Goal: Task Accomplishment & Management: Use online tool/utility

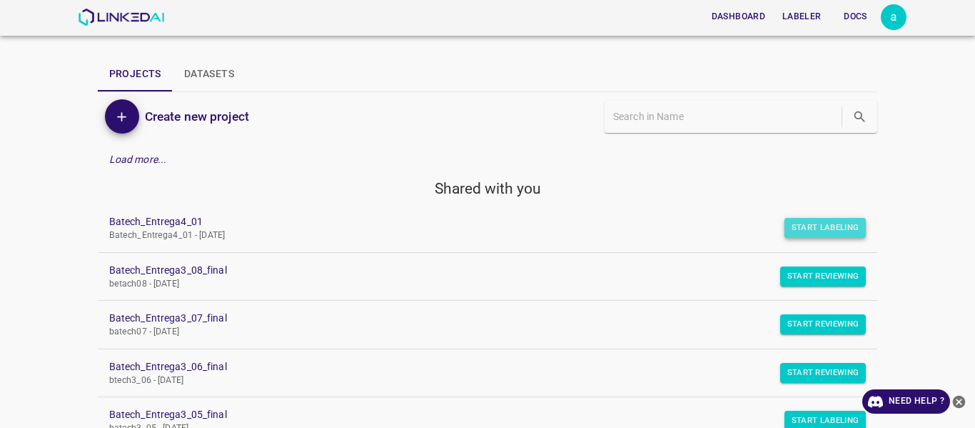
click at [811, 227] on button "Start Labeling" at bounding box center [826, 228] width 82 height 20
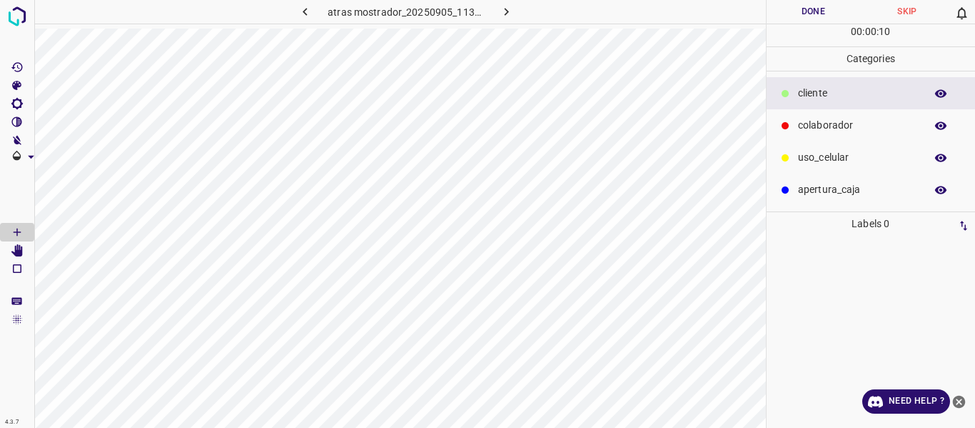
click at [812, 128] on p "colaborador" at bounding box center [858, 125] width 120 height 15
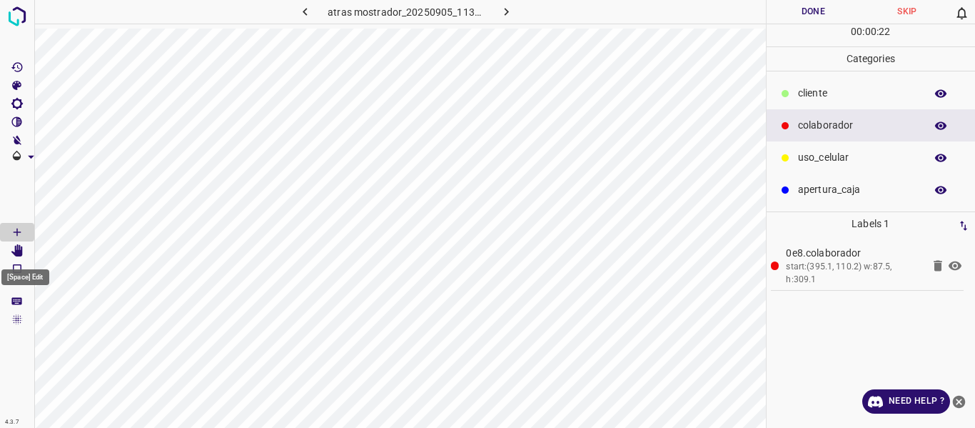
click at [19, 252] on icon "[Space] Edit" at bounding box center [16, 250] width 11 height 13
drag, startPoint x: 16, startPoint y: 232, endPoint x: 33, endPoint y: 234, distance: 17.3
click at [16, 232] on icon "[Space] Draw" at bounding box center [17, 231] width 7 height 7
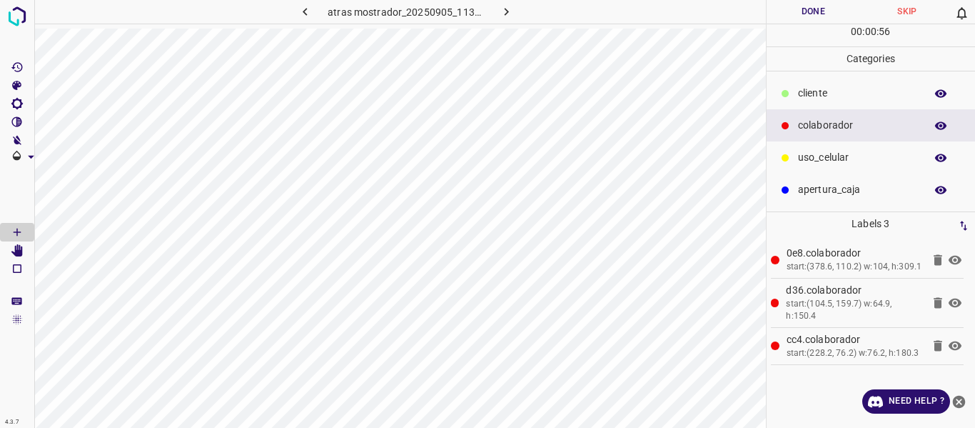
click at [812, 11] on button "Done" at bounding box center [814, 12] width 94 height 24
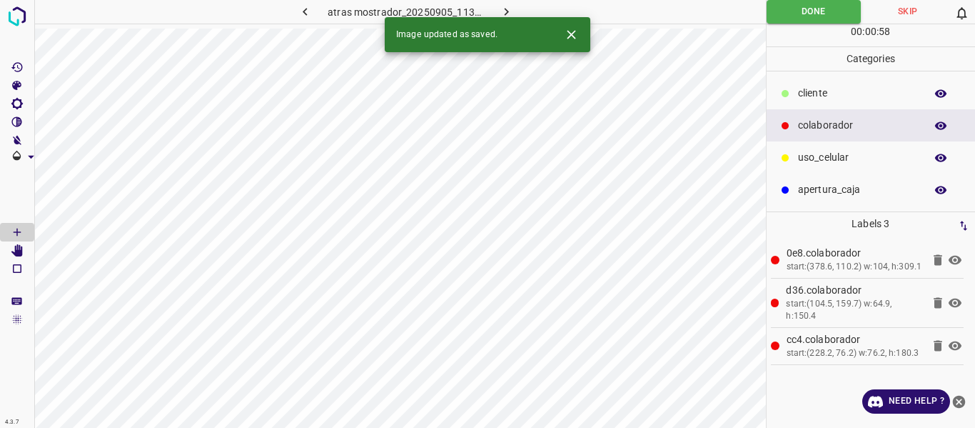
click at [508, 8] on icon "button" at bounding box center [506, 11] width 15 height 15
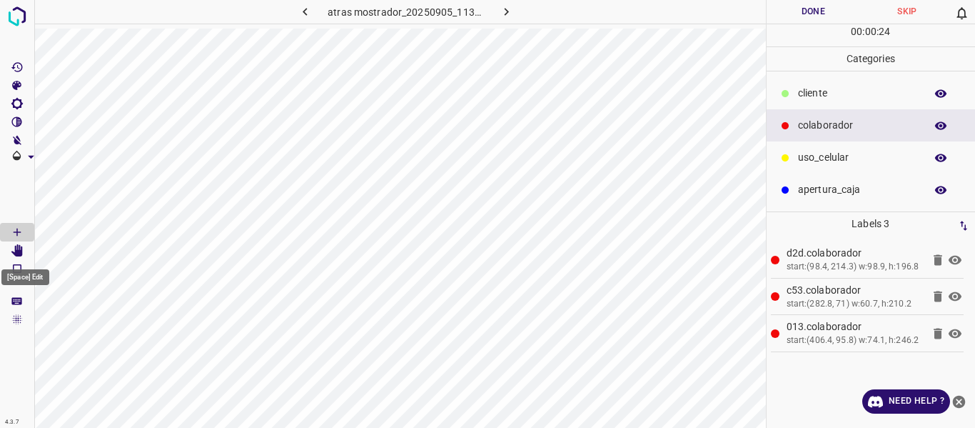
click at [19, 248] on icon "[Space] Edit" at bounding box center [16, 250] width 11 height 13
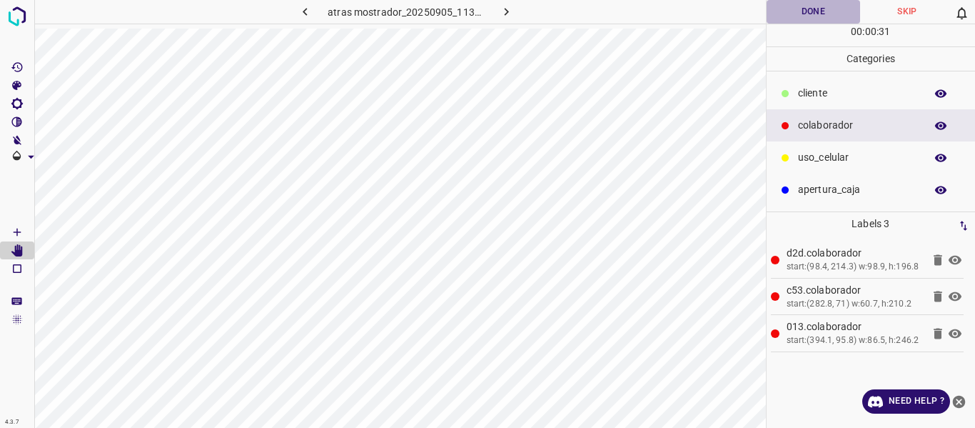
click at [808, 16] on button "Done" at bounding box center [814, 12] width 94 height 24
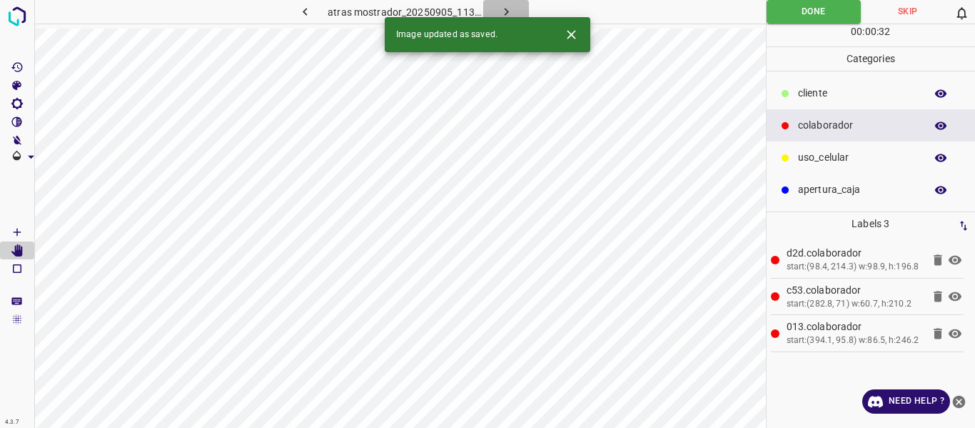
drag, startPoint x: 503, startPoint y: 9, endPoint x: 407, endPoint y: 49, distance: 104.3
click at [505, 9] on icon "button" at bounding box center [506, 11] width 15 height 15
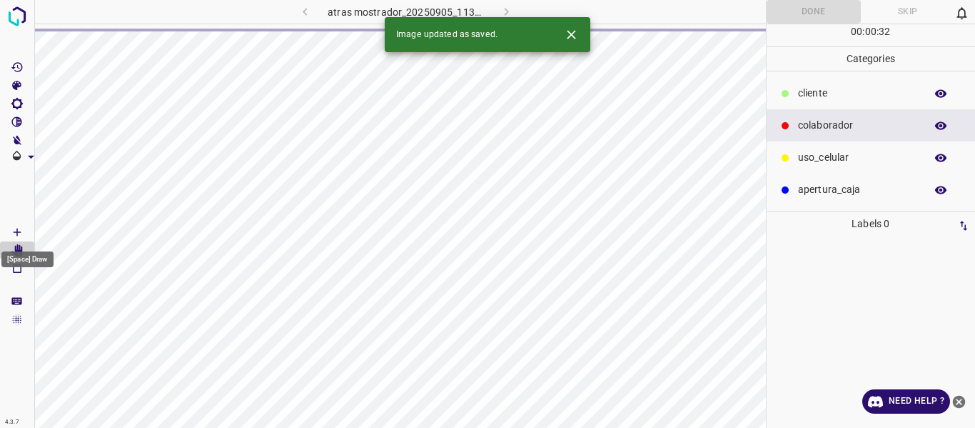
click at [19, 234] on icon "[Space] Draw" at bounding box center [17, 232] width 13 height 13
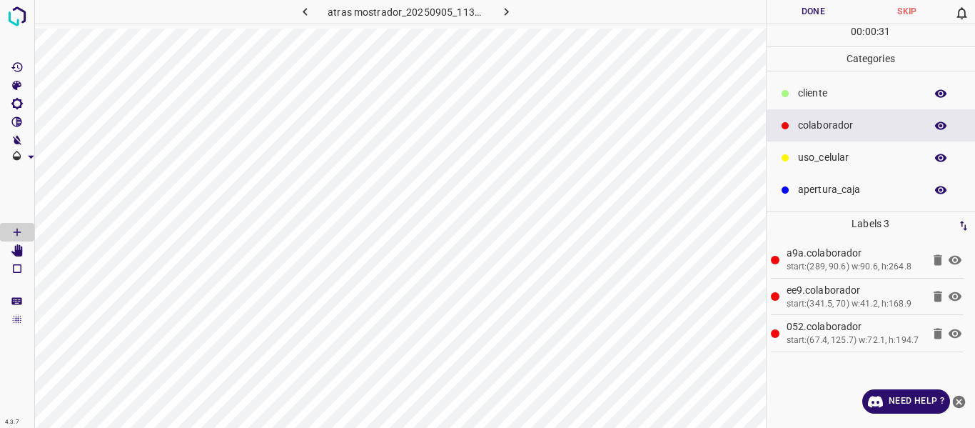
click at [791, 8] on button "Done" at bounding box center [814, 12] width 94 height 24
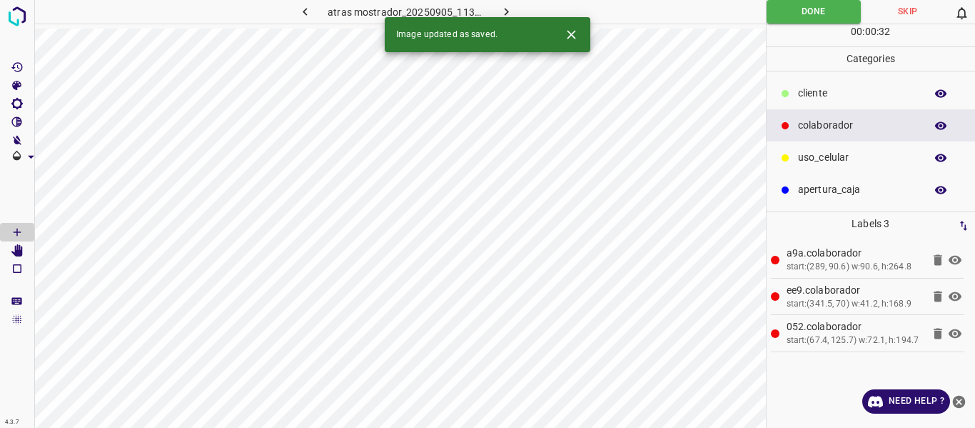
click at [500, 8] on icon "button" at bounding box center [506, 11] width 15 height 15
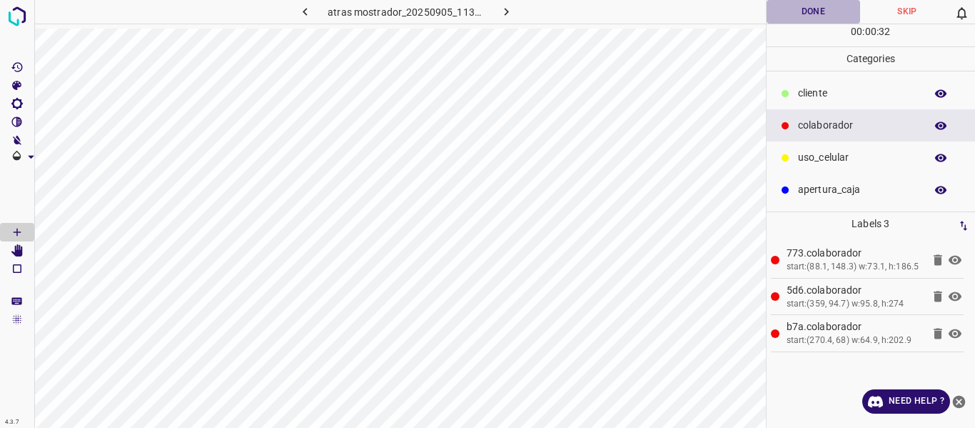
click at [786, 14] on button "Done" at bounding box center [814, 12] width 94 height 24
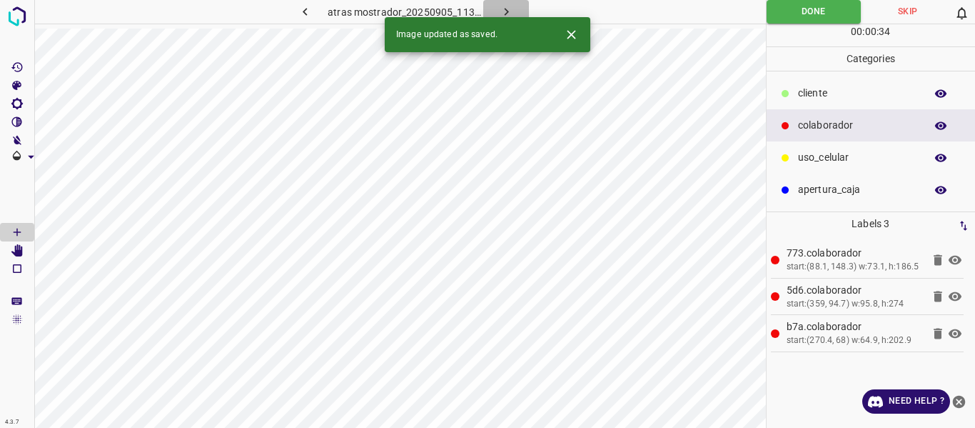
click at [503, 11] on icon "button" at bounding box center [506, 11] width 15 height 15
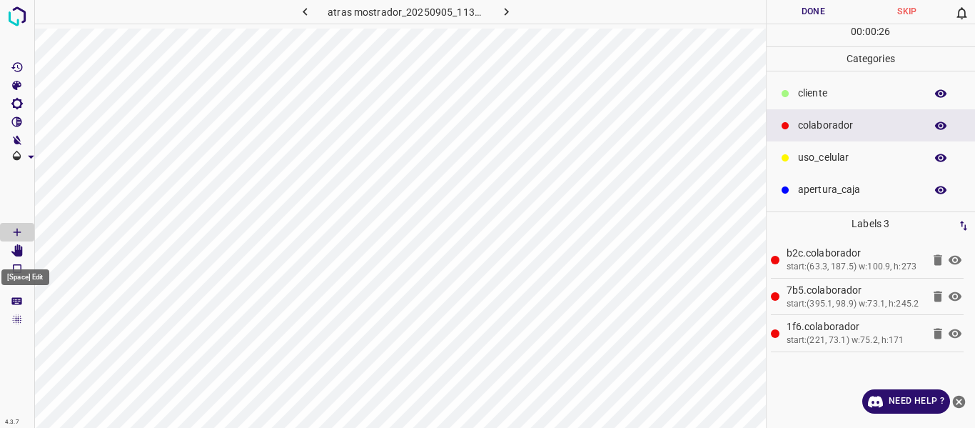
click at [11, 251] on icon "[Space] Edit" at bounding box center [17, 250] width 13 height 13
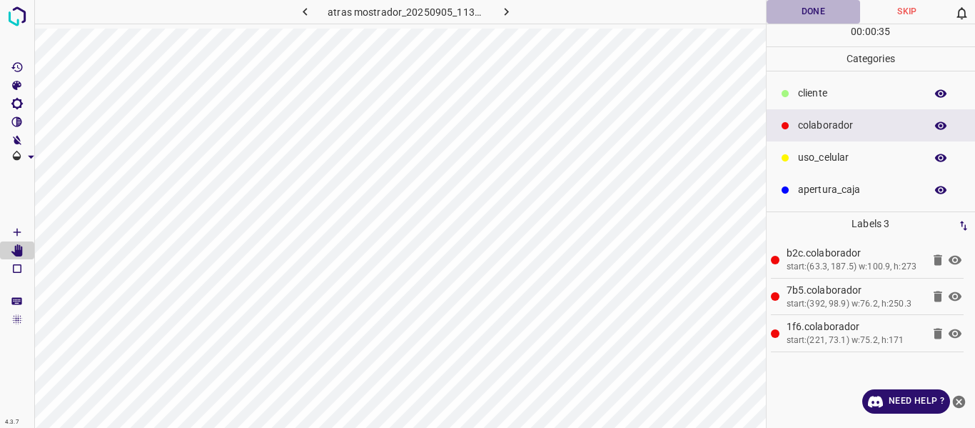
click at [823, 11] on button "Done" at bounding box center [814, 12] width 94 height 24
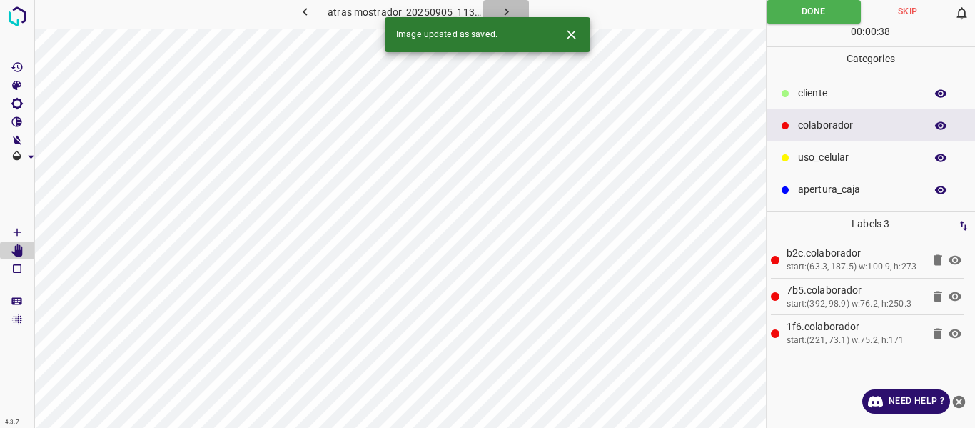
click at [515, 9] on button "button" at bounding box center [506, 12] width 46 height 24
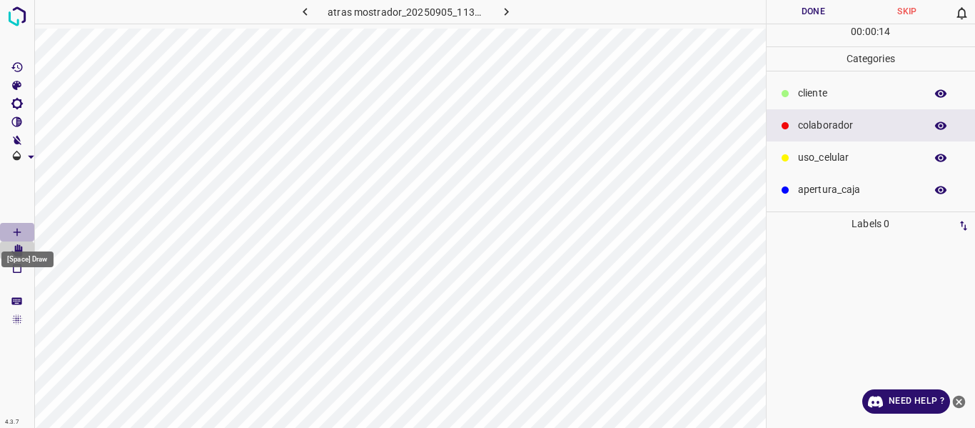
click at [14, 228] on icon "[Space] Draw" at bounding box center [17, 232] width 13 height 13
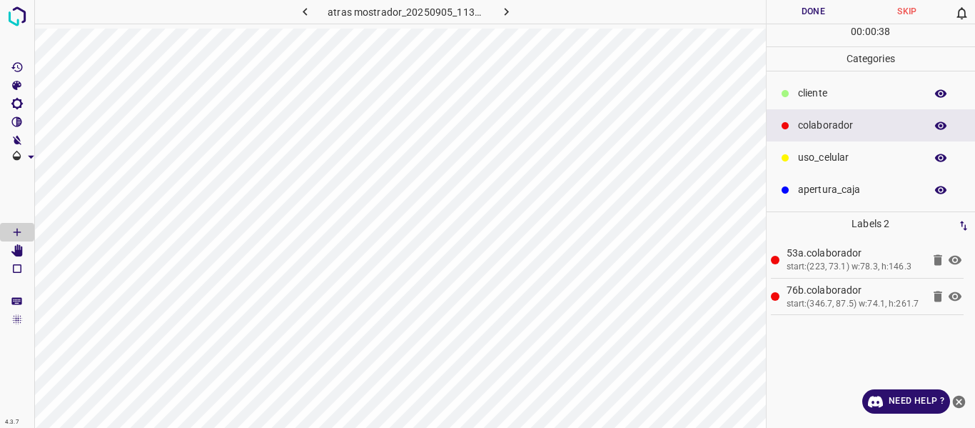
click at [795, 17] on button "Done" at bounding box center [814, 12] width 94 height 24
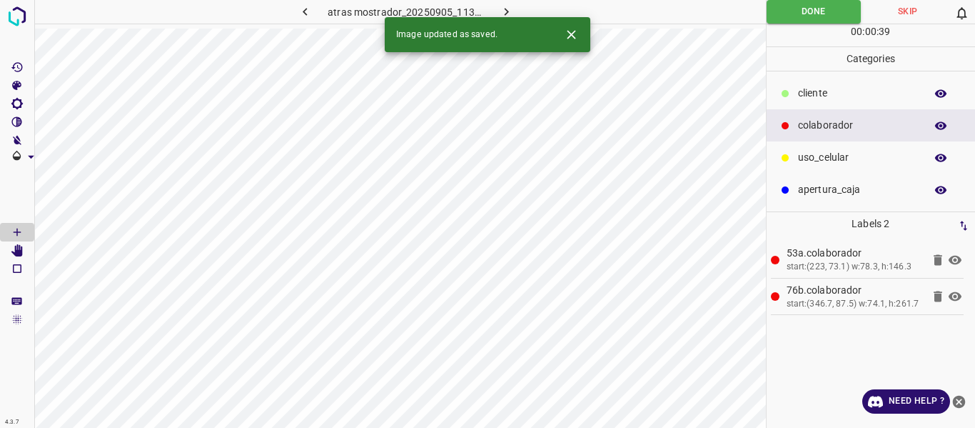
click at [503, 7] on icon "button" at bounding box center [506, 11] width 15 height 15
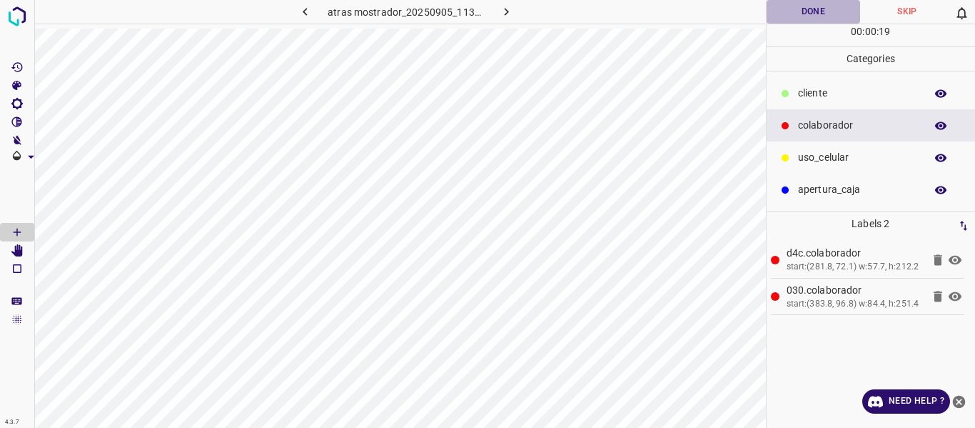
click at [810, 13] on button "Done" at bounding box center [814, 12] width 94 height 24
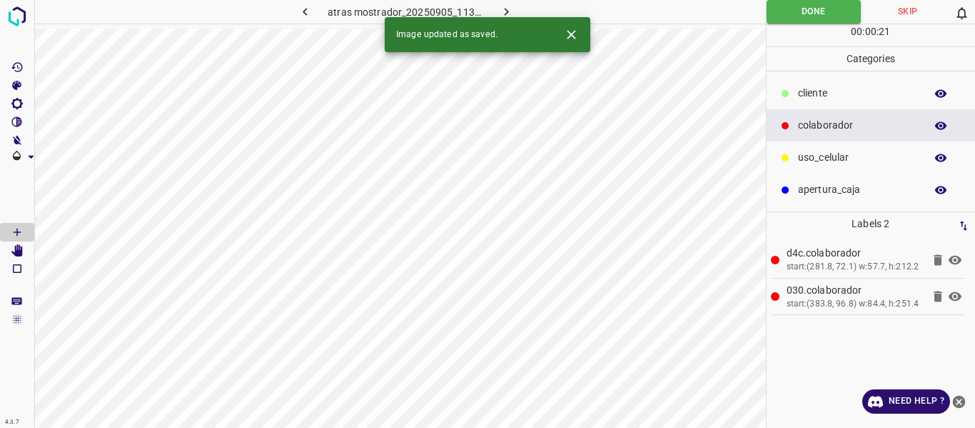
click at [498, 10] on button "button" at bounding box center [506, 12] width 46 height 24
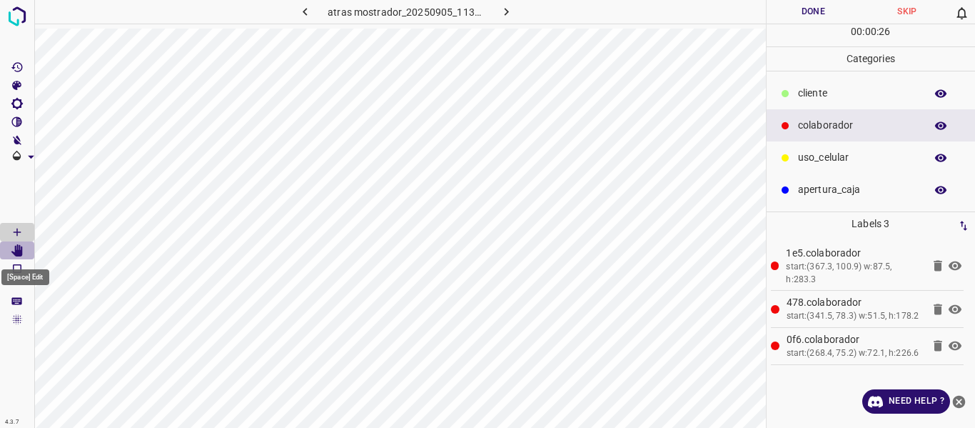
click at [11, 246] on icon "[Space] Edit" at bounding box center [17, 250] width 13 height 13
click at [811, 12] on button "Done" at bounding box center [814, 12] width 94 height 24
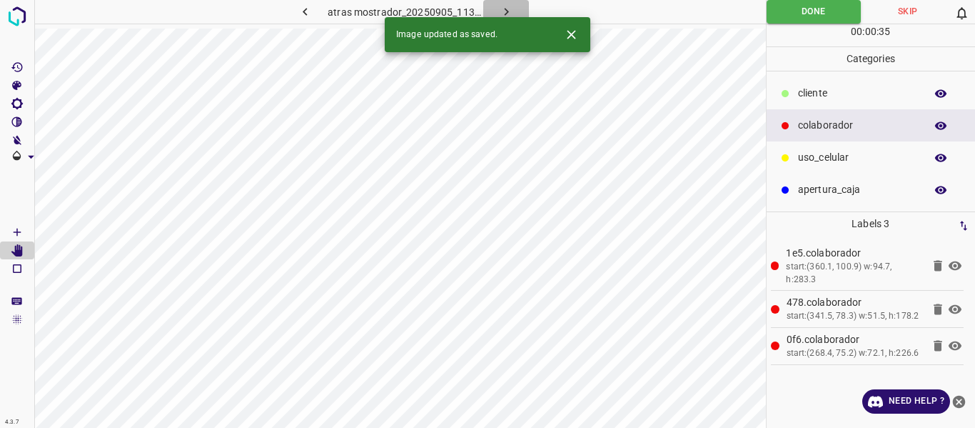
click at [505, 6] on icon "button" at bounding box center [506, 11] width 15 height 15
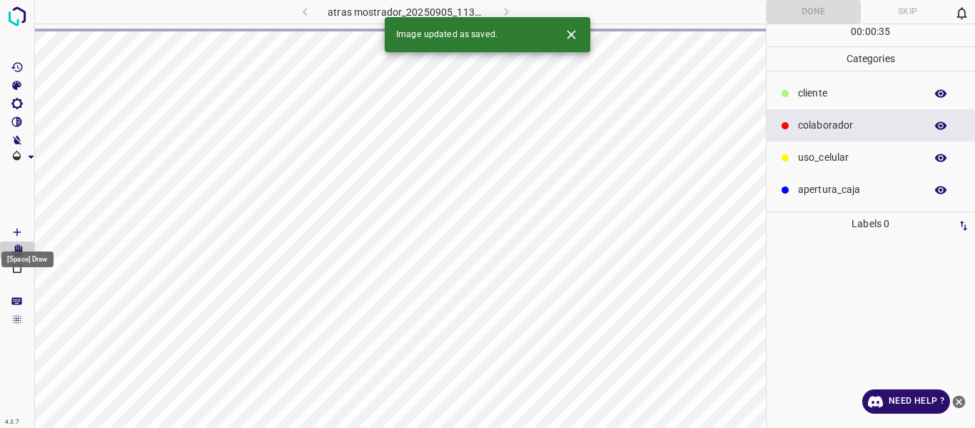
click at [13, 231] on icon "[Space] Draw" at bounding box center [17, 232] width 13 height 13
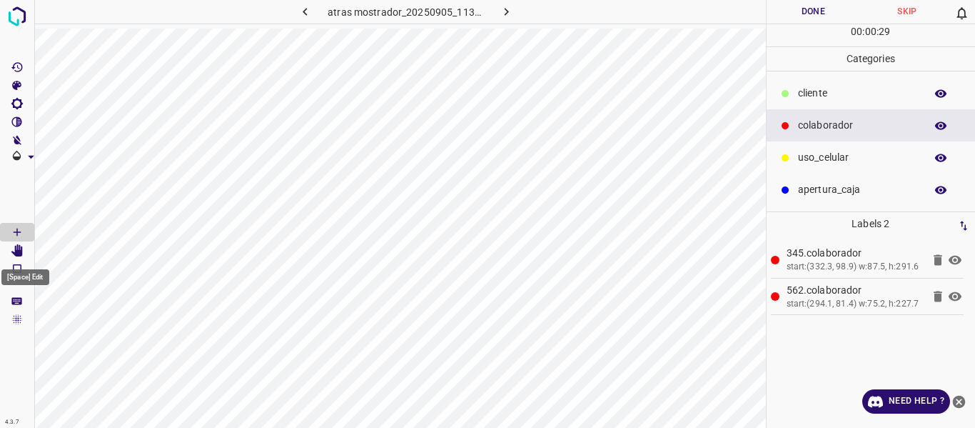
click at [23, 252] on icon "[Space] Edit" at bounding box center [16, 250] width 11 height 13
click at [816, 14] on button "Done" at bounding box center [814, 12] width 94 height 24
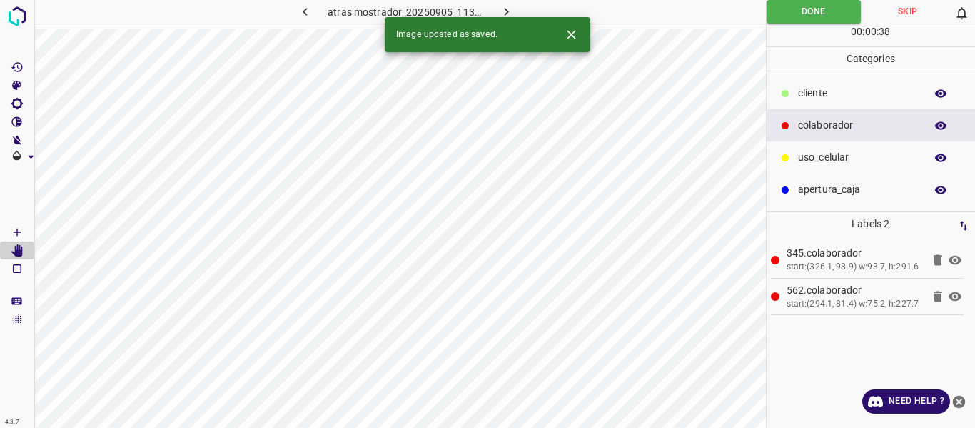
drag, startPoint x: 500, startPoint y: 11, endPoint x: 406, endPoint y: 38, distance: 97.2
click at [500, 11] on icon "button" at bounding box center [506, 11] width 15 height 15
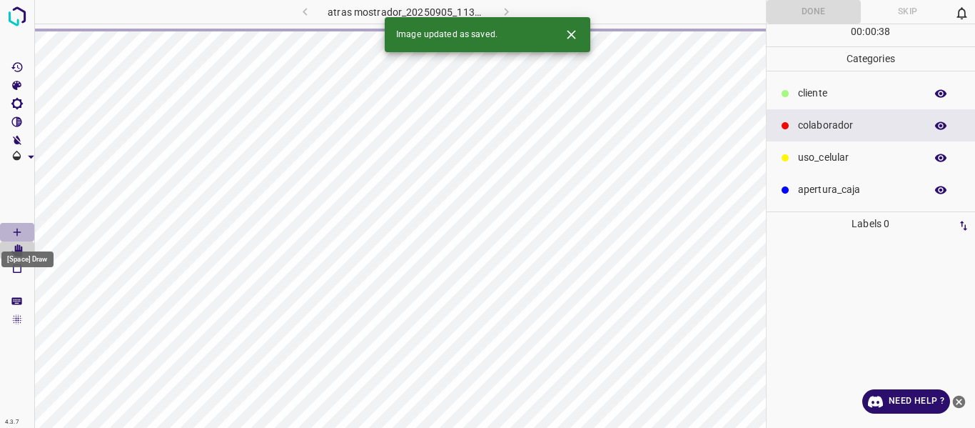
click at [19, 231] on icon "[Space] Draw" at bounding box center [17, 232] width 13 height 13
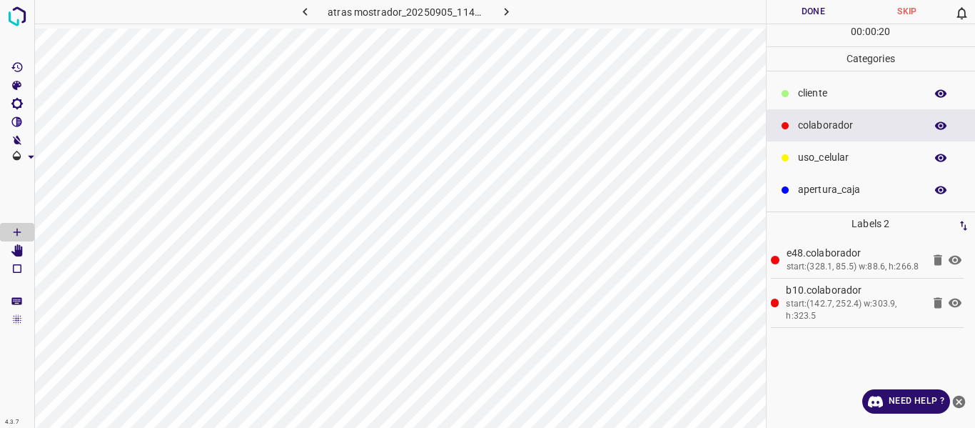
click at [804, 11] on button "Done" at bounding box center [814, 12] width 94 height 24
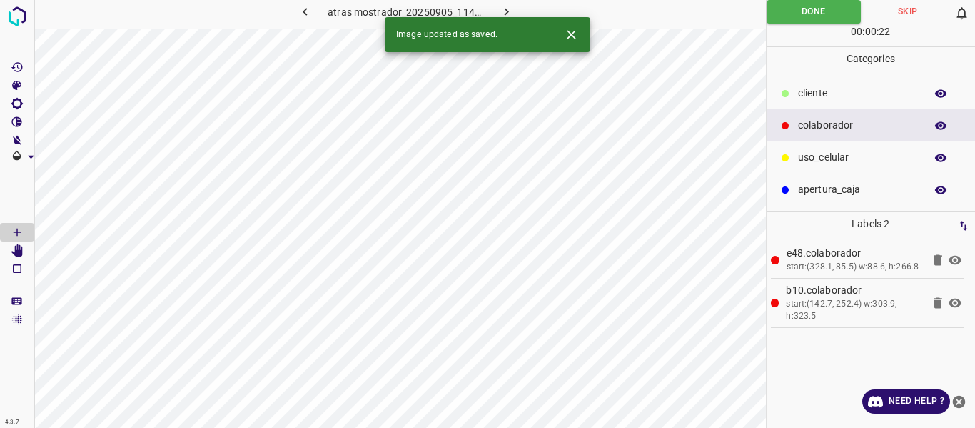
click at [508, 8] on icon "button" at bounding box center [506, 11] width 15 height 15
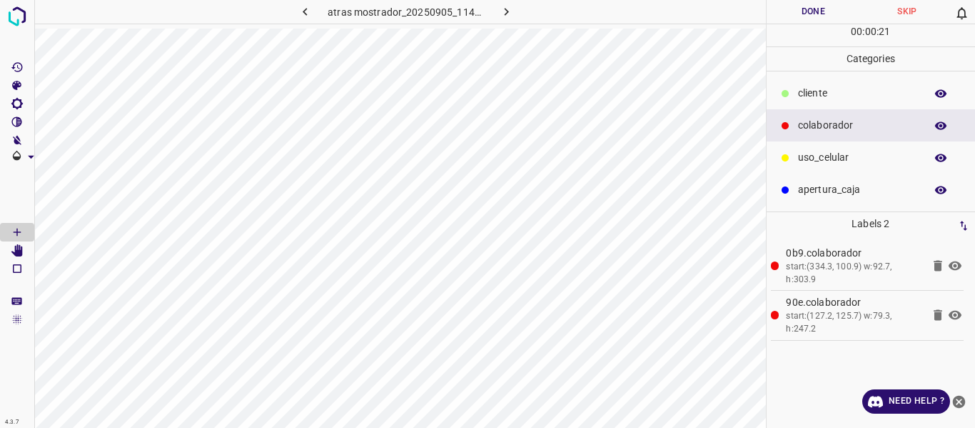
click at [806, 11] on button "Done" at bounding box center [814, 12] width 94 height 24
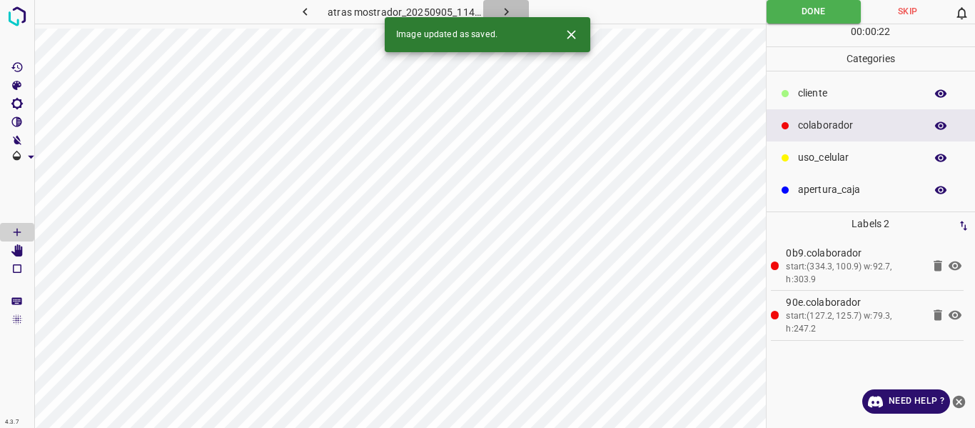
click at [507, 11] on icon "button" at bounding box center [506, 12] width 4 height 8
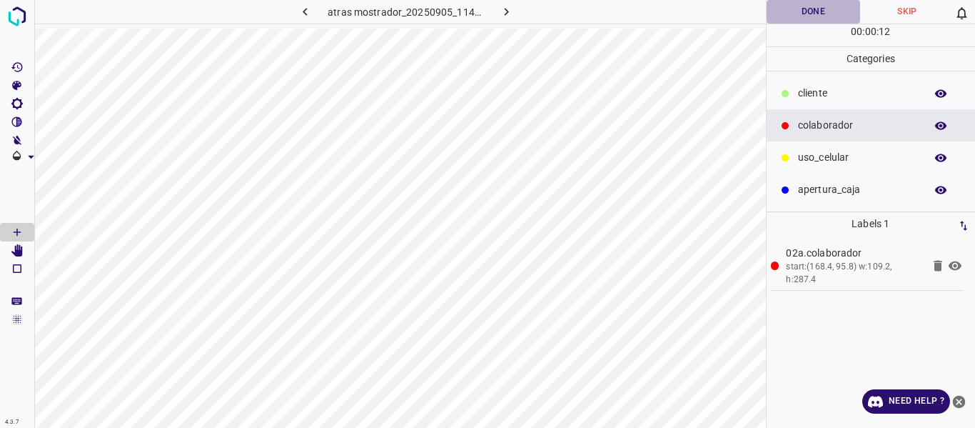
click at [809, 11] on button "Done" at bounding box center [814, 12] width 94 height 24
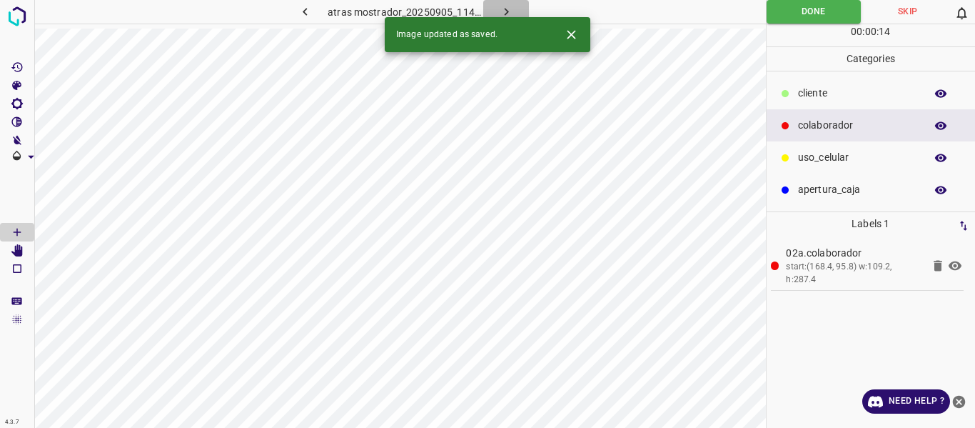
drag, startPoint x: 488, startPoint y: 14, endPoint x: 473, endPoint y: 30, distance: 22.2
click at [489, 14] on button "button" at bounding box center [506, 12] width 46 height 24
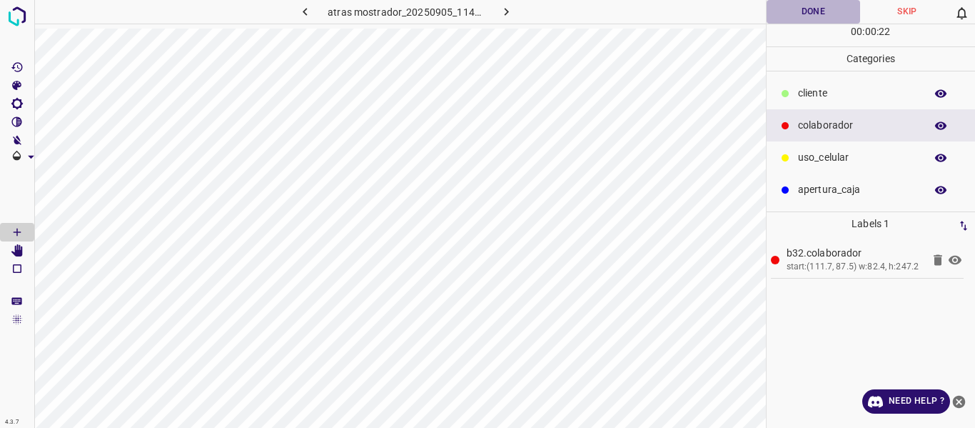
click at [805, 12] on button "Done" at bounding box center [814, 12] width 94 height 24
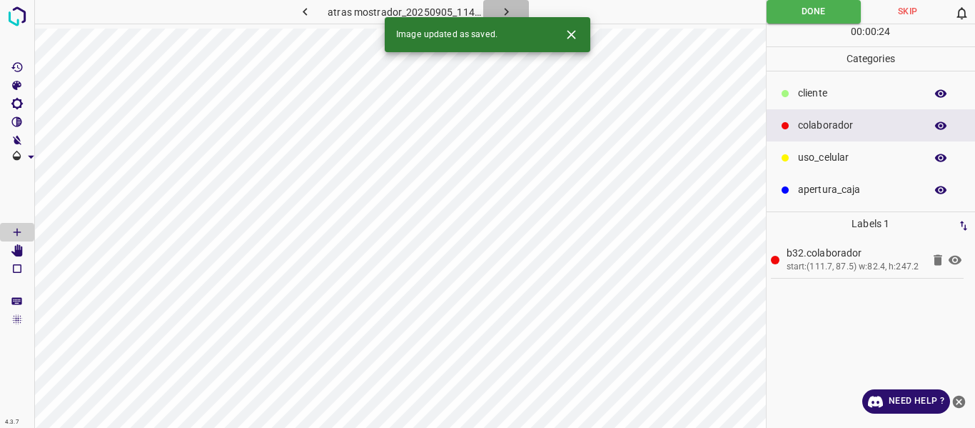
click at [501, 12] on icon "button" at bounding box center [506, 11] width 15 height 15
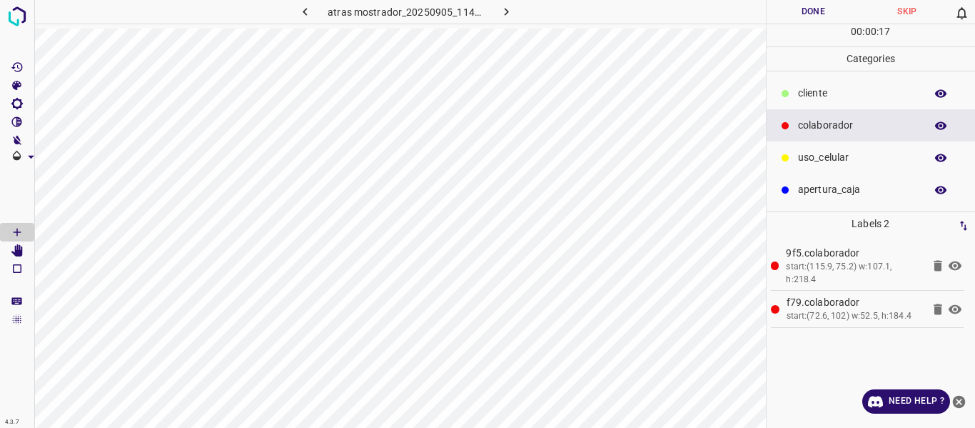
click at [816, 14] on button "Done" at bounding box center [814, 12] width 94 height 24
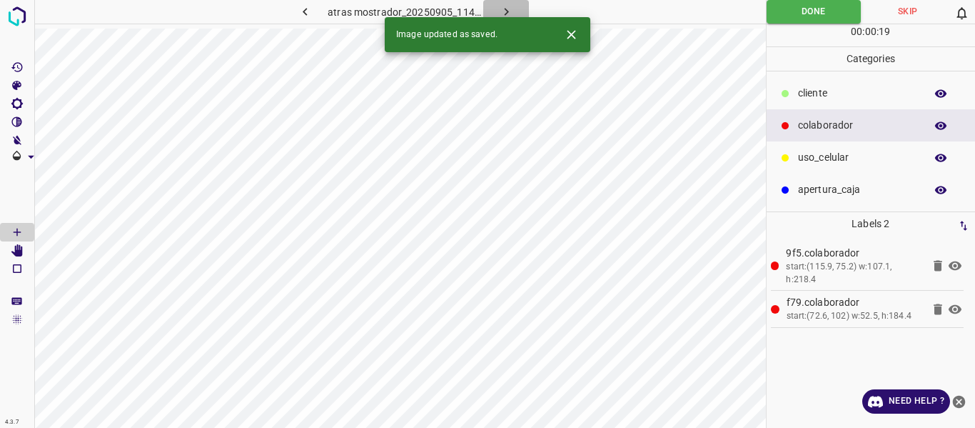
click at [499, 11] on icon "button" at bounding box center [506, 11] width 15 height 15
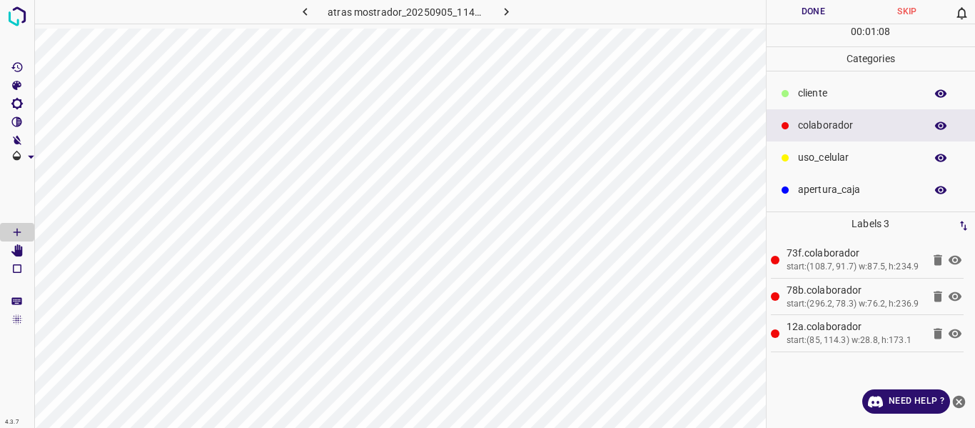
click at [808, 1] on button "Done" at bounding box center [814, 12] width 94 height 24
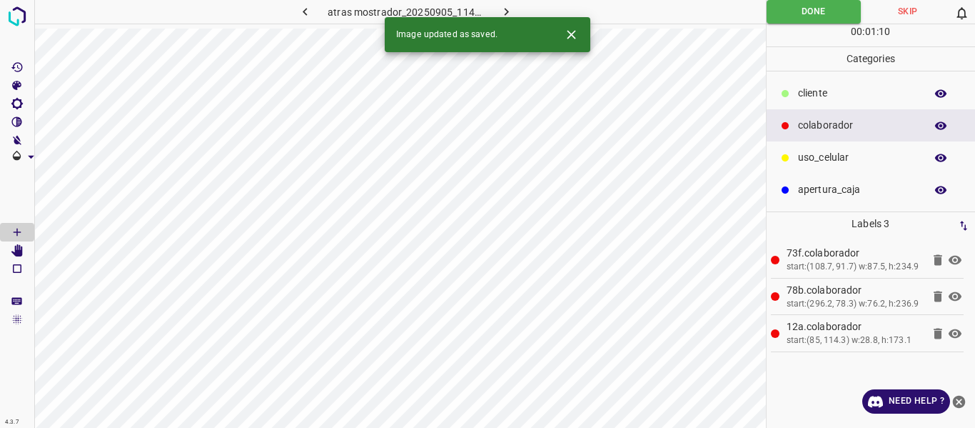
click at [503, 6] on icon "button" at bounding box center [506, 11] width 15 height 15
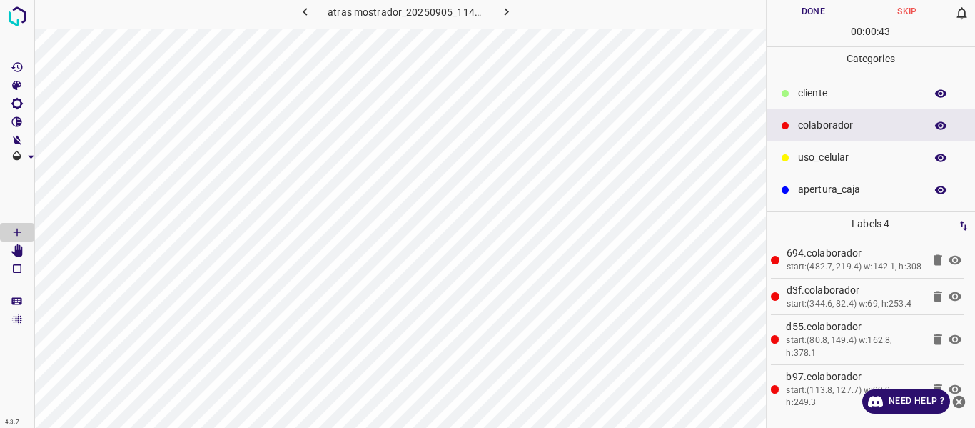
click at [819, 88] on p "cliente" at bounding box center [858, 93] width 120 height 15
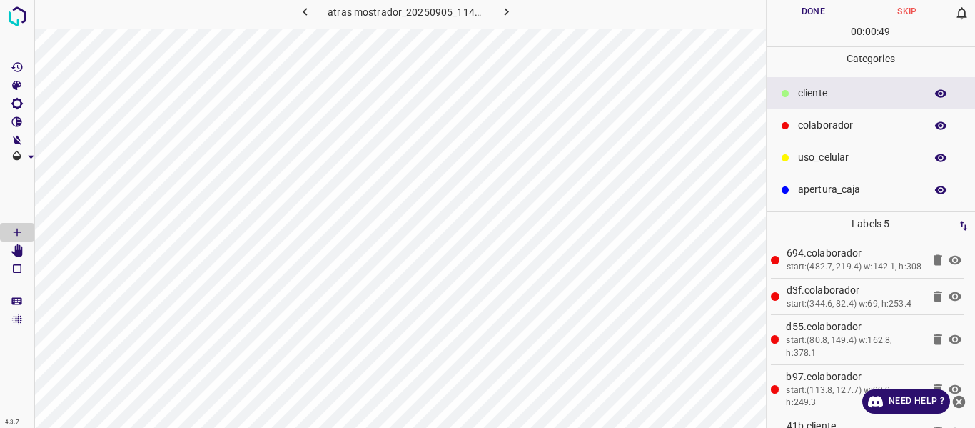
click at [834, 12] on button "Done" at bounding box center [814, 12] width 94 height 24
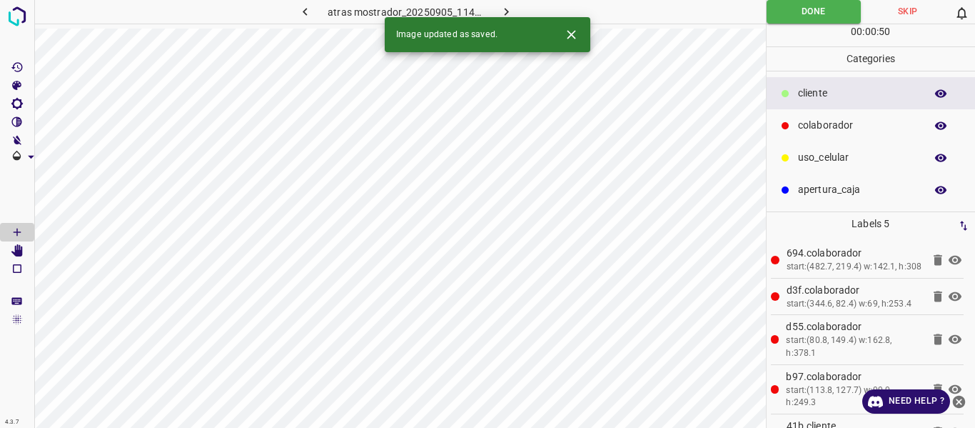
click at [500, 11] on icon "button" at bounding box center [506, 11] width 15 height 15
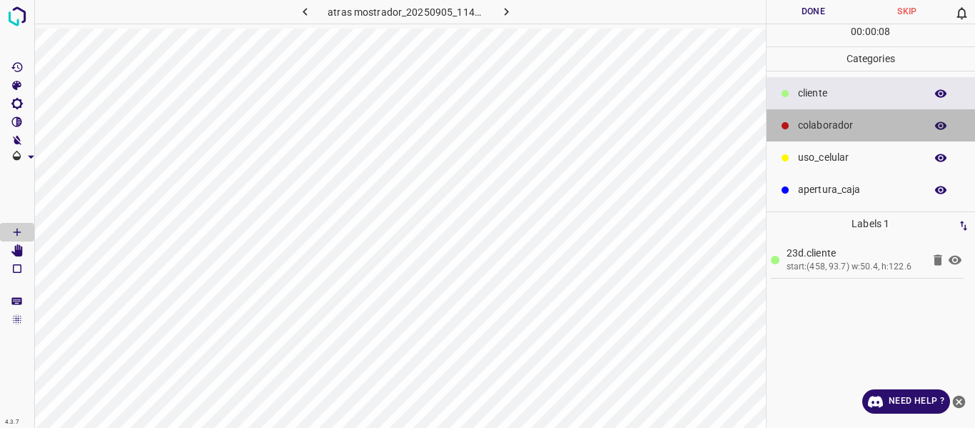
click at [843, 131] on p "colaborador" at bounding box center [858, 125] width 120 height 15
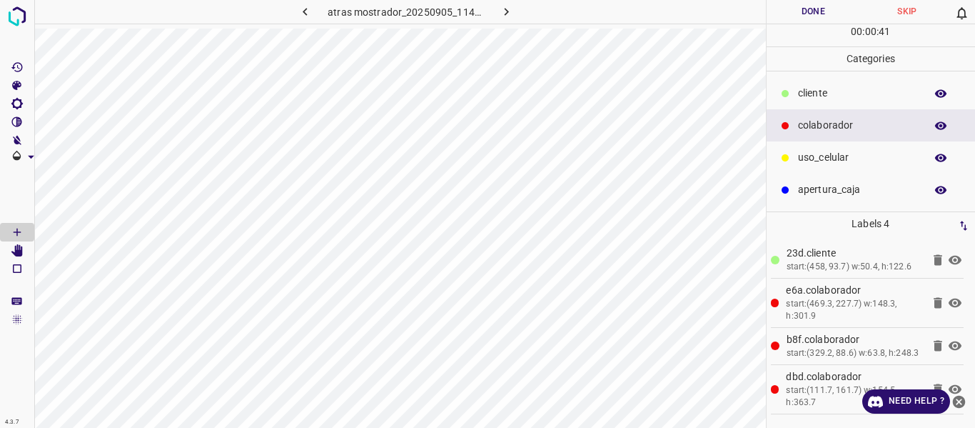
click at [800, 11] on button "Done" at bounding box center [814, 12] width 94 height 24
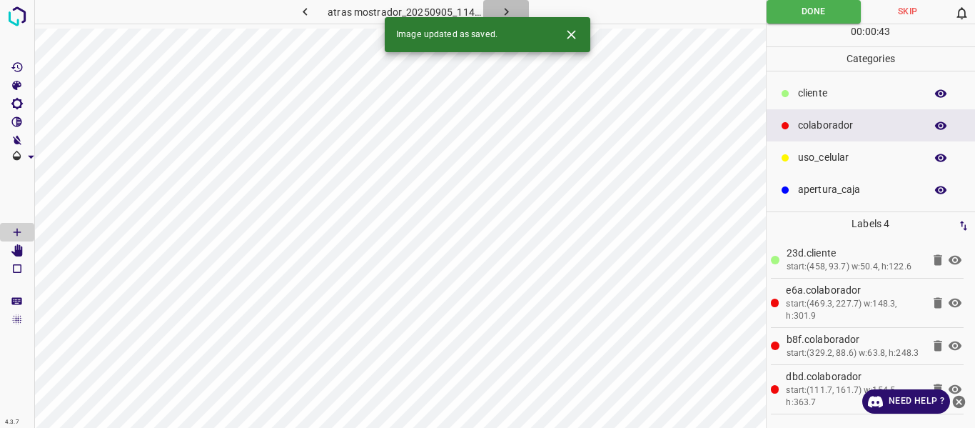
click at [503, 12] on icon "button" at bounding box center [506, 11] width 15 height 15
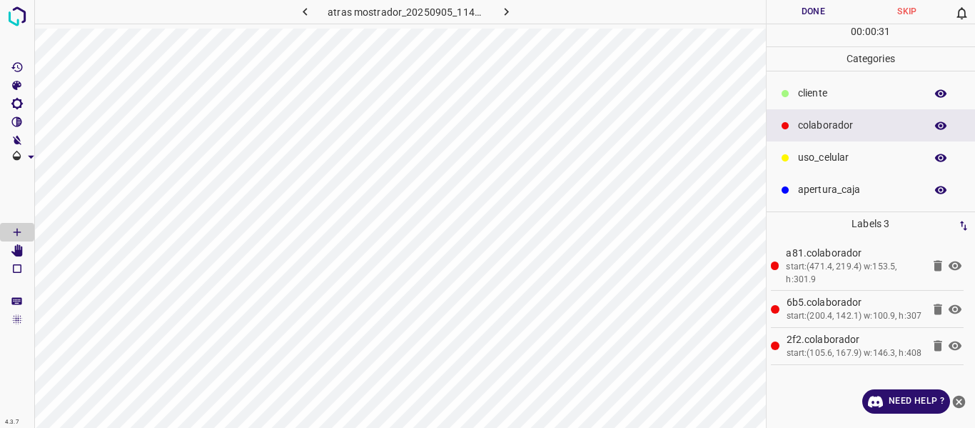
click at [824, 99] on p "cliente" at bounding box center [858, 93] width 120 height 15
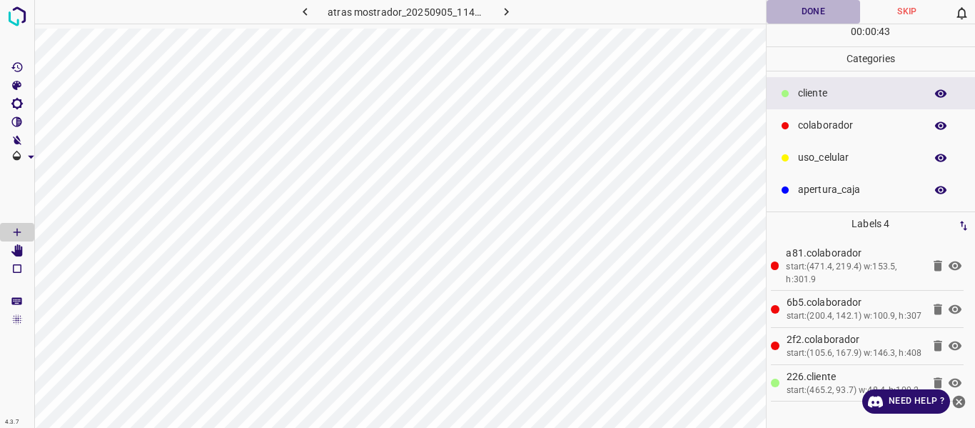
click at [800, 14] on button "Done" at bounding box center [814, 12] width 94 height 24
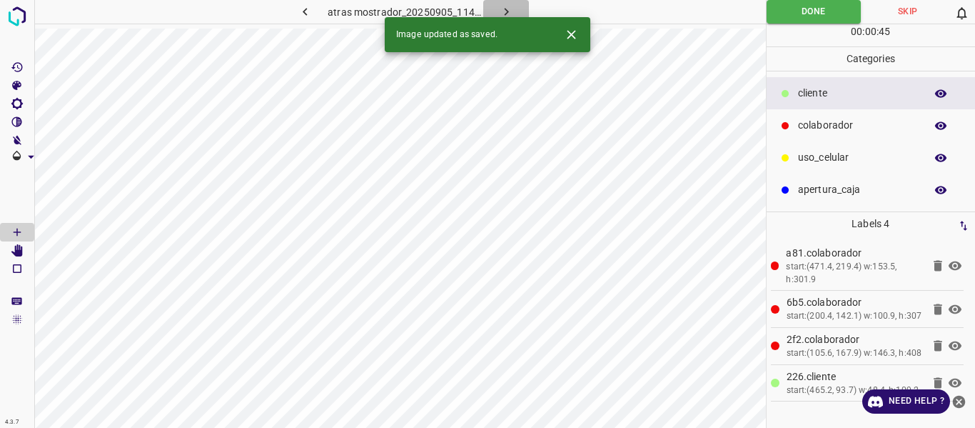
click at [505, 5] on icon "button" at bounding box center [506, 11] width 15 height 15
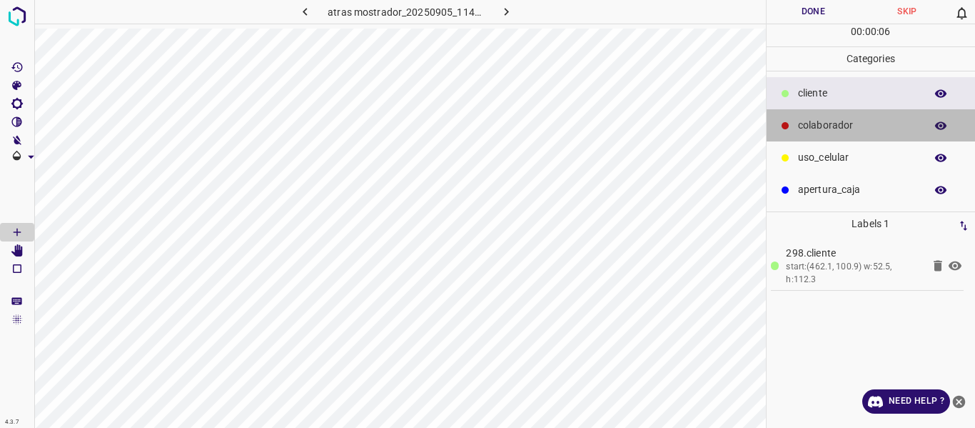
click at [840, 123] on p "colaborador" at bounding box center [858, 125] width 120 height 15
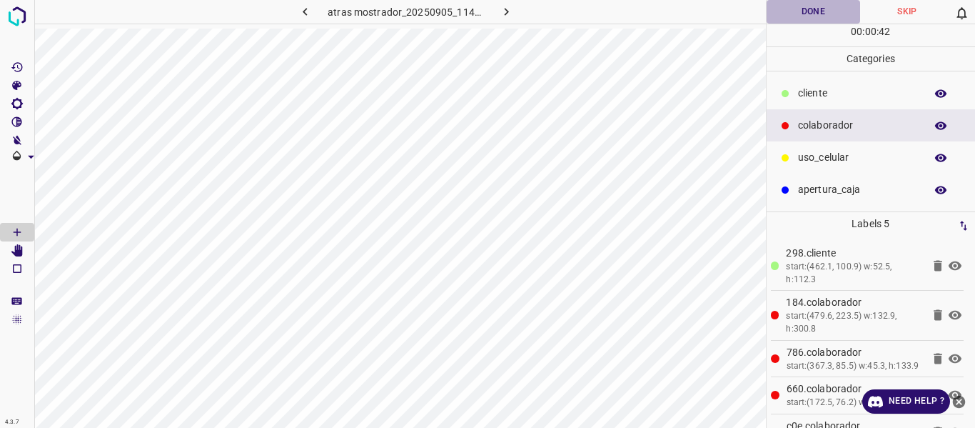
click at [807, 7] on button "Done" at bounding box center [814, 12] width 94 height 24
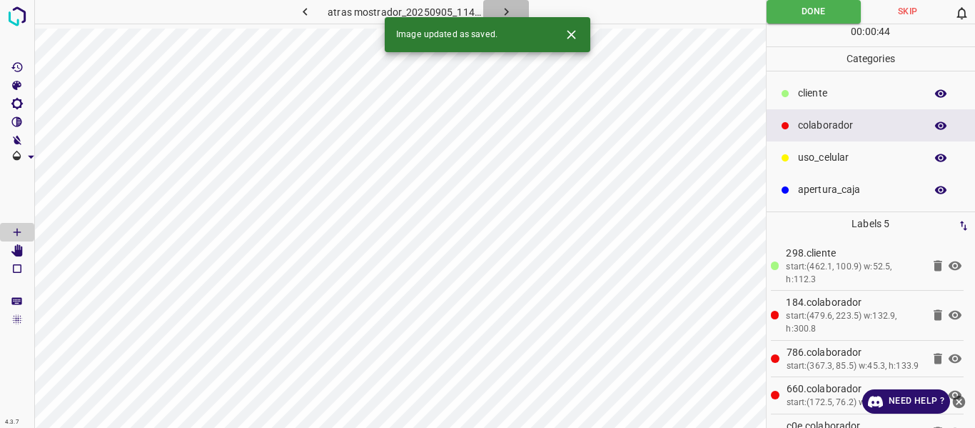
click at [492, 7] on button "button" at bounding box center [506, 12] width 46 height 24
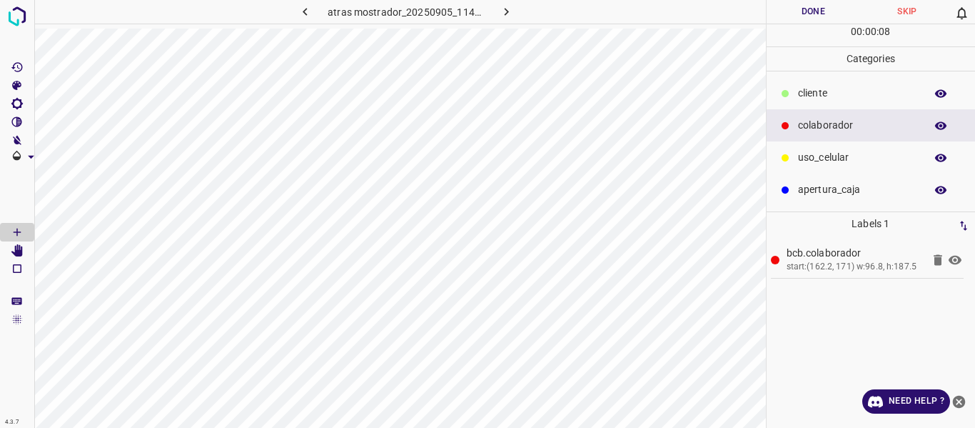
click at [799, 96] on p "cliente" at bounding box center [858, 93] width 120 height 15
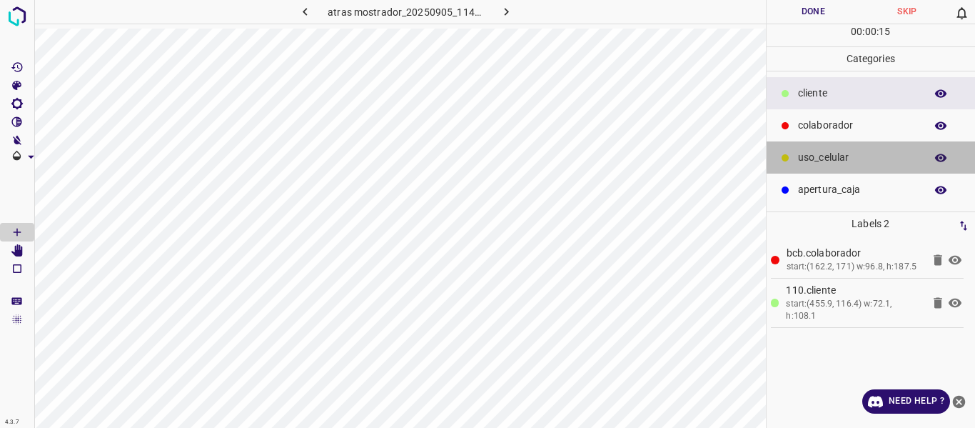
click at [819, 161] on p "uso_celular" at bounding box center [858, 157] width 120 height 15
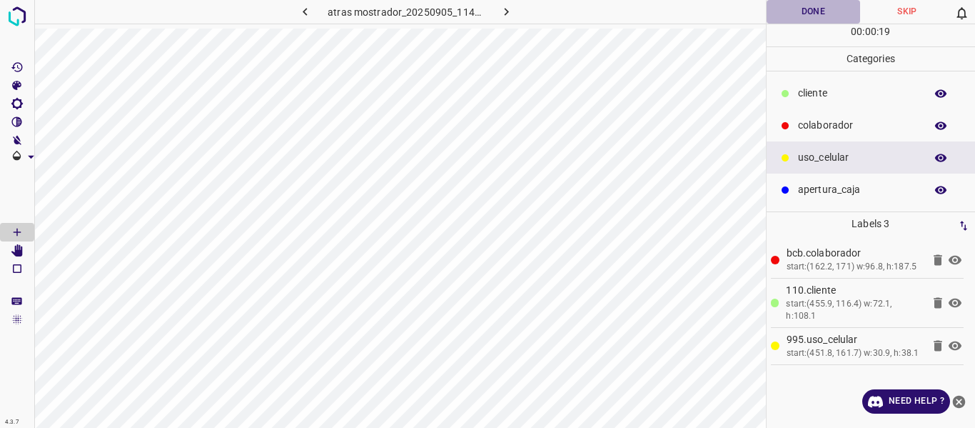
click at [800, 17] on button "Done" at bounding box center [814, 12] width 94 height 24
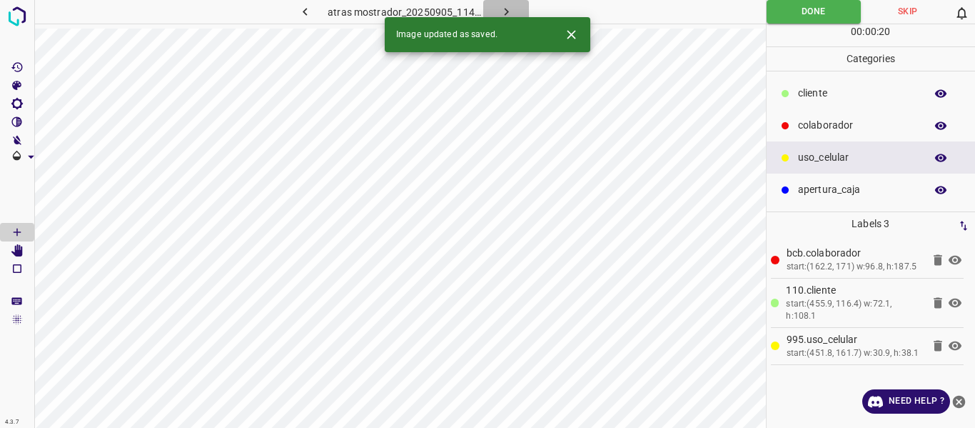
click at [500, 9] on icon "button" at bounding box center [506, 11] width 15 height 15
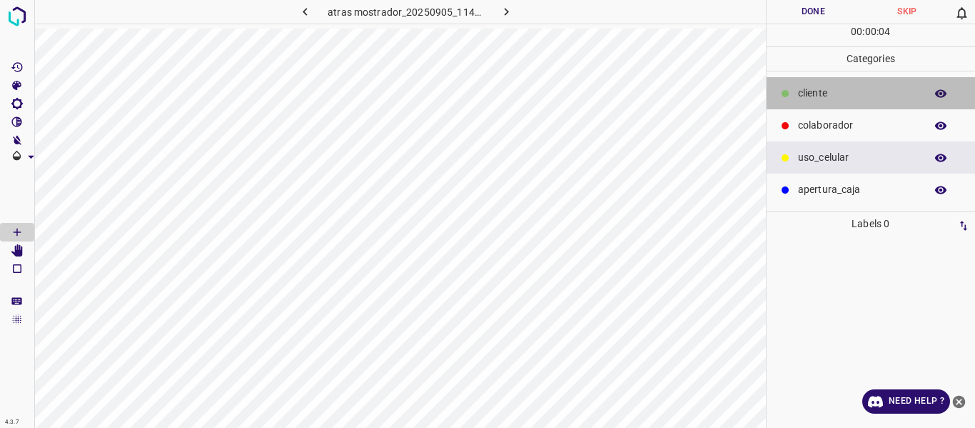
drag, startPoint x: 820, startPoint y: 95, endPoint x: 787, endPoint y: 96, distance: 32.8
click at [820, 94] on p "cliente" at bounding box center [858, 93] width 120 height 15
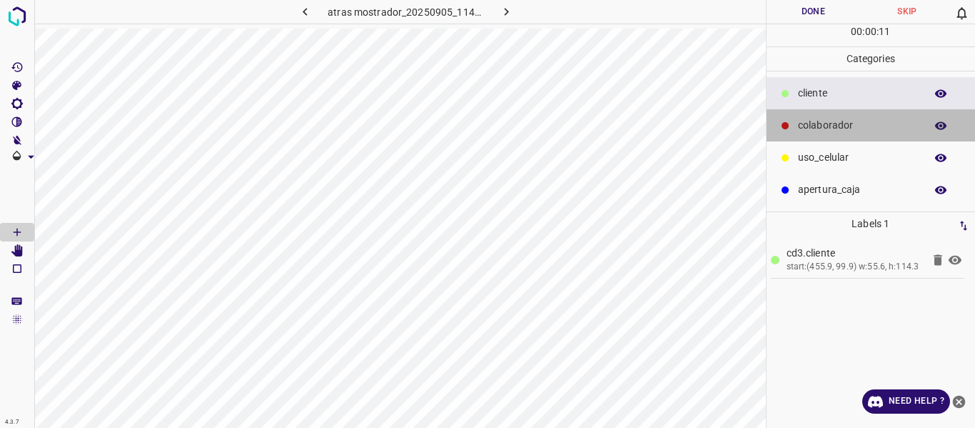
click at [814, 125] on p "colaborador" at bounding box center [858, 125] width 120 height 15
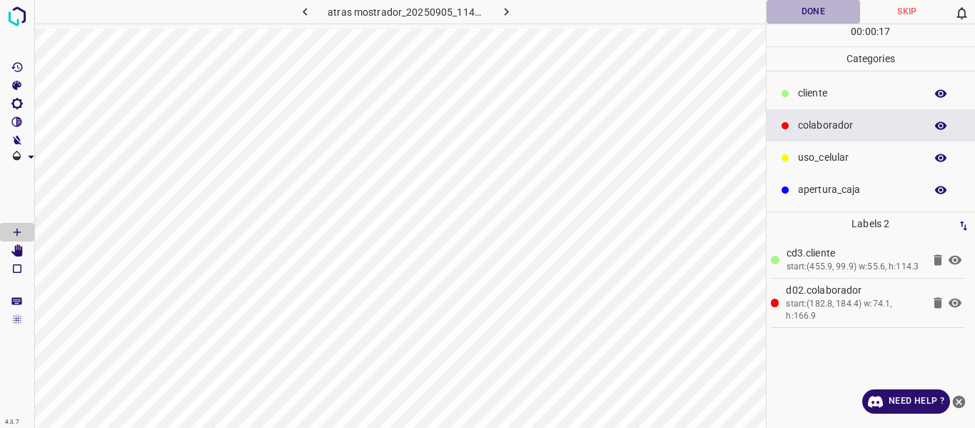
click at [797, 15] on button "Done" at bounding box center [814, 12] width 94 height 24
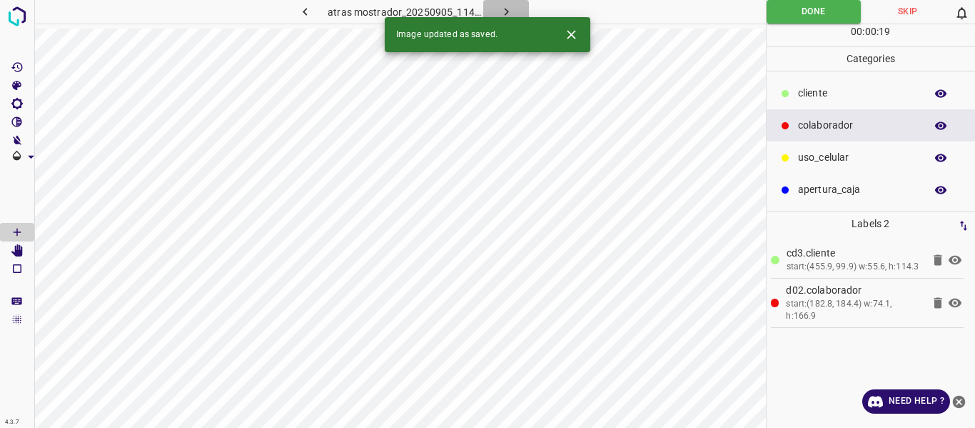
click at [505, 11] on icon "button" at bounding box center [506, 12] width 4 height 8
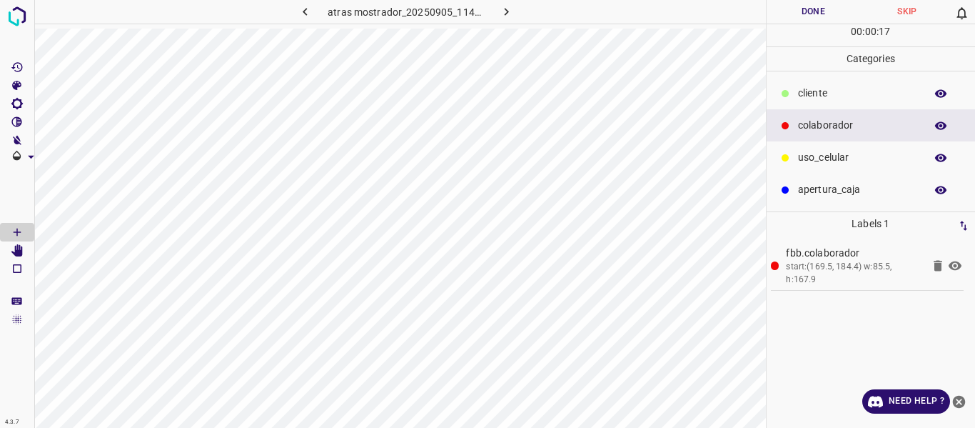
drag, startPoint x: 797, startPoint y: 90, endPoint x: 797, endPoint y: 99, distance: 9.3
click at [797, 92] on div "cliente" at bounding box center [871, 93] width 209 height 32
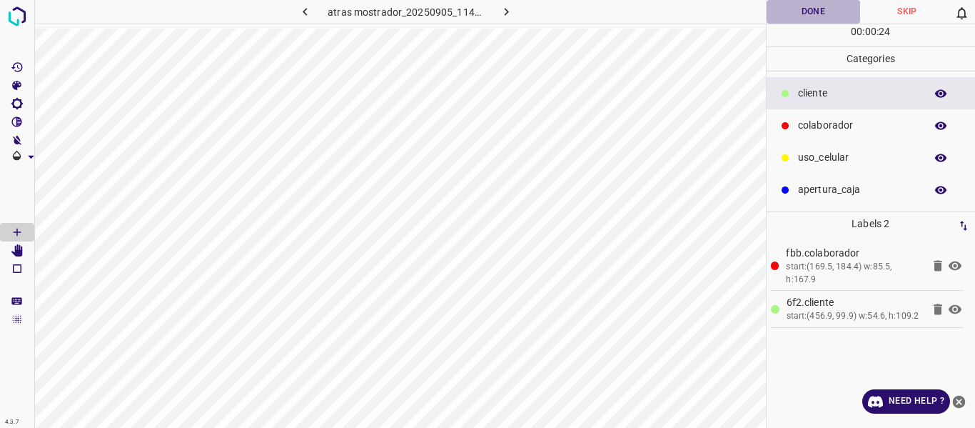
click at [802, 6] on button "Done" at bounding box center [814, 12] width 94 height 24
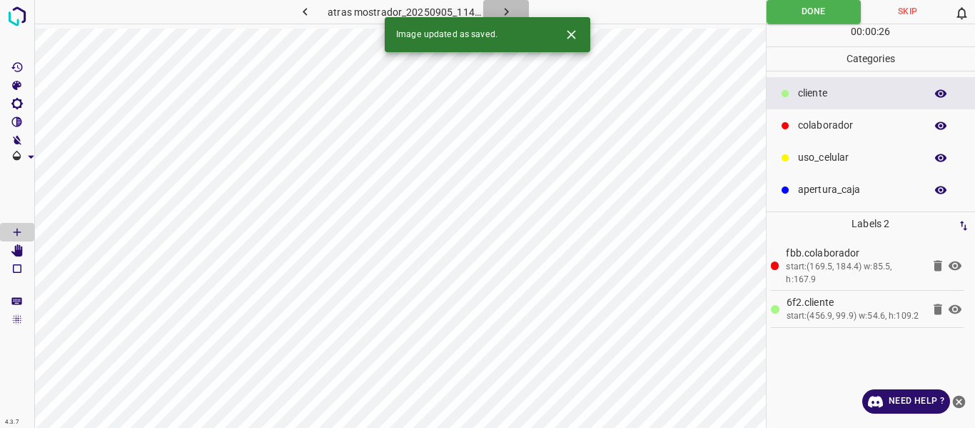
click at [500, 6] on icon "button" at bounding box center [506, 11] width 15 height 15
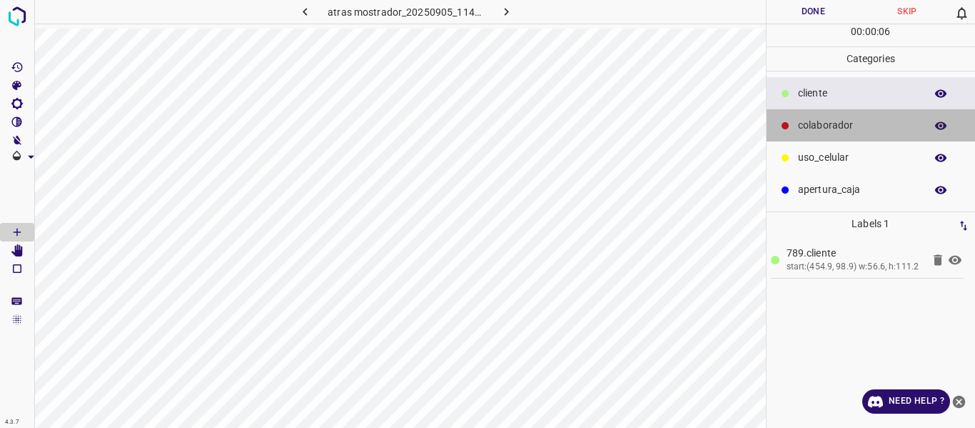
click at [834, 121] on p "colaborador" at bounding box center [858, 125] width 120 height 15
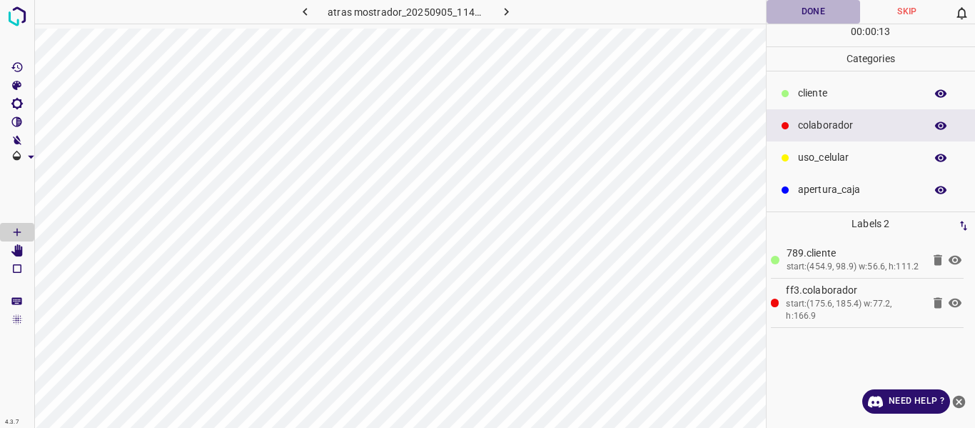
click at [801, 9] on button "Done" at bounding box center [814, 12] width 94 height 24
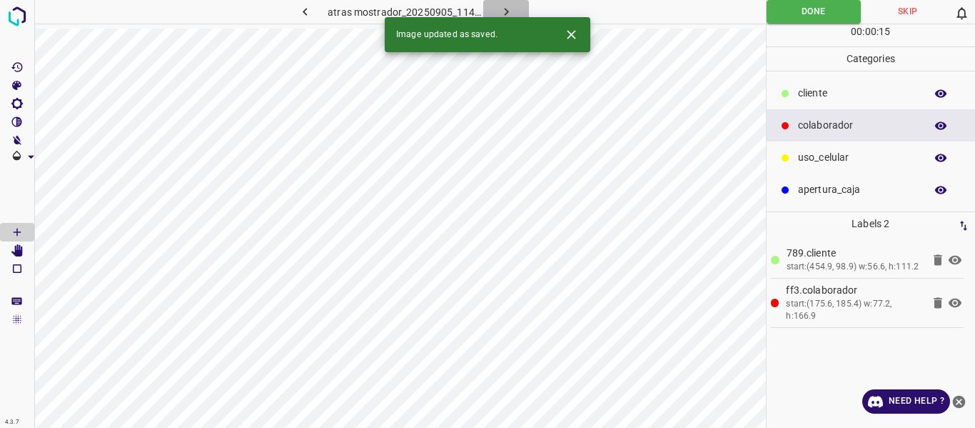
click at [503, 9] on icon "button" at bounding box center [506, 11] width 15 height 15
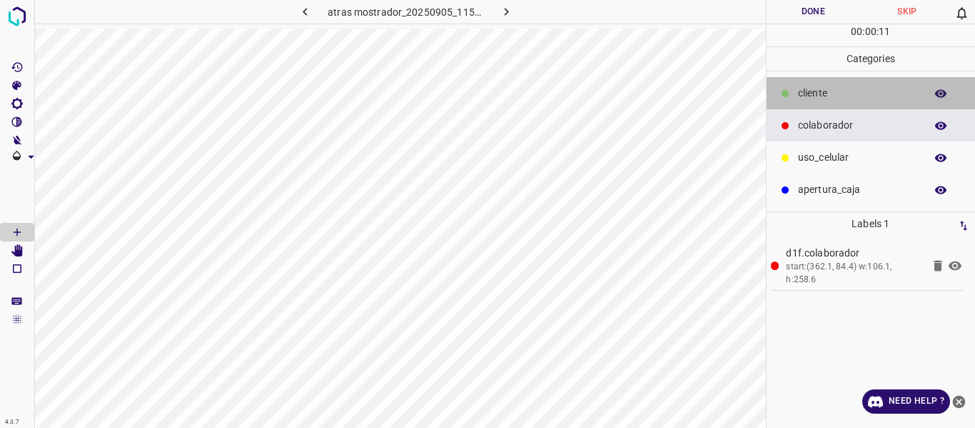
click at [834, 90] on p "cliente" at bounding box center [858, 93] width 120 height 15
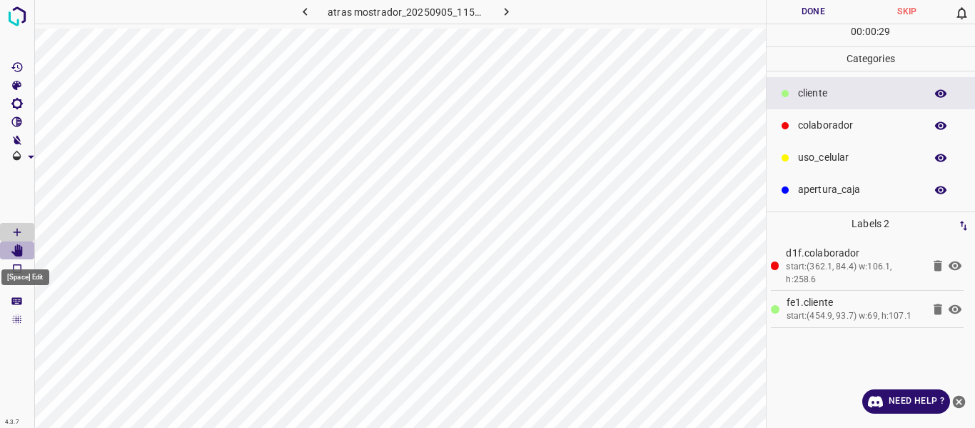
click at [13, 250] on icon "[Space] Edit" at bounding box center [17, 250] width 13 height 13
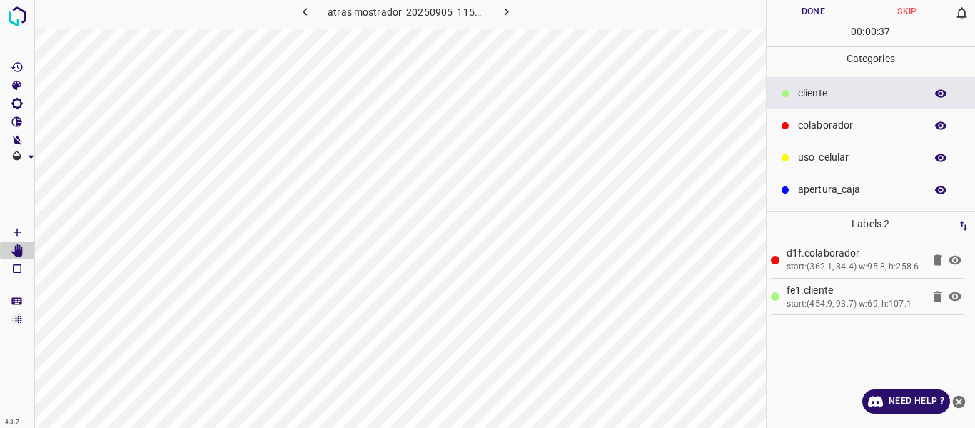
click at [800, 11] on button "Done" at bounding box center [814, 12] width 94 height 24
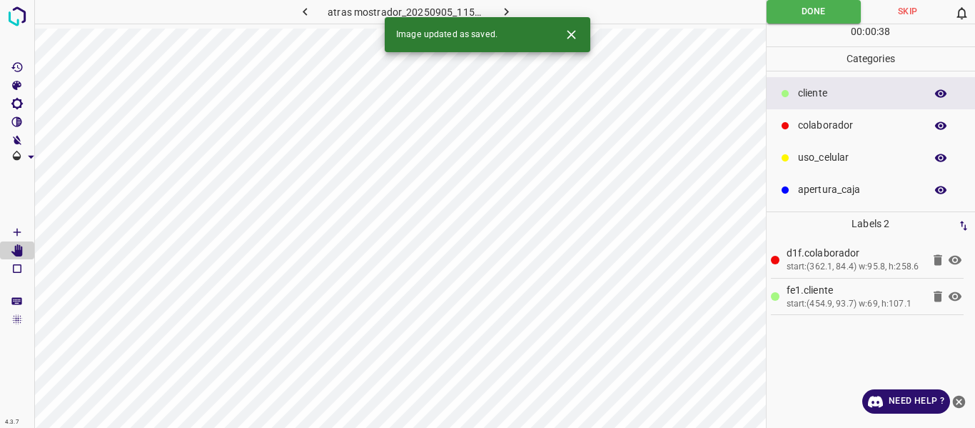
click at [505, 7] on icon "button" at bounding box center [506, 11] width 15 height 15
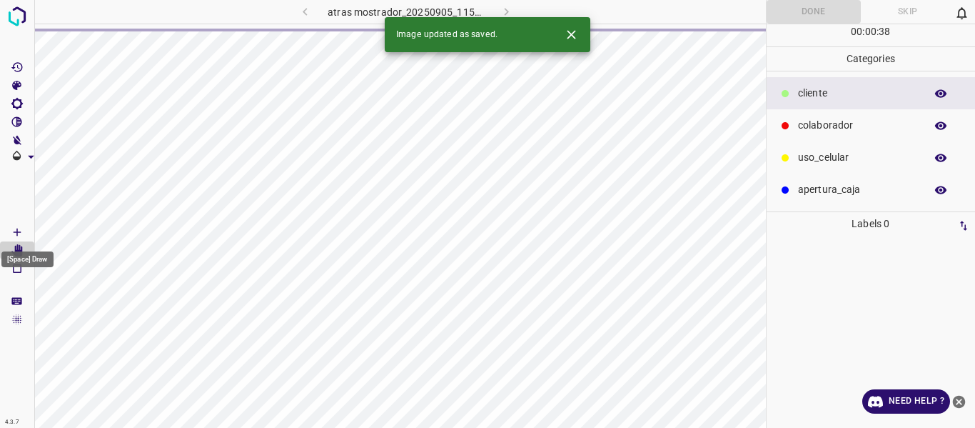
click at [13, 226] on icon "[Space] Draw" at bounding box center [17, 232] width 13 height 13
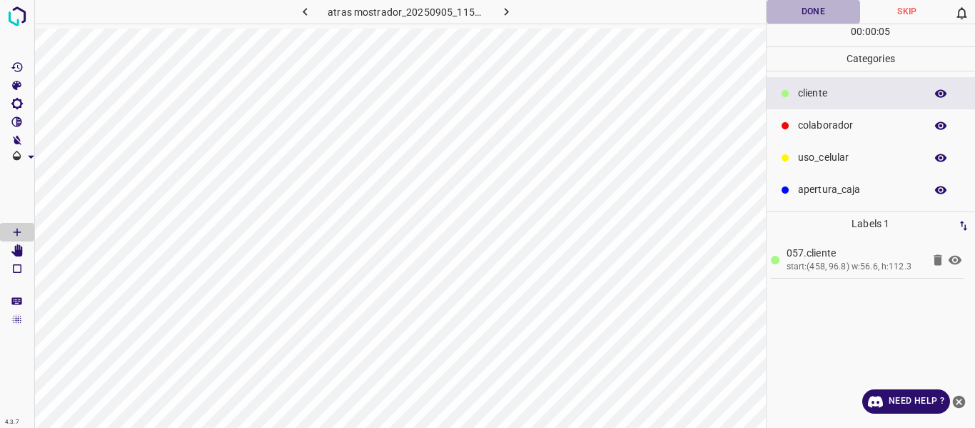
click at [813, 5] on button "Done" at bounding box center [814, 12] width 94 height 24
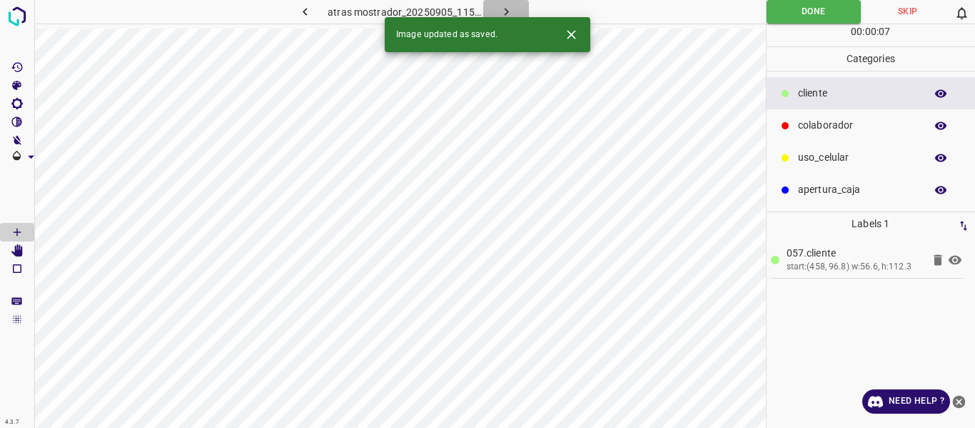
click at [505, 9] on icon "button" at bounding box center [506, 12] width 4 height 8
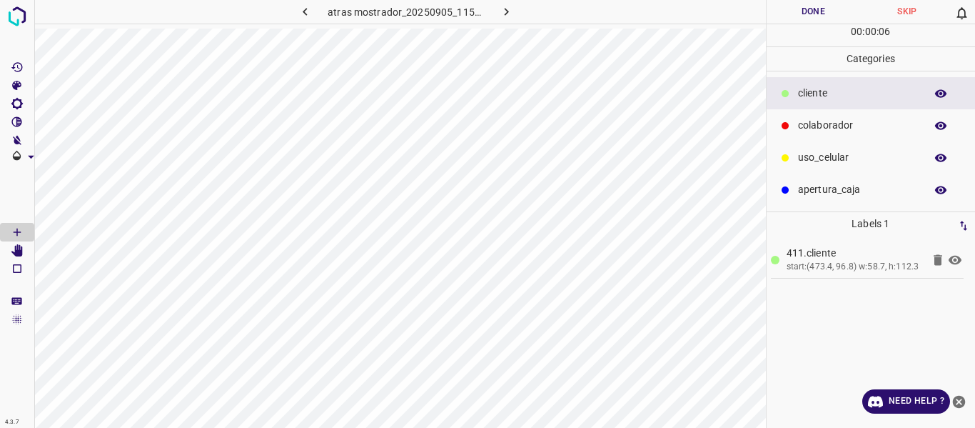
click at [803, 13] on button "Done" at bounding box center [814, 12] width 94 height 24
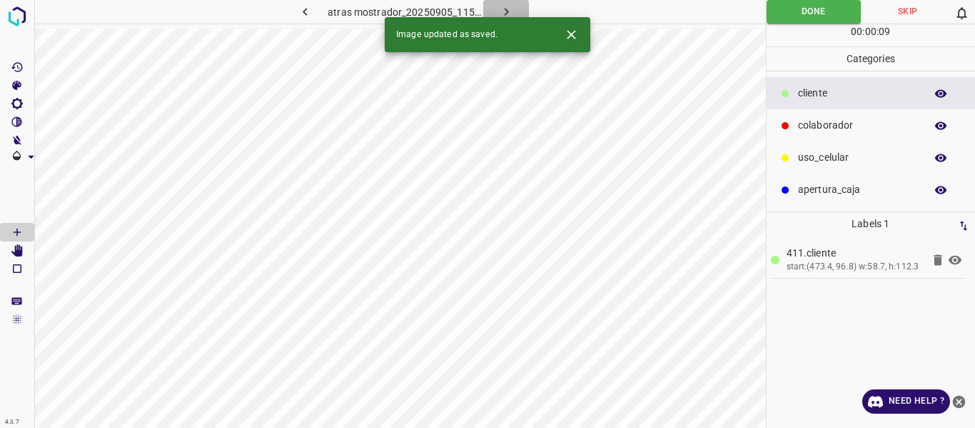
click at [508, 9] on icon "button" at bounding box center [506, 11] width 15 height 15
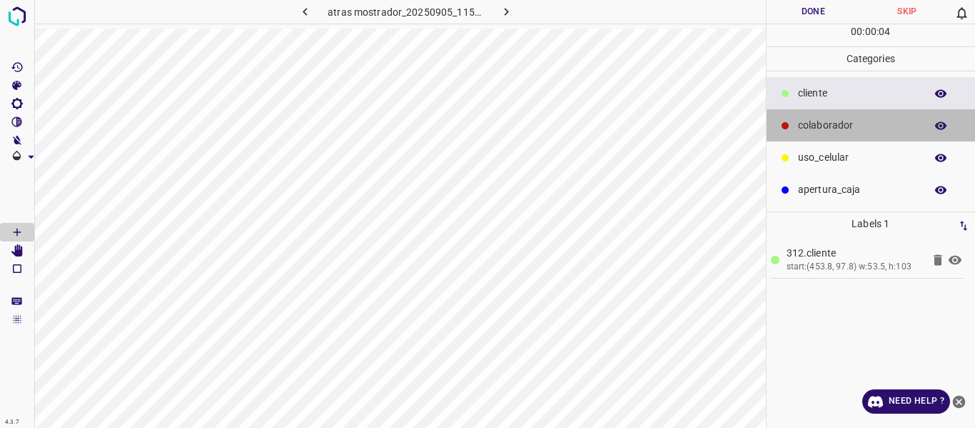
click at [810, 124] on p "colaborador" at bounding box center [858, 125] width 120 height 15
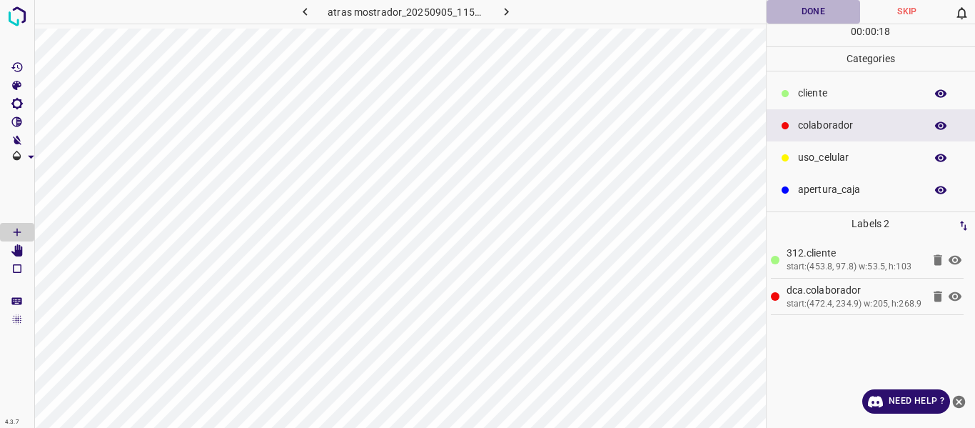
click at [784, 15] on button "Done" at bounding box center [814, 12] width 94 height 24
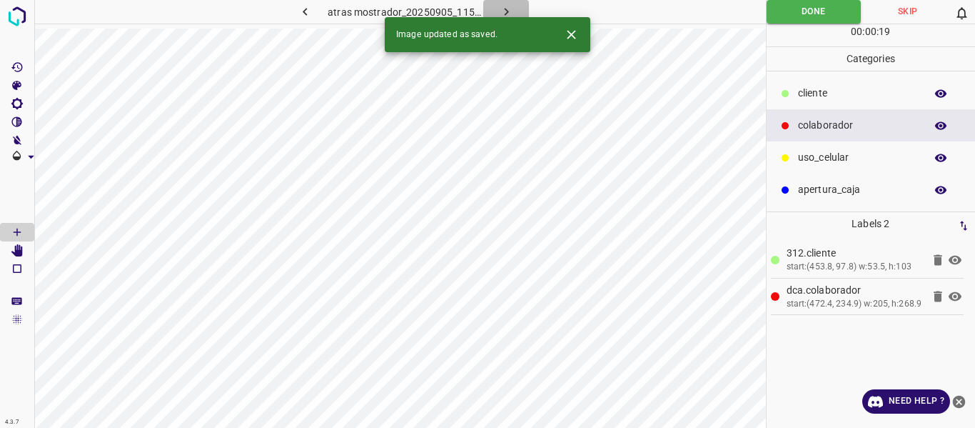
click at [497, 7] on button "button" at bounding box center [506, 12] width 46 height 24
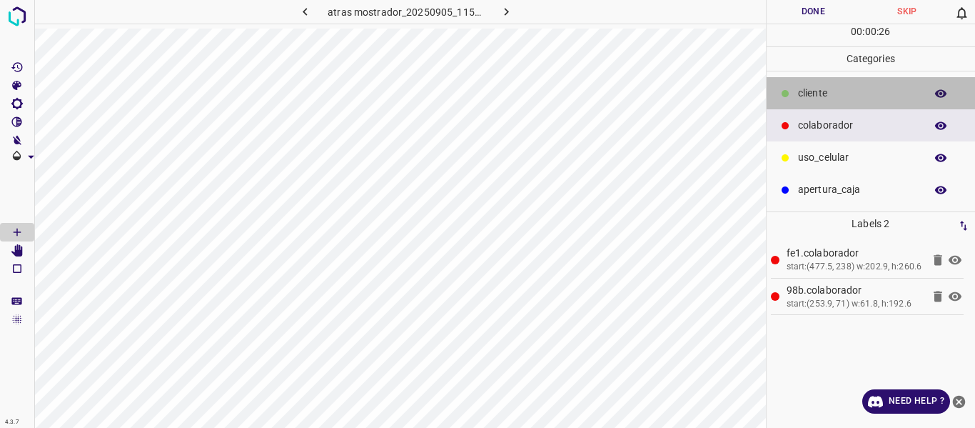
click at [792, 97] on div at bounding box center [785, 93] width 14 height 14
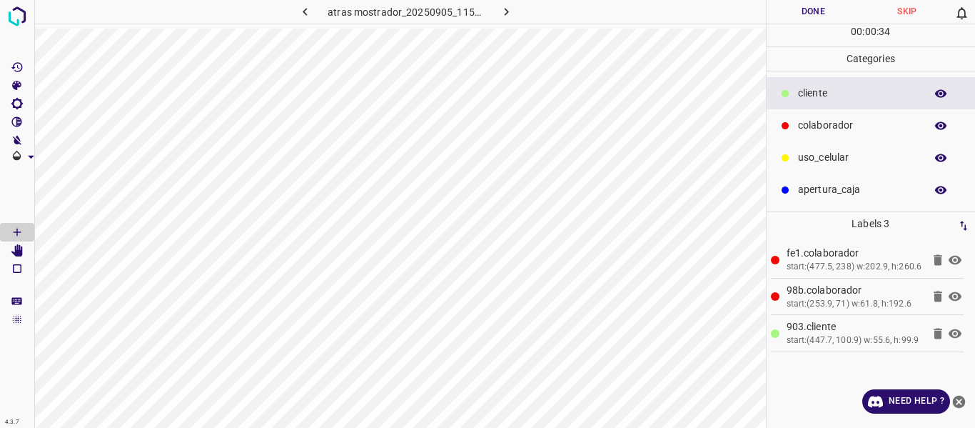
click at [804, 15] on button "Done" at bounding box center [814, 12] width 94 height 24
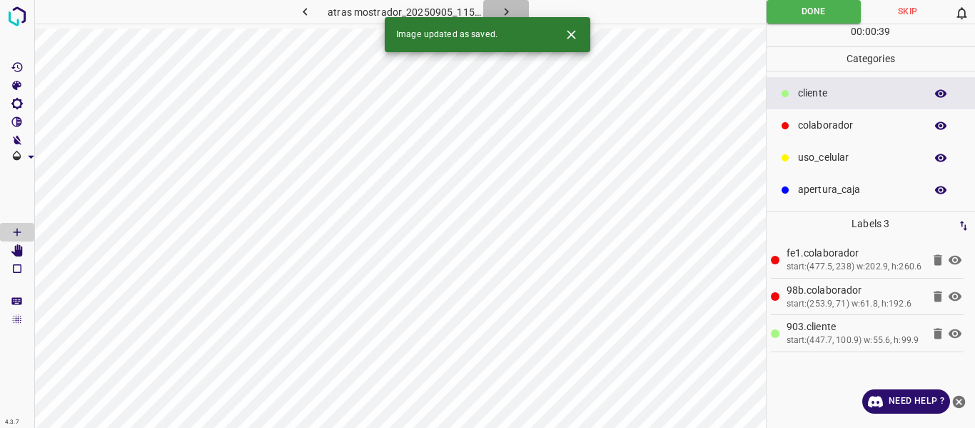
click at [510, 2] on button "button" at bounding box center [506, 12] width 46 height 24
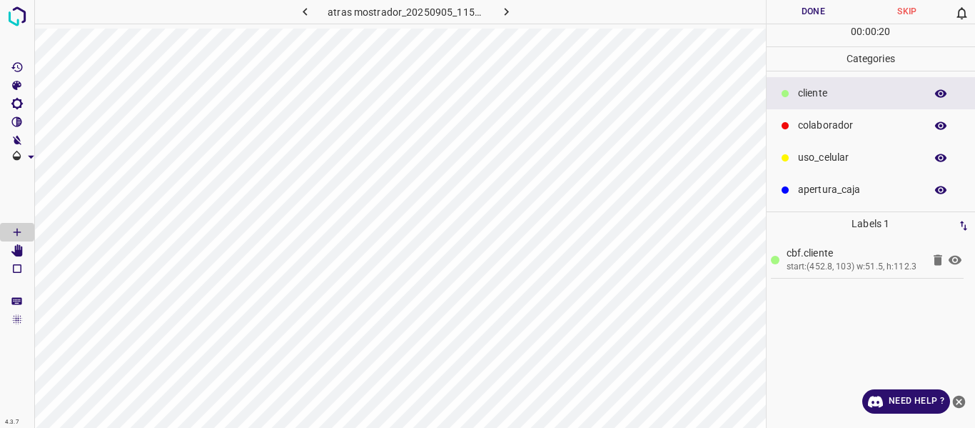
click at [840, 120] on p "colaborador" at bounding box center [858, 125] width 120 height 15
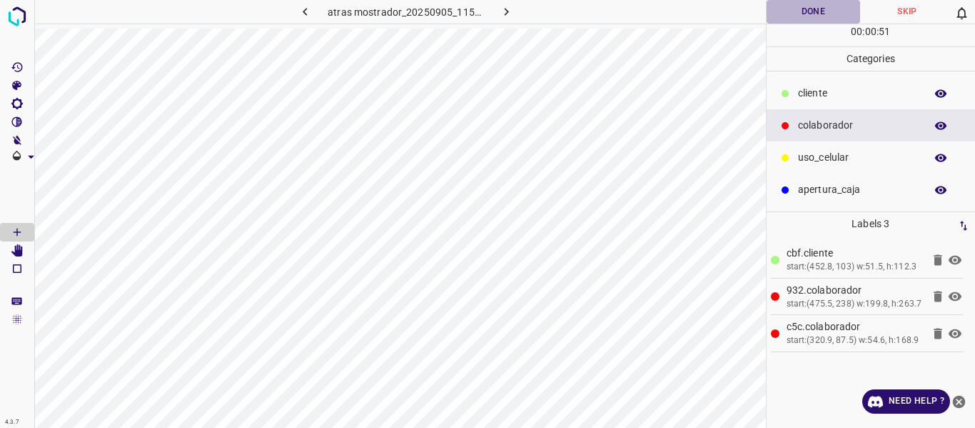
click at [792, 11] on button "Done" at bounding box center [814, 12] width 94 height 24
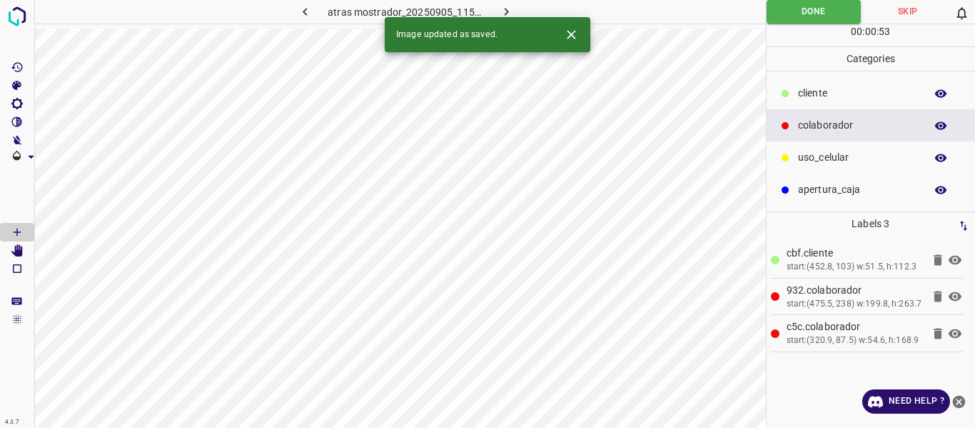
click at [502, 7] on icon "button" at bounding box center [506, 11] width 15 height 15
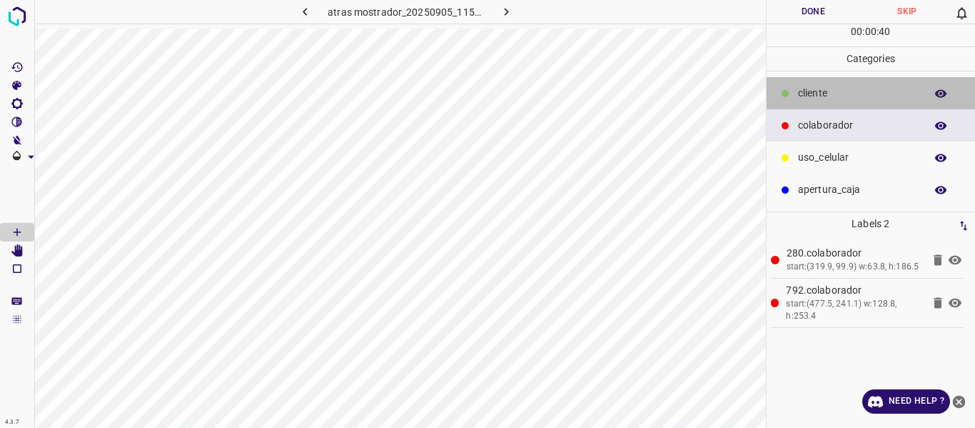
click at [825, 92] on p "cliente" at bounding box center [858, 93] width 120 height 15
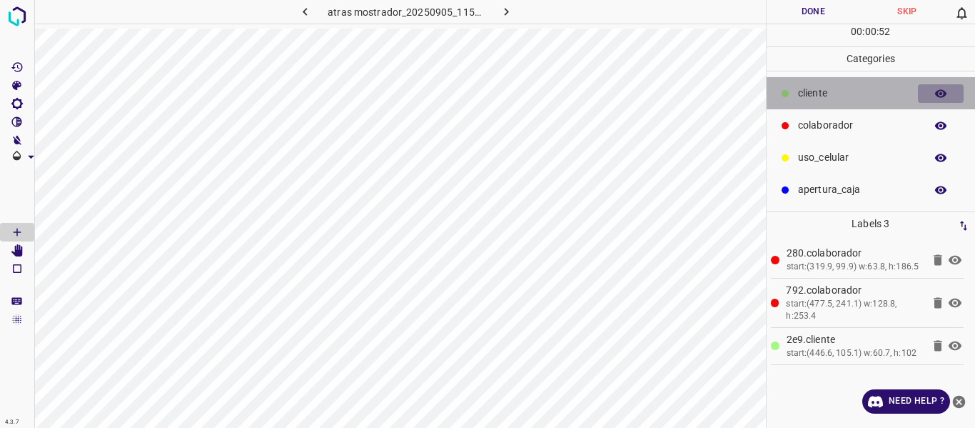
click at [935, 93] on icon "button" at bounding box center [940, 93] width 13 height 13
click at [930, 95] on button "button" at bounding box center [941, 93] width 46 height 19
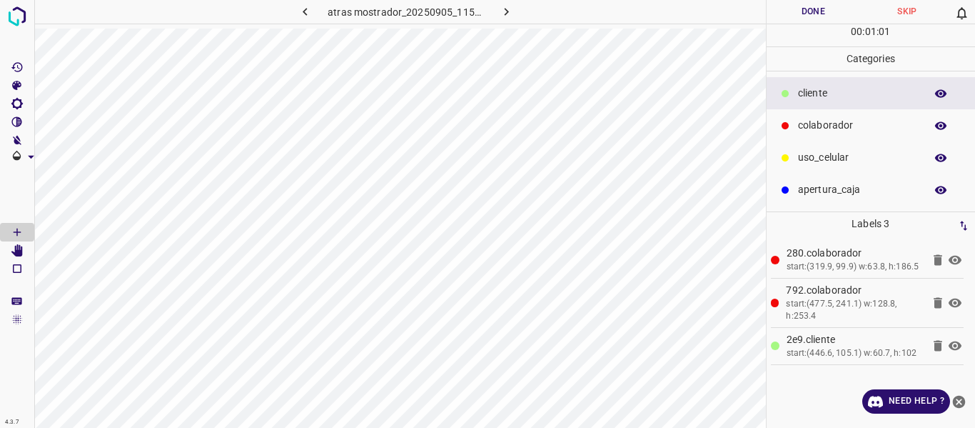
click at [842, 156] on p "uso_celular" at bounding box center [858, 157] width 120 height 15
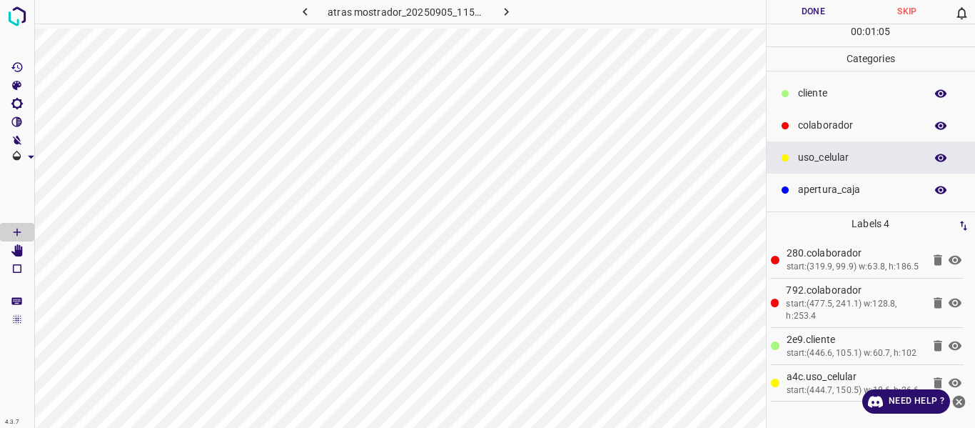
click at [803, 10] on button "Done" at bounding box center [814, 12] width 94 height 24
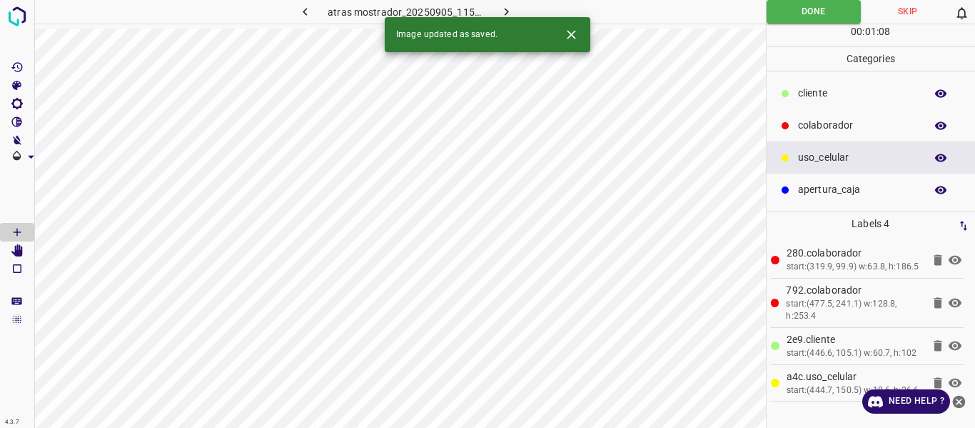
click at [504, 6] on icon "button" at bounding box center [506, 11] width 15 height 15
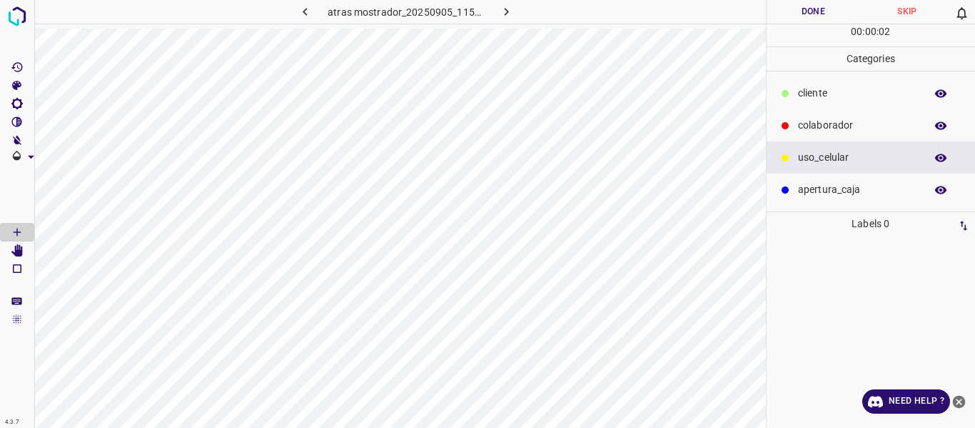
click at [807, 101] on p "cliente" at bounding box center [858, 93] width 120 height 15
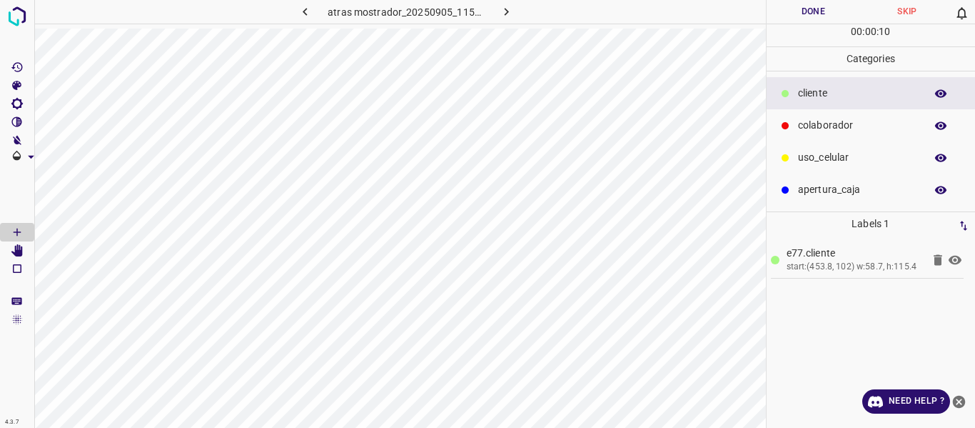
click at [835, 131] on p "colaborador" at bounding box center [858, 125] width 120 height 15
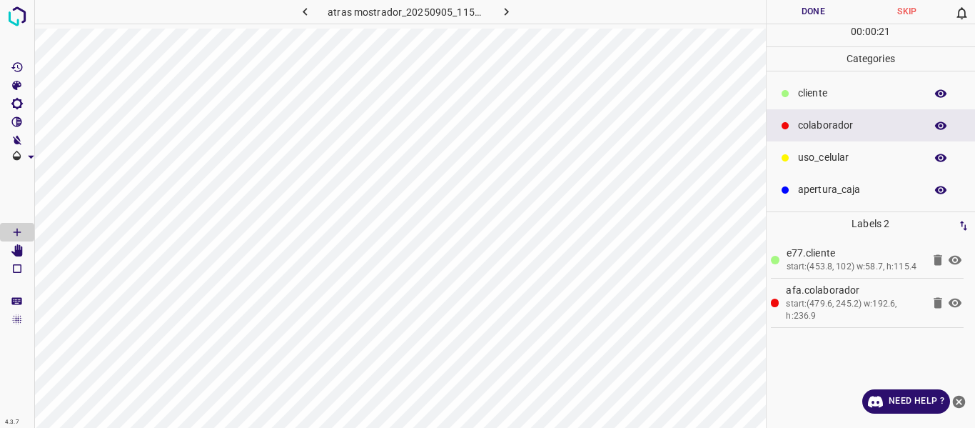
click at [797, 17] on button "Done" at bounding box center [814, 12] width 94 height 24
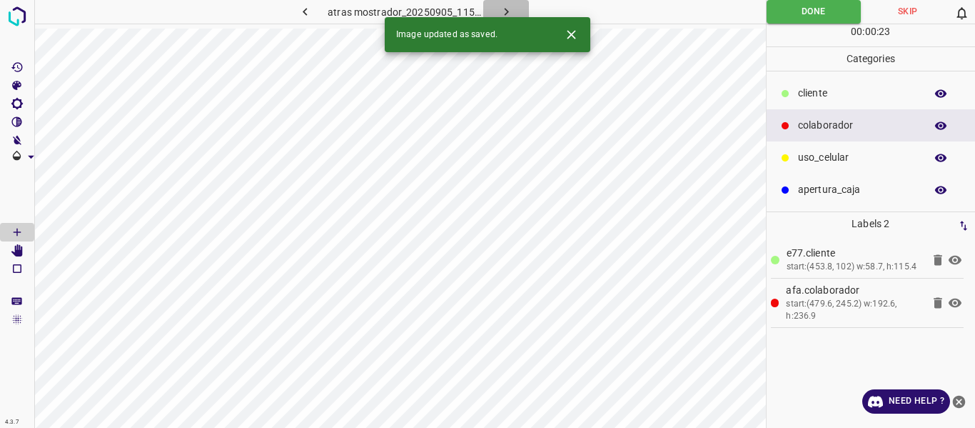
drag, startPoint x: 503, startPoint y: 13, endPoint x: 495, endPoint y: 16, distance: 8.4
click at [503, 13] on icon "button" at bounding box center [506, 11] width 15 height 15
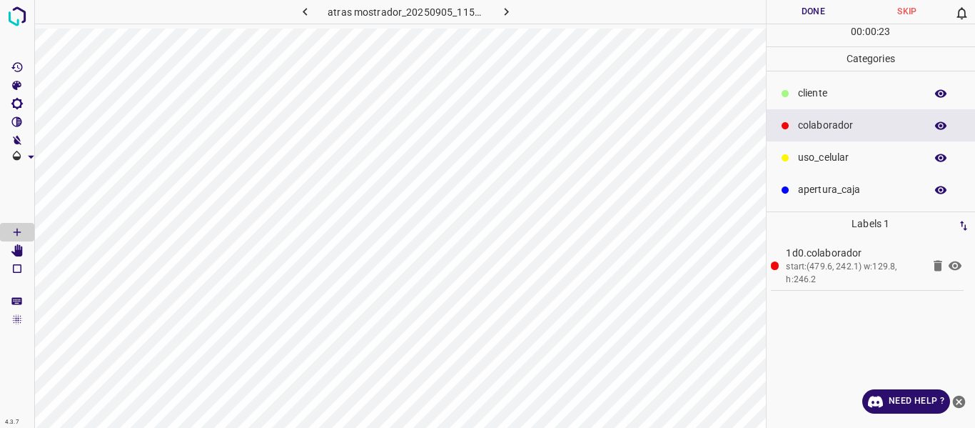
click at [810, 97] on p "cliente" at bounding box center [858, 93] width 120 height 15
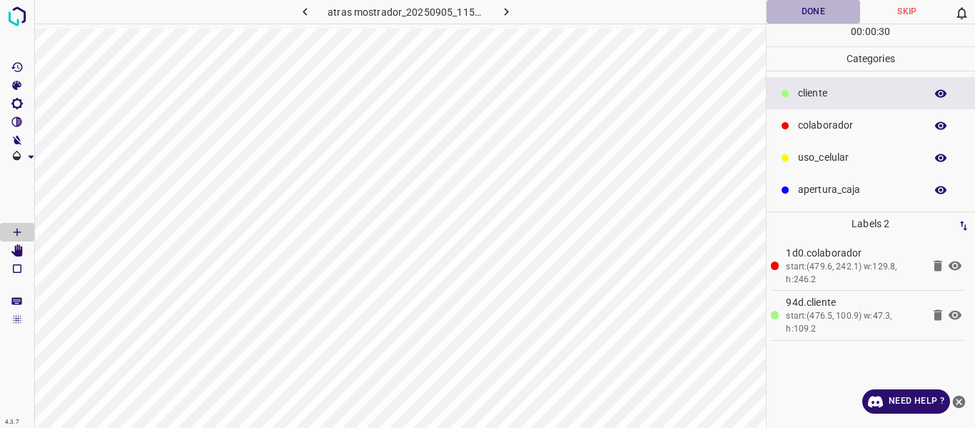
click at [795, 14] on button "Done" at bounding box center [814, 12] width 94 height 24
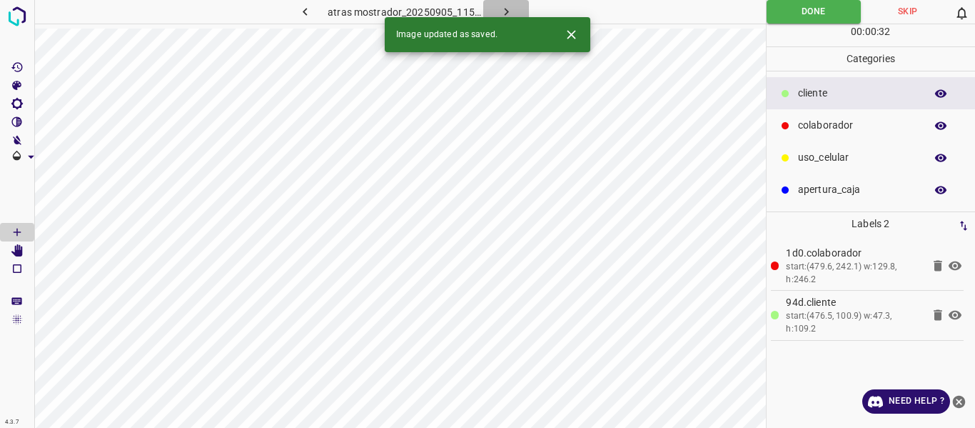
click at [499, 9] on icon "button" at bounding box center [506, 11] width 15 height 15
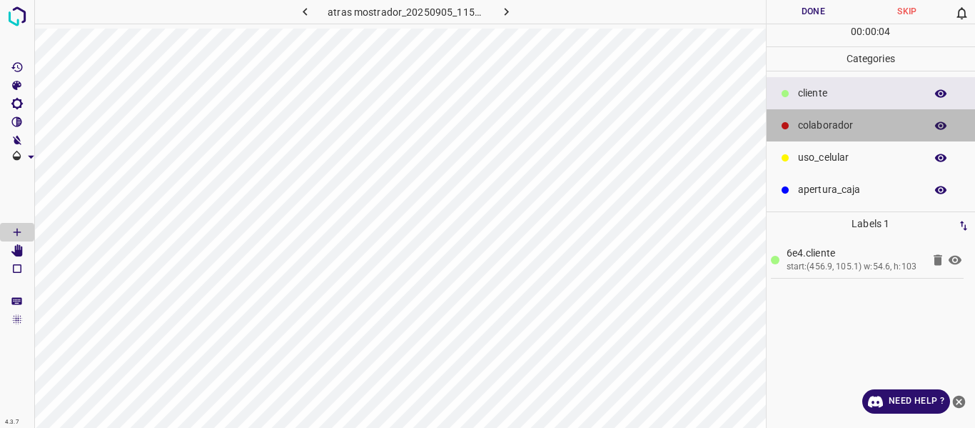
click at [811, 123] on p "colaborador" at bounding box center [858, 125] width 120 height 15
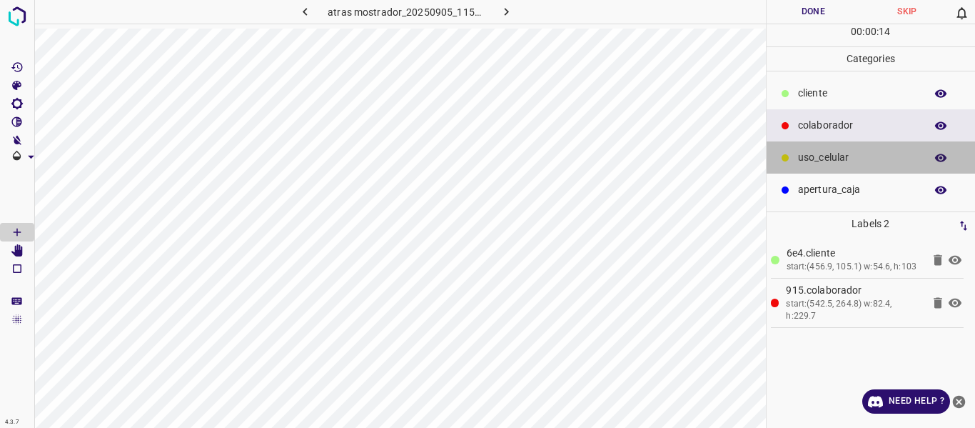
drag, startPoint x: 825, startPoint y: 152, endPoint x: 779, endPoint y: 168, distance: 49.0
click at [823, 152] on p "uso_celular" at bounding box center [858, 157] width 120 height 15
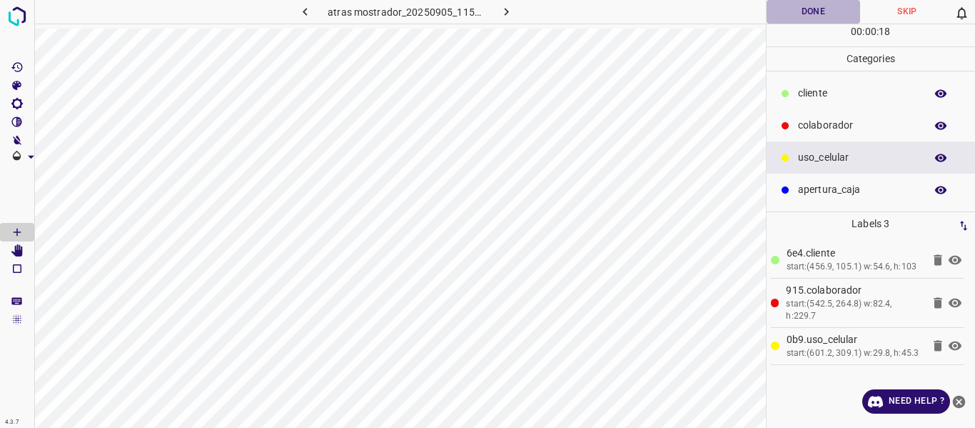
click at [800, 10] on button "Done" at bounding box center [814, 12] width 94 height 24
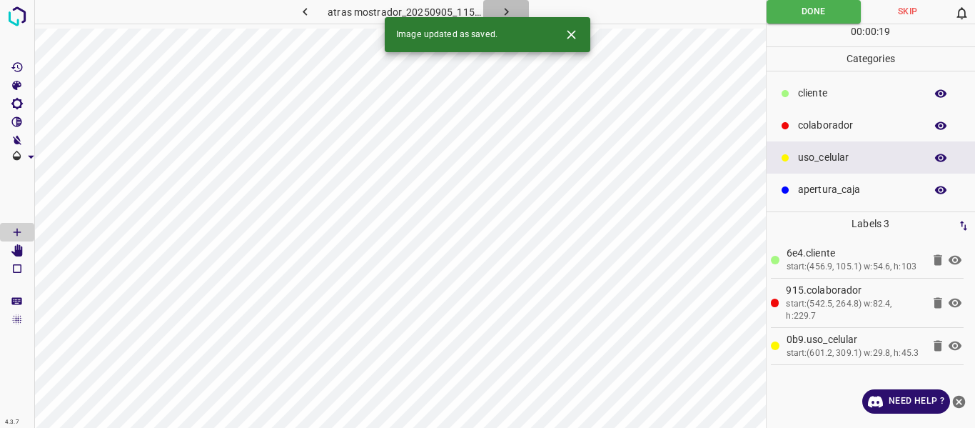
click at [500, 6] on icon "button" at bounding box center [506, 11] width 15 height 15
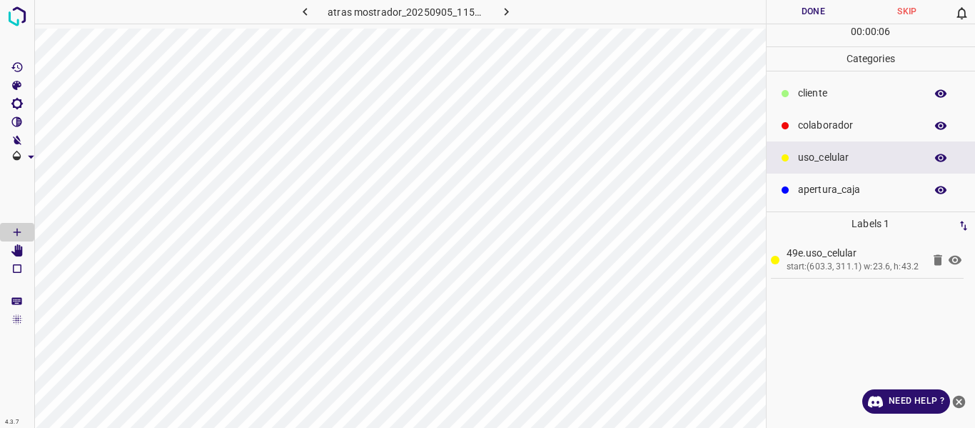
drag, startPoint x: 811, startPoint y: 121, endPoint x: 770, endPoint y: 131, distance: 42.6
click at [812, 120] on p "colaborador" at bounding box center [858, 125] width 120 height 15
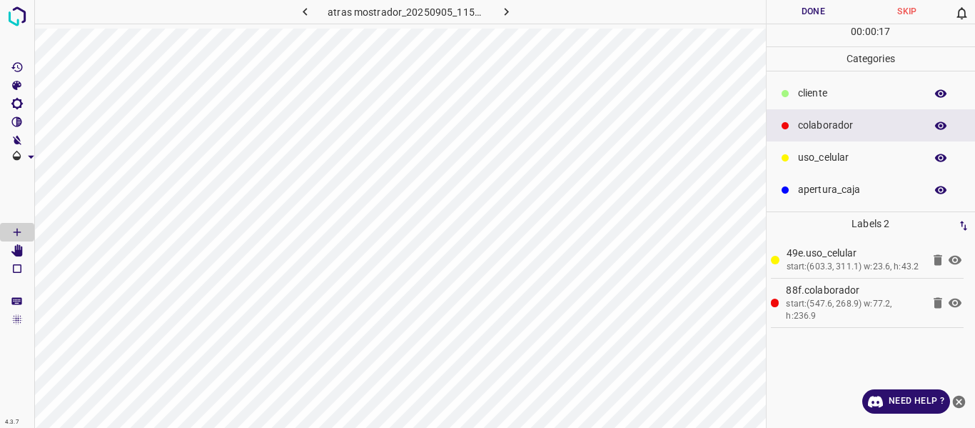
drag, startPoint x: 823, startPoint y: 100, endPoint x: 824, endPoint y: 110, distance: 10.1
click at [824, 106] on div "cliente" at bounding box center [871, 93] width 209 height 32
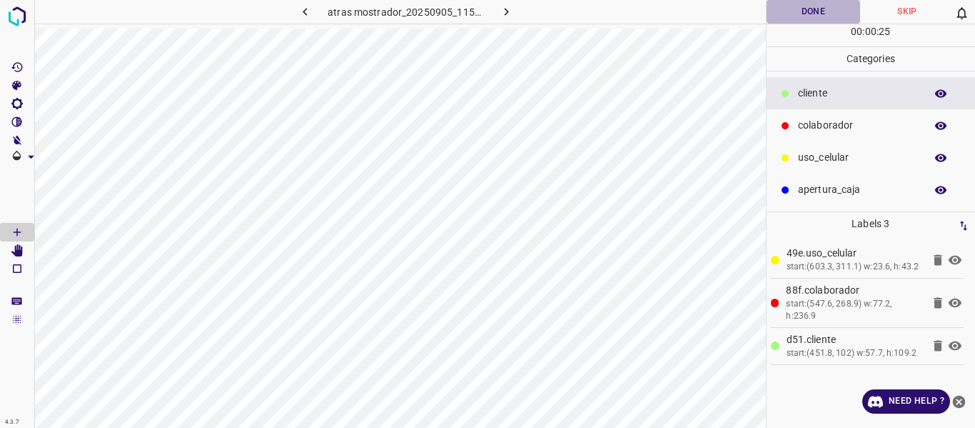
click at [810, 11] on button "Done" at bounding box center [814, 12] width 94 height 24
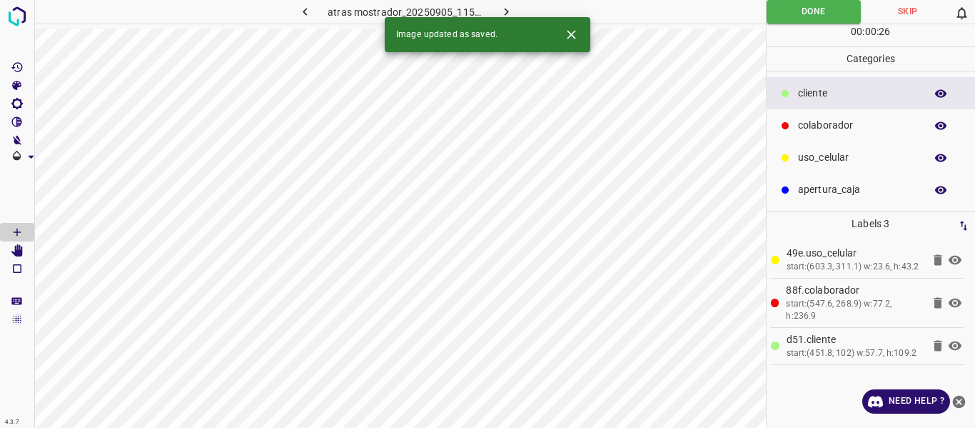
click at [499, 7] on icon "button" at bounding box center [506, 11] width 15 height 15
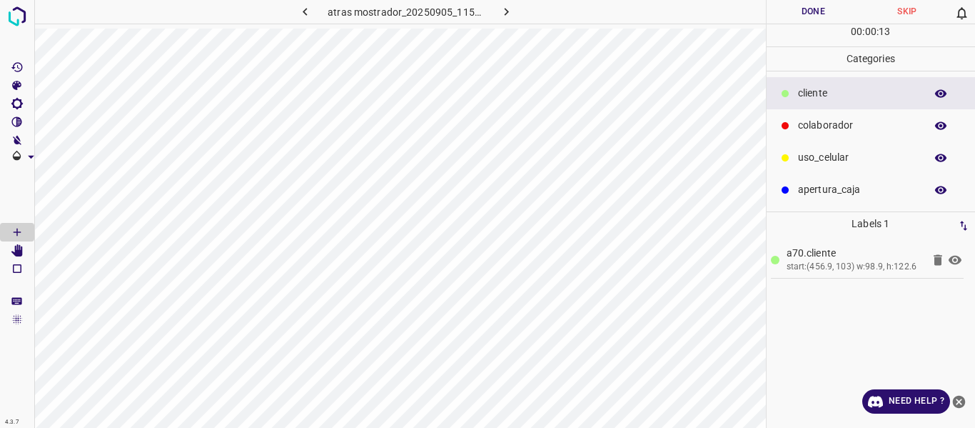
click at [816, 121] on p "colaborador" at bounding box center [858, 125] width 120 height 15
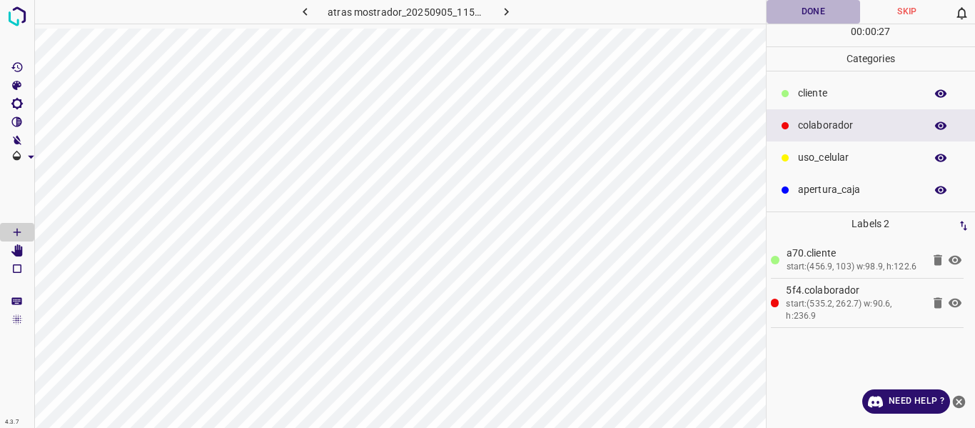
click at [807, 9] on button "Done" at bounding box center [814, 12] width 94 height 24
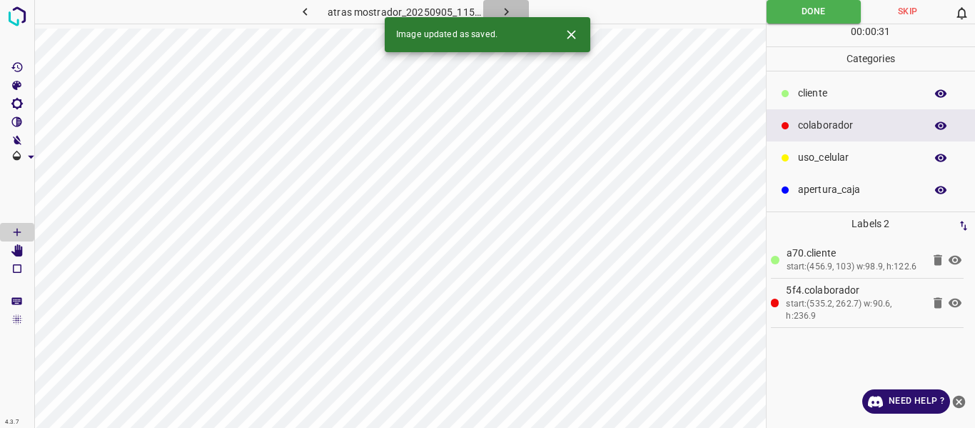
click at [499, 10] on icon "button" at bounding box center [506, 11] width 15 height 15
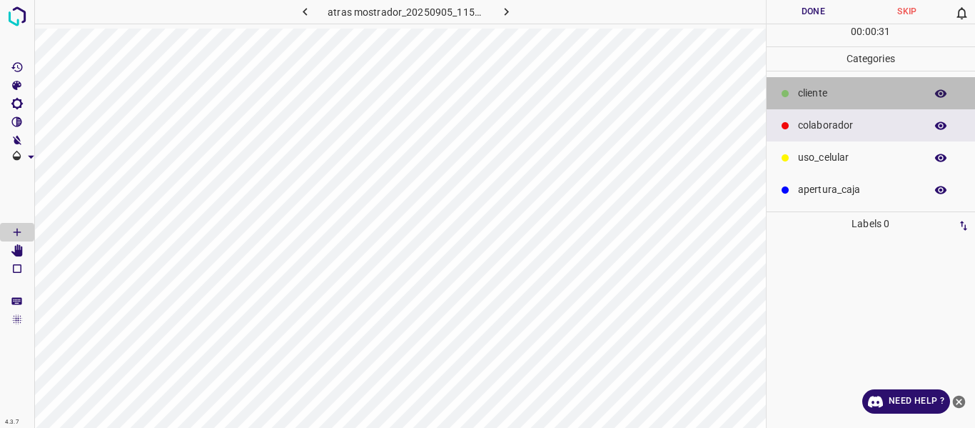
click at [830, 83] on div "cliente" at bounding box center [871, 93] width 209 height 32
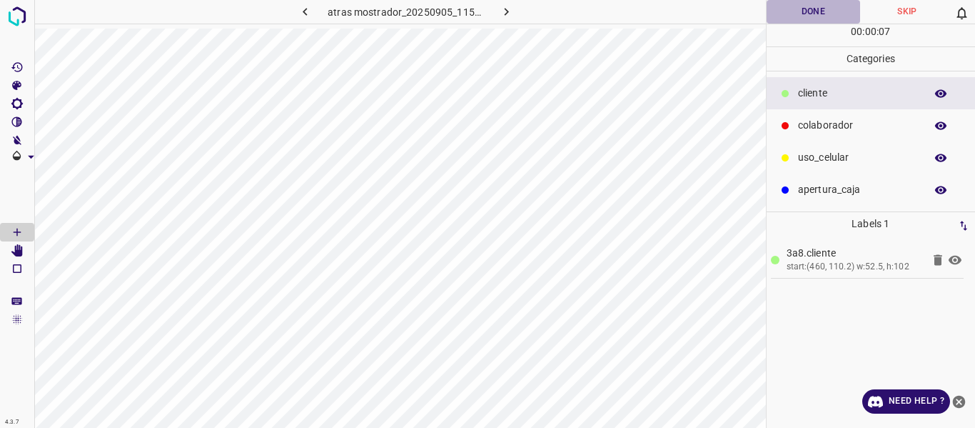
click at [800, 16] on button "Done" at bounding box center [814, 12] width 94 height 24
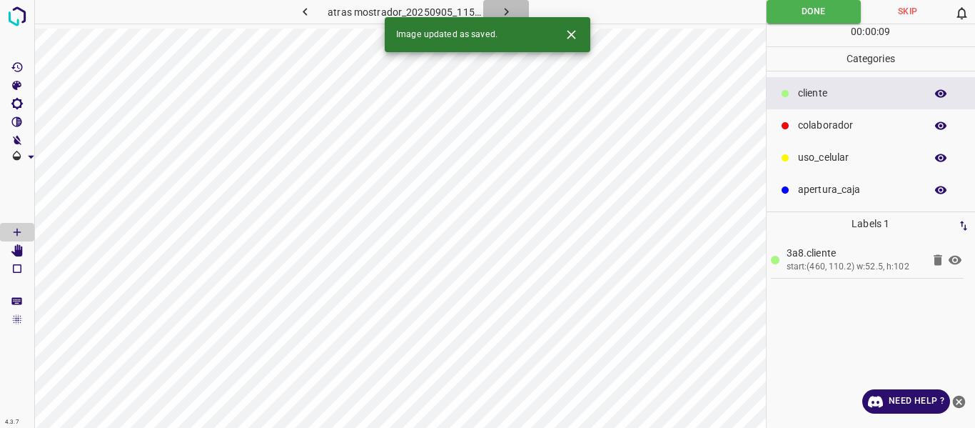
click at [502, 5] on icon "button" at bounding box center [506, 11] width 15 height 15
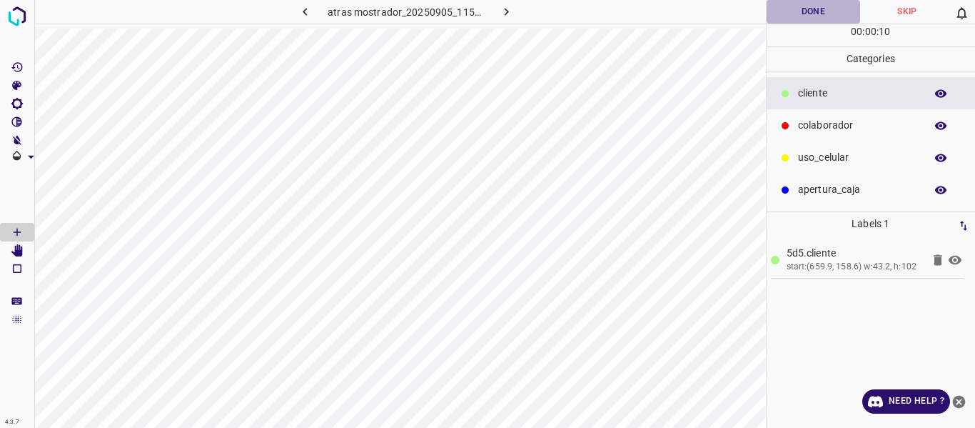
drag, startPoint x: 811, startPoint y: 16, endPoint x: 805, endPoint y: 19, distance: 7.3
click at [810, 16] on button "Done" at bounding box center [814, 12] width 94 height 24
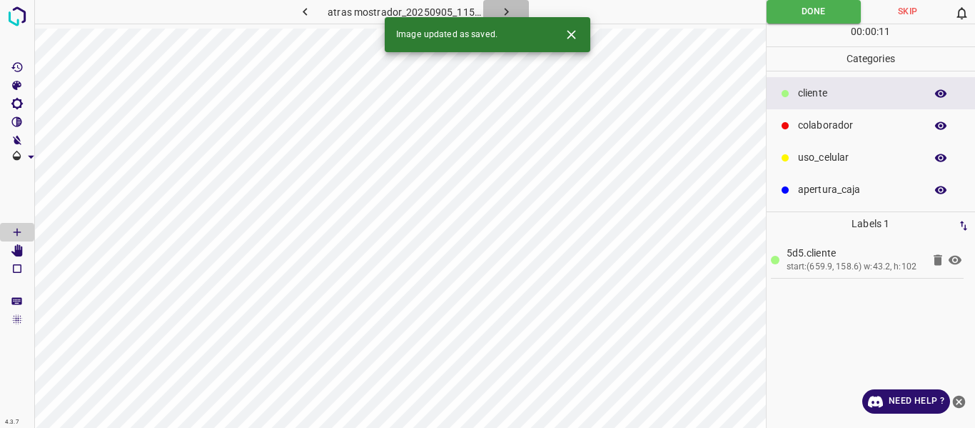
click at [507, 9] on icon "button" at bounding box center [506, 11] width 15 height 15
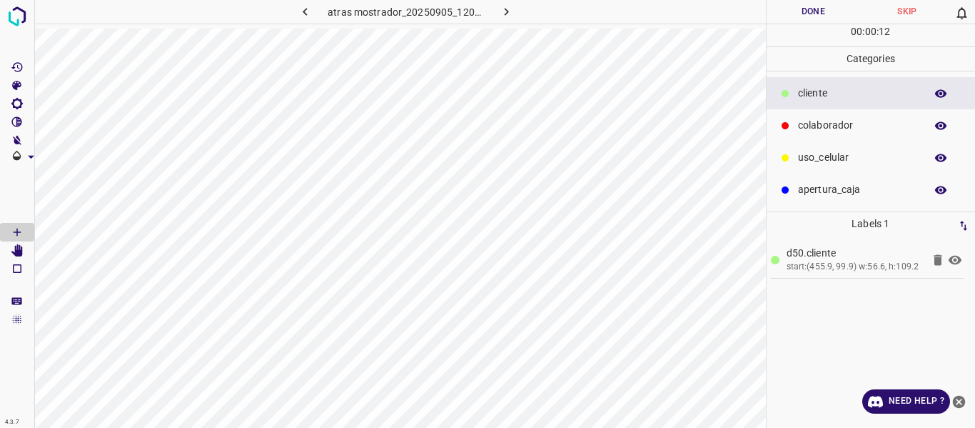
click at [817, 120] on p "colaborador" at bounding box center [858, 125] width 120 height 15
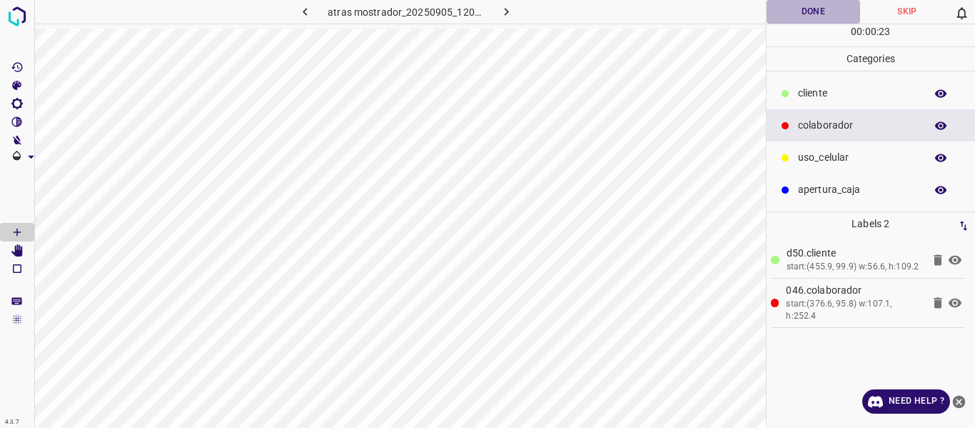
click at [809, 9] on button "Done" at bounding box center [814, 12] width 94 height 24
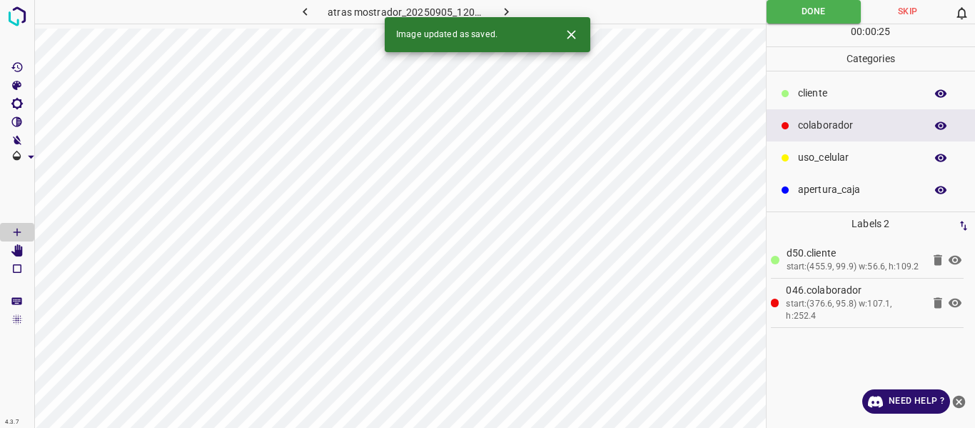
click at [504, 6] on icon "button" at bounding box center [506, 11] width 15 height 15
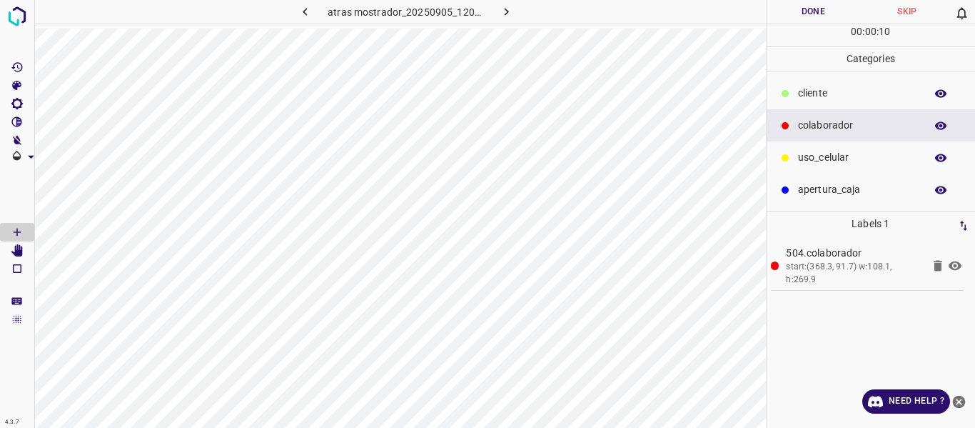
click at [814, 86] on p "cliente" at bounding box center [858, 93] width 120 height 15
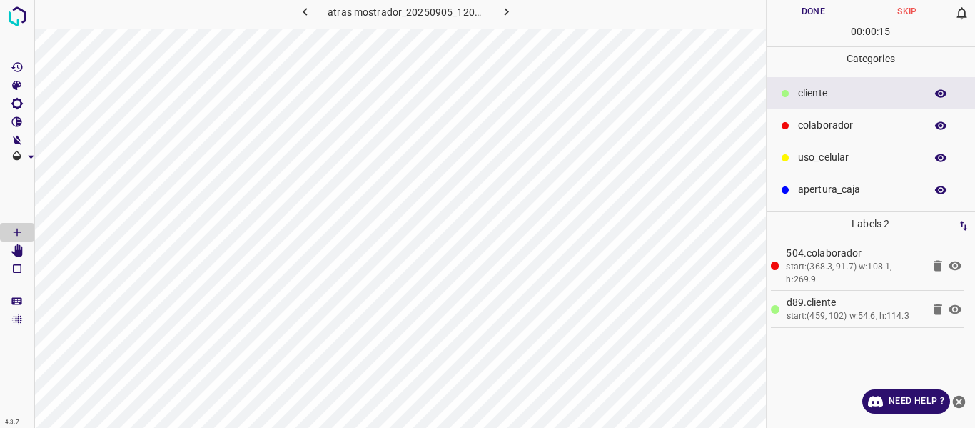
click at [857, 126] on p "colaborador" at bounding box center [858, 125] width 120 height 15
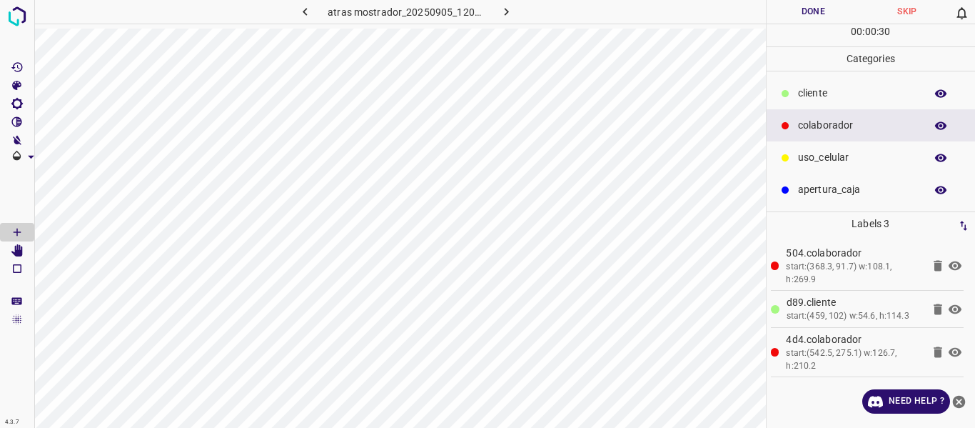
click at [814, 4] on button "Done" at bounding box center [814, 12] width 94 height 24
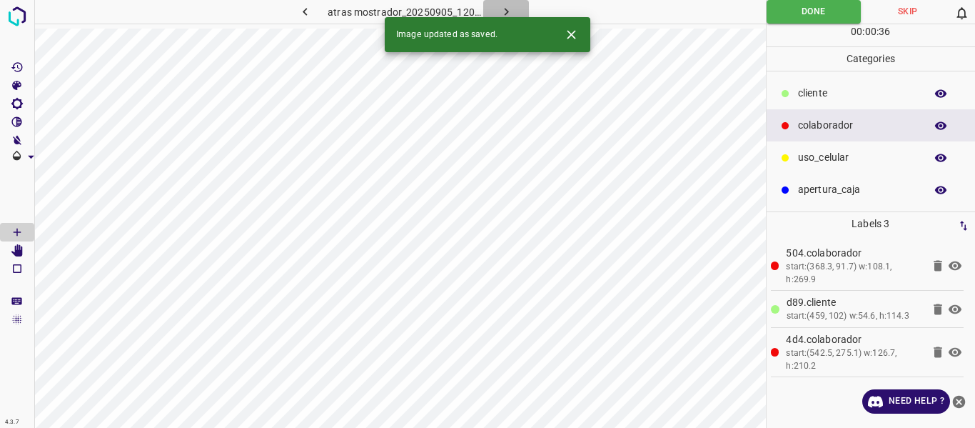
click at [506, 11] on icon "button" at bounding box center [506, 12] width 4 height 8
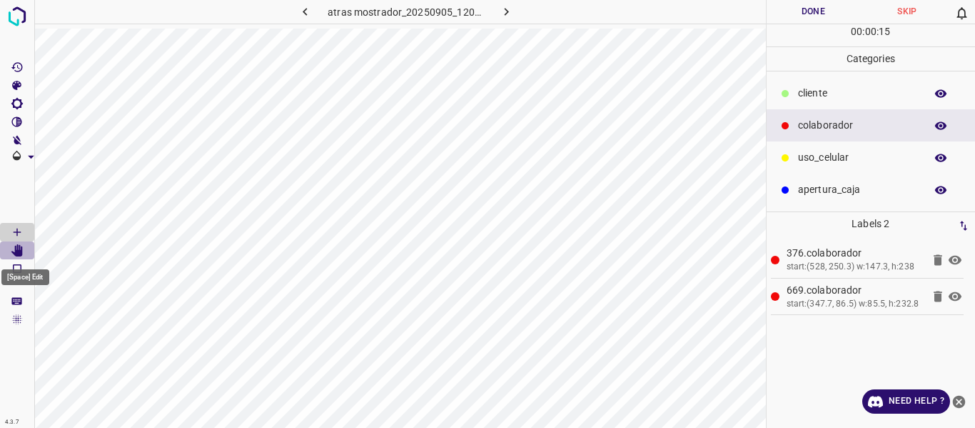
click at [19, 250] on icon "[Space] Edit" at bounding box center [16, 250] width 11 height 13
click at [15, 233] on icon "[Space] Draw" at bounding box center [17, 232] width 13 height 13
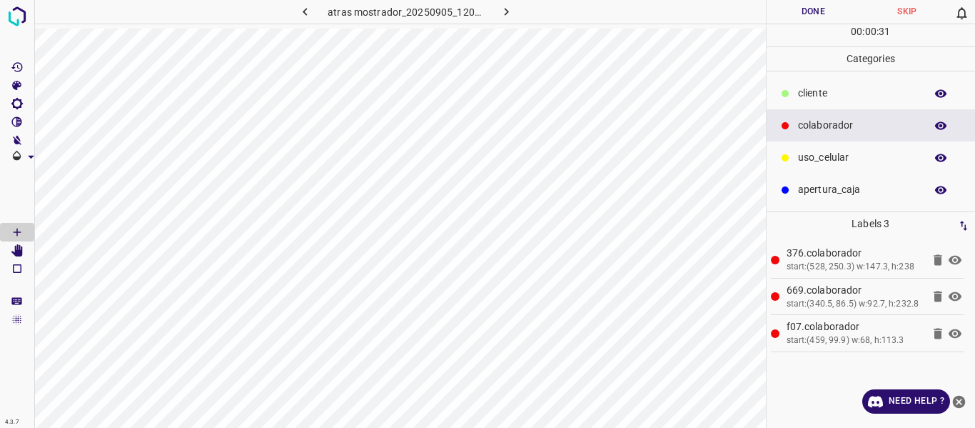
click at [812, 12] on button "Done" at bounding box center [814, 12] width 94 height 24
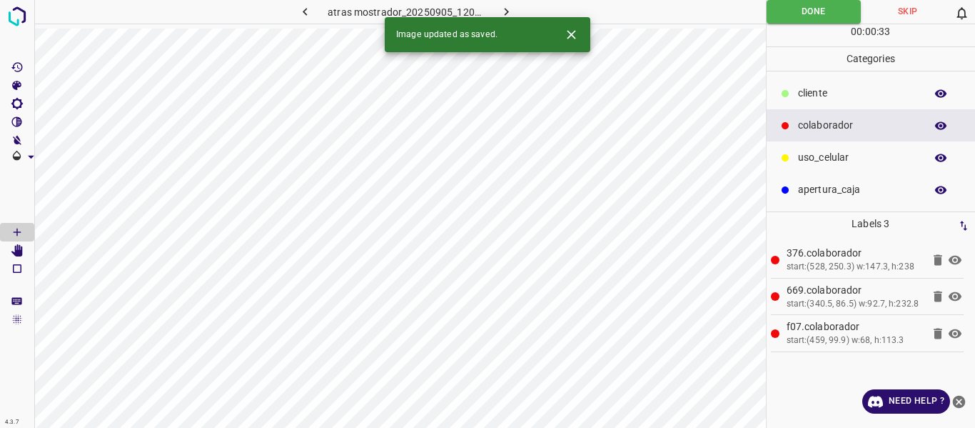
click at [505, 7] on icon "button" at bounding box center [506, 11] width 15 height 15
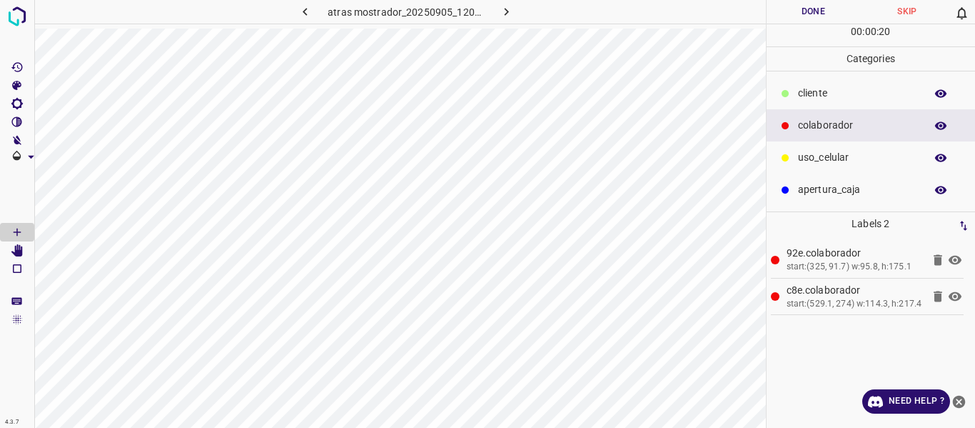
click at [820, 89] on p "cliente" at bounding box center [858, 93] width 120 height 15
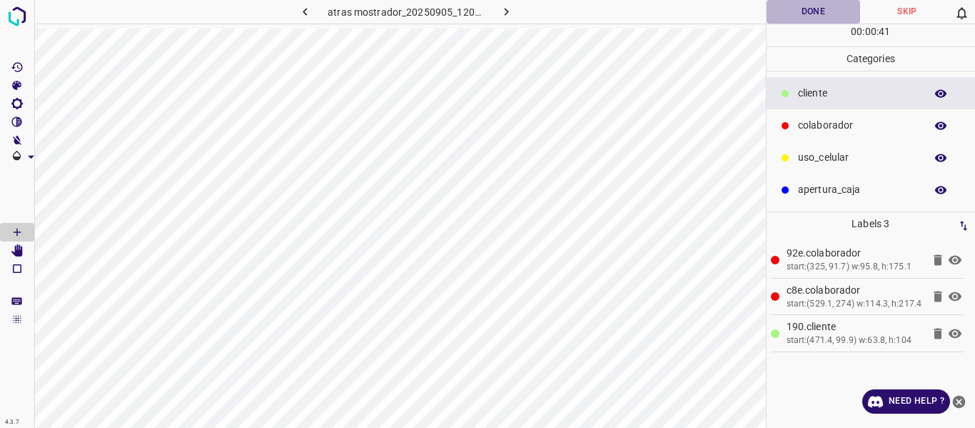
click at [789, 14] on button "Done" at bounding box center [814, 12] width 94 height 24
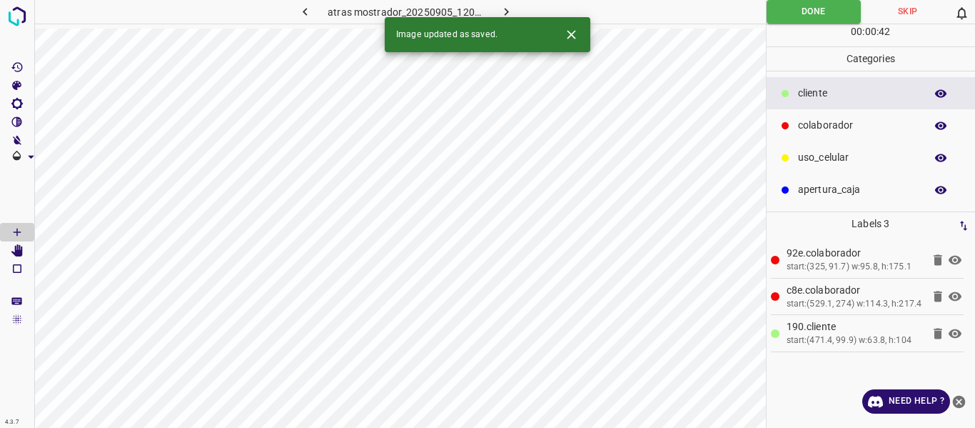
click at [523, 15] on button "button" at bounding box center [506, 12] width 46 height 24
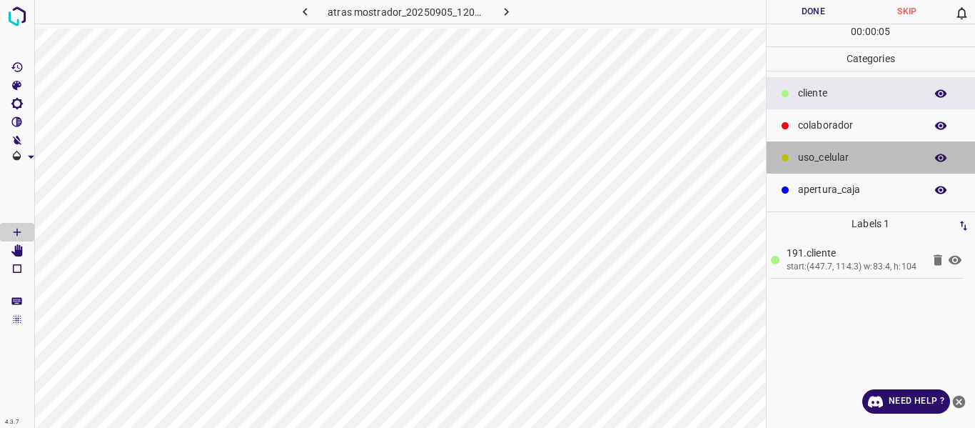
drag, startPoint x: 820, startPoint y: 161, endPoint x: 791, endPoint y: 161, distance: 29.3
click at [817, 160] on p "uso_celular" at bounding box center [858, 157] width 120 height 15
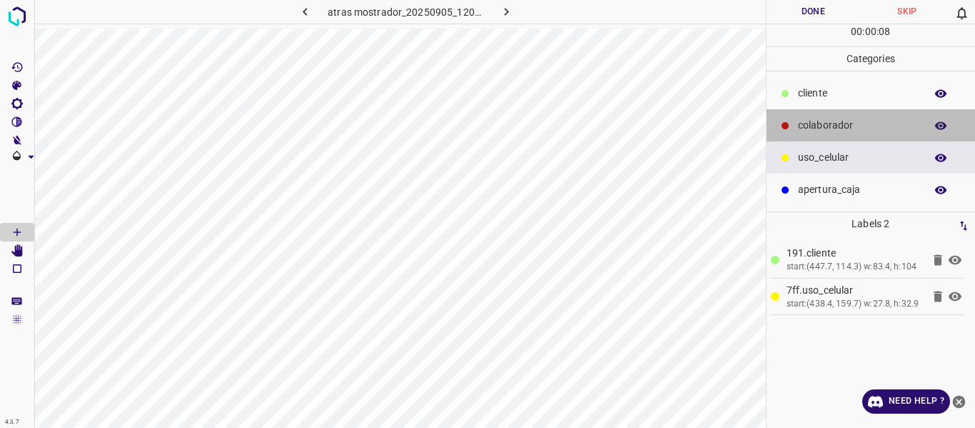
click at [804, 123] on p "colaborador" at bounding box center [858, 125] width 120 height 15
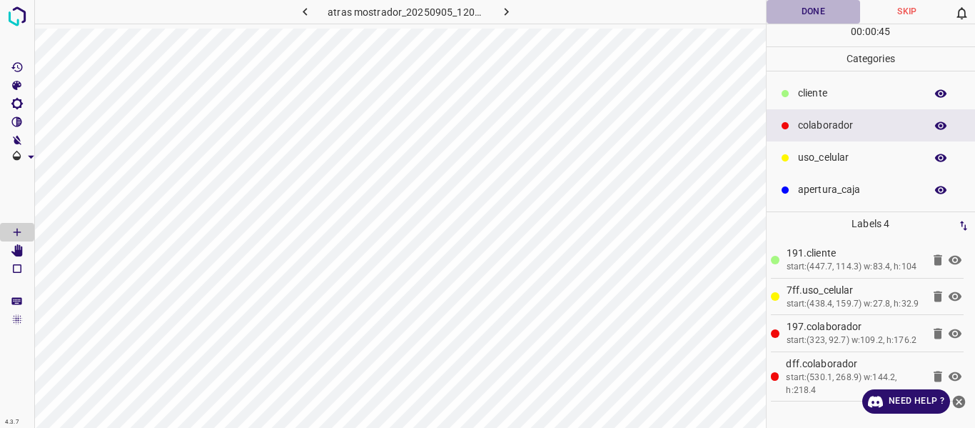
click at [776, 17] on button "Done" at bounding box center [814, 12] width 94 height 24
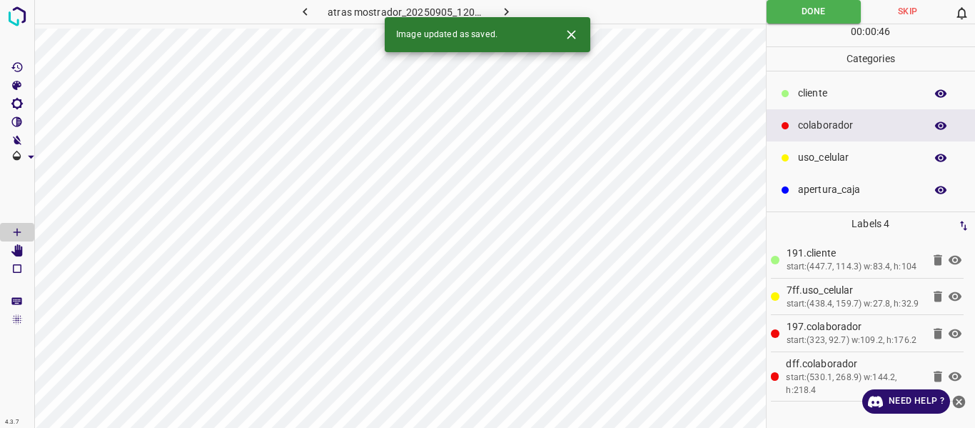
click at [497, 0] on html "4.3.7 atras mostrador_20250905_120243_763392.jpg Done Skip 0 00 : 00 : 46 Categ…" at bounding box center [487, 214] width 975 height 428
click at [503, 11] on icon "button" at bounding box center [506, 11] width 15 height 15
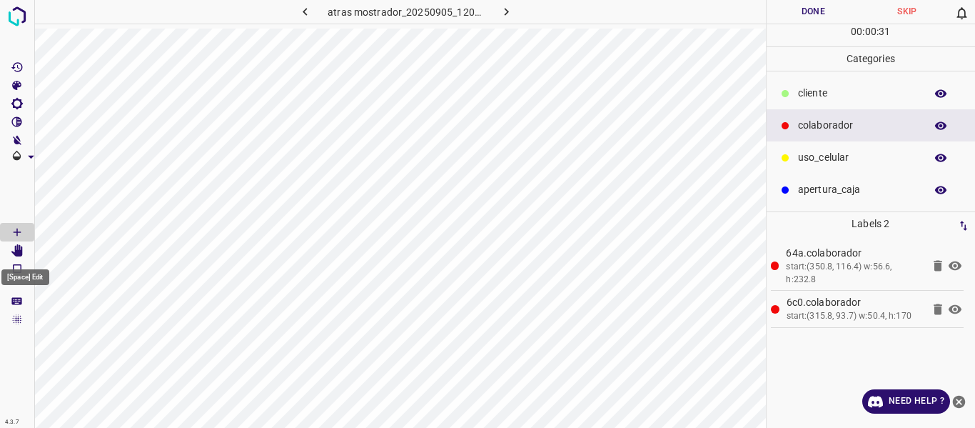
click at [14, 253] on icon "[Space] Edit" at bounding box center [16, 250] width 11 height 13
click at [505, 14] on icon "button" at bounding box center [506, 12] width 4 height 8
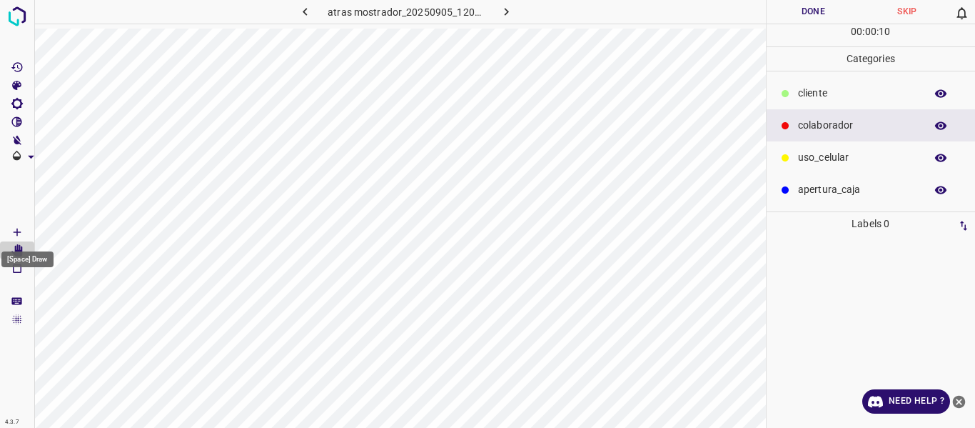
click at [15, 233] on icon "[Space] Draw" at bounding box center [17, 232] width 13 height 13
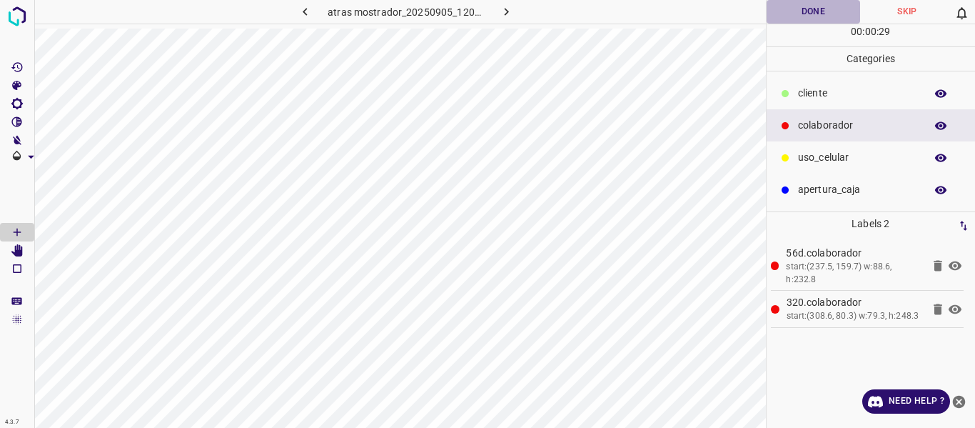
click at [790, 19] on button "Done" at bounding box center [814, 12] width 94 height 24
click at [786, 13] on button "Done" at bounding box center [814, 12] width 95 height 24
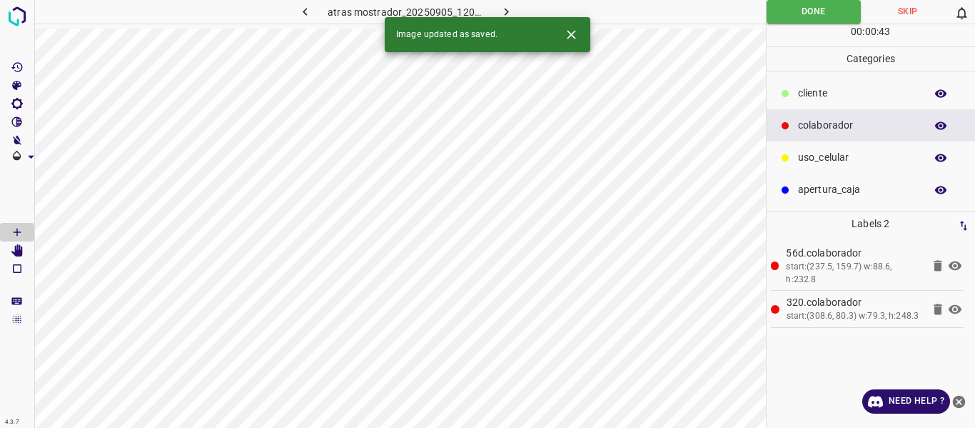
drag, startPoint x: 507, startPoint y: 11, endPoint x: 495, endPoint y: 11, distance: 12.1
click at [508, 9] on icon "button" at bounding box center [506, 11] width 15 height 15
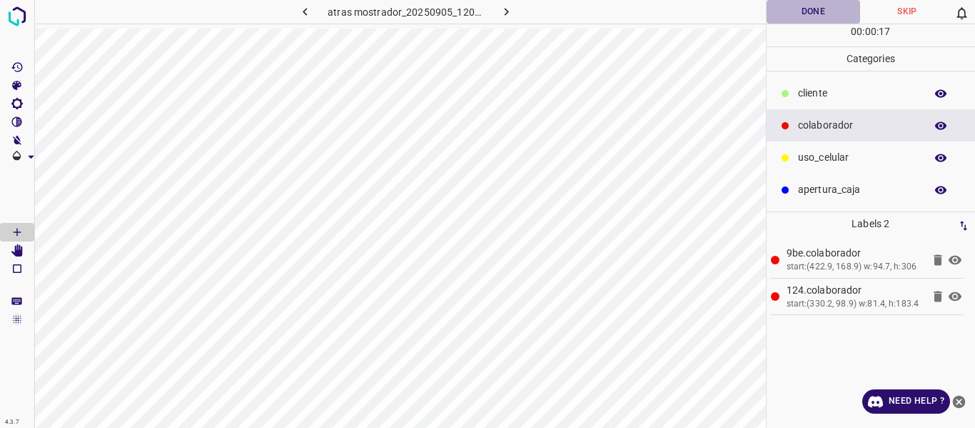
click at [790, 16] on button "Done" at bounding box center [814, 12] width 94 height 24
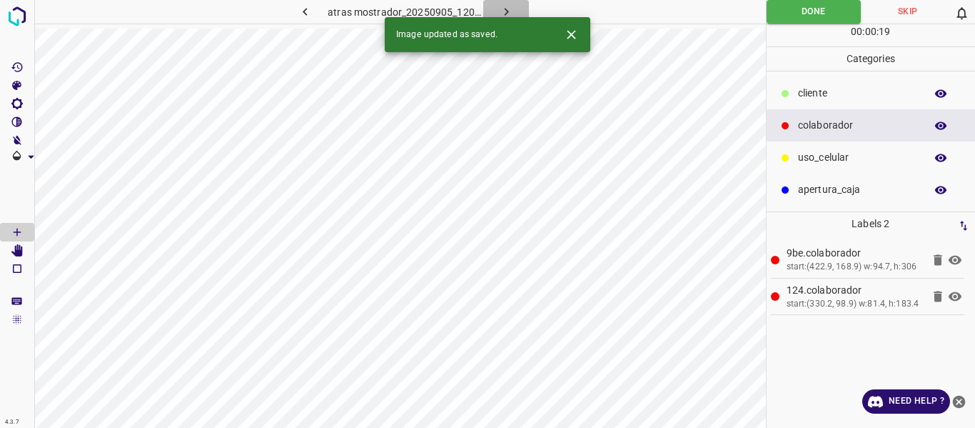
click at [505, 5] on icon "button" at bounding box center [506, 11] width 15 height 15
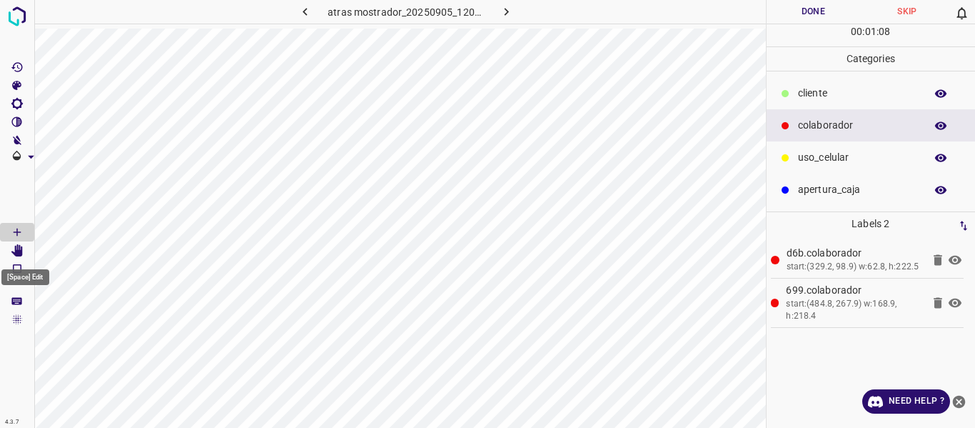
click at [18, 252] on icon "[Space] Edit" at bounding box center [16, 250] width 11 height 13
click at [19, 228] on icon "[Space] Draw" at bounding box center [17, 232] width 13 height 13
click at [809, 6] on button "Done" at bounding box center [814, 12] width 94 height 24
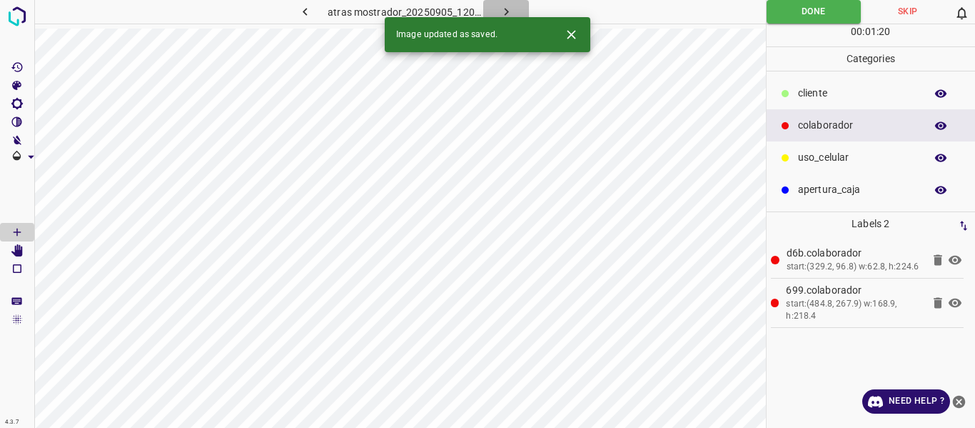
click at [508, 5] on icon "button" at bounding box center [506, 11] width 15 height 15
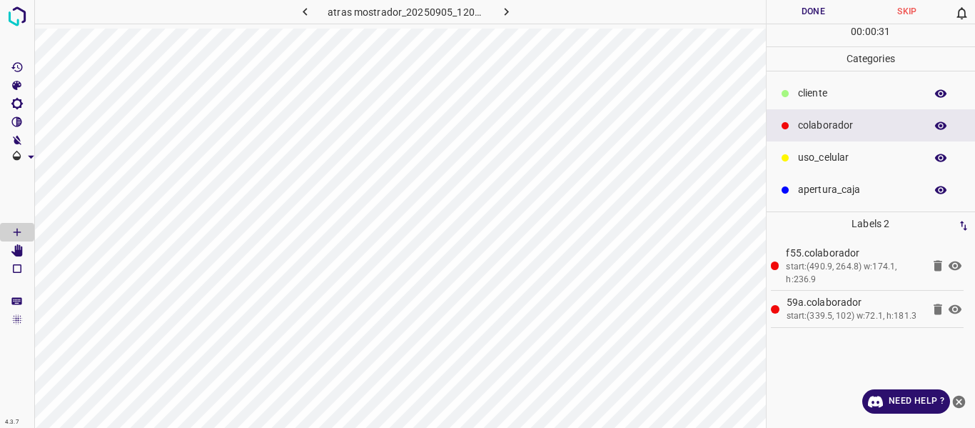
click at [838, 90] on p "cliente" at bounding box center [858, 93] width 120 height 15
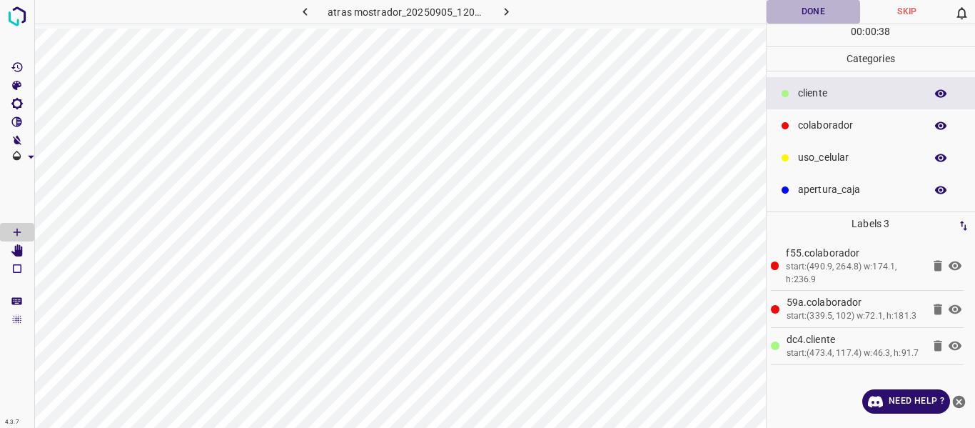
click at [795, 11] on button "Done" at bounding box center [814, 12] width 94 height 24
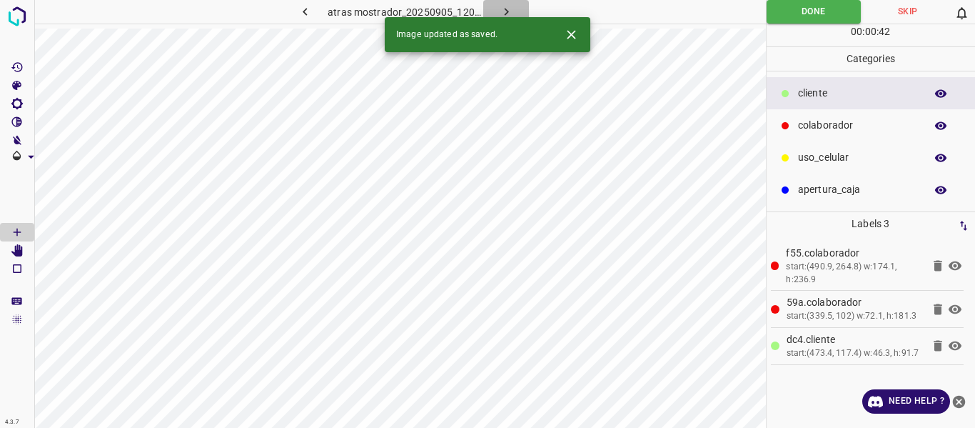
click at [507, 8] on icon "button" at bounding box center [506, 11] width 15 height 15
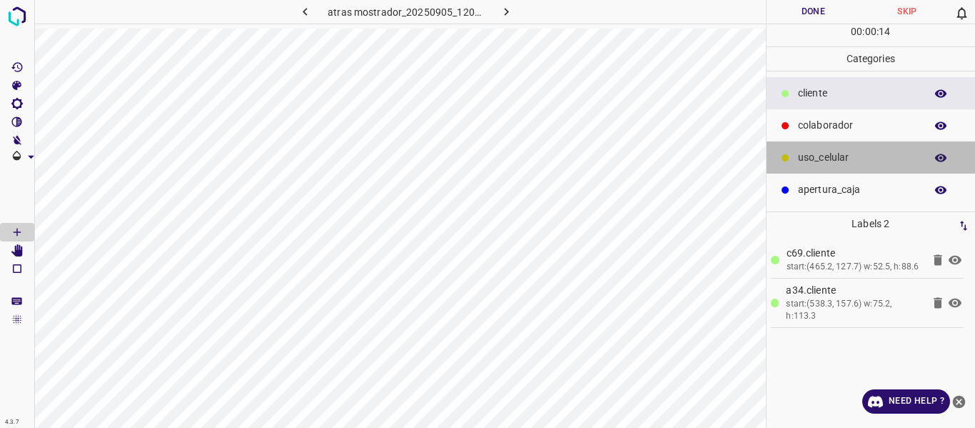
drag, startPoint x: 821, startPoint y: 156, endPoint x: 780, endPoint y: 163, distance: 42.0
click at [818, 157] on p "uso_celular" at bounding box center [858, 157] width 120 height 15
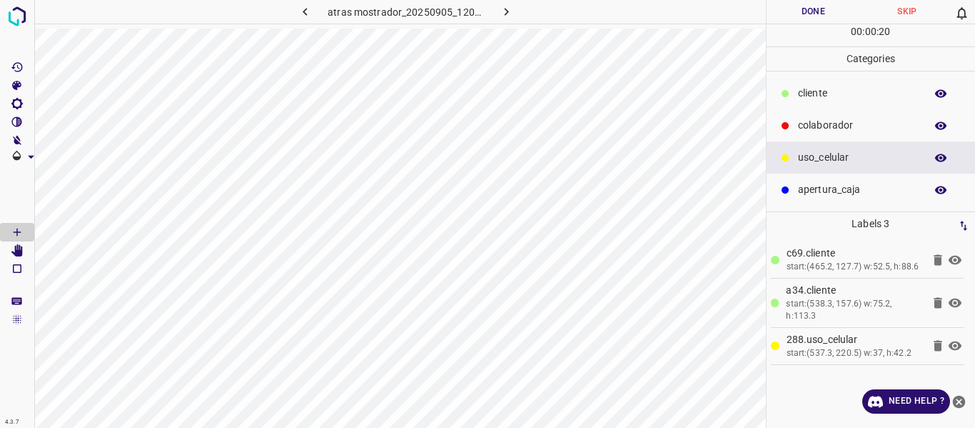
click at [805, 14] on button "Done" at bounding box center [814, 12] width 94 height 24
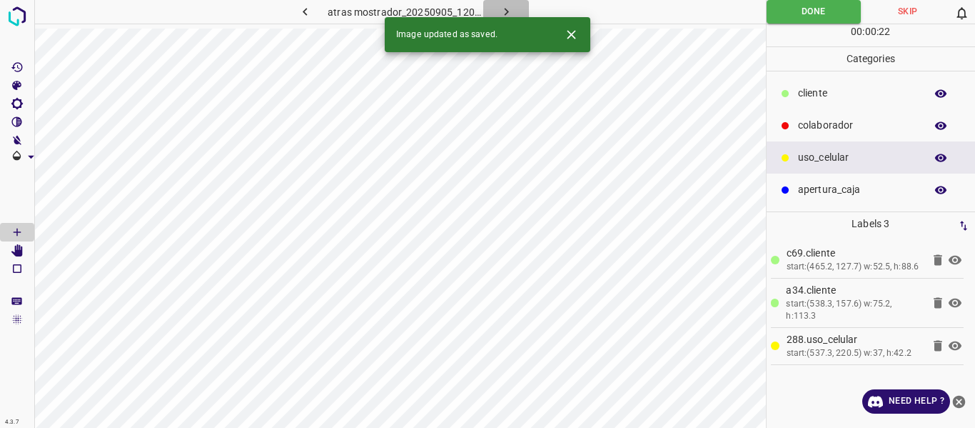
click at [501, 8] on icon "button" at bounding box center [506, 11] width 15 height 15
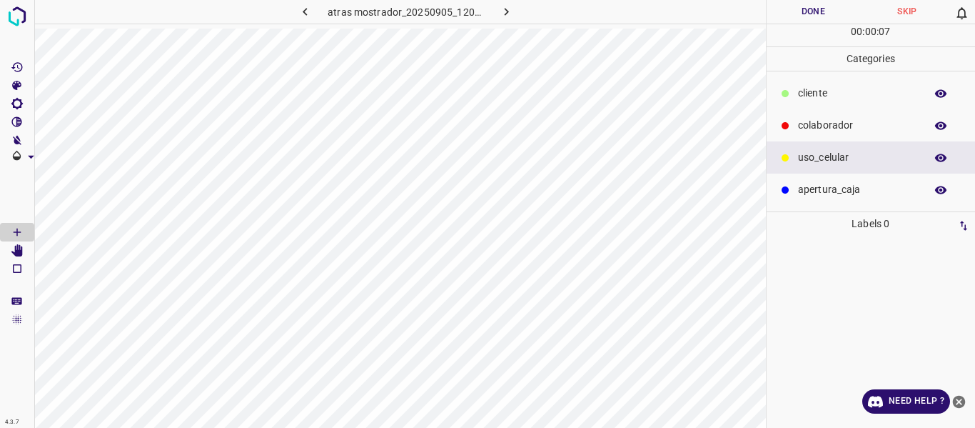
click at [822, 98] on p "cliente" at bounding box center [858, 93] width 120 height 15
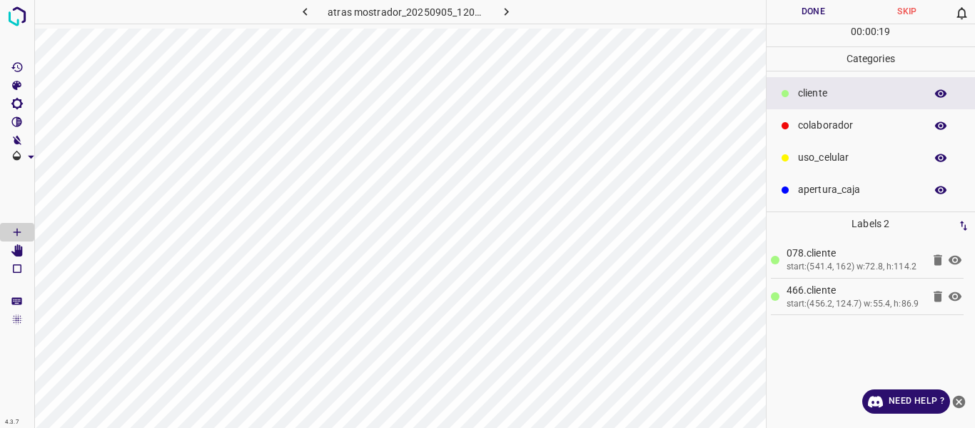
click at [833, 117] on div "colaborador" at bounding box center [871, 125] width 209 height 32
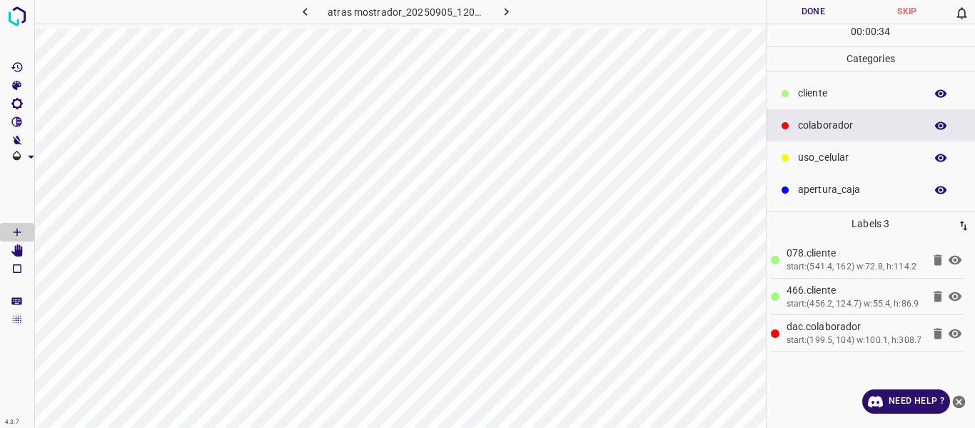
click at [799, 3] on button "Done" at bounding box center [814, 12] width 94 height 24
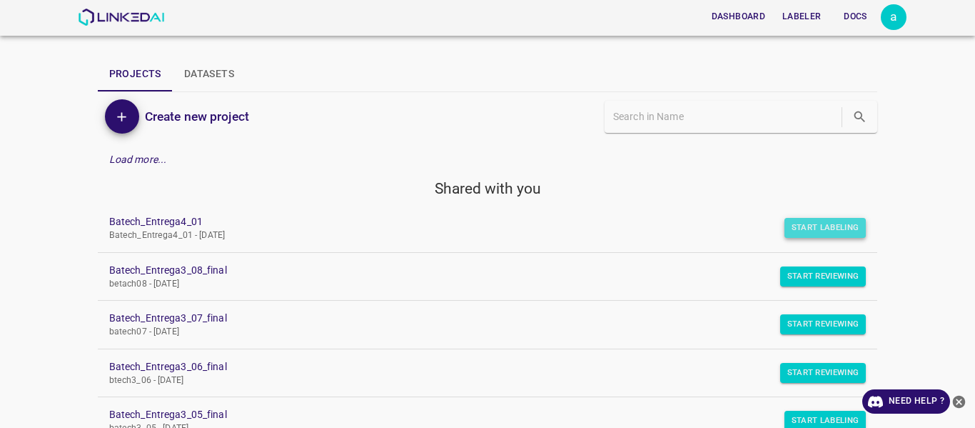
click at [806, 231] on button "Start Labeling" at bounding box center [826, 228] width 82 height 20
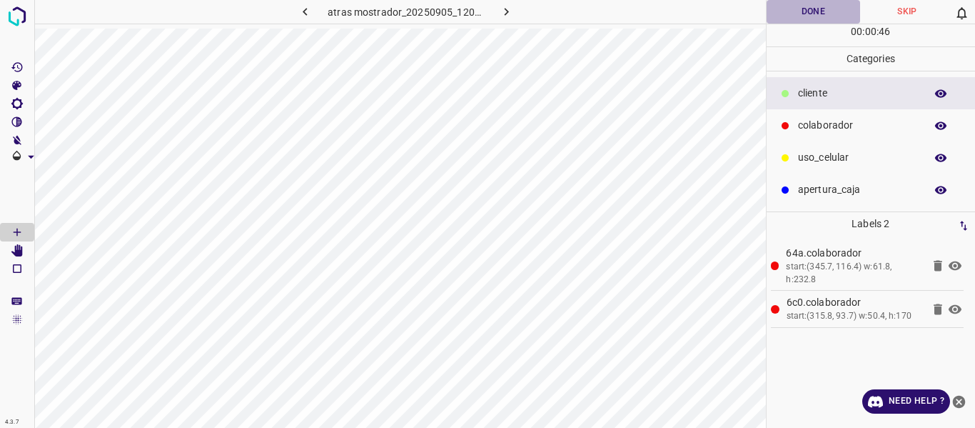
click at [800, 7] on button "Done" at bounding box center [814, 12] width 94 height 24
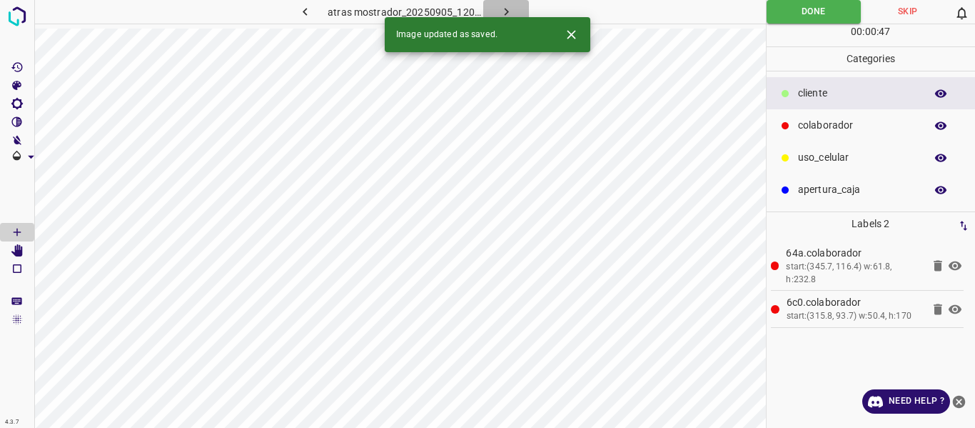
click at [505, 9] on icon "button" at bounding box center [506, 11] width 15 height 15
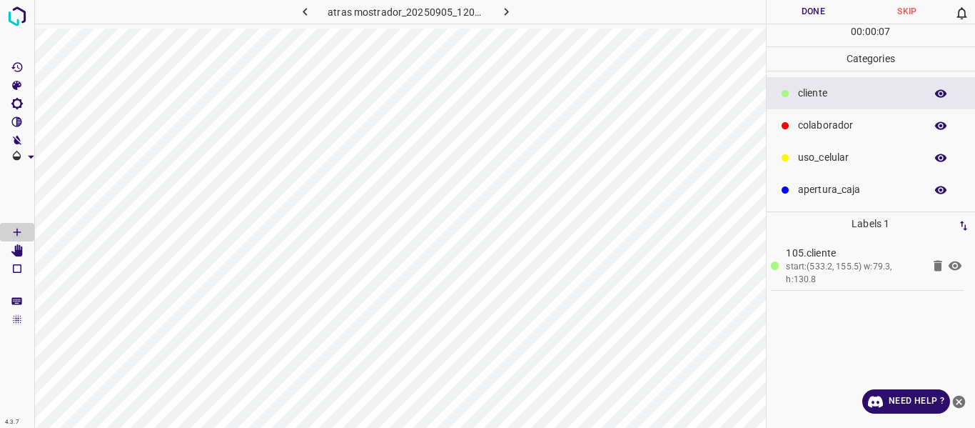
click at [805, 165] on p "uso_celular" at bounding box center [858, 157] width 120 height 15
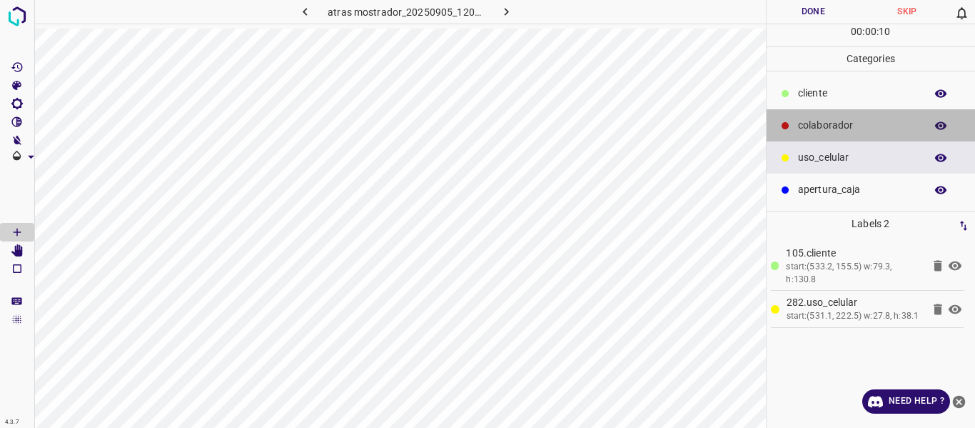
click at [824, 122] on p "colaborador" at bounding box center [858, 125] width 120 height 15
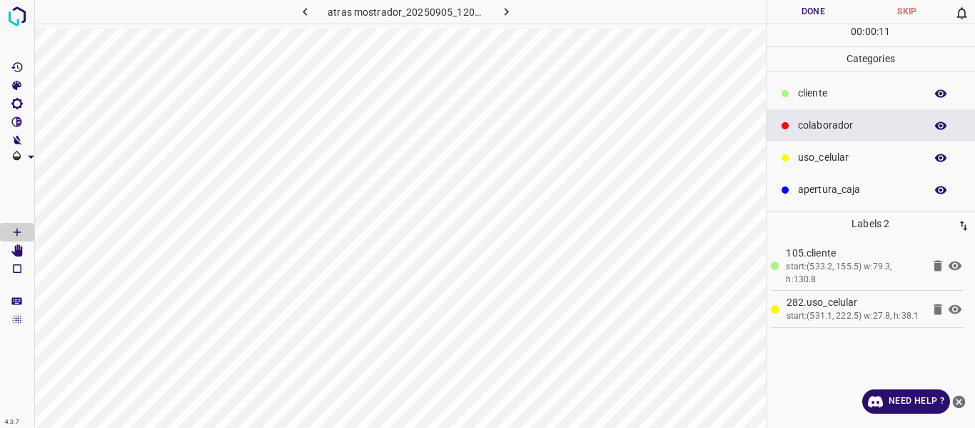
click at [834, 92] on p "cliente" at bounding box center [858, 93] width 120 height 15
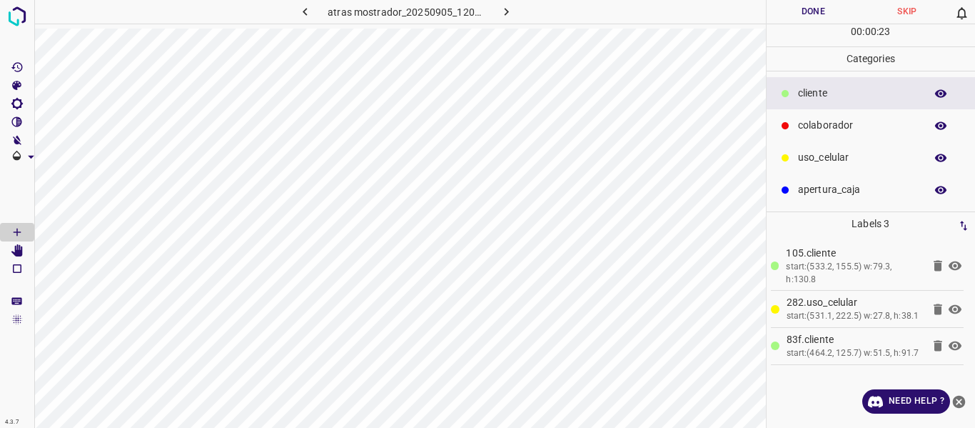
click at [822, 126] on p "colaborador" at bounding box center [858, 125] width 120 height 15
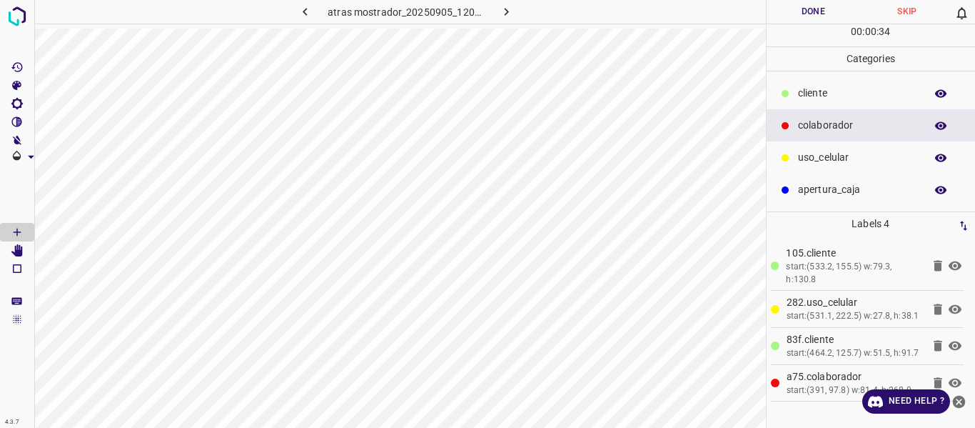
click at [795, 25] on div "00 : 00 : 34" at bounding box center [871, 35] width 209 height 22
click at [800, 15] on button "Done" at bounding box center [814, 12] width 94 height 24
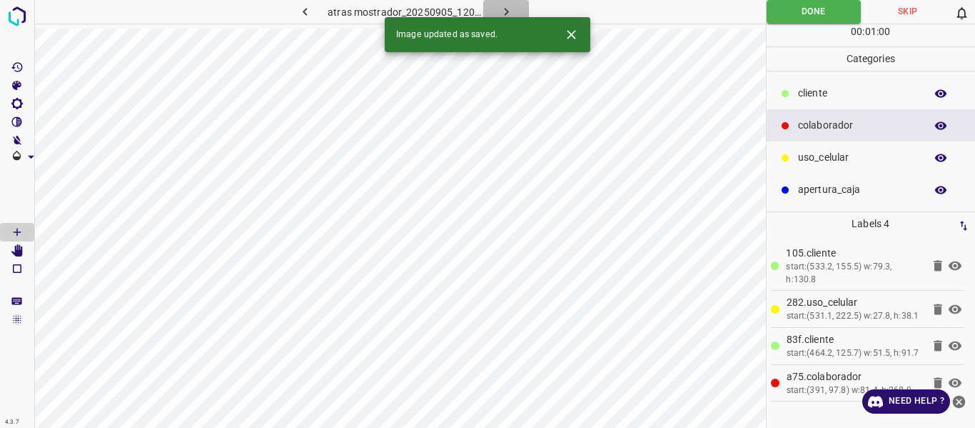
click at [507, 12] on icon "button" at bounding box center [506, 11] width 15 height 15
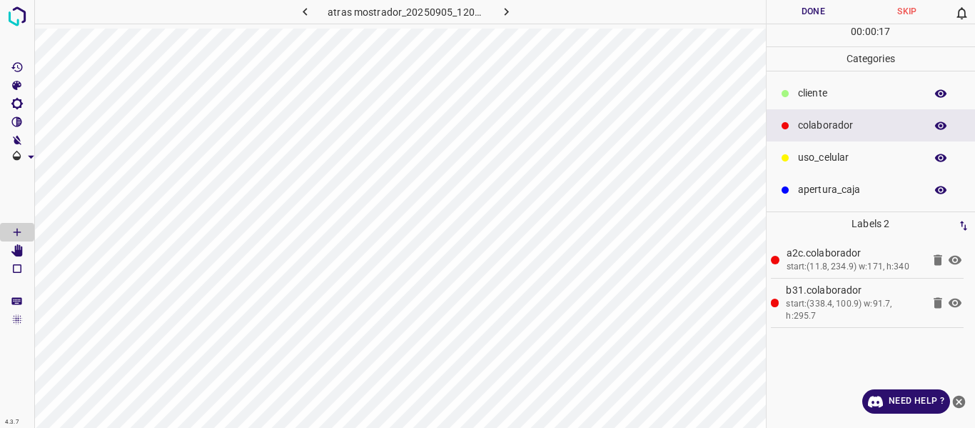
click at [813, 92] on p "cliente" at bounding box center [858, 93] width 120 height 15
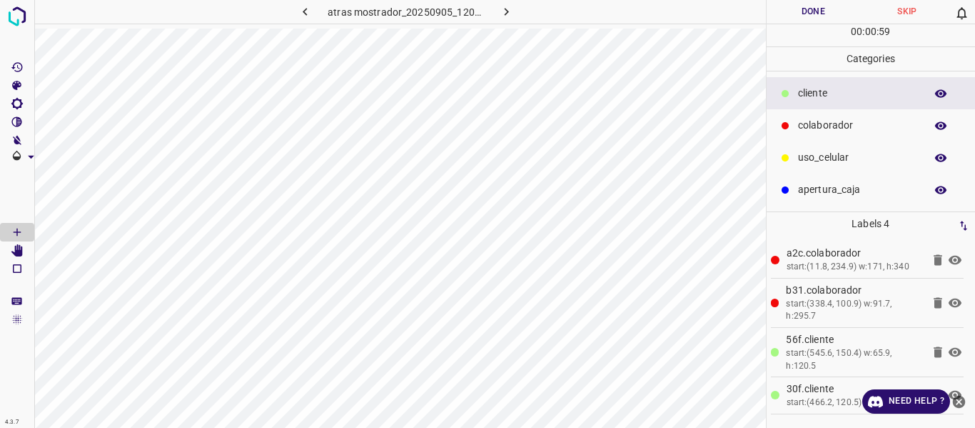
click at [933, 94] on button "button" at bounding box center [941, 93] width 46 height 19
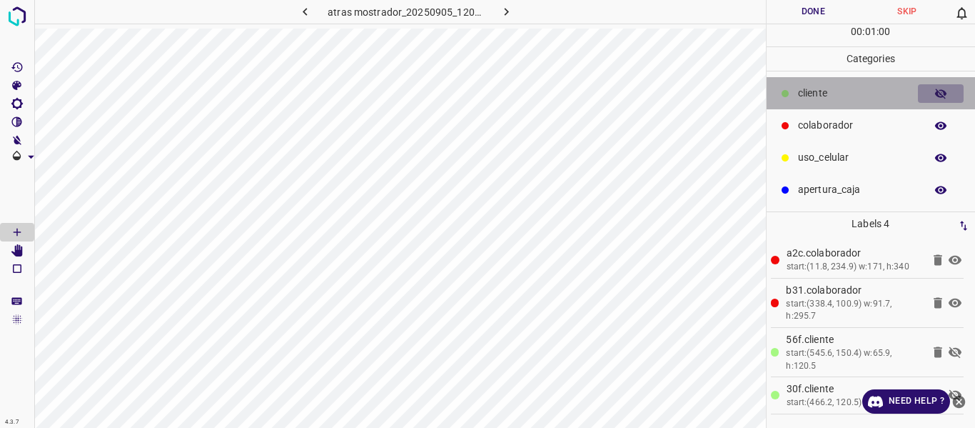
click at [934, 94] on button "button" at bounding box center [941, 93] width 46 height 19
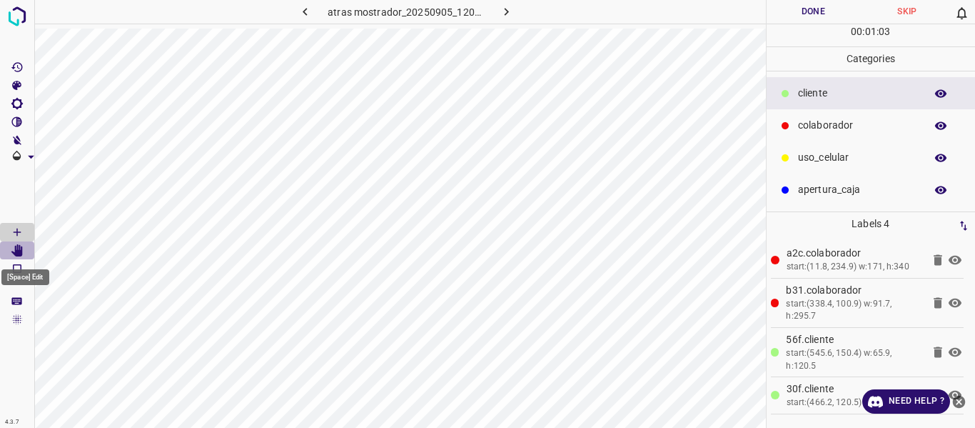
click at [19, 252] on icon "[Space] Edit" at bounding box center [16, 250] width 11 height 13
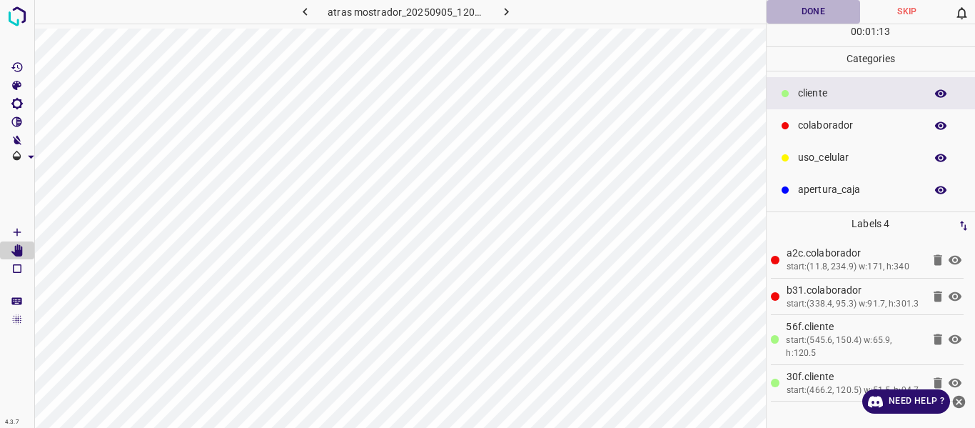
click at [795, 13] on button "Done" at bounding box center [814, 12] width 94 height 24
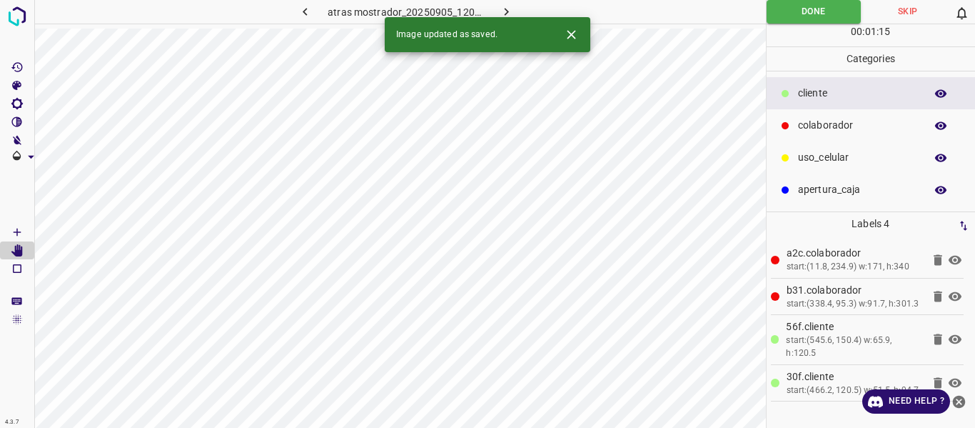
click at [500, 5] on icon "button" at bounding box center [506, 11] width 15 height 15
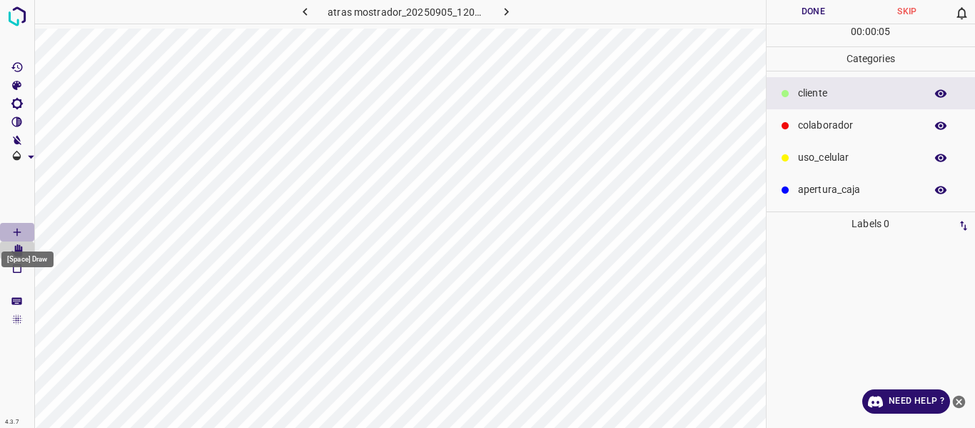
click at [19, 228] on icon "[Space] Draw" at bounding box center [17, 232] width 13 height 13
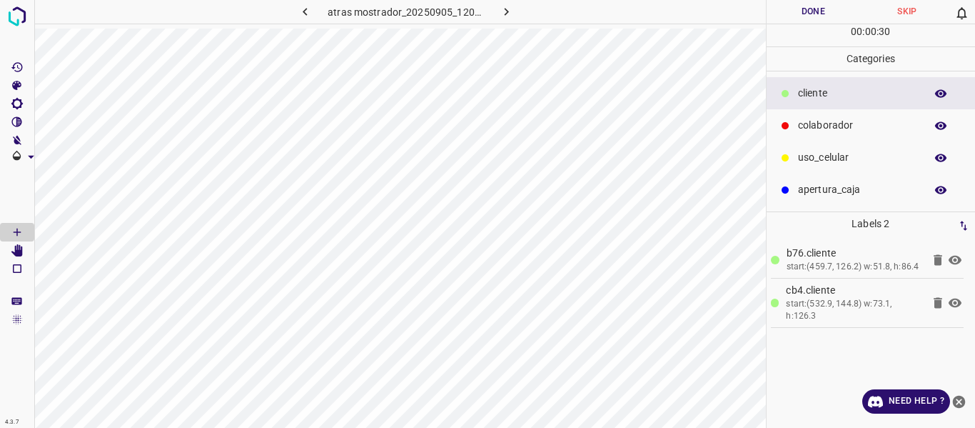
click at [827, 117] on div "colaborador" at bounding box center [871, 125] width 209 height 32
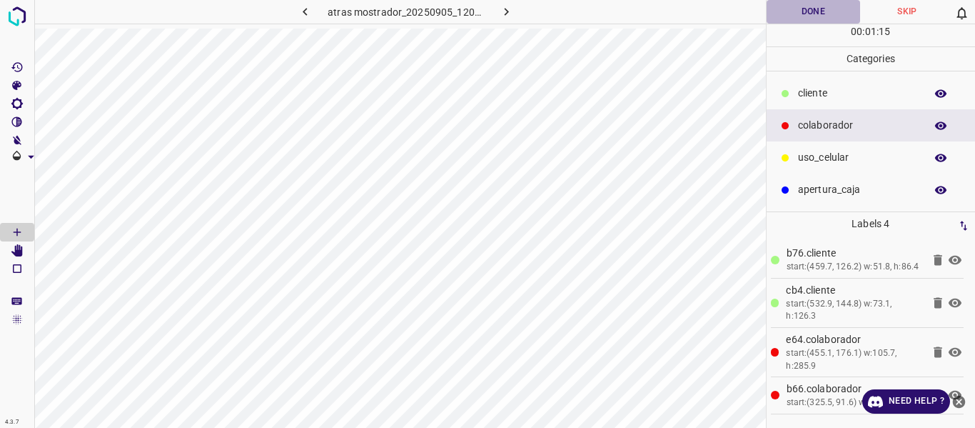
click at [787, 10] on button "Done" at bounding box center [814, 12] width 94 height 24
click at [811, 8] on button "Done" at bounding box center [814, 12] width 95 height 24
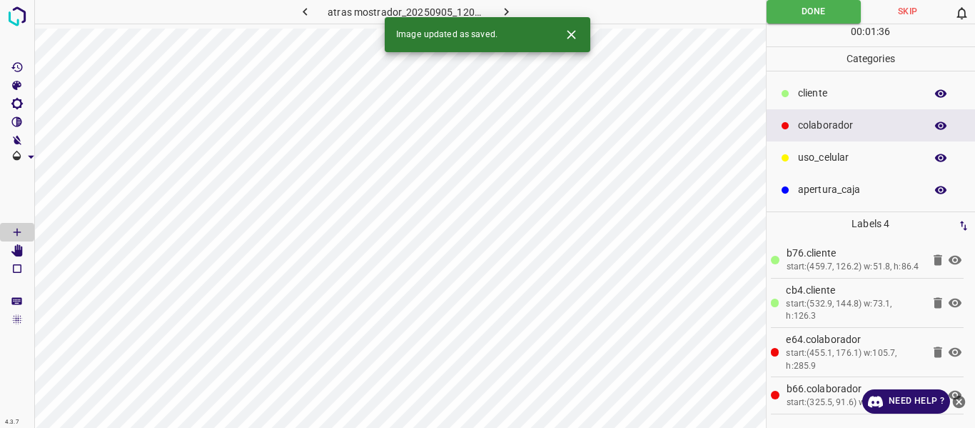
click at [505, 6] on icon "button" at bounding box center [506, 11] width 15 height 15
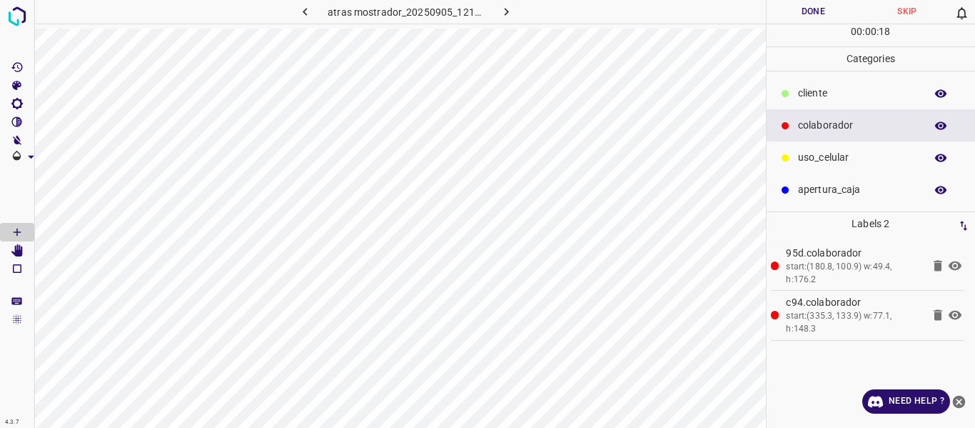
click at [806, 155] on p "uso_celular" at bounding box center [858, 157] width 120 height 15
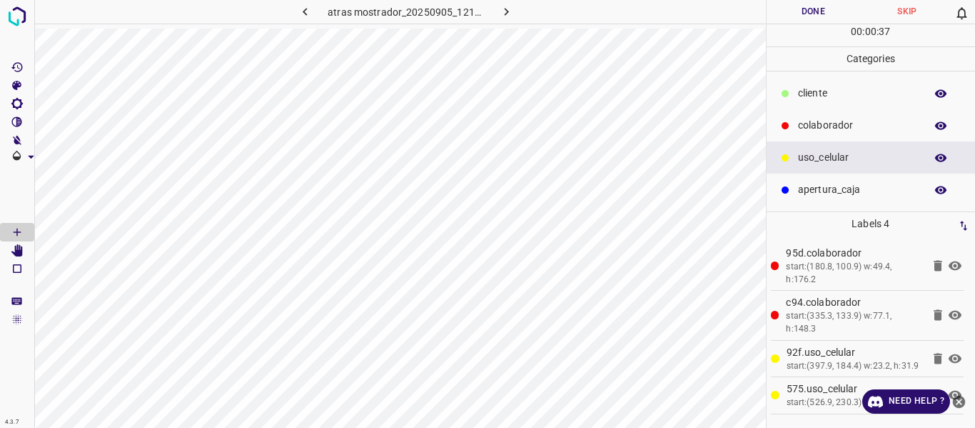
click at [842, 128] on p "colaborador" at bounding box center [858, 125] width 120 height 15
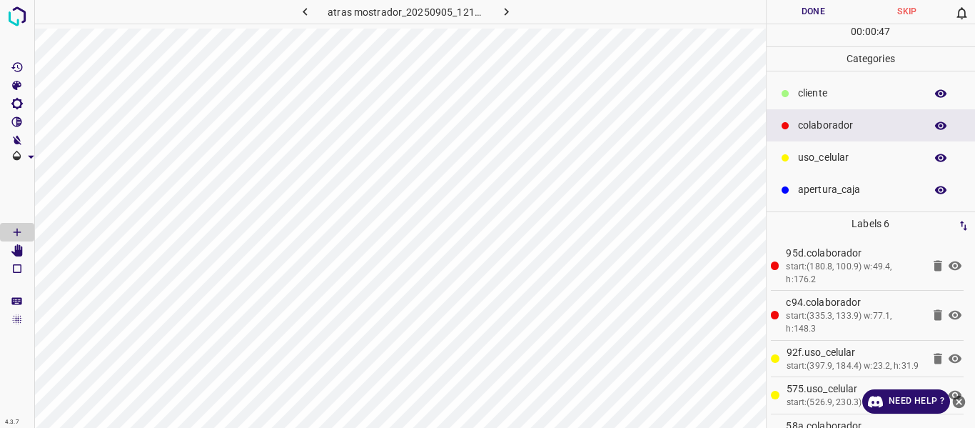
click at [829, 90] on p "cliente" at bounding box center [858, 93] width 120 height 15
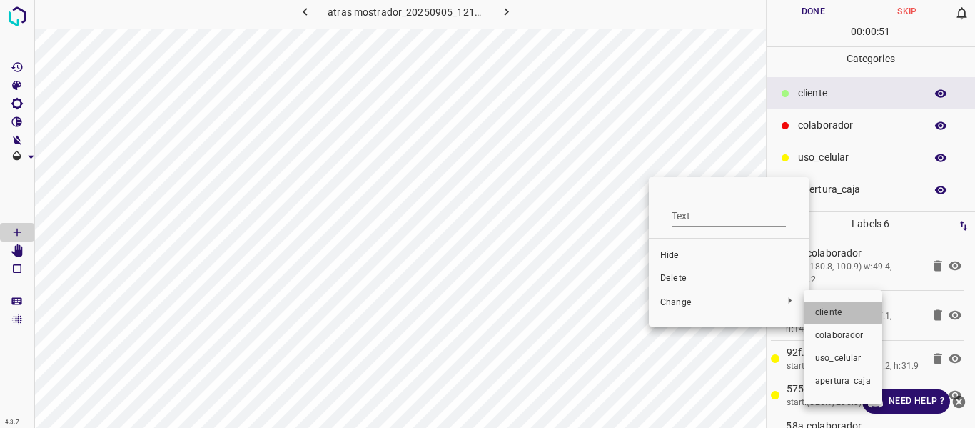
drag, startPoint x: 820, startPoint y: 309, endPoint x: 569, endPoint y: 176, distance: 284.5
click at [819, 307] on span "cliente" at bounding box center [843, 312] width 56 height 13
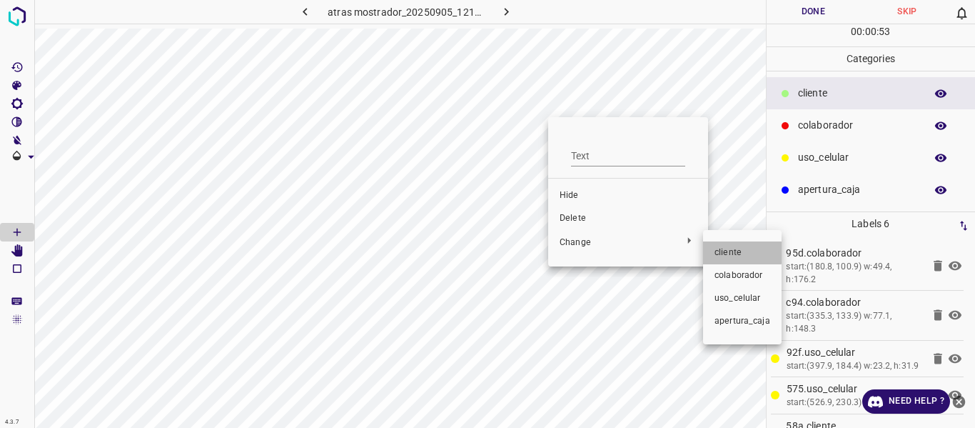
drag, startPoint x: 742, startPoint y: 250, endPoint x: 772, endPoint y: 199, distance: 59.3
click at [741, 250] on span "cliente" at bounding box center [743, 252] width 56 height 13
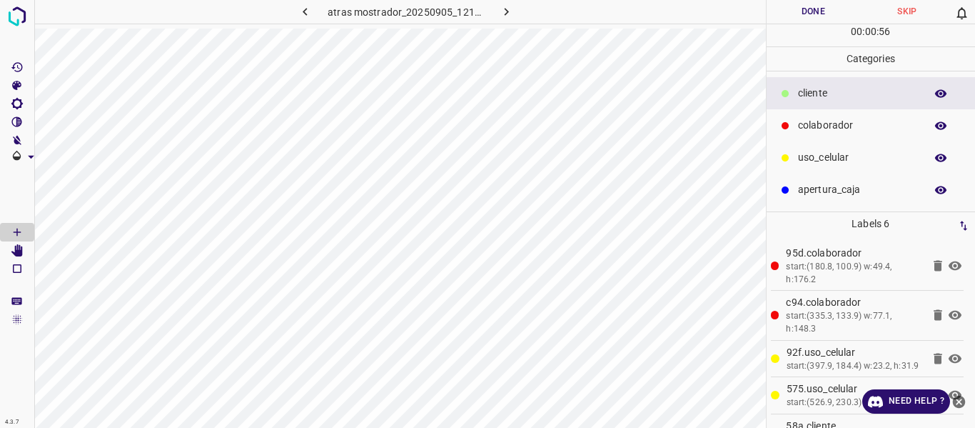
click at [797, 14] on button "Done" at bounding box center [814, 12] width 94 height 24
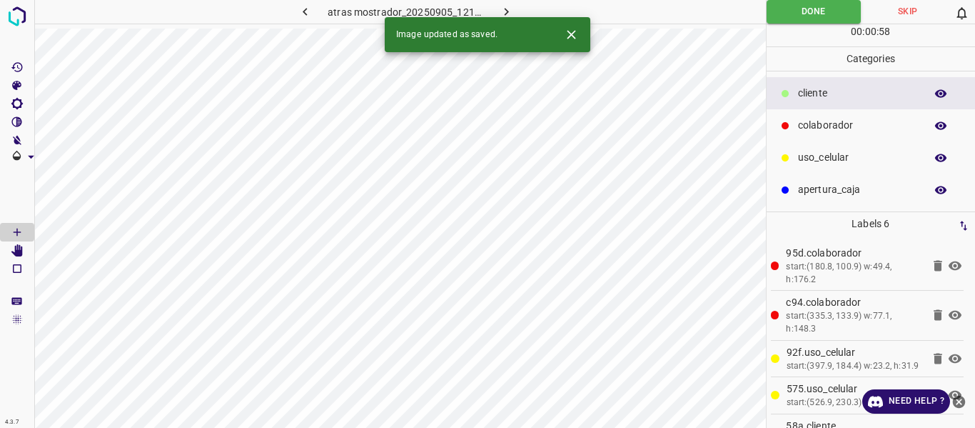
click at [499, 14] on icon "button" at bounding box center [506, 11] width 15 height 15
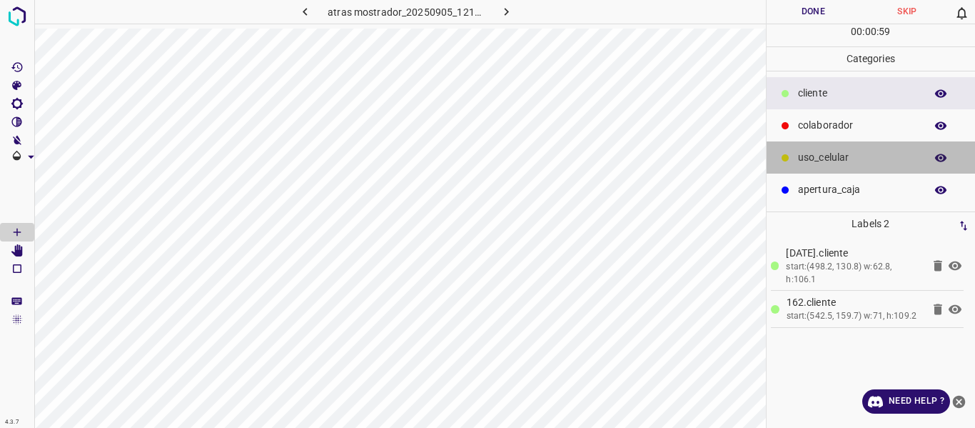
click at [807, 166] on div "uso_celular" at bounding box center [871, 157] width 209 height 32
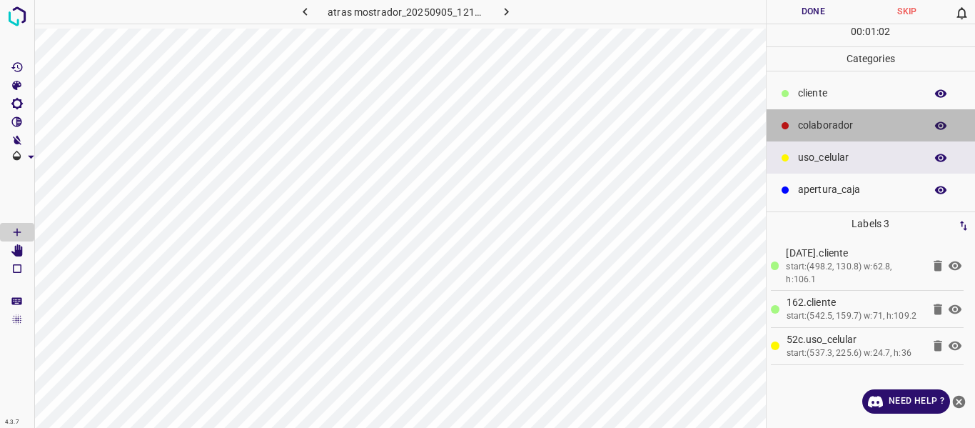
click at [815, 128] on p "colaborador" at bounding box center [858, 125] width 120 height 15
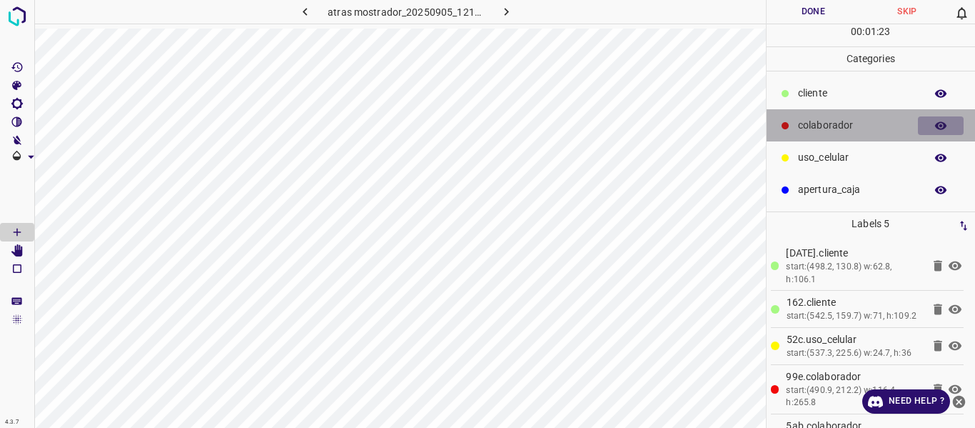
click at [939, 123] on icon "button" at bounding box center [940, 125] width 11 height 8
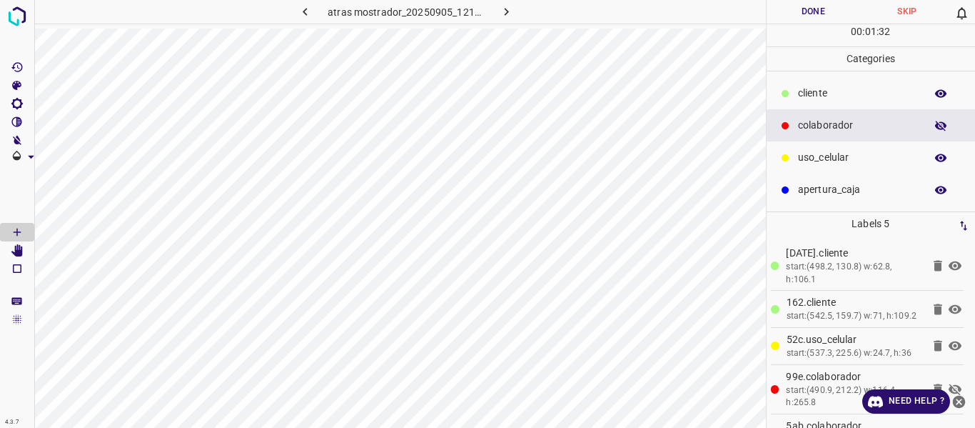
click at [949, 123] on button "button" at bounding box center [941, 125] width 46 height 19
click at [815, 15] on button "Done" at bounding box center [814, 12] width 94 height 24
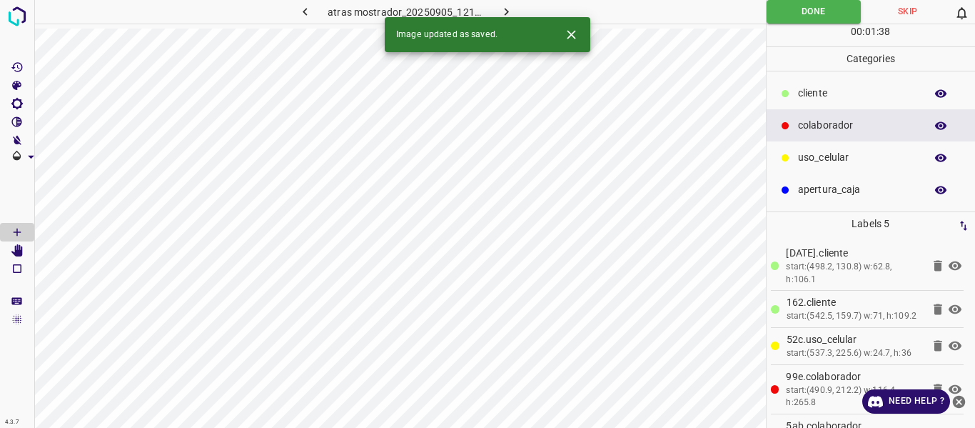
click at [500, 11] on icon "button" at bounding box center [506, 11] width 15 height 15
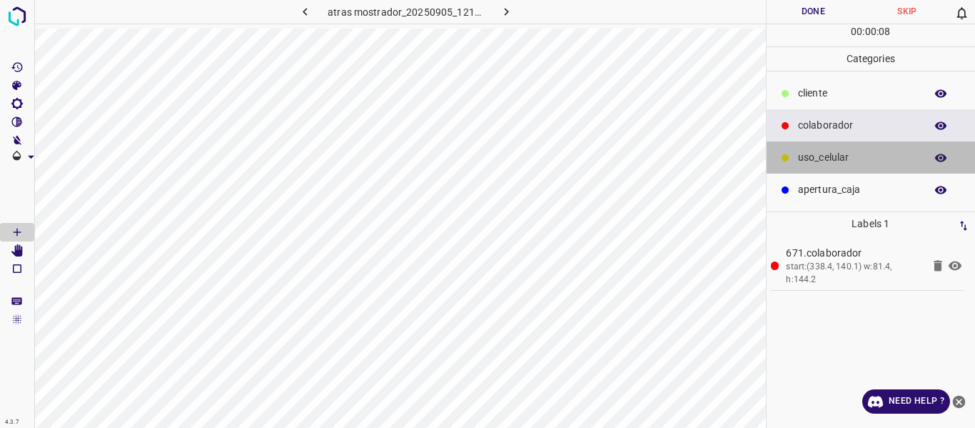
drag, startPoint x: 847, startPoint y: 156, endPoint x: 774, endPoint y: 146, distance: 74.2
click at [845, 153] on p "uso_celular" at bounding box center [858, 157] width 120 height 15
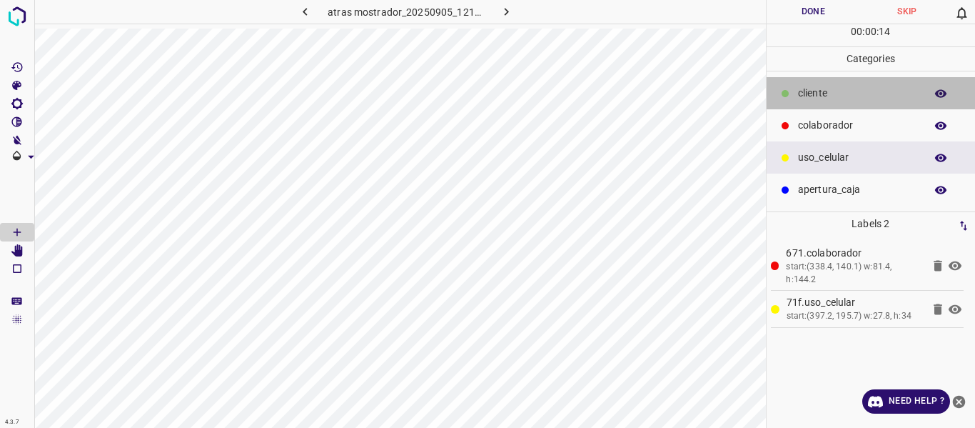
click at [800, 96] on p "cliente" at bounding box center [858, 93] width 120 height 15
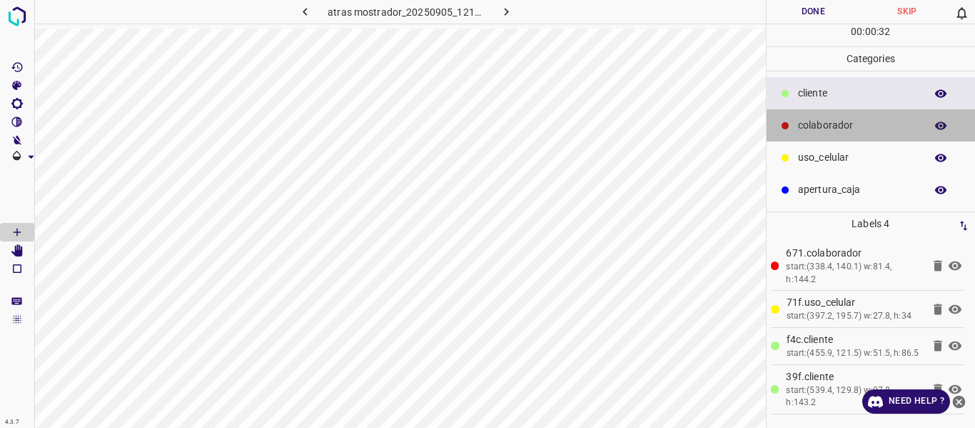
click at [804, 118] on p "colaborador" at bounding box center [858, 125] width 120 height 15
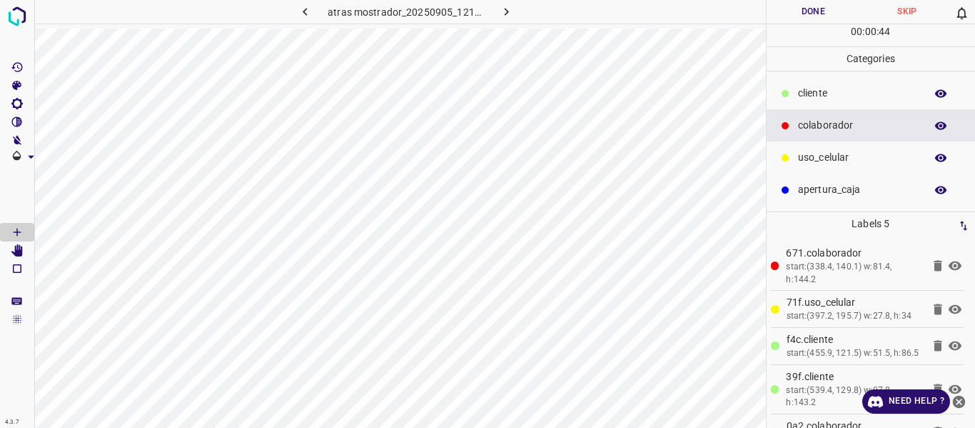
click at [793, 13] on button "Done" at bounding box center [814, 12] width 94 height 24
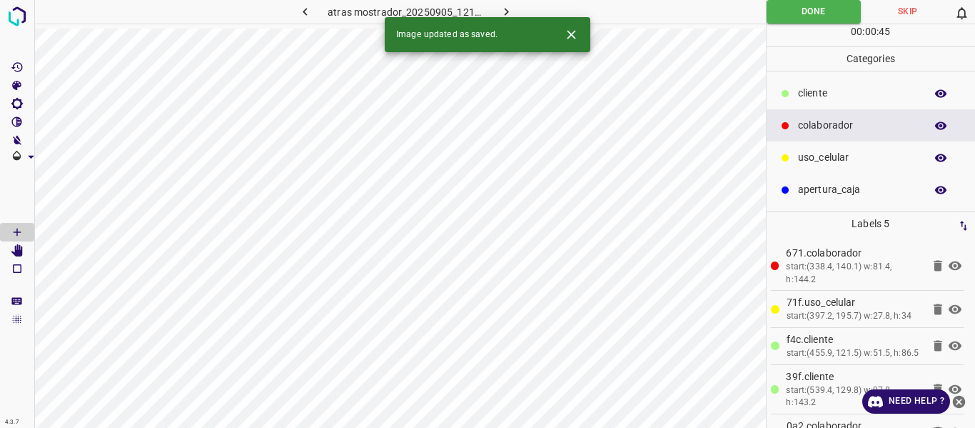
click at [505, 5] on icon "button" at bounding box center [506, 11] width 15 height 15
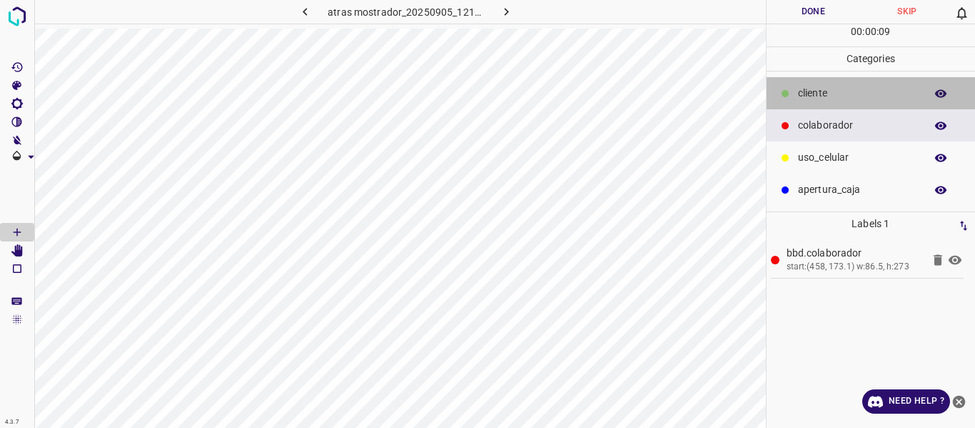
drag, startPoint x: 821, startPoint y: 91, endPoint x: 801, endPoint y: 103, distance: 23.4
click at [821, 92] on p "cliente" at bounding box center [858, 93] width 120 height 15
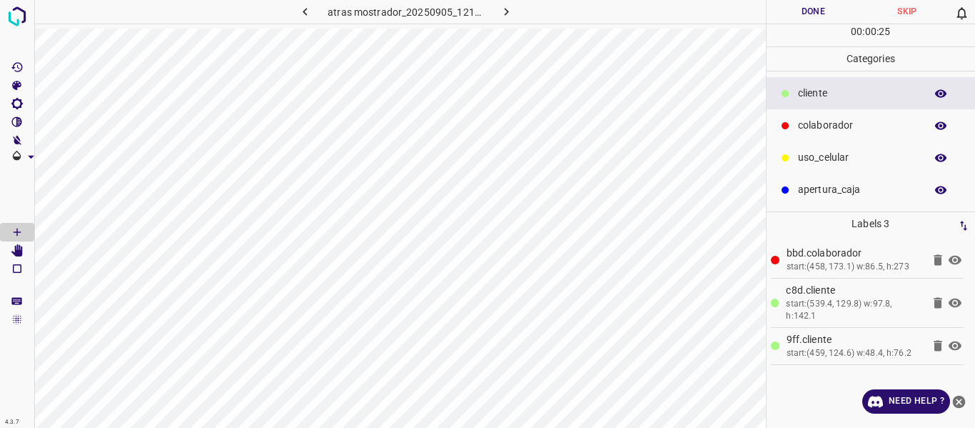
click at [785, 11] on button "Done" at bounding box center [814, 12] width 94 height 24
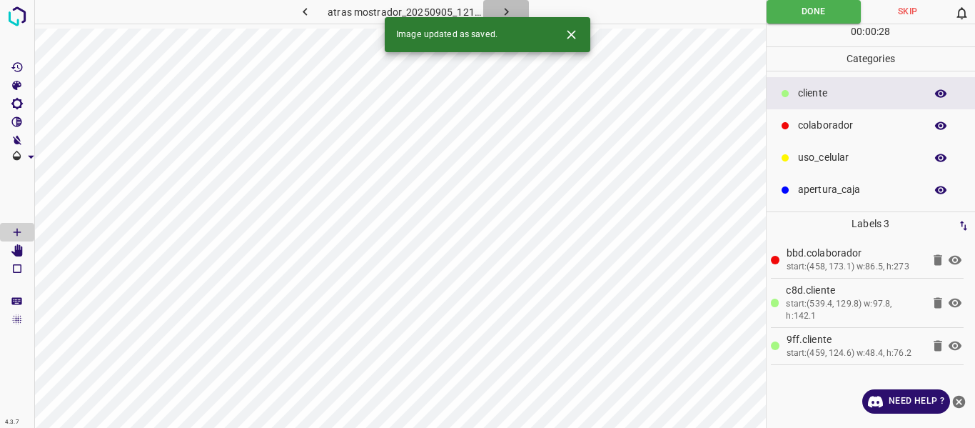
click at [503, 13] on icon "button" at bounding box center [506, 11] width 15 height 15
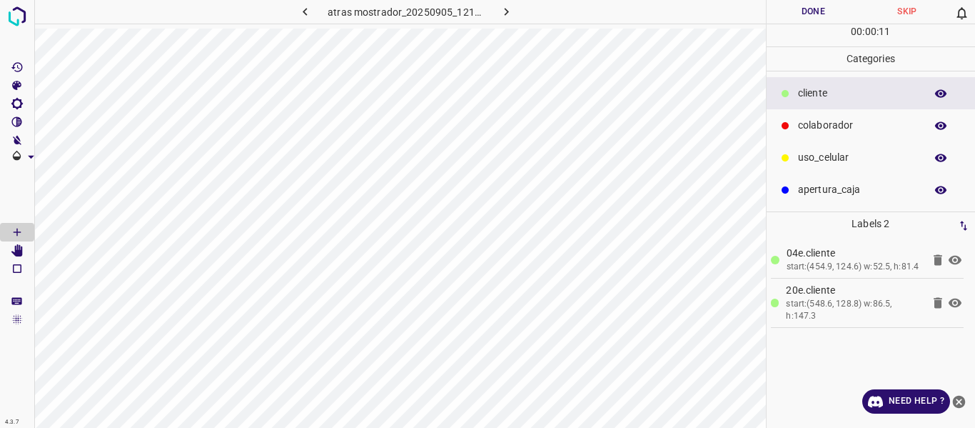
click at [810, 124] on p "colaborador" at bounding box center [858, 125] width 120 height 15
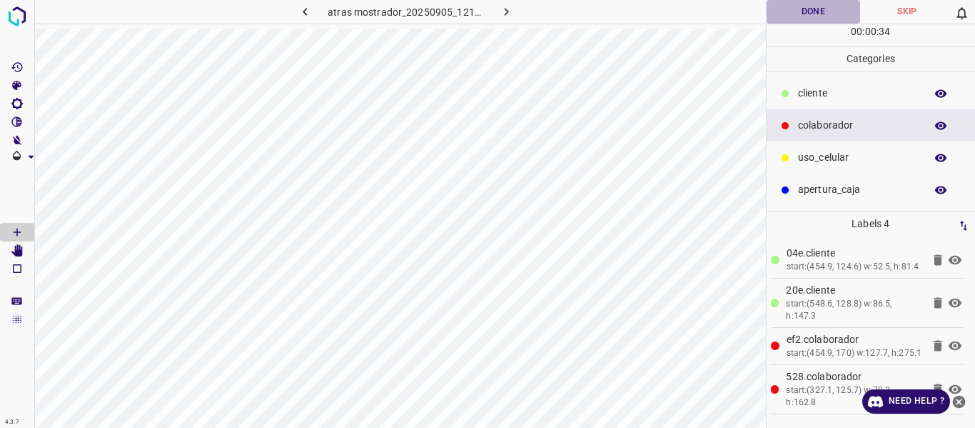
click at [797, 9] on button "Done" at bounding box center [814, 12] width 94 height 24
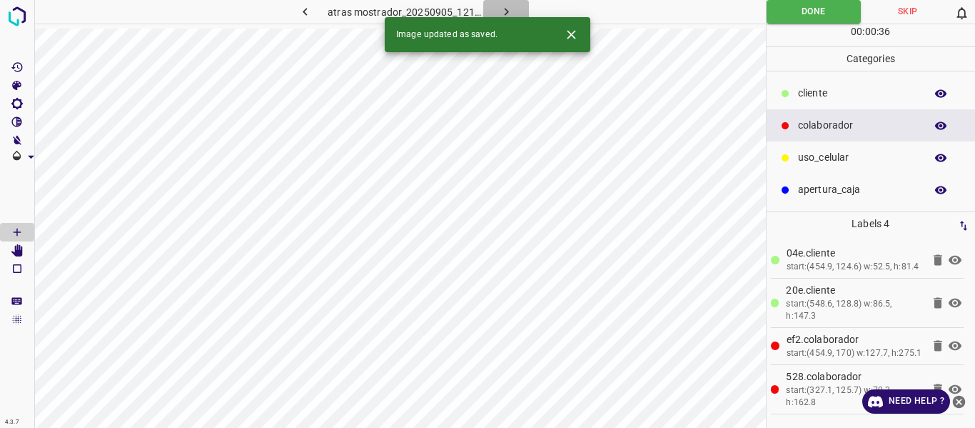
click at [506, 9] on icon "button" at bounding box center [506, 11] width 15 height 15
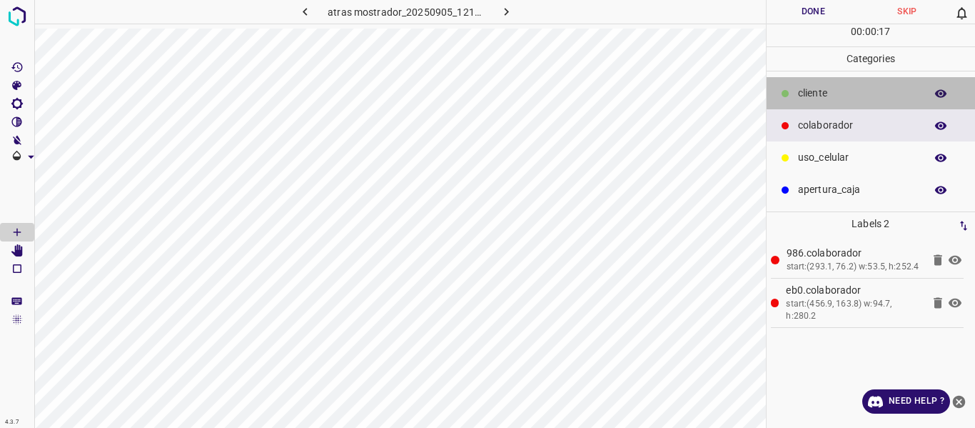
click at [805, 94] on p "cliente" at bounding box center [858, 93] width 120 height 15
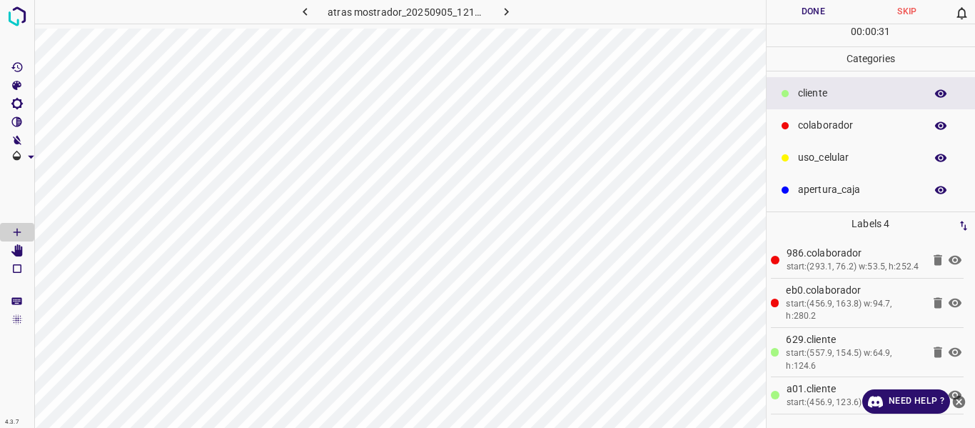
click at [809, 10] on button "Done" at bounding box center [814, 12] width 94 height 24
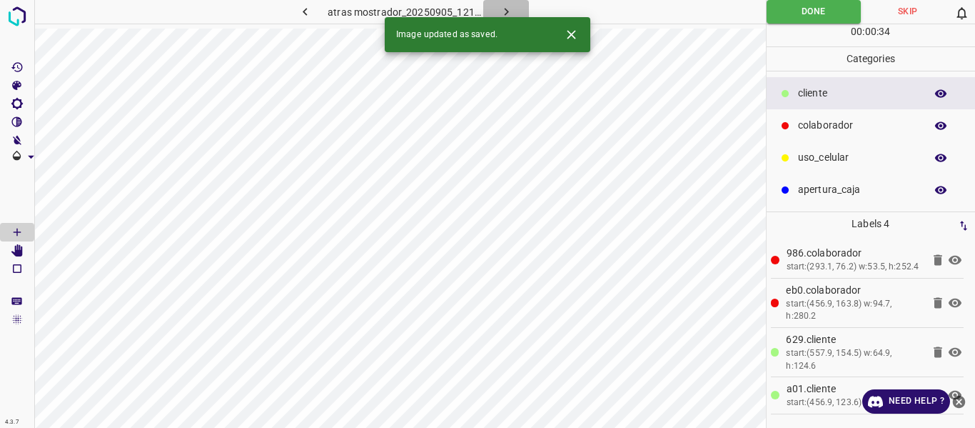
click at [499, 11] on icon "button" at bounding box center [506, 11] width 15 height 15
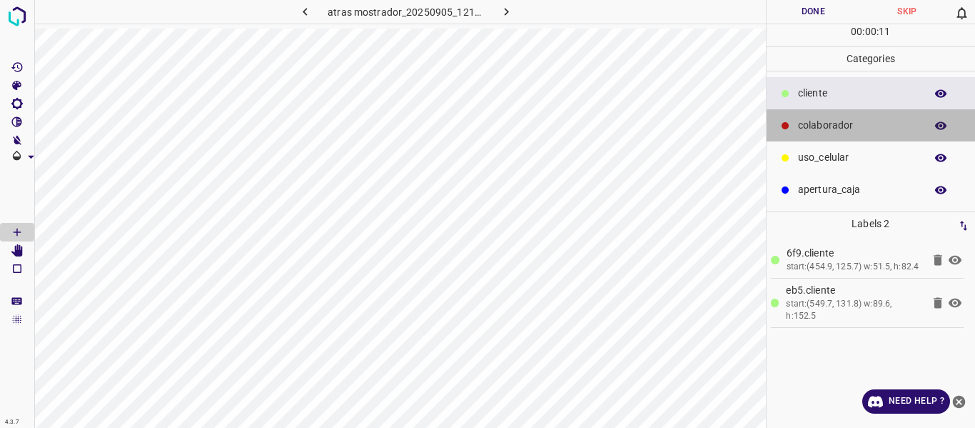
click at [805, 128] on p "colaborador" at bounding box center [858, 125] width 120 height 15
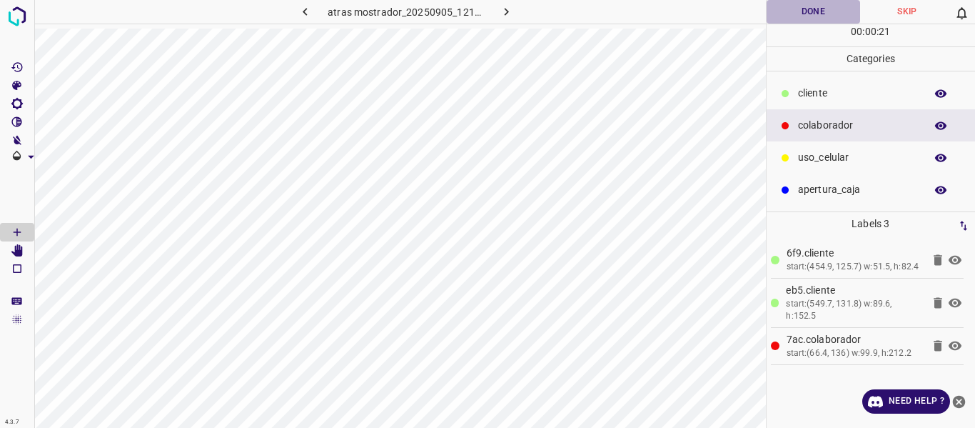
click at [798, 10] on button "Done" at bounding box center [814, 12] width 94 height 24
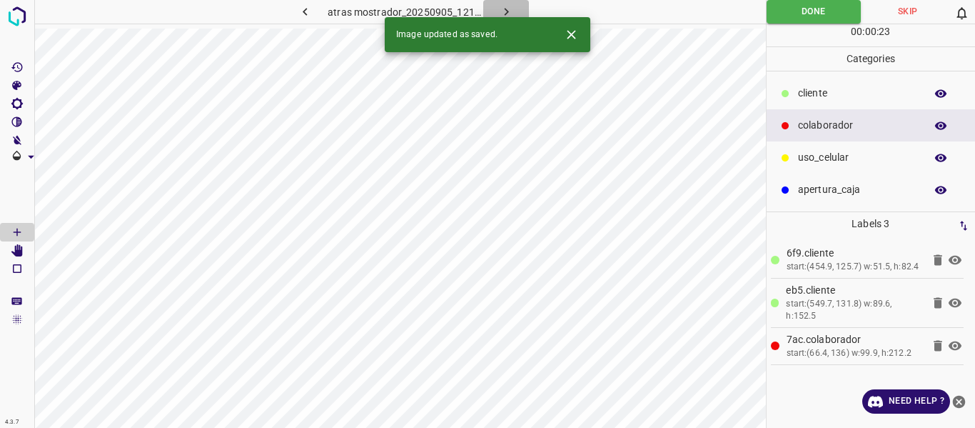
click at [493, 6] on button "button" at bounding box center [506, 12] width 46 height 24
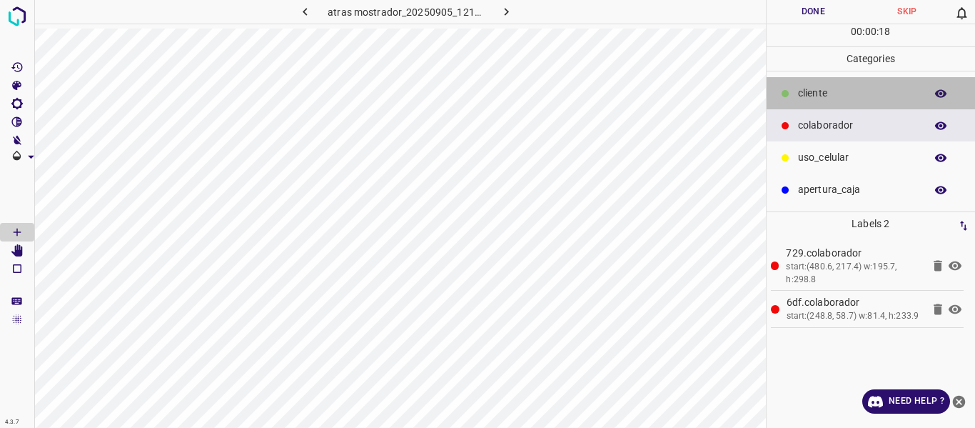
click at [791, 92] on div at bounding box center [785, 93] width 14 height 14
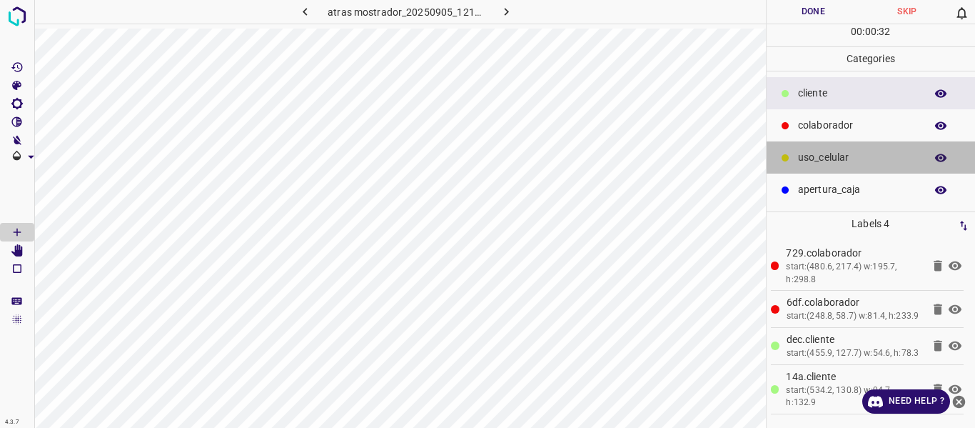
click at [817, 153] on p "uso_celular" at bounding box center [858, 157] width 120 height 15
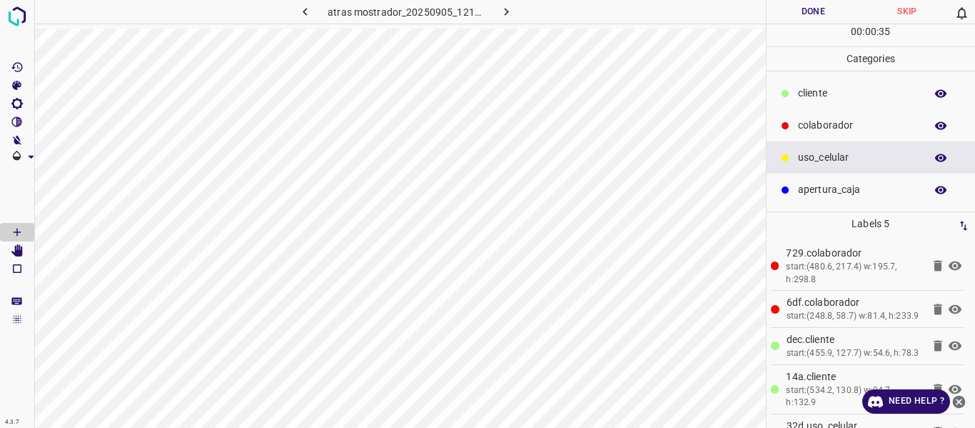
click at [789, 14] on button "Done" at bounding box center [814, 12] width 94 height 24
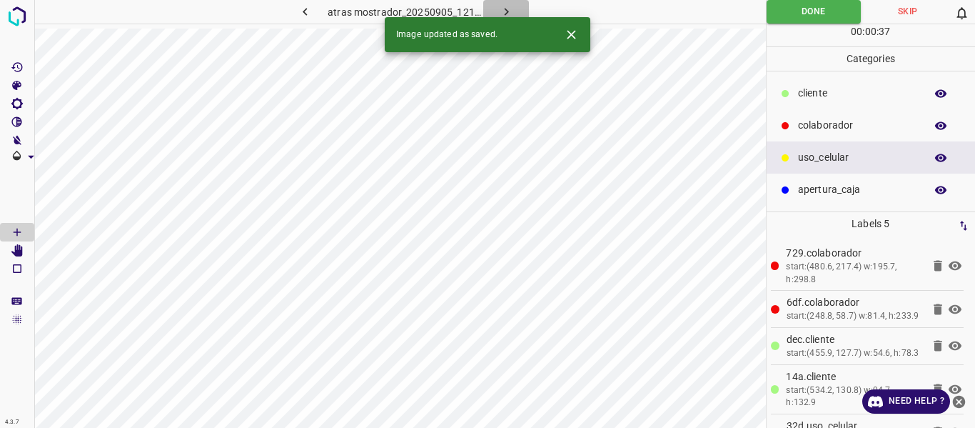
click at [502, 9] on icon "button" at bounding box center [506, 11] width 15 height 15
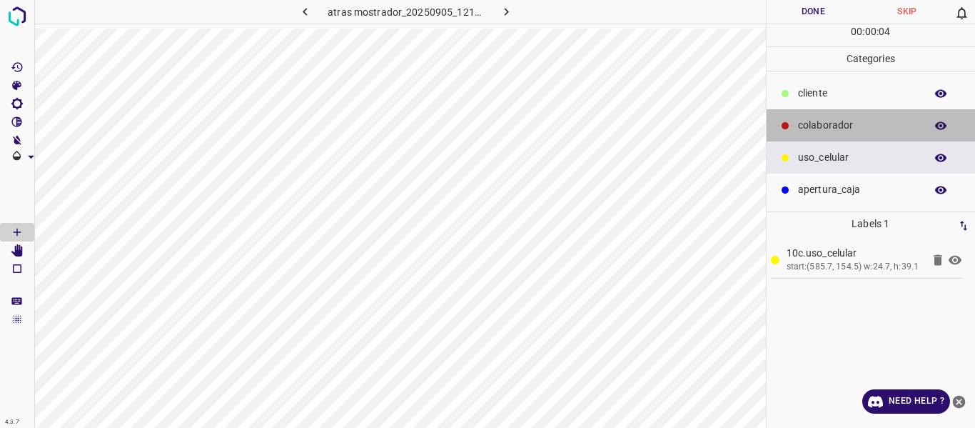
click at [843, 123] on p "colaborador" at bounding box center [858, 125] width 120 height 15
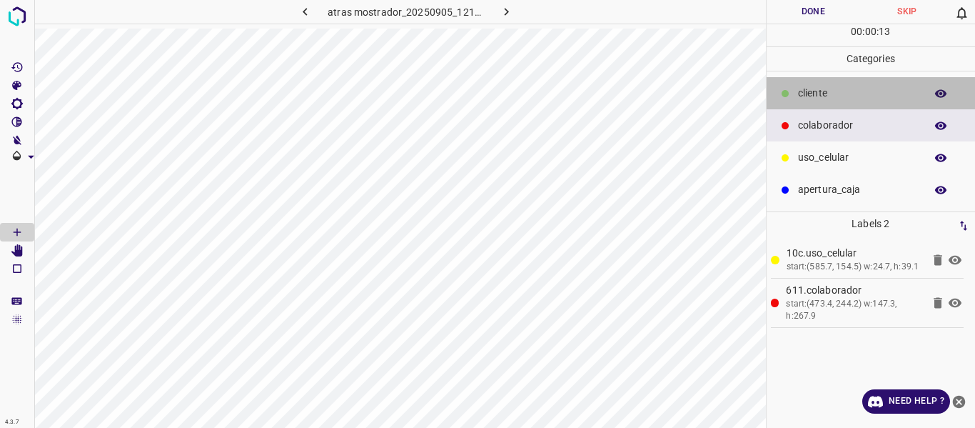
click at [807, 94] on p "cliente" at bounding box center [858, 93] width 120 height 15
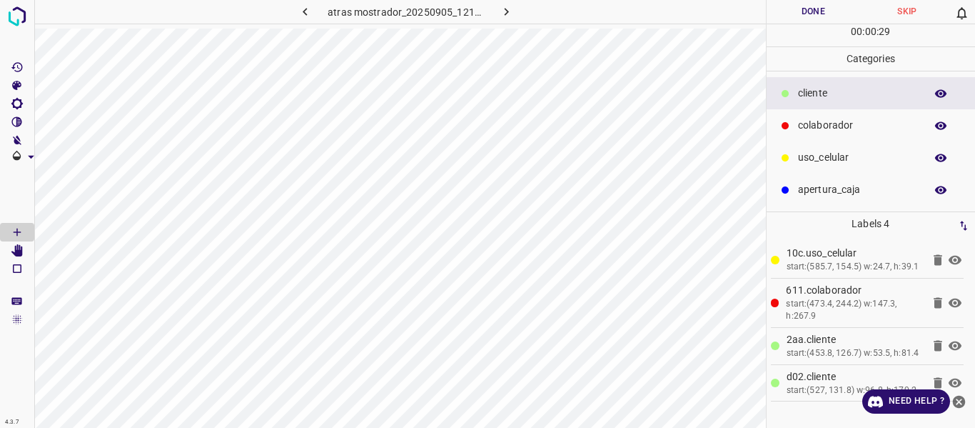
click at [796, 14] on button "Done" at bounding box center [814, 12] width 94 height 24
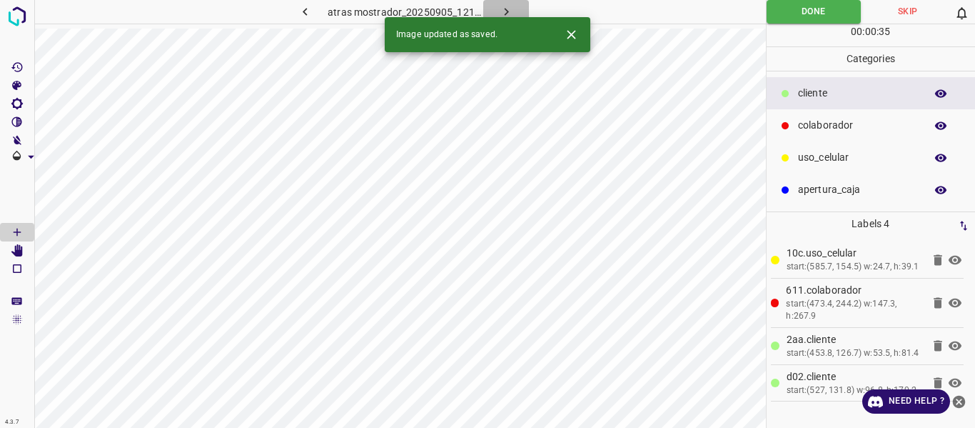
click at [502, 9] on icon "button" at bounding box center [506, 11] width 15 height 15
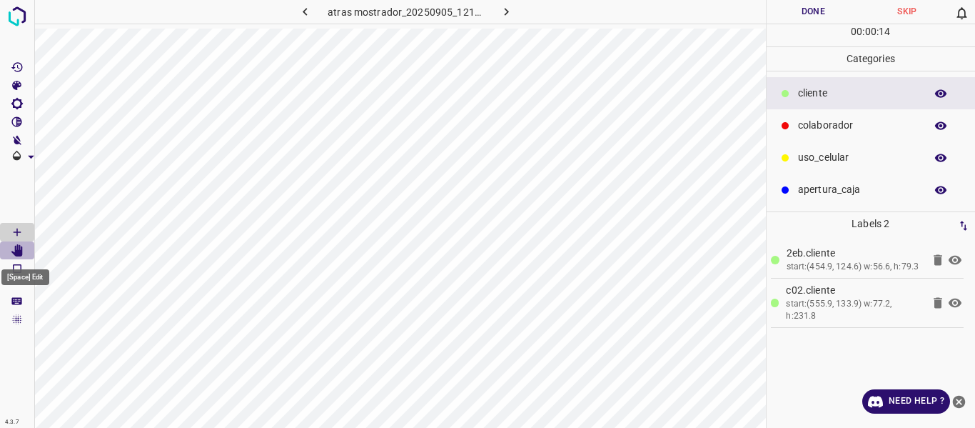
click at [24, 248] on Edit"] "[Space] Edit" at bounding box center [17, 250] width 34 height 19
click at [824, 126] on p "colaborador" at bounding box center [858, 125] width 120 height 15
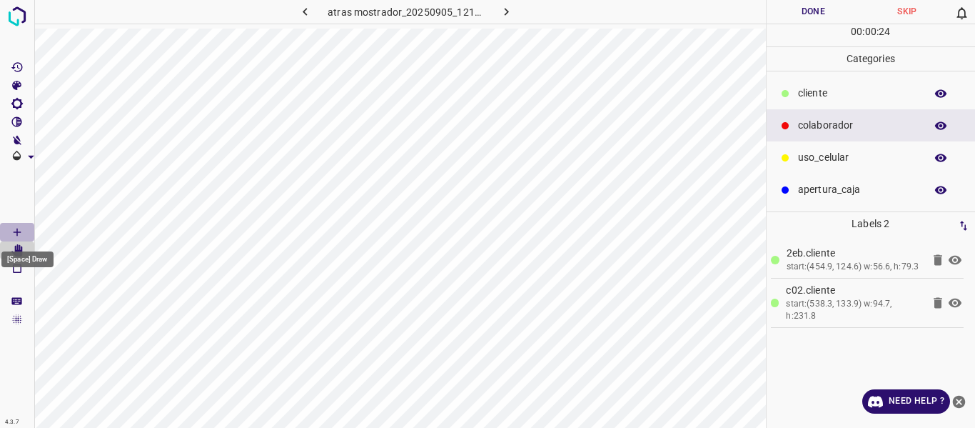
click at [13, 230] on icon "[Space] Draw" at bounding box center [17, 232] width 13 height 13
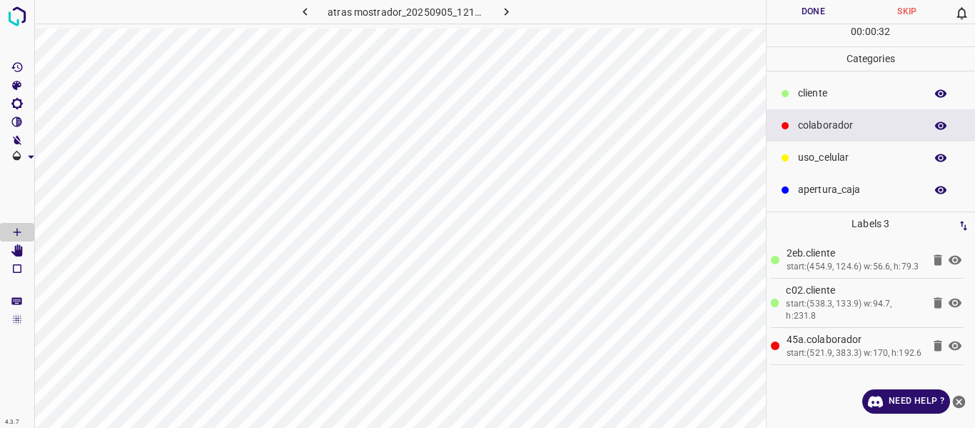
click at [785, 11] on button "Done" at bounding box center [814, 12] width 94 height 24
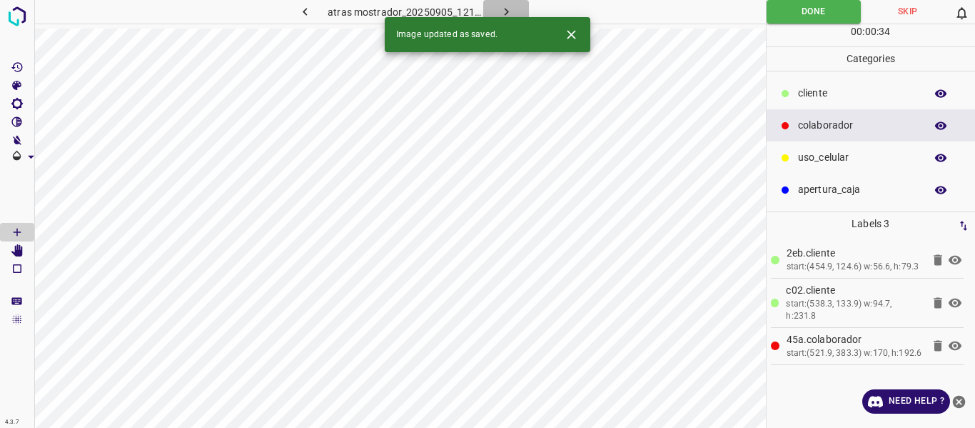
click at [503, 9] on icon "button" at bounding box center [506, 11] width 15 height 15
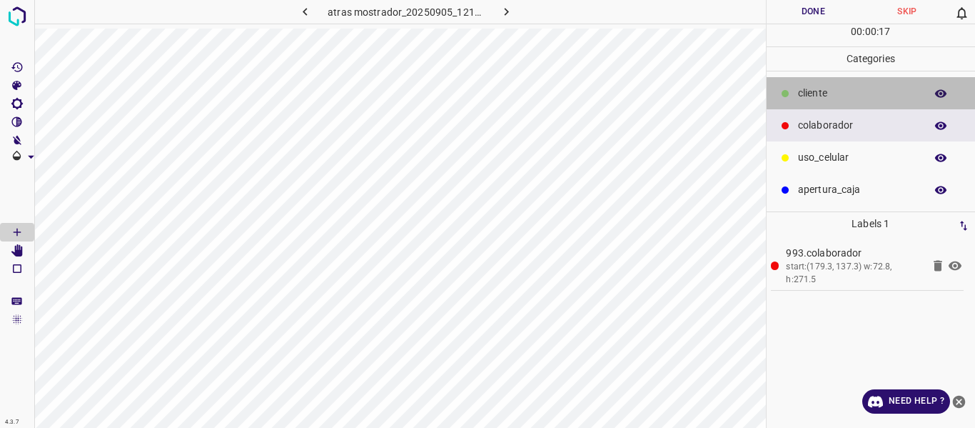
drag, startPoint x: 829, startPoint y: 81, endPoint x: 800, endPoint y: 92, distance: 31.2
click at [829, 81] on div "cliente" at bounding box center [871, 93] width 209 height 32
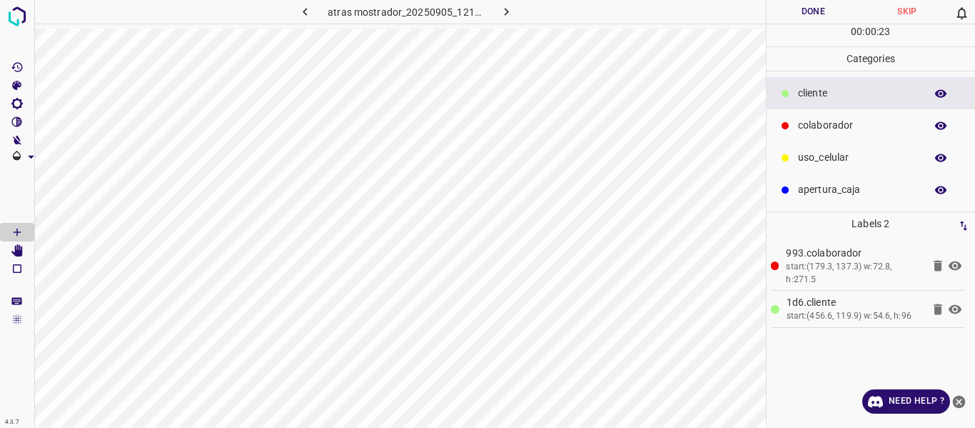
click at [790, 17] on button "Done" at bounding box center [814, 12] width 94 height 24
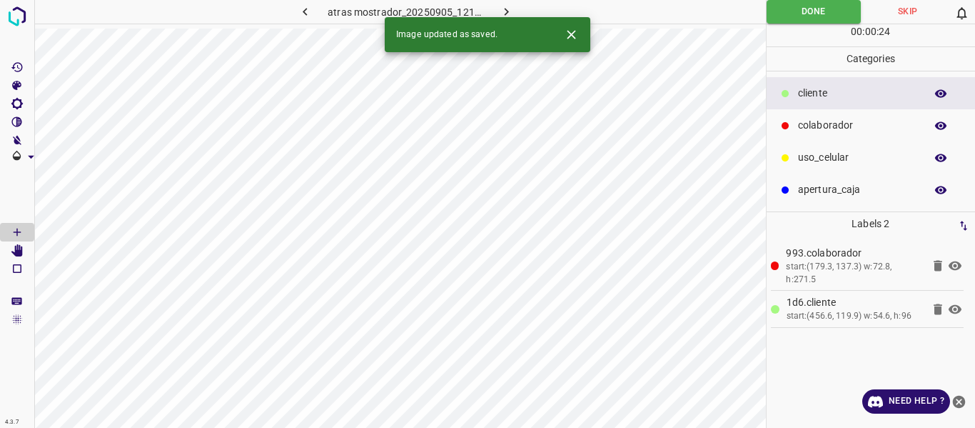
click at [504, 12] on icon "button" at bounding box center [506, 11] width 15 height 15
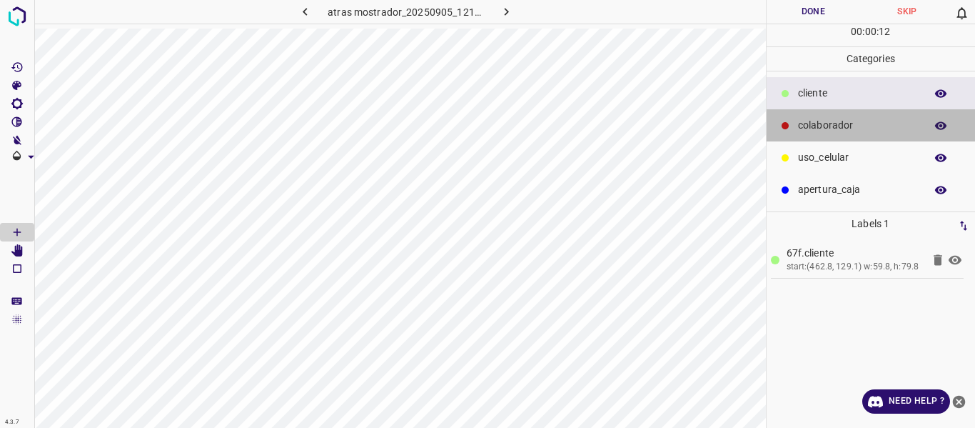
click at [802, 128] on p "colaborador" at bounding box center [858, 125] width 120 height 15
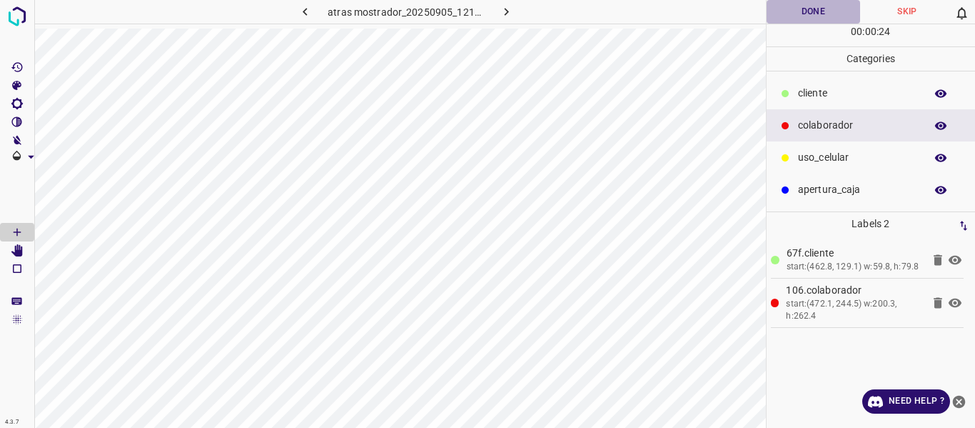
click at [804, 9] on button "Done" at bounding box center [814, 12] width 94 height 24
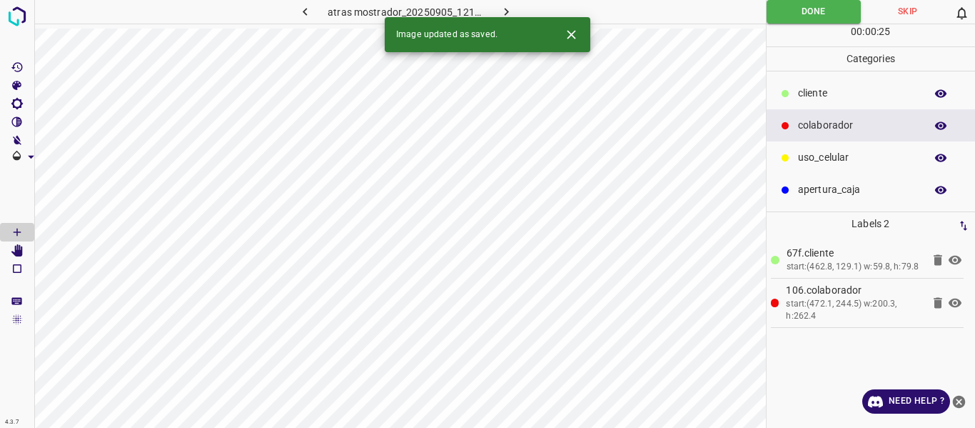
click at [508, 9] on icon "button" at bounding box center [506, 11] width 15 height 15
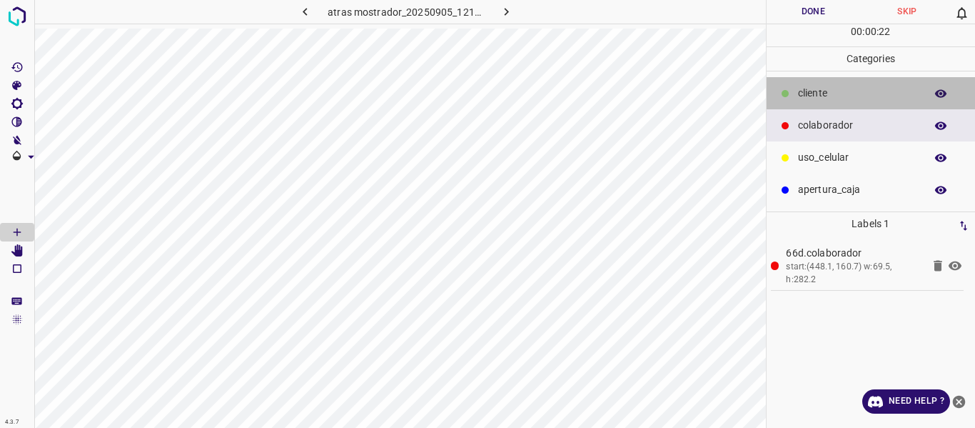
click at [795, 94] on div "cliente" at bounding box center [871, 93] width 209 height 32
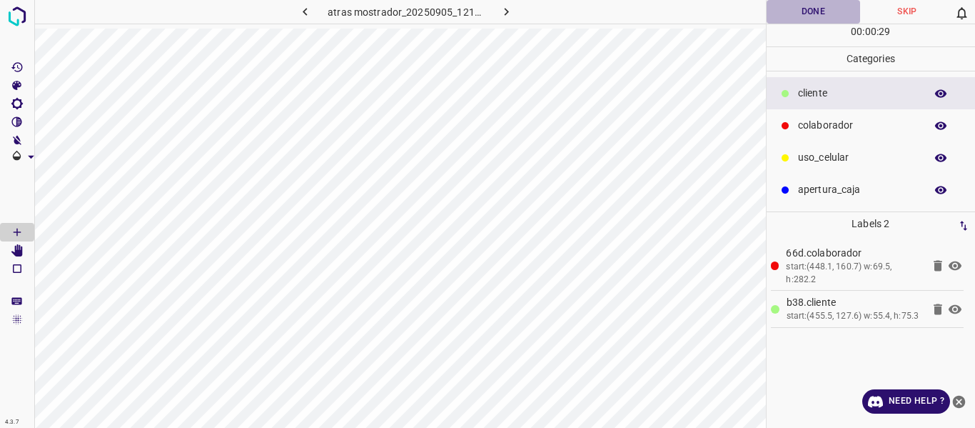
click at [788, 7] on button "Done" at bounding box center [814, 12] width 94 height 24
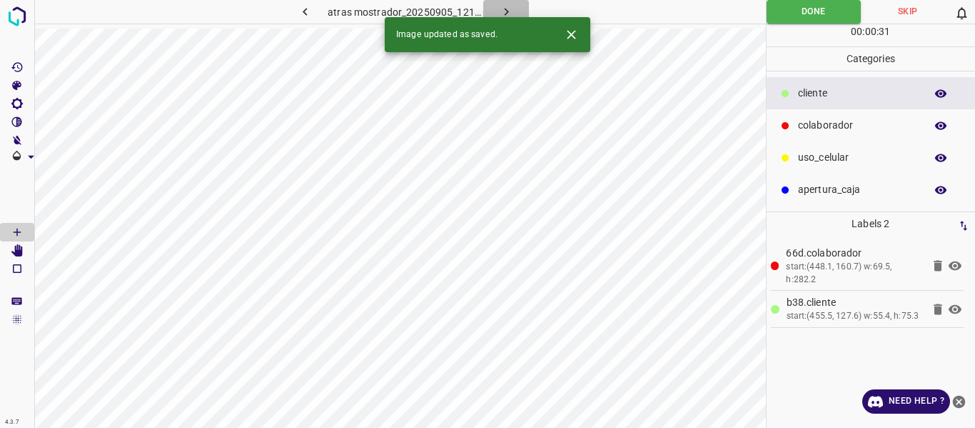
click at [504, 8] on icon "button" at bounding box center [506, 11] width 15 height 15
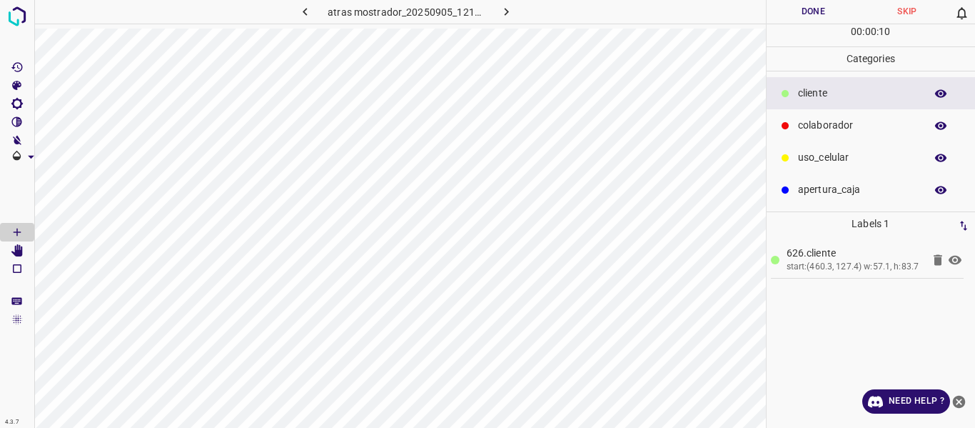
click at [839, 131] on p "colaborador" at bounding box center [858, 125] width 120 height 15
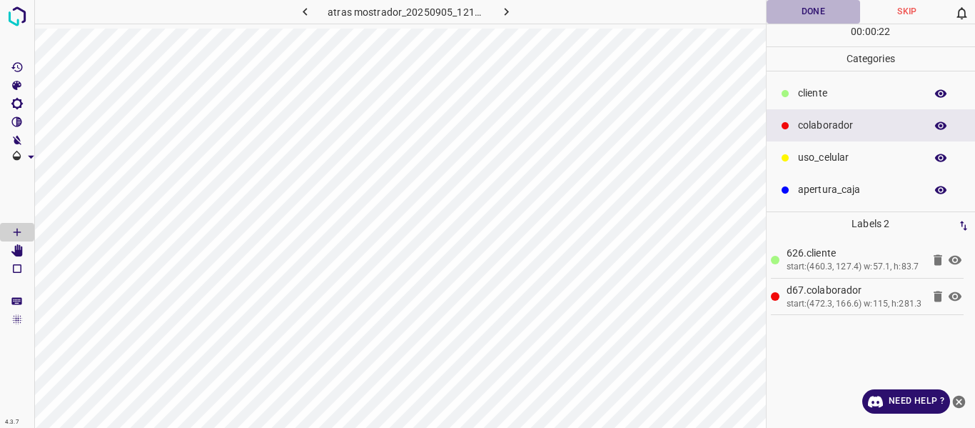
drag, startPoint x: 803, startPoint y: 13, endPoint x: 795, endPoint y: 9, distance: 9.3
click at [804, 13] on button "Done" at bounding box center [814, 12] width 94 height 24
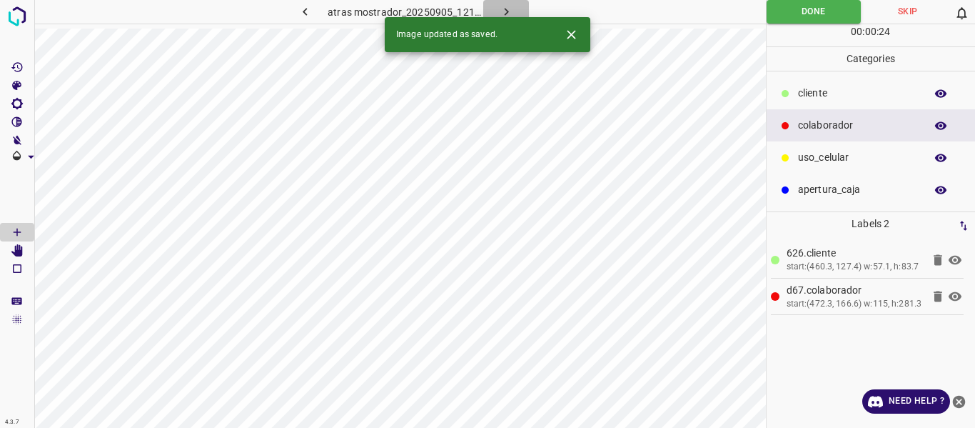
click at [503, 8] on icon "button" at bounding box center [506, 11] width 15 height 15
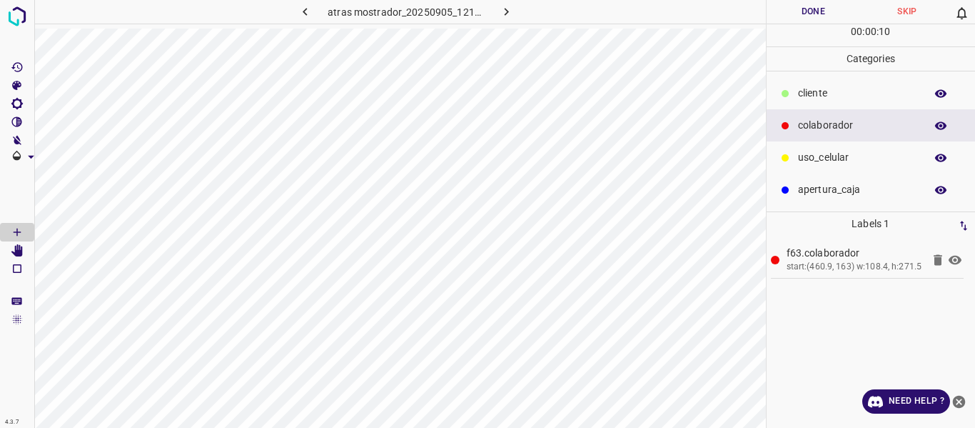
drag, startPoint x: 810, startPoint y: 153, endPoint x: 786, endPoint y: 157, distance: 24.6
click at [810, 153] on p "uso_celular" at bounding box center [858, 157] width 120 height 15
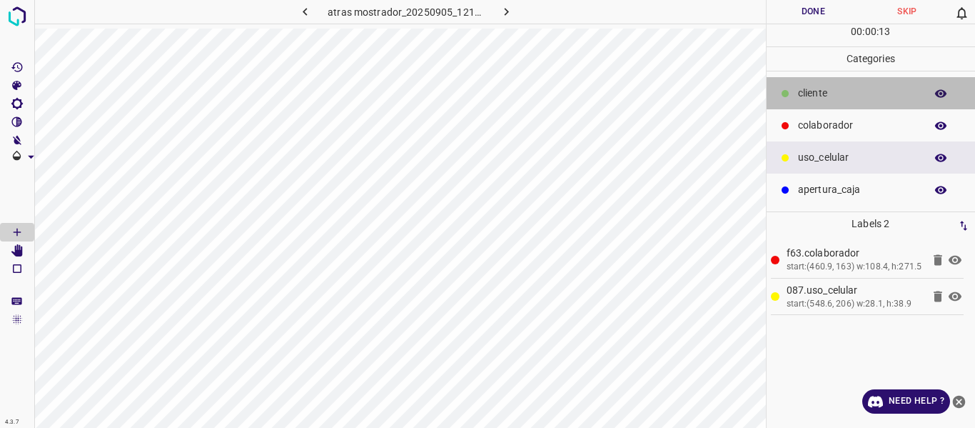
click at [815, 90] on p "cliente" at bounding box center [858, 93] width 120 height 15
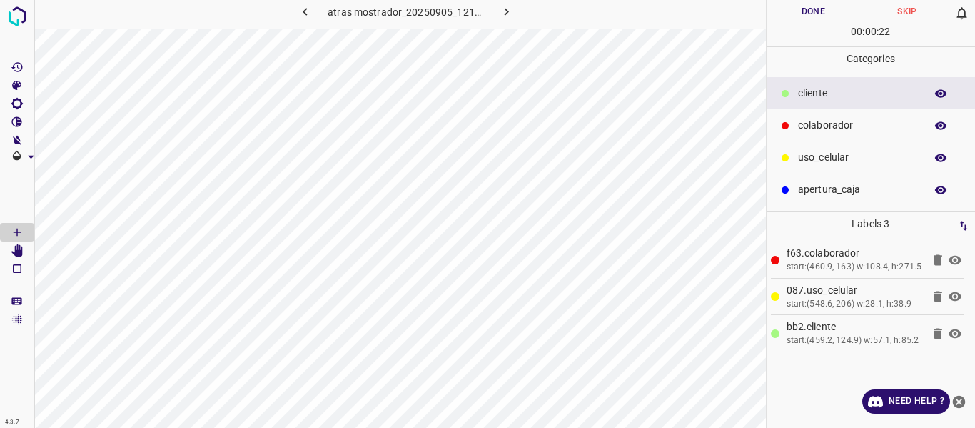
click at [800, 15] on button "Done" at bounding box center [814, 12] width 94 height 24
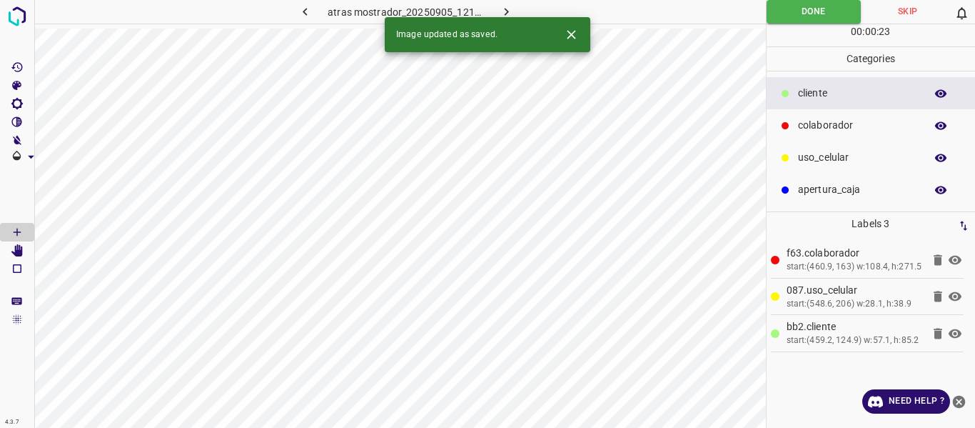
click at [510, 9] on icon "button" at bounding box center [506, 11] width 15 height 15
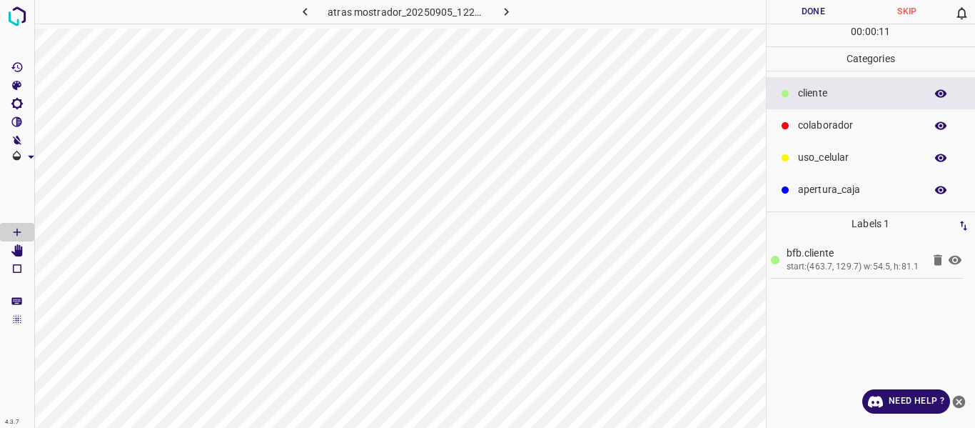
click at [824, 134] on div "colaborador" at bounding box center [871, 125] width 209 height 32
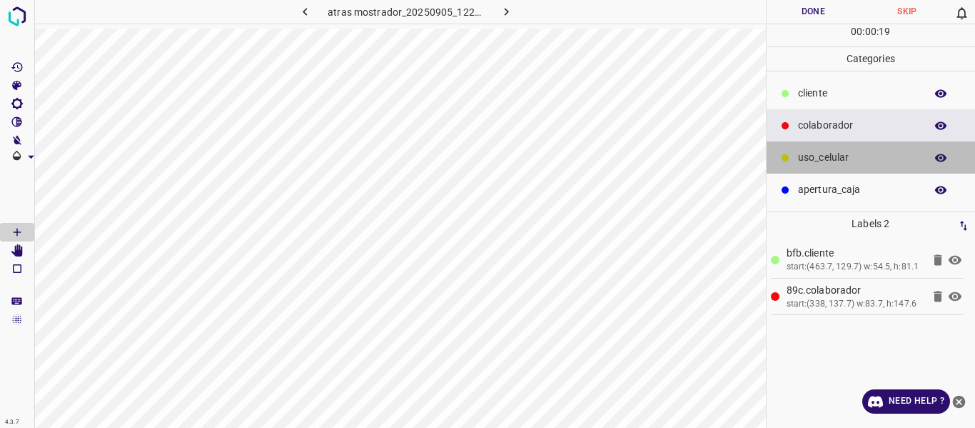
drag, startPoint x: 826, startPoint y: 156, endPoint x: 798, endPoint y: 171, distance: 31.6
click at [825, 157] on p "uso_celular" at bounding box center [858, 157] width 120 height 15
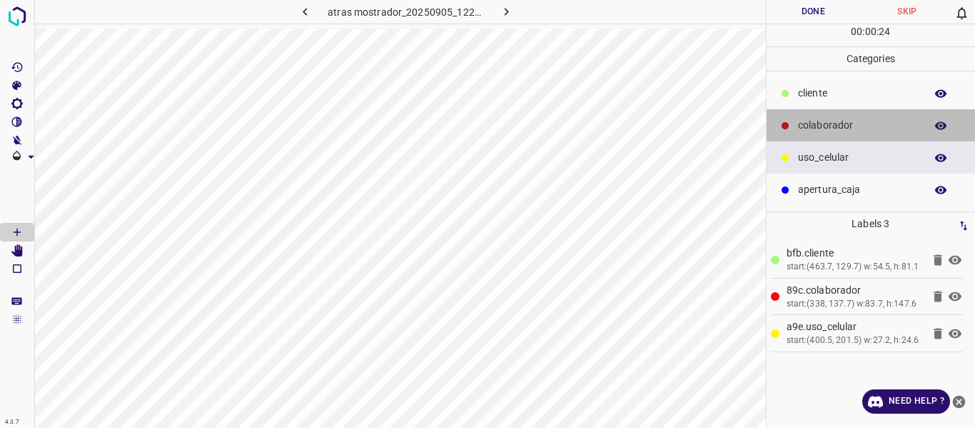
drag, startPoint x: 816, startPoint y: 122, endPoint x: 778, endPoint y: 135, distance: 40.0
click at [817, 122] on p "colaborador" at bounding box center [858, 125] width 120 height 15
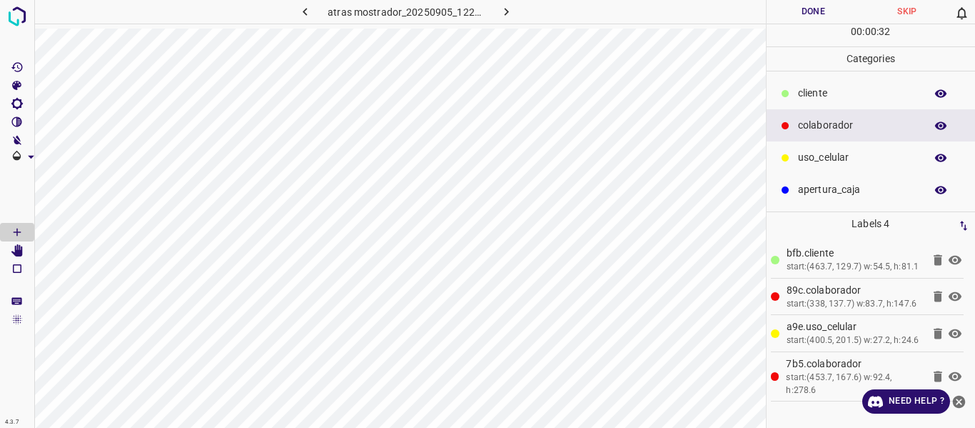
click at [797, 11] on button "Done" at bounding box center [814, 12] width 94 height 24
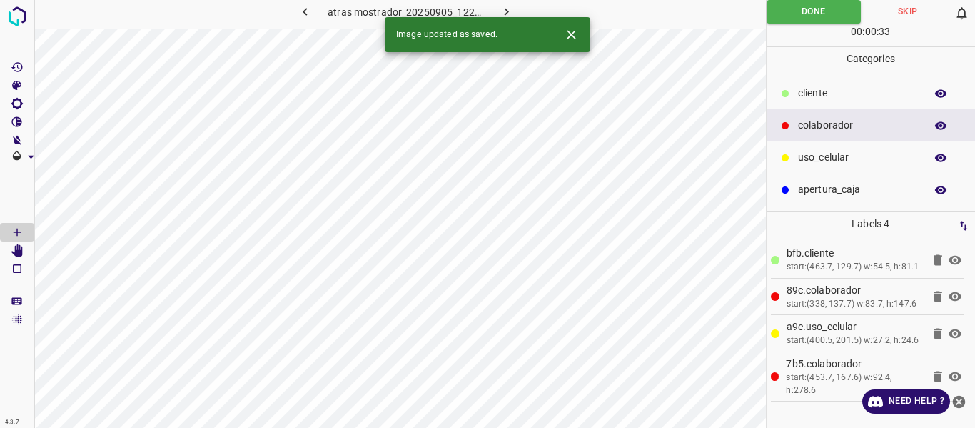
click at [505, 5] on icon "button" at bounding box center [506, 11] width 15 height 15
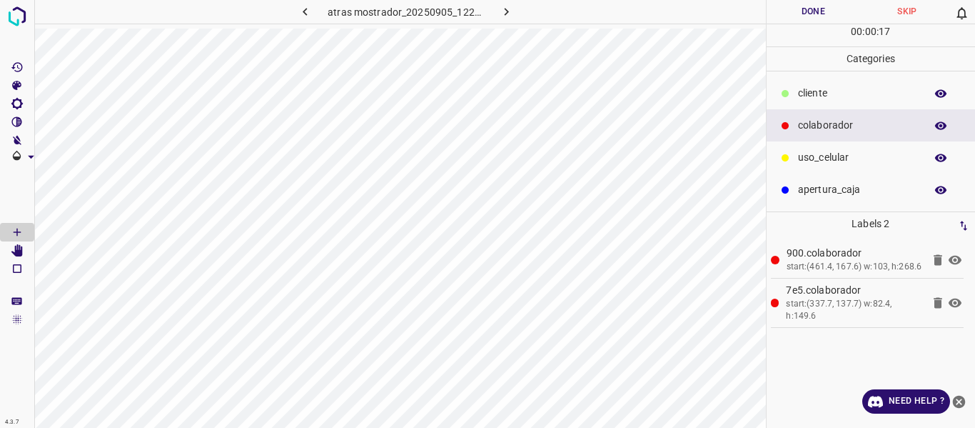
click at [823, 165] on p "uso_celular" at bounding box center [858, 157] width 120 height 15
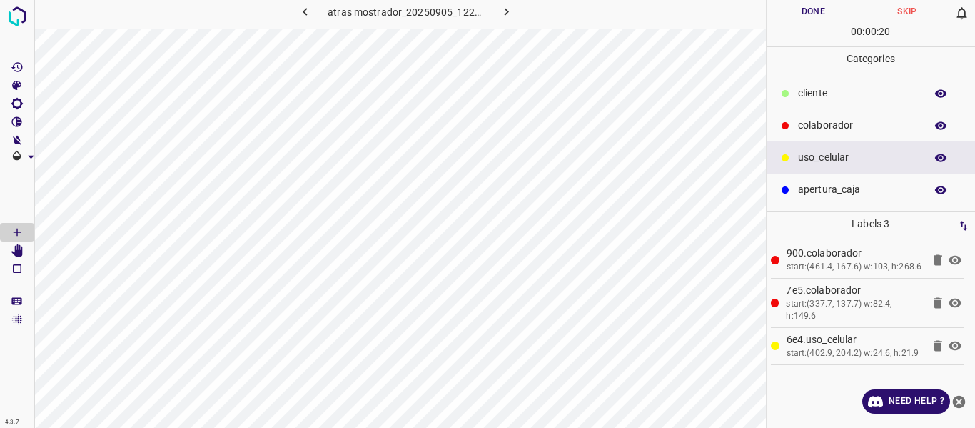
click at [819, 93] on p "cliente" at bounding box center [858, 93] width 120 height 15
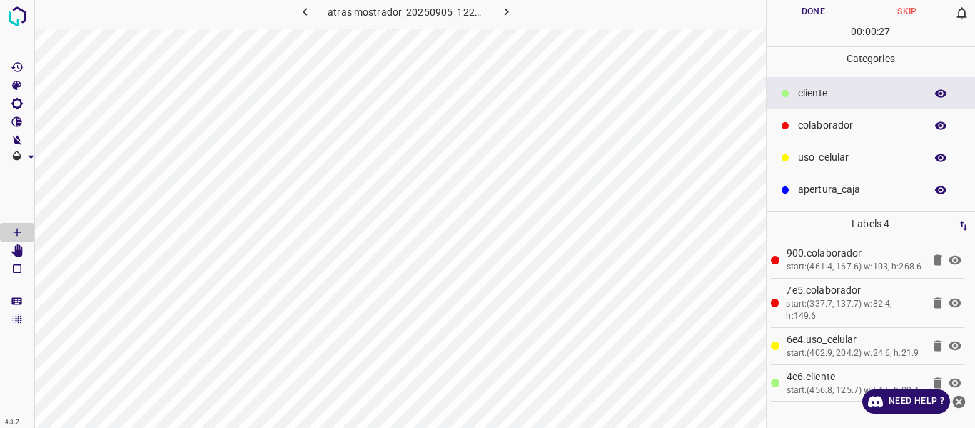
click at [814, 14] on button "Done" at bounding box center [814, 12] width 94 height 24
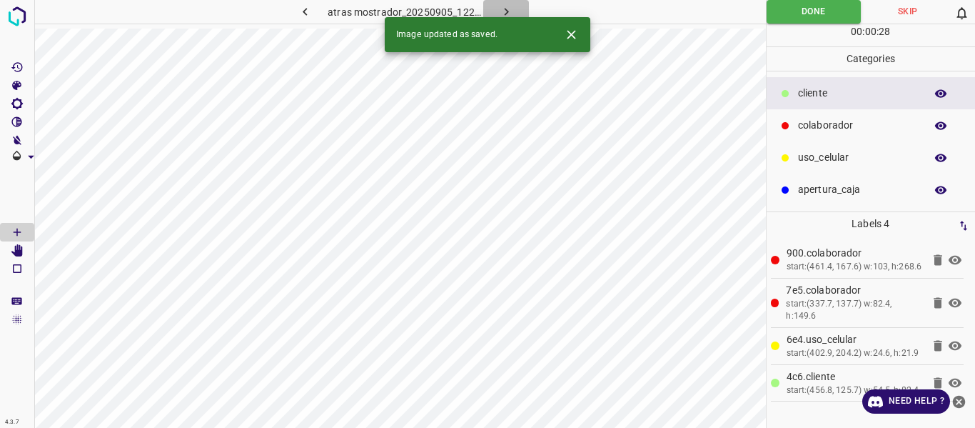
click at [508, 4] on icon "button" at bounding box center [506, 11] width 15 height 15
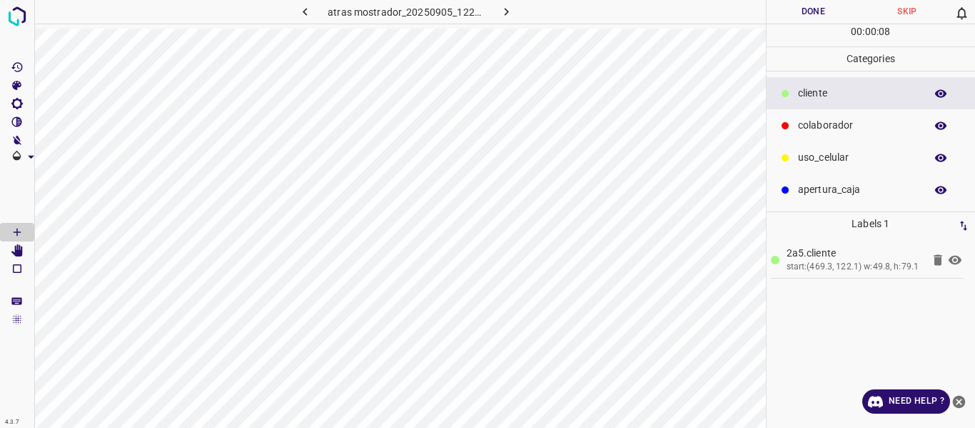
click at [804, 126] on p "colaborador" at bounding box center [858, 125] width 120 height 15
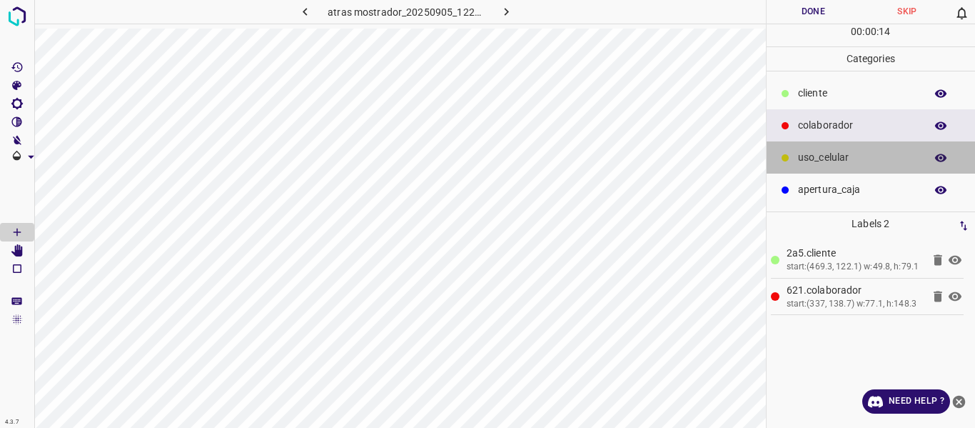
click at [809, 155] on p "uso_celular" at bounding box center [858, 157] width 120 height 15
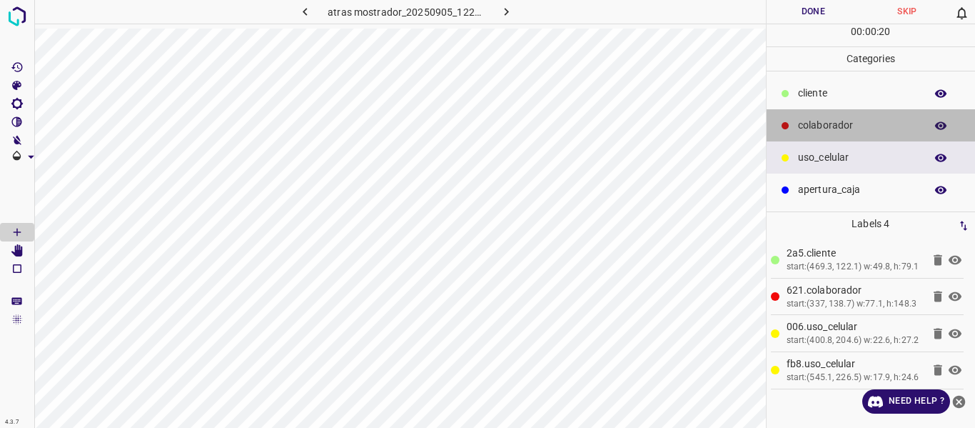
drag, startPoint x: 817, startPoint y: 126, endPoint x: 781, endPoint y: 146, distance: 41.5
click at [816, 127] on p "colaborador" at bounding box center [858, 125] width 120 height 15
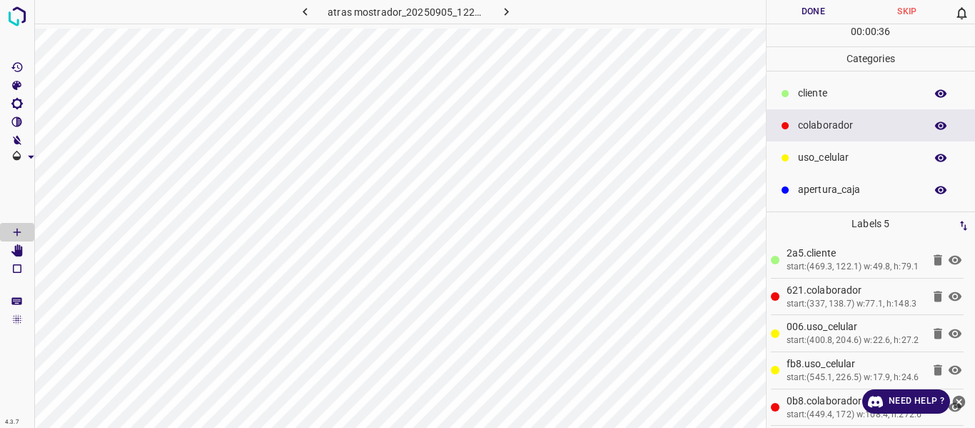
click at [810, 14] on button "Done" at bounding box center [814, 12] width 94 height 24
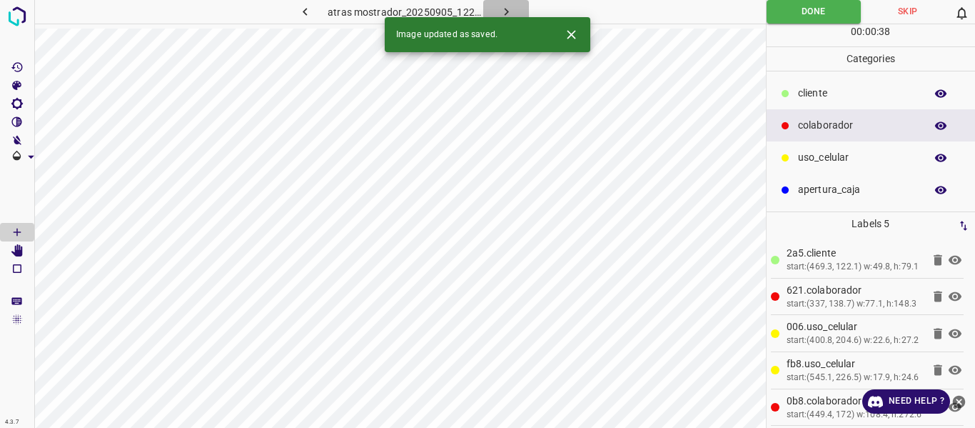
drag, startPoint x: 501, startPoint y: 14, endPoint x: 503, endPoint y: 25, distance: 10.9
click at [501, 14] on icon "button" at bounding box center [506, 11] width 15 height 15
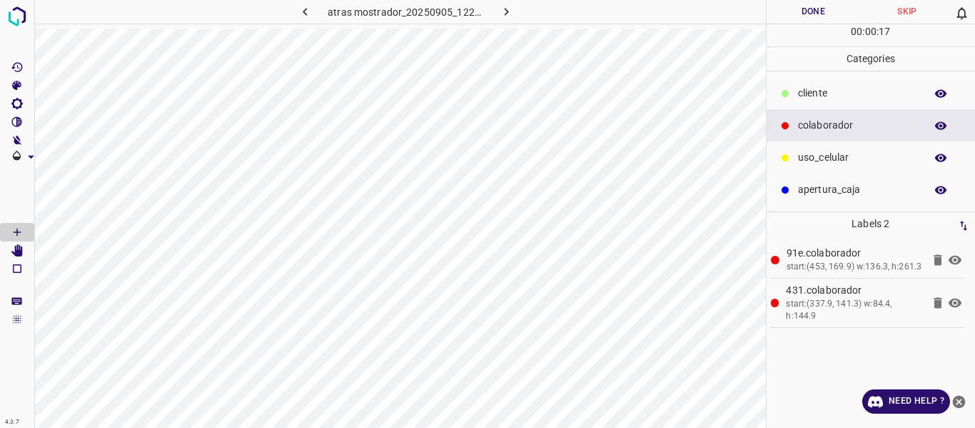
click at [809, 161] on p "uso_celular" at bounding box center [858, 157] width 120 height 15
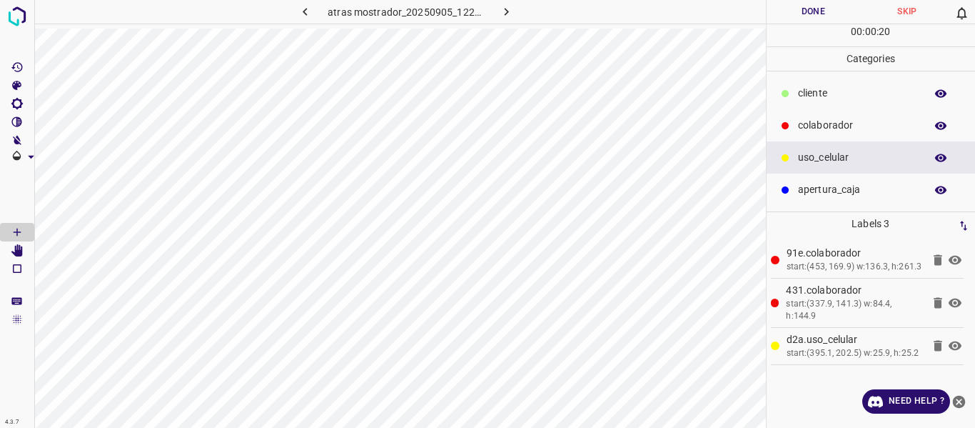
click at [814, 89] on p "cliente" at bounding box center [858, 93] width 120 height 15
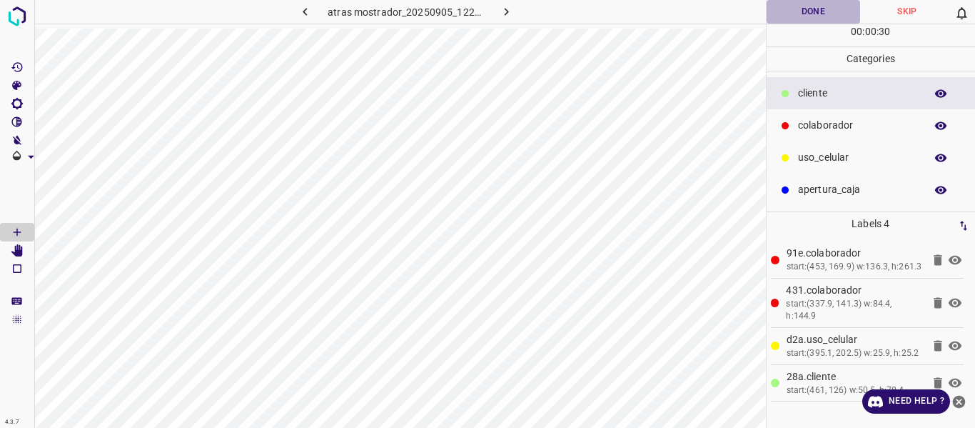
click at [798, 13] on button "Done" at bounding box center [814, 12] width 94 height 24
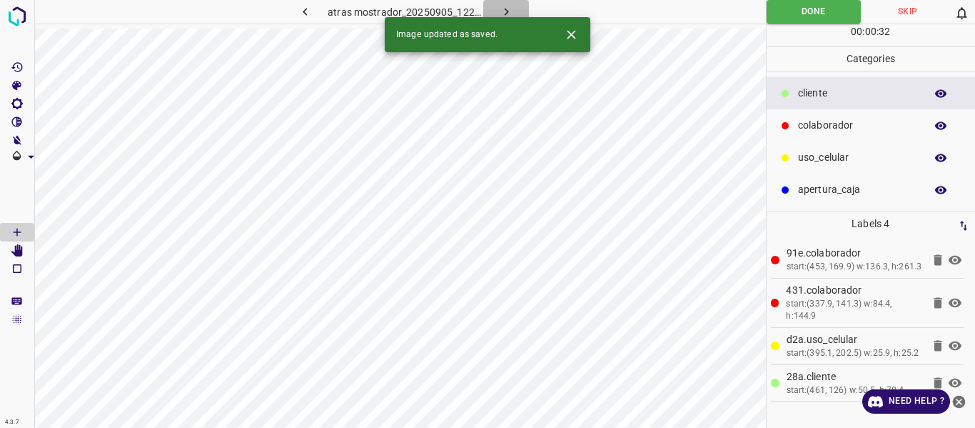
click at [512, 10] on icon "button" at bounding box center [506, 11] width 15 height 15
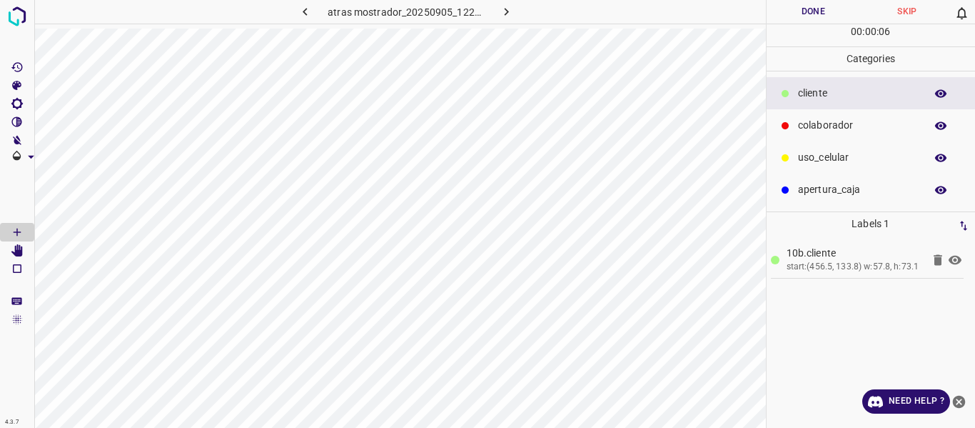
drag, startPoint x: 829, startPoint y: 124, endPoint x: 780, endPoint y: 143, distance: 52.6
click at [829, 124] on p "colaborador" at bounding box center [858, 125] width 120 height 15
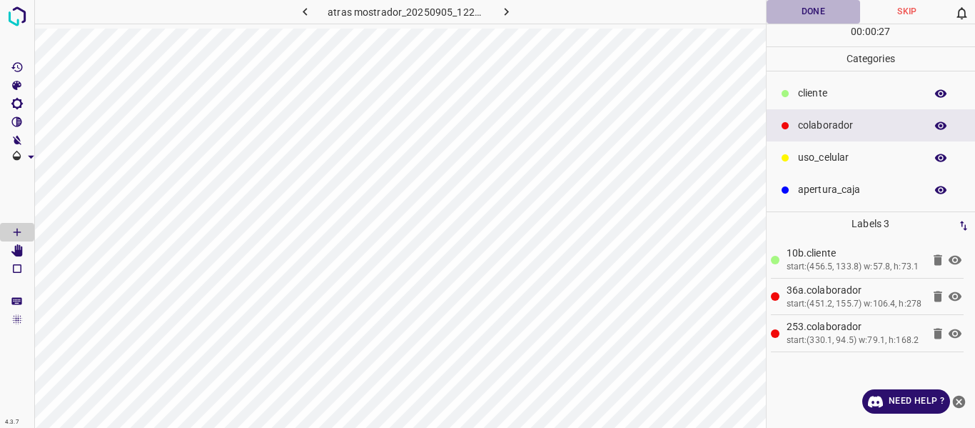
click at [809, 16] on button "Done" at bounding box center [814, 12] width 94 height 24
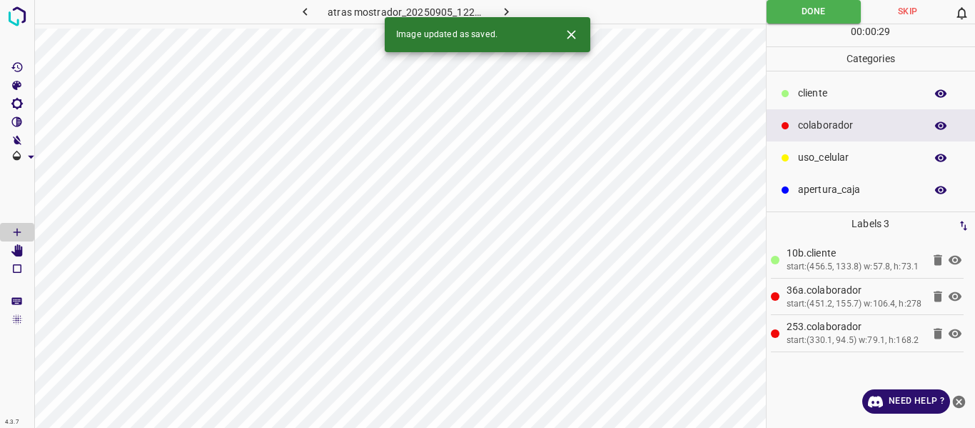
click at [510, 7] on icon "button" at bounding box center [506, 11] width 15 height 15
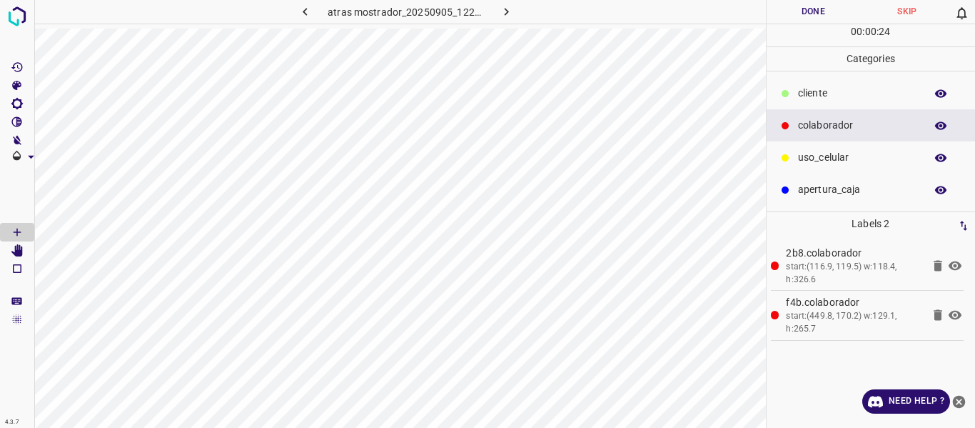
click at [813, 96] on p "cliente" at bounding box center [858, 93] width 120 height 15
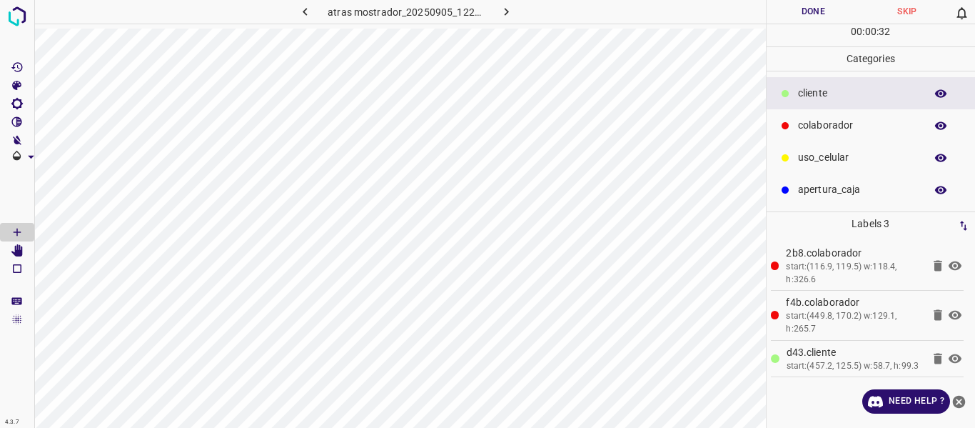
click at [801, 16] on button "Done" at bounding box center [814, 12] width 94 height 24
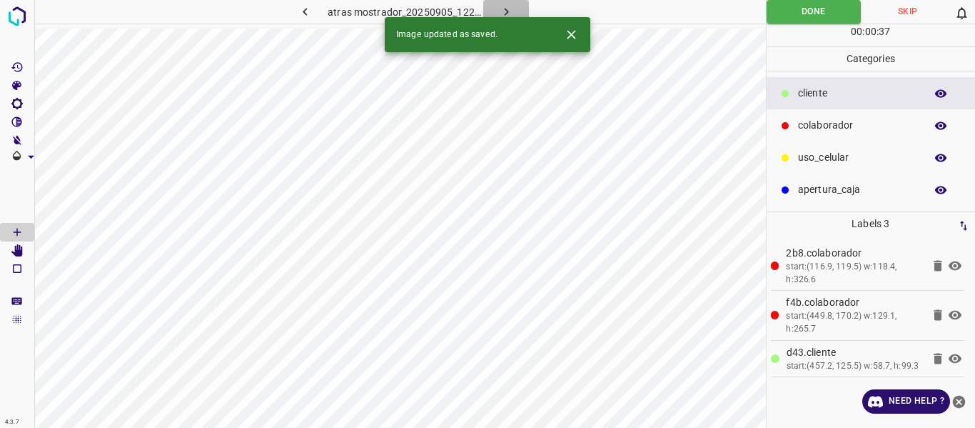
click at [499, 11] on icon "button" at bounding box center [506, 11] width 15 height 15
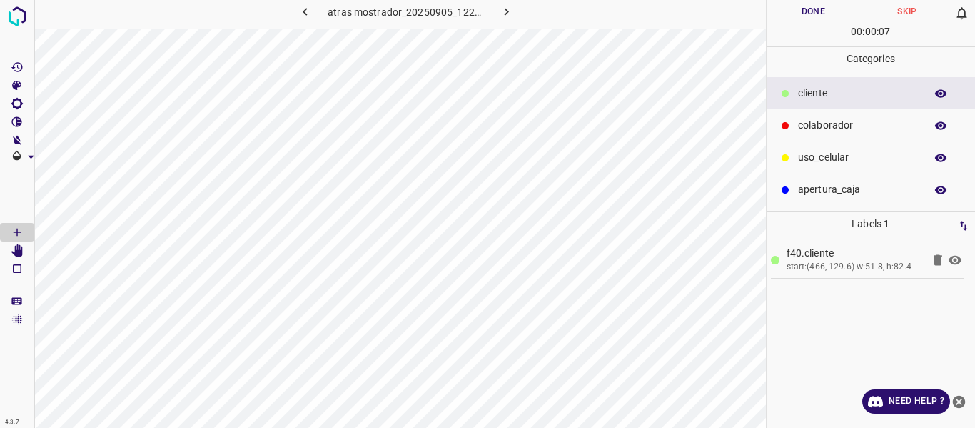
click at [821, 126] on p "colaborador" at bounding box center [858, 125] width 120 height 15
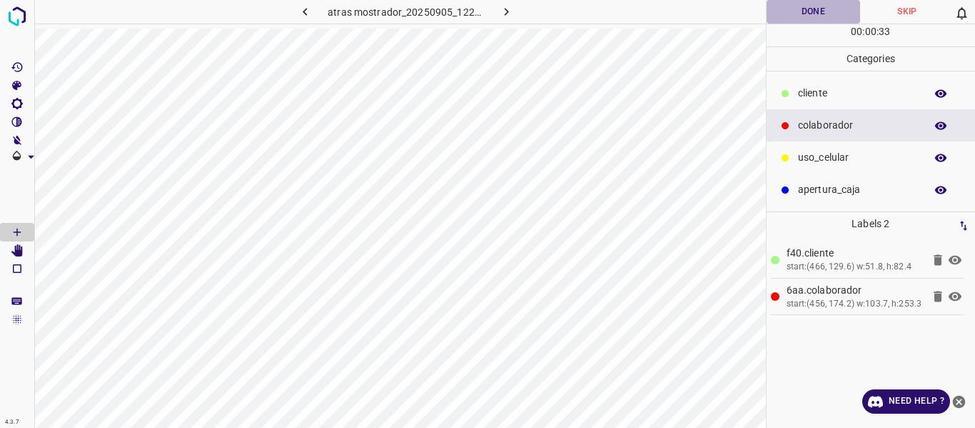
click at [778, 19] on button "Done" at bounding box center [814, 12] width 94 height 24
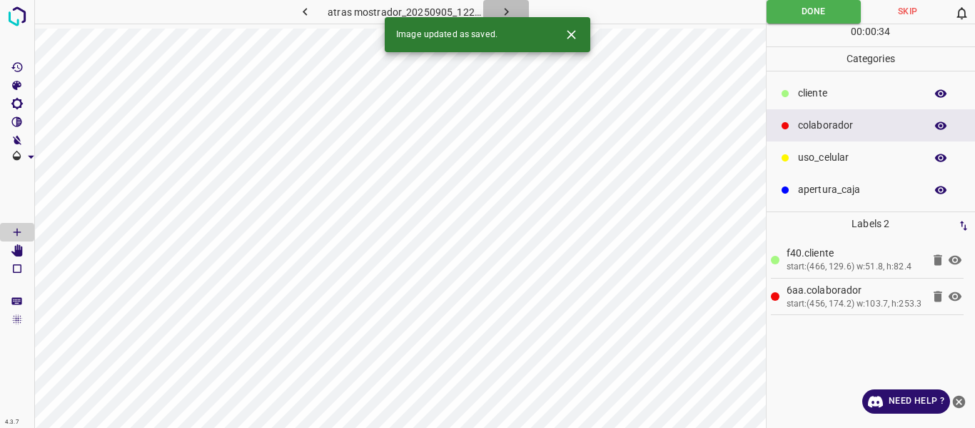
click at [503, 9] on icon "button" at bounding box center [506, 11] width 15 height 15
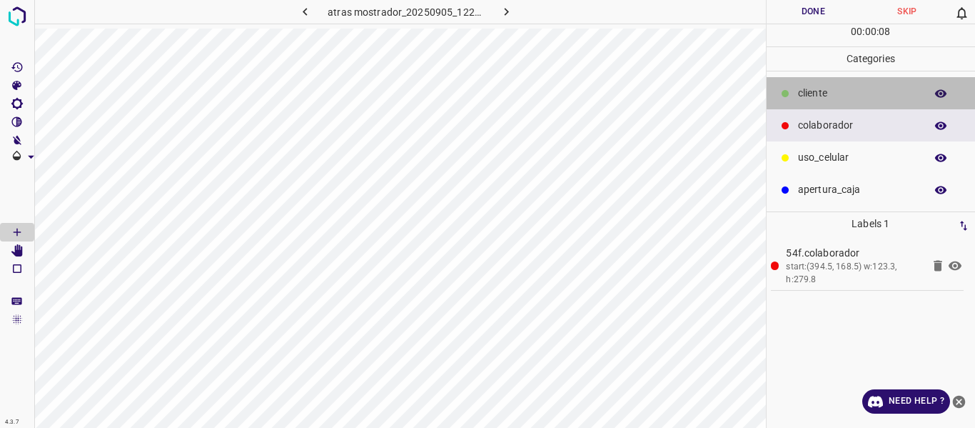
click at [811, 89] on p "cliente" at bounding box center [858, 93] width 120 height 15
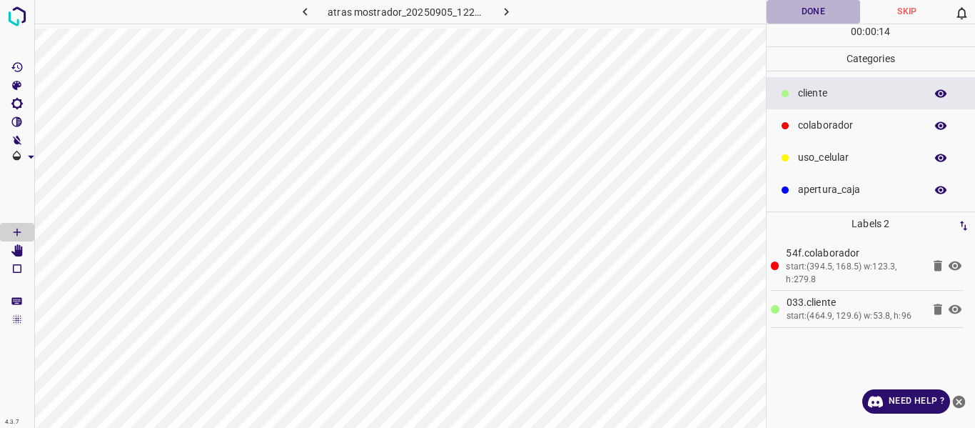
click at [807, 15] on button "Done" at bounding box center [814, 12] width 94 height 24
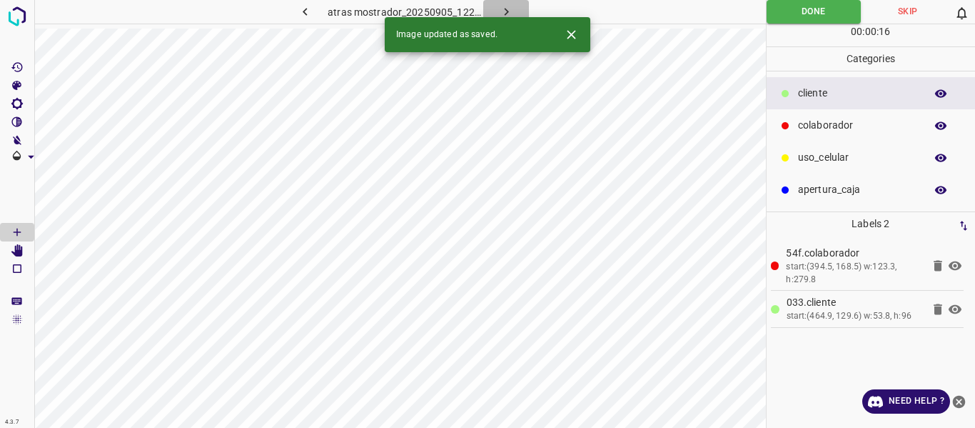
click at [497, 10] on button "button" at bounding box center [506, 12] width 46 height 24
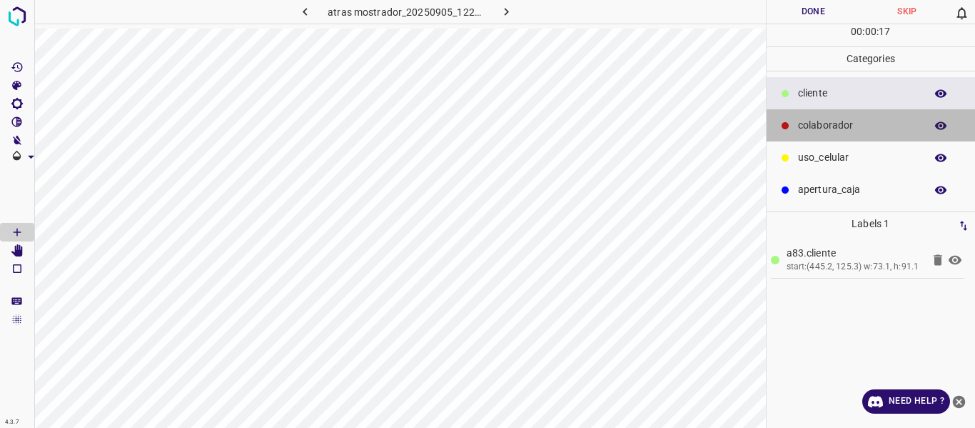
click at [820, 131] on p "colaborador" at bounding box center [858, 125] width 120 height 15
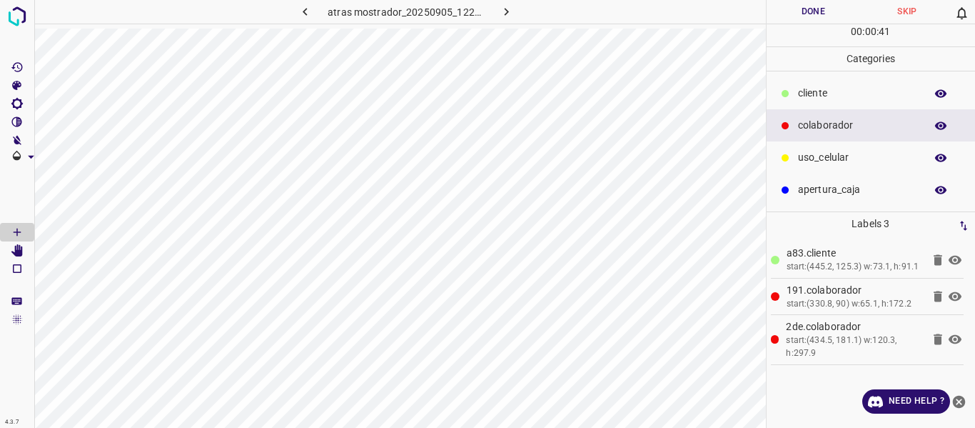
click at [794, 15] on button "Done" at bounding box center [814, 12] width 94 height 24
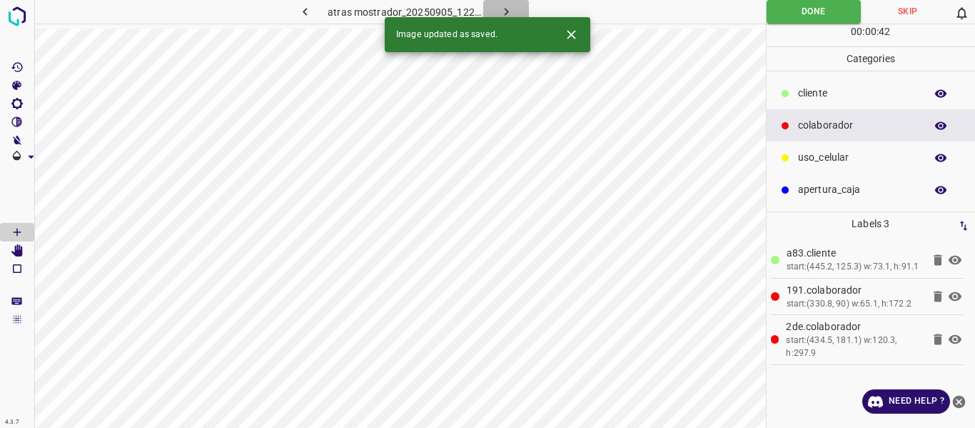
click at [510, 2] on button "button" at bounding box center [506, 12] width 46 height 24
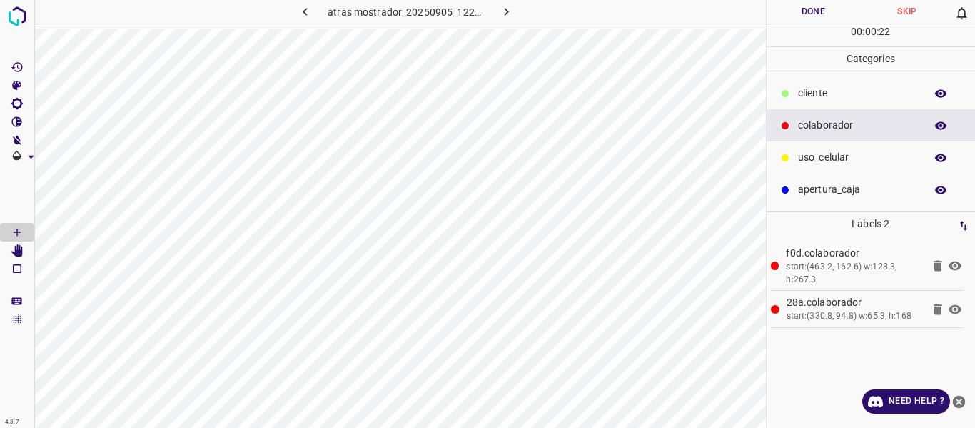
click at [813, 100] on p "cliente" at bounding box center [858, 93] width 120 height 15
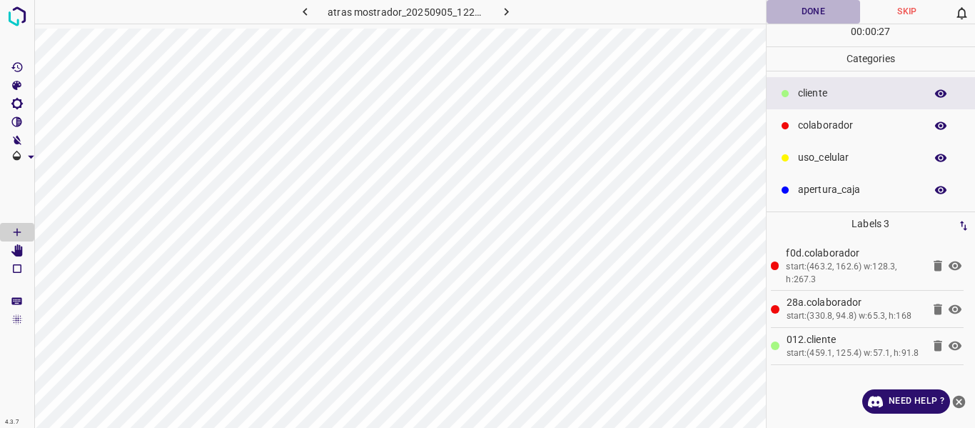
click at [801, 11] on button "Done" at bounding box center [814, 12] width 94 height 24
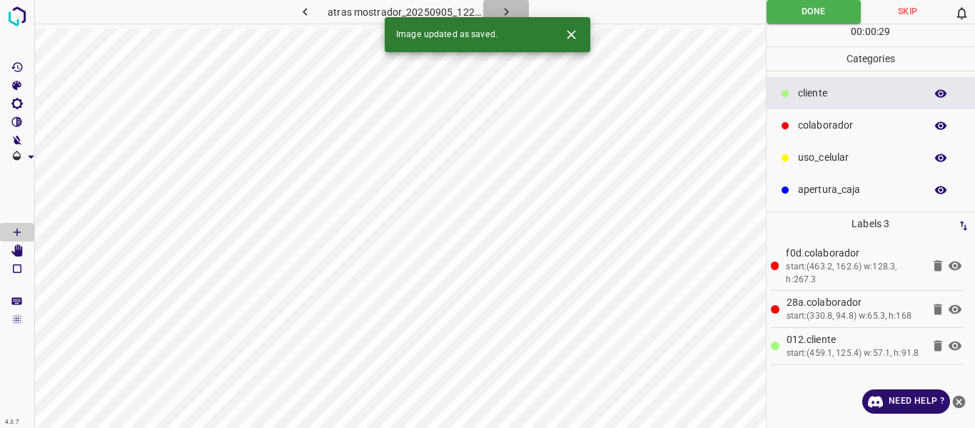
click at [512, 10] on icon "button" at bounding box center [506, 11] width 15 height 15
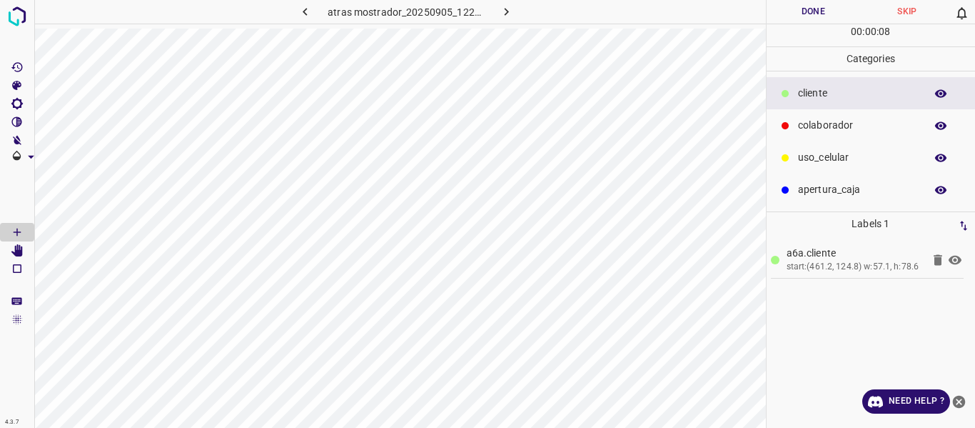
click at [820, 118] on p "colaborador" at bounding box center [858, 125] width 120 height 15
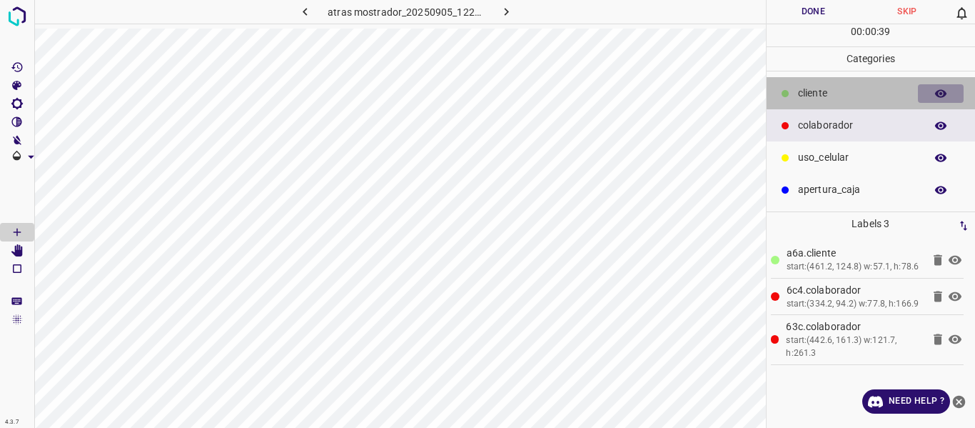
click at [941, 96] on icon "button" at bounding box center [940, 93] width 13 height 13
click at [929, 94] on button "button" at bounding box center [941, 93] width 46 height 19
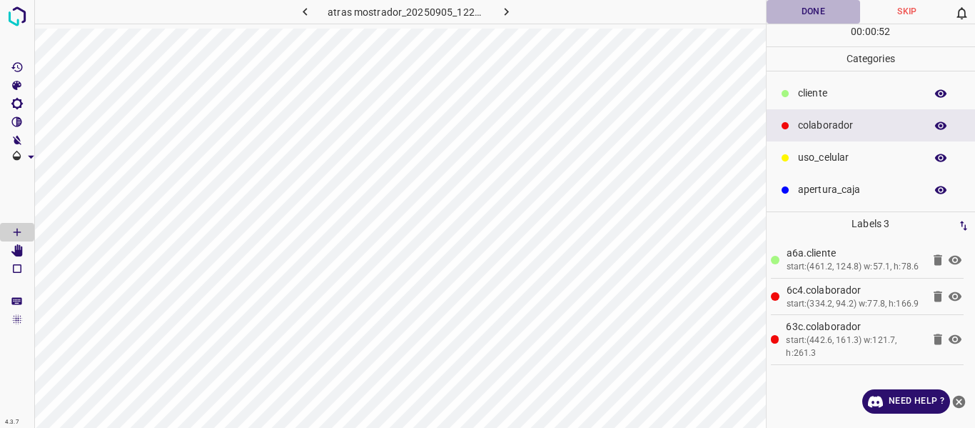
click at [805, 16] on button "Done" at bounding box center [814, 12] width 94 height 24
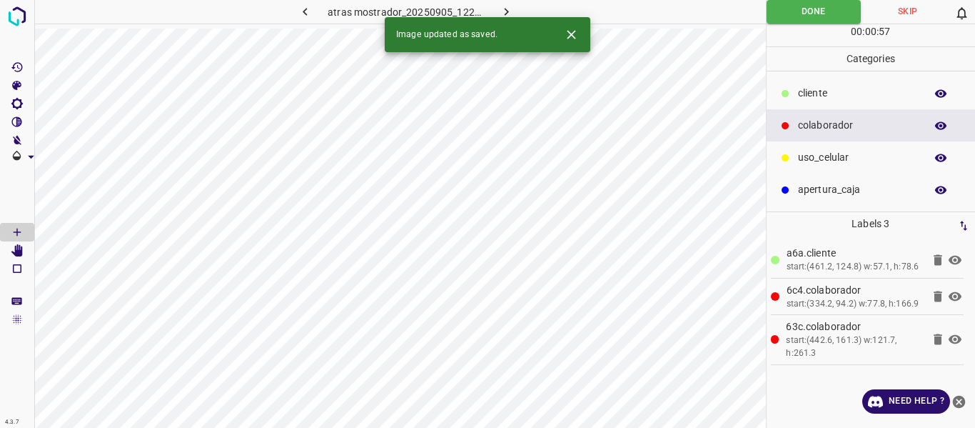
click at [499, 13] on icon "button" at bounding box center [506, 11] width 15 height 15
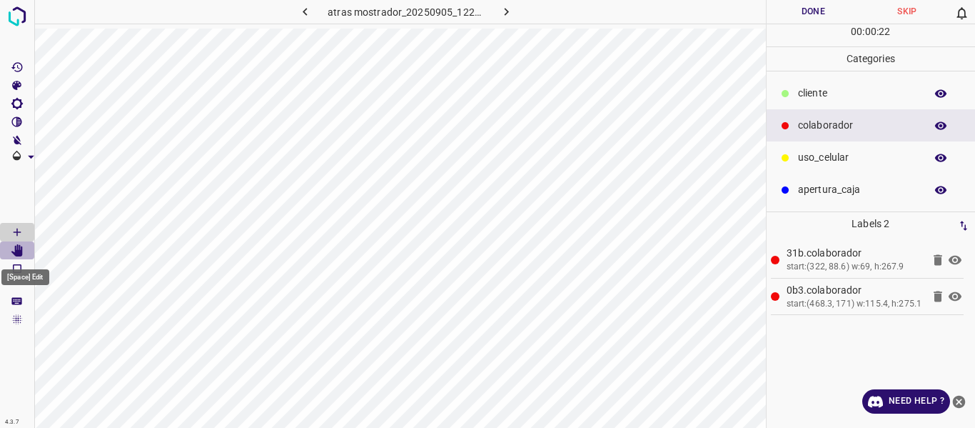
click at [19, 253] on icon "[Space] Edit" at bounding box center [16, 250] width 11 height 13
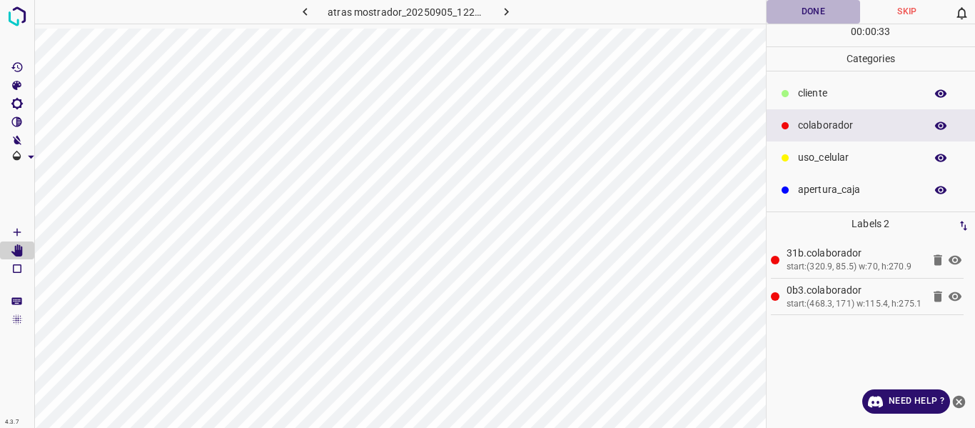
click at [812, 12] on button "Done" at bounding box center [814, 12] width 94 height 24
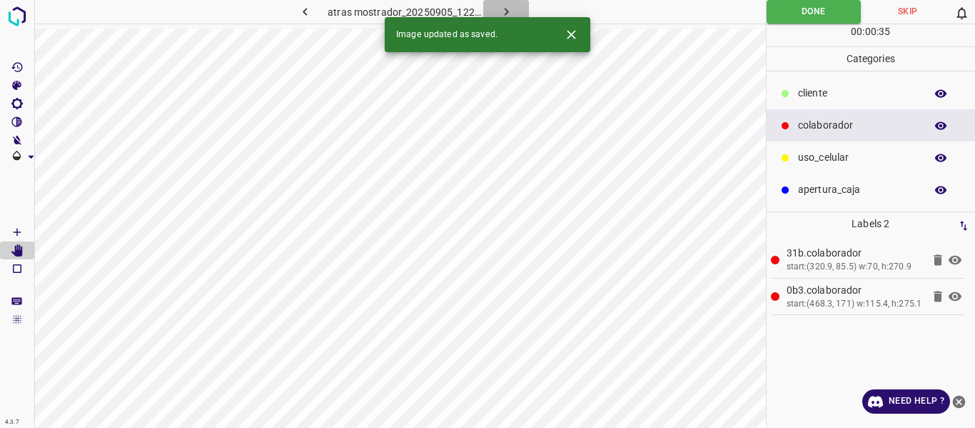
click at [506, 9] on icon "button" at bounding box center [506, 11] width 15 height 15
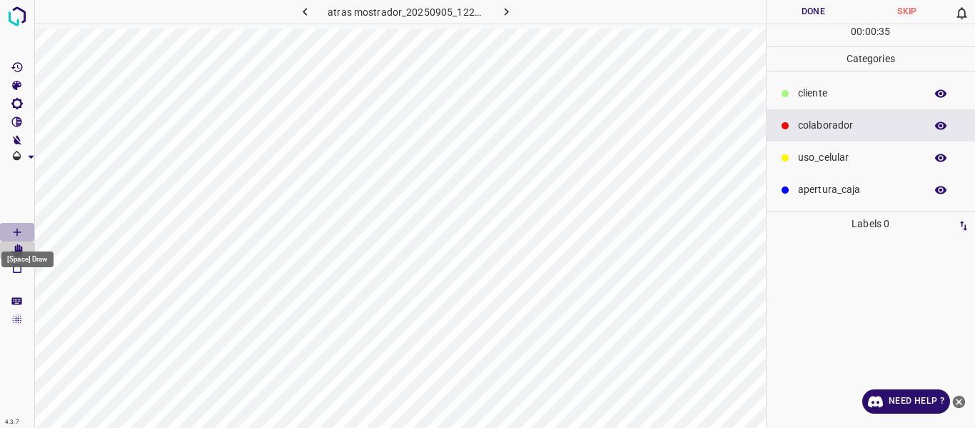
click at [15, 230] on icon "[Space] Draw" at bounding box center [17, 232] width 13 height 13
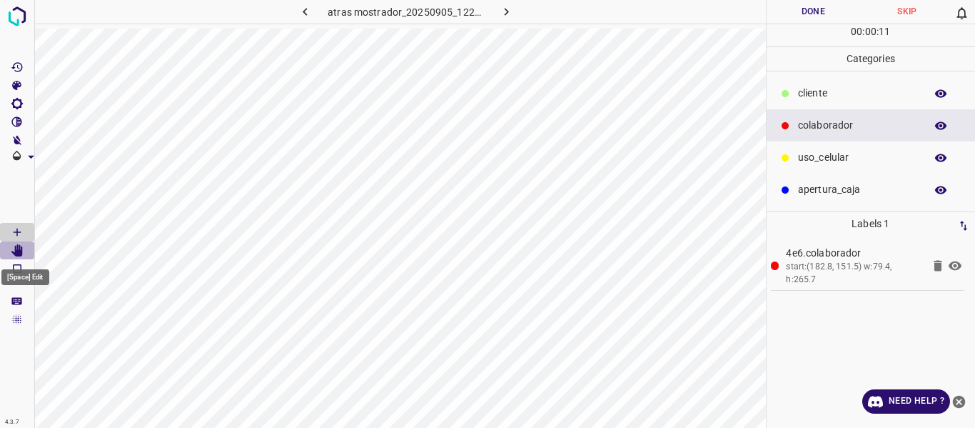
click at [19, 252] on icon "[Space] Edit" at bounding box center [16, 250] width 11 height 13
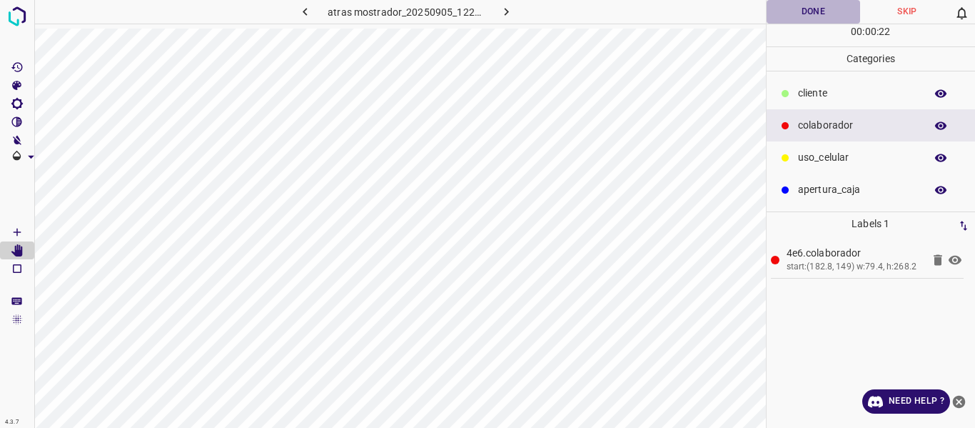
drag, startPoint x: 818, startPoint y: 11, endPoint x: 772, endPoint y: 36, distance: 52.7
click at [818, 13] on button "Done" at bounding box center [814, 12] width 94 height 24
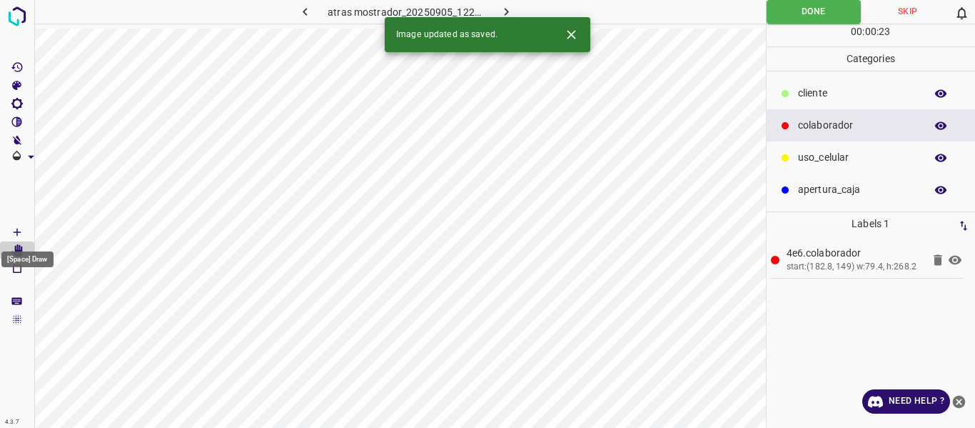
click at [15, 232] on icon "[Space] Draw" at bounding box center [17, 231] width 7 height 7
click at [499, 9] on icon "button" at bounding box center [506, 11] width 15 height 15
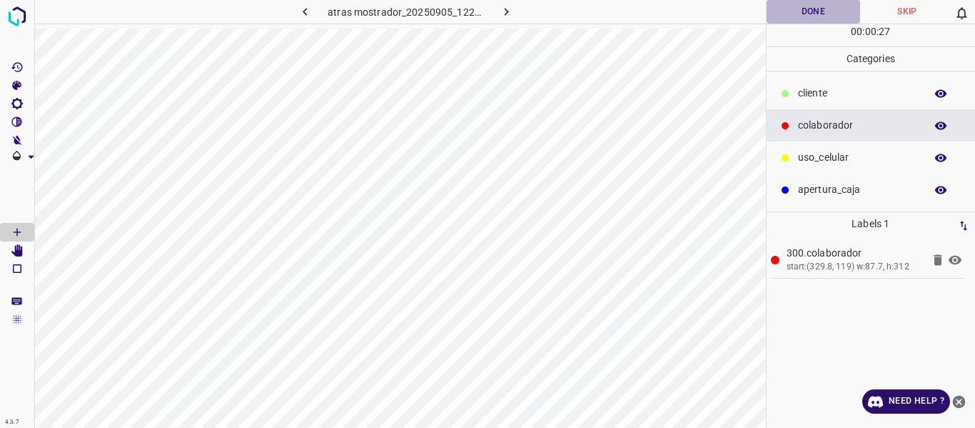
click at [803, 14] on button "Done" at bounding box center [814, 12] width 94 height 24
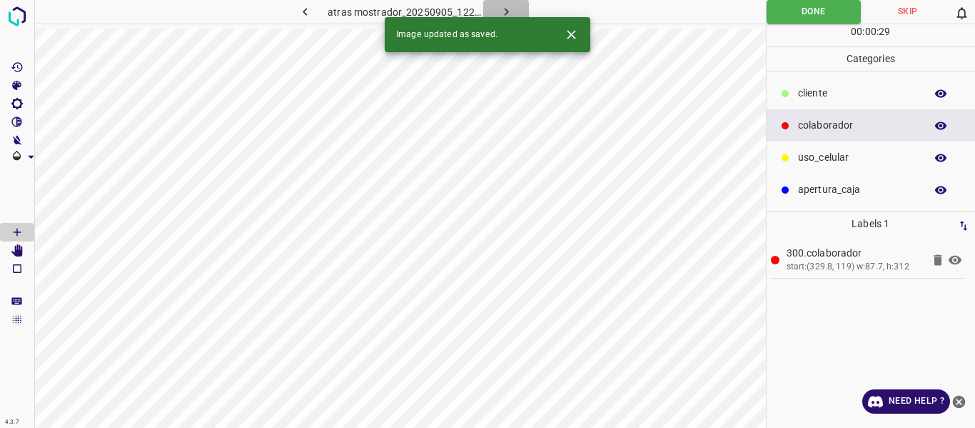
click at [501, 9] on icon "button" at bounding box center [506, 11] width 15 height 15
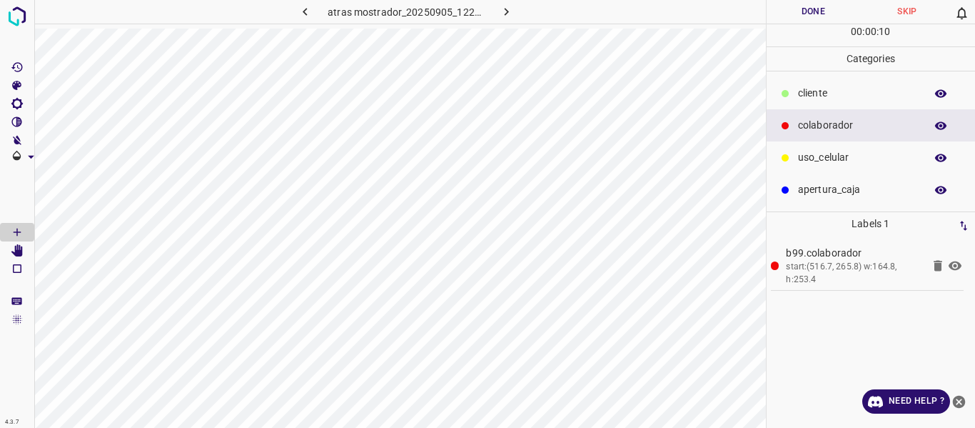
click at [780, 14] on button "Done" at bounding box center [814, 12] width 94 height 24
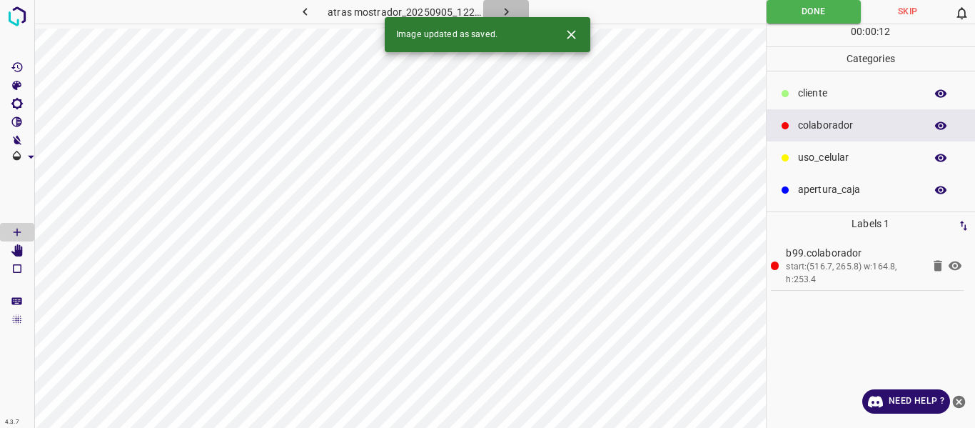
click at [502, 9] on icon "button" at bounding box center [506, 11] width 15 height 15
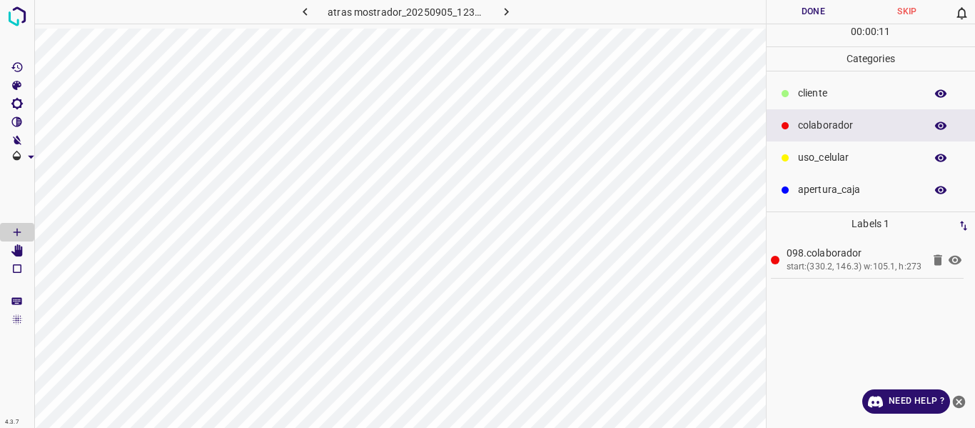
click at [792, 12] on button "Done" at bounding box center [814, 12] width 94 height 24
click at [770, 15] on button "Done" at bounding box center [814, 12] width 95 height 24
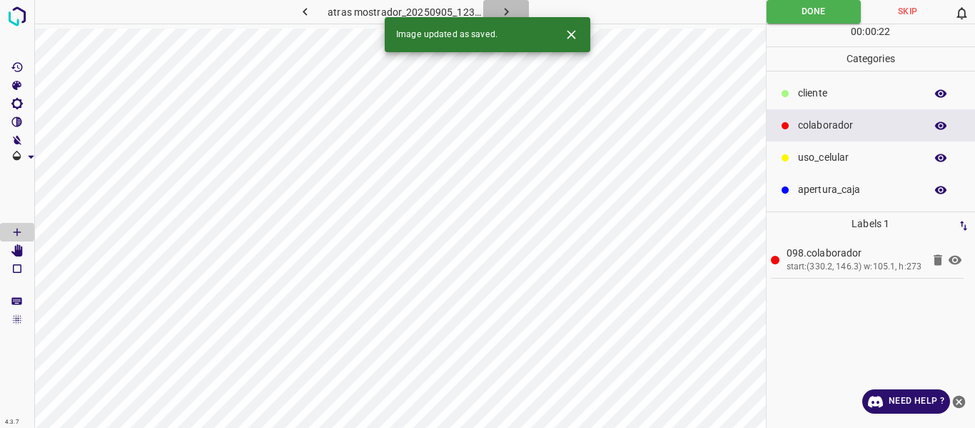
click at [507, 9] on icon "button" at bounding box center [506, 11] width 15 height 15
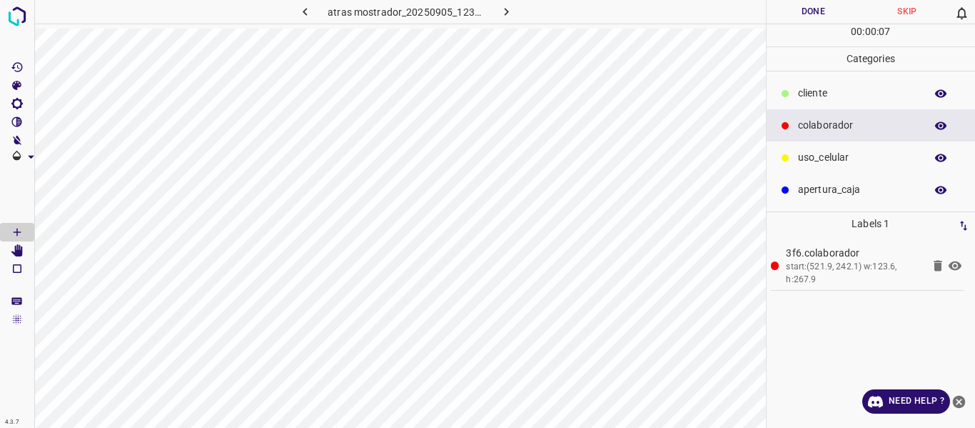
click at [782, 12] on button "Done" at bounding box center [814, 12] width 94 height 24
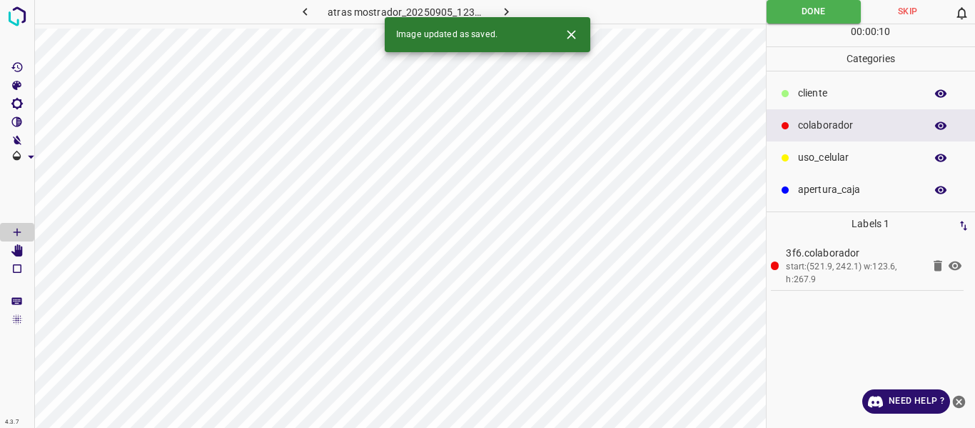
click at [500, 7] on icon "button" at bounding box center [506, 11] width 15 height 15
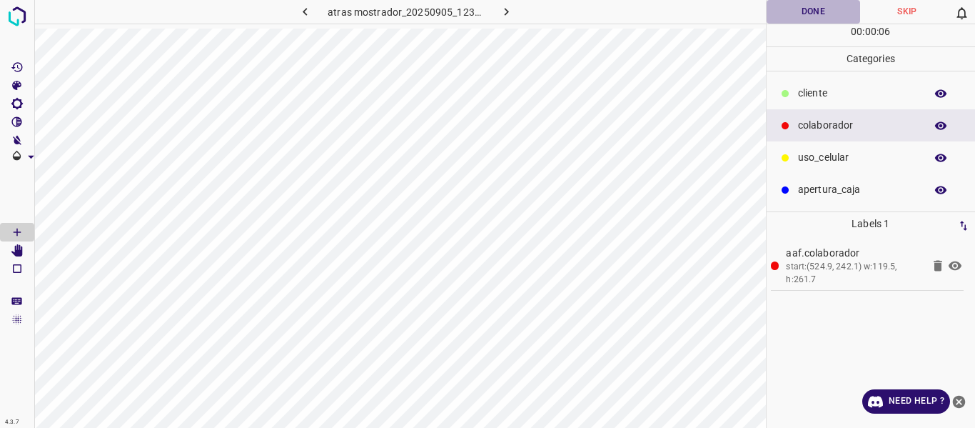
click at [817, 7] on button "Done" at bounding box center [814, 12] width 94 height 24
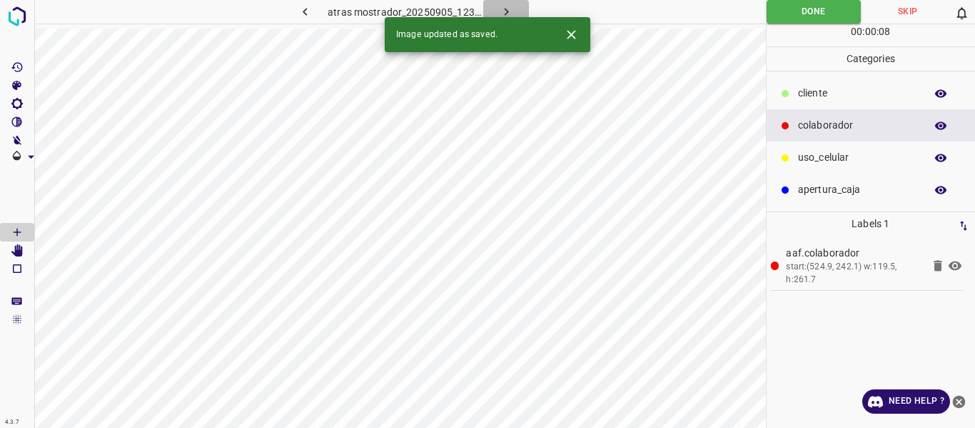
click at [496, 9] on button "button" at bounding box center [506, 12] width 46 height 24
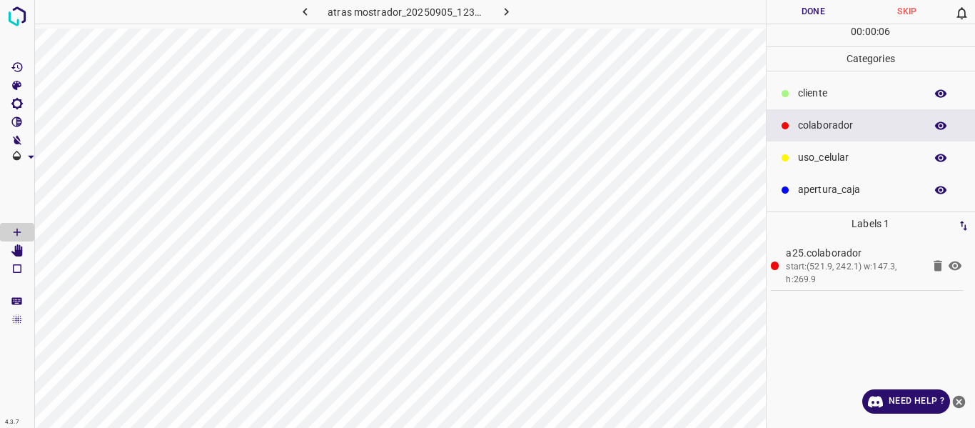
click at [795, 14] on button "Done" at bounding box center [814, 12] width 94 height 24
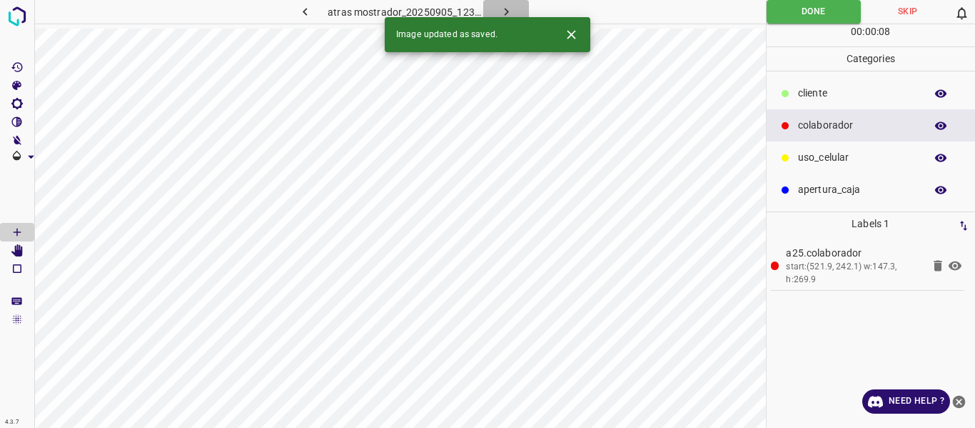
click at [513, 10] on icon "button" at bounding box center [506, 11] width 15 height 15
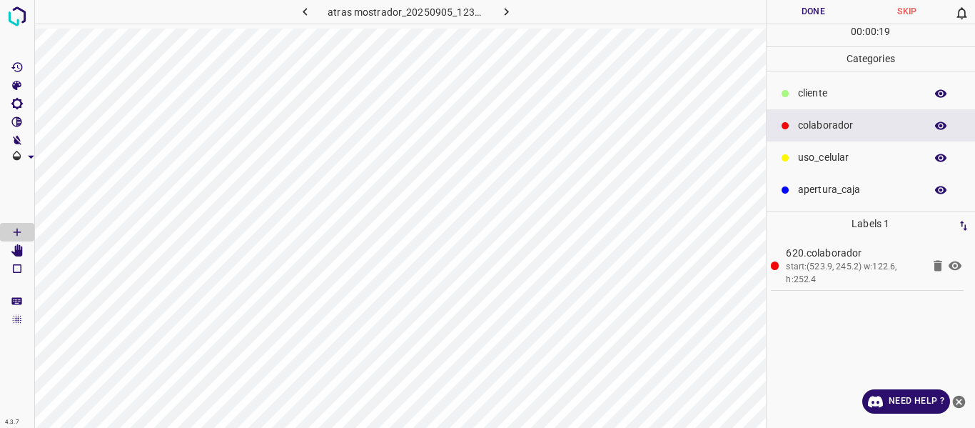
click at [798, 14] on button "Done" at bounding box center [814, 12] width 94 height 24
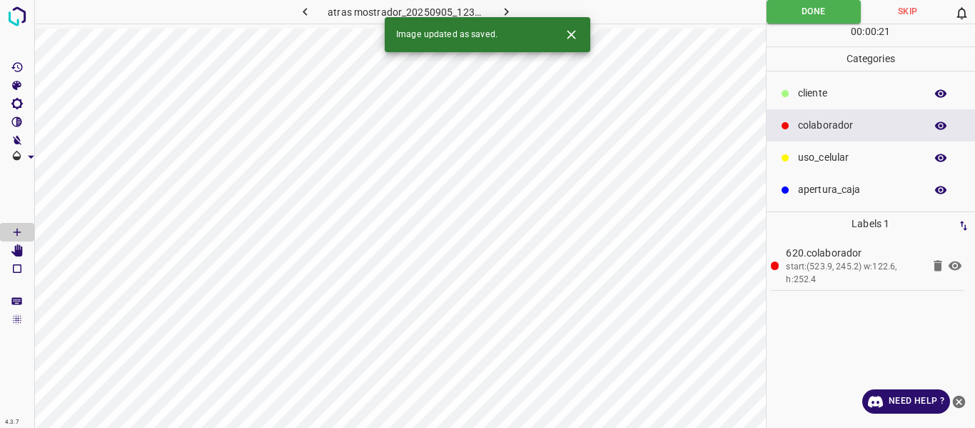
click at [508, 9] on icon "button" at bounding box center [506, 11] width 15 height 15
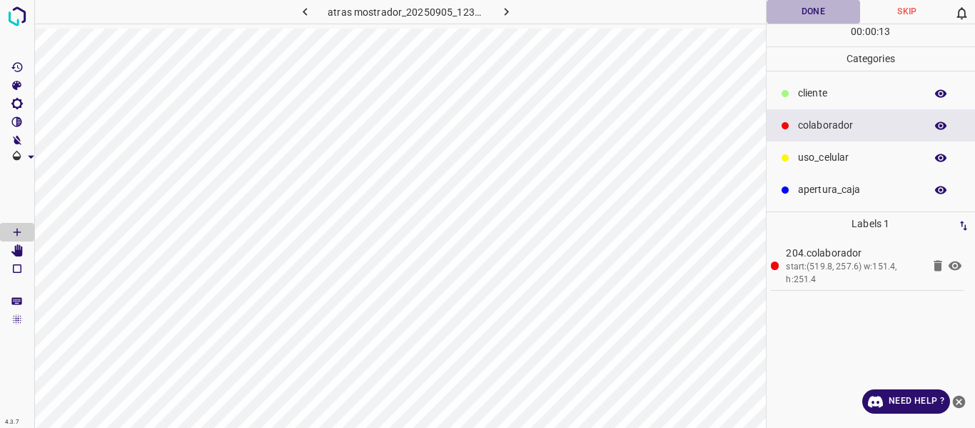
click at [808, 12] on button "Done" at bounding box center [814, 12] width 94 height 24
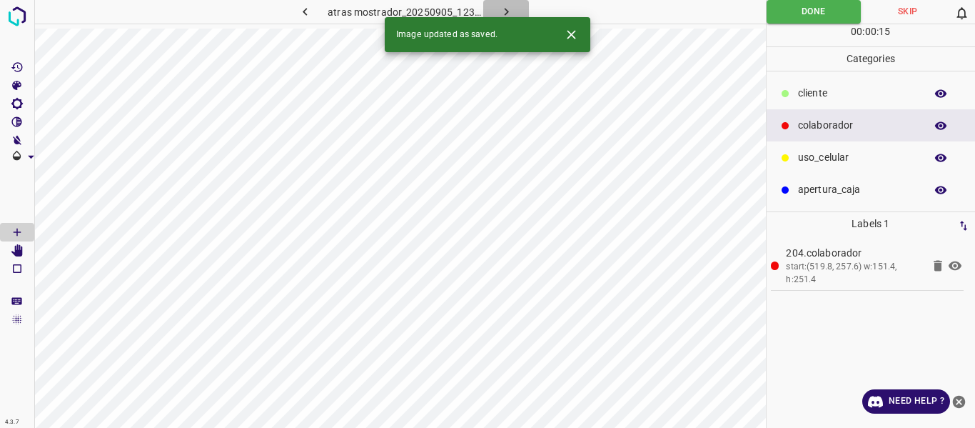
click at [503, 9] on icon "button" at bounding box center [506, 11] width 15 height 15
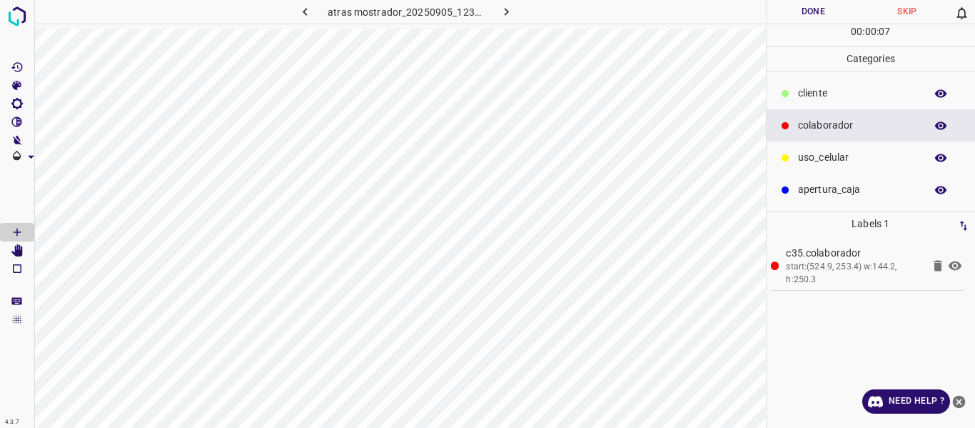
click at [785, 14] on button "Done" at bounding box center [814, 12] width 94 height 24
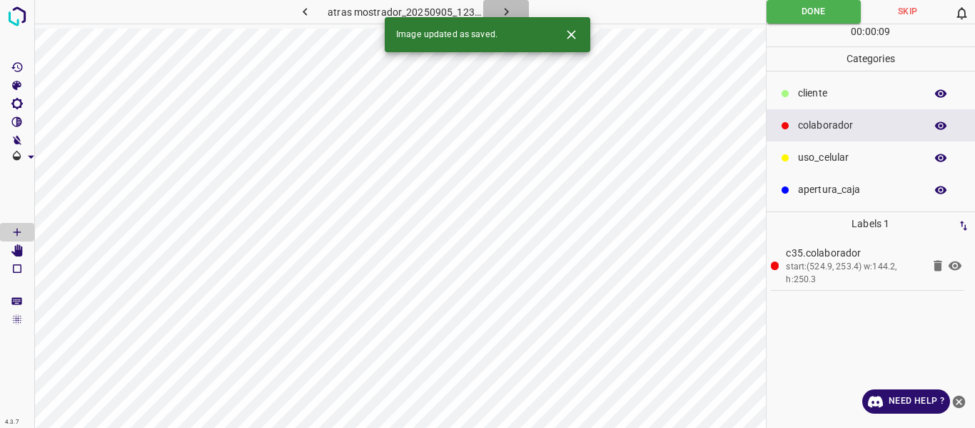
click at [499, 6] on icon "button" at bounding box center [506, 11] width 15 height 15
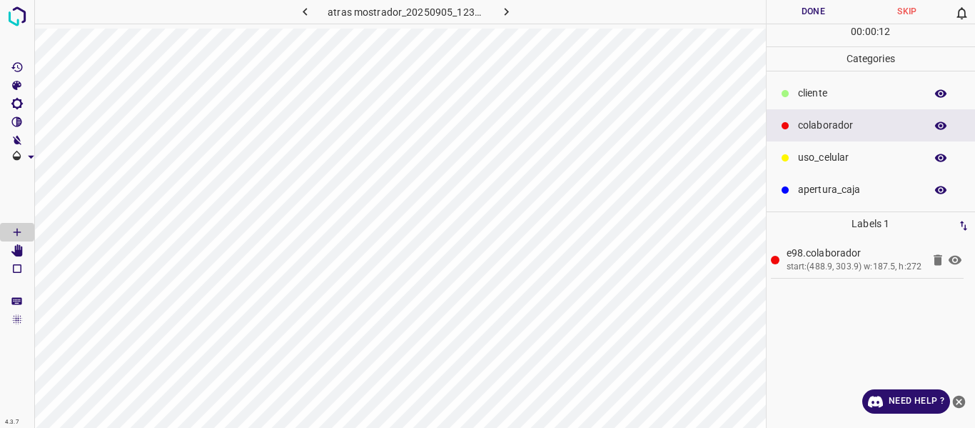
click at [808, 11] on button "Done" at bounding box center [814, 12] width 94 height 24
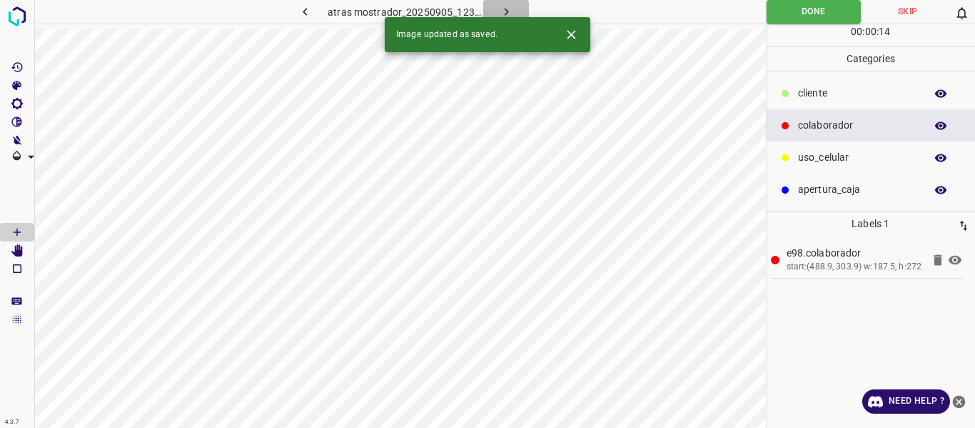
click at [502, 6] on icon "button" at bounding box center [506, 11] width 15 height 15
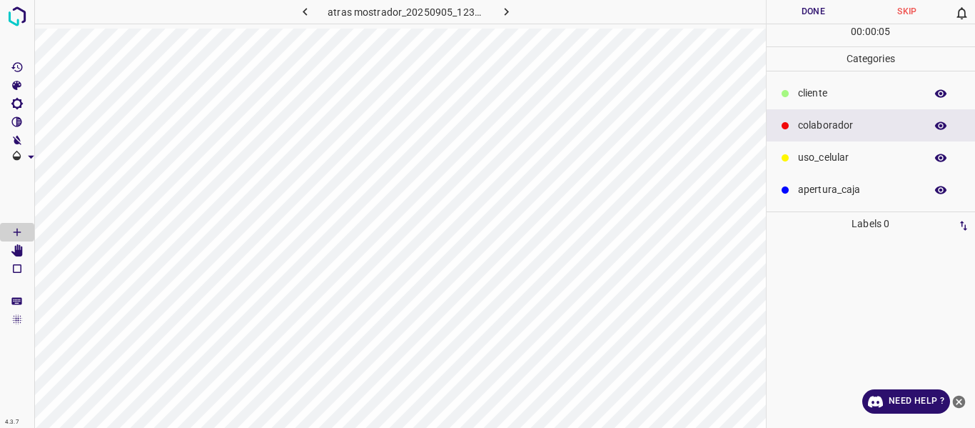
click at [903, 10] on button "Skip" at bounding box center [907, 12] width 94 height 24
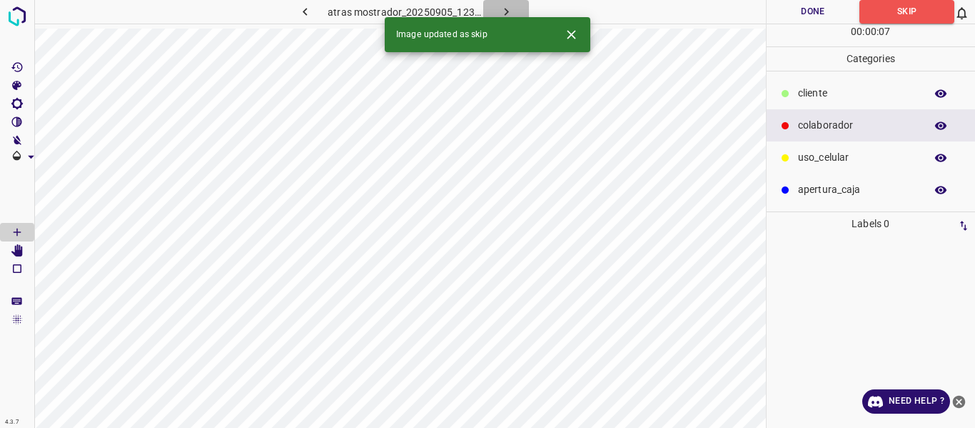
click at [505, 8] on icon "button" at bounding box center [506, 11] width 15 height 15
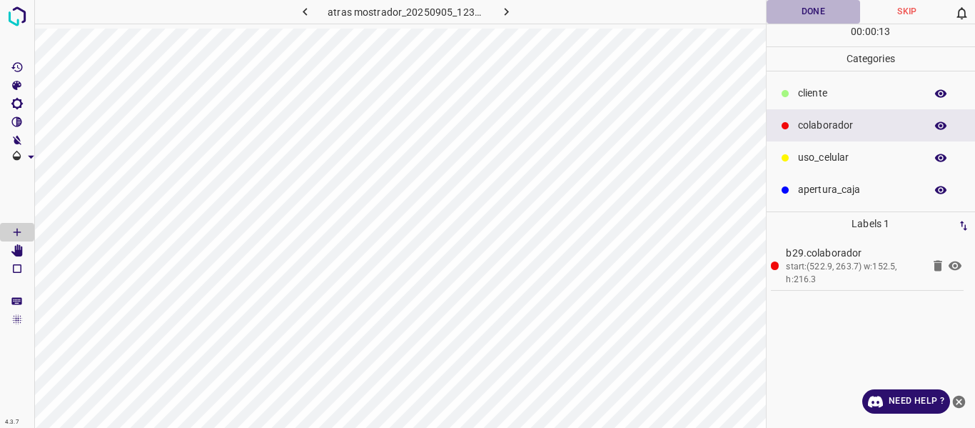
click at [797, 14] on button "Done" at bounding box center [814, 12] width 94 height 24
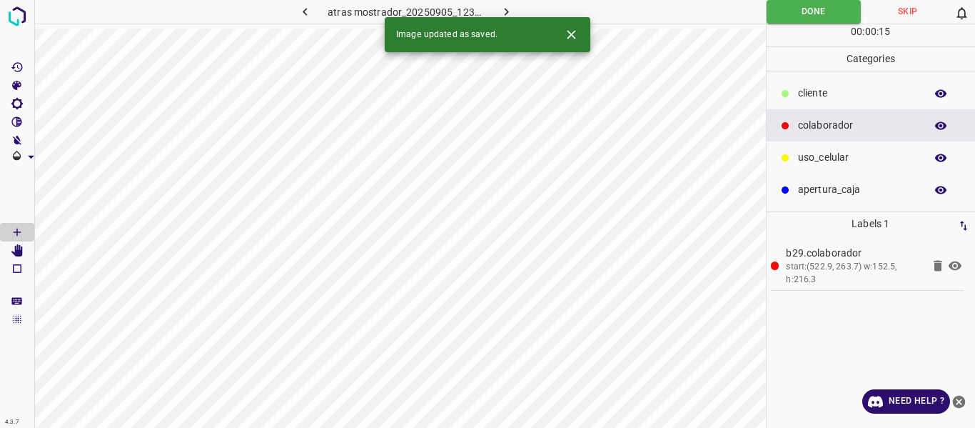
click at [496, 12] on button "button" at bounding box center [506, 12] width 46 height 24
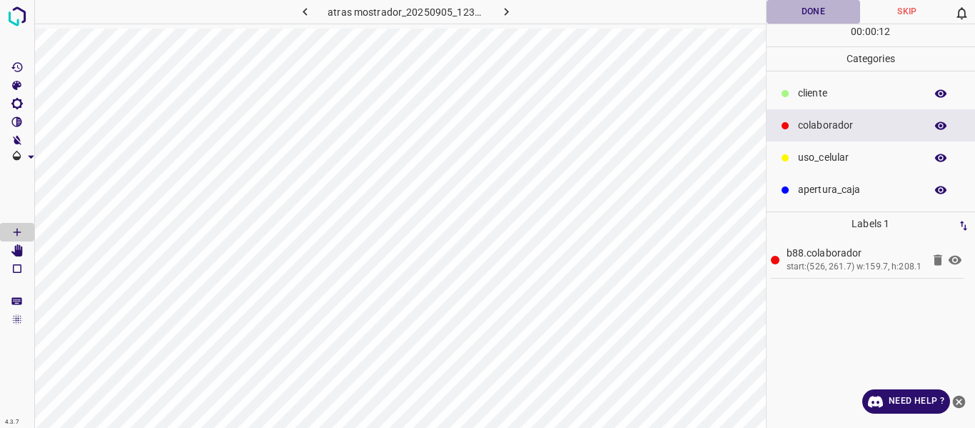
click at [799, 13] on button "Done" at bounding box center [814, 12] width 94 height 24
click at [779, 11] on button "Done" at bounding box center [814, 12] width 95 height 24
click at [503, 7] on icon "button" at bounding box center [506, 11] width 15 height 15
drag, startPoint x: 818, startPoint y: 12, endPoint x: 817, endPoint y: 22, distance: 10.0
click at [817, 14] on button "Done" at bounding box center [814, 12] width 94 height 24
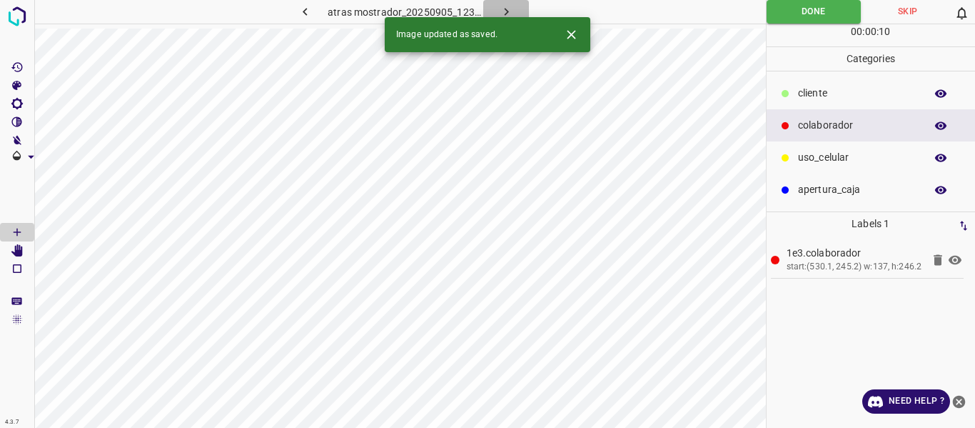
drag, startPoint x: 496, startPoint y: 9, endPoint x: 483, endPoint y: 24, distance: 20.3
click at [495, 9] on button "button" at bounding box center [506, 12] width 46 height 24
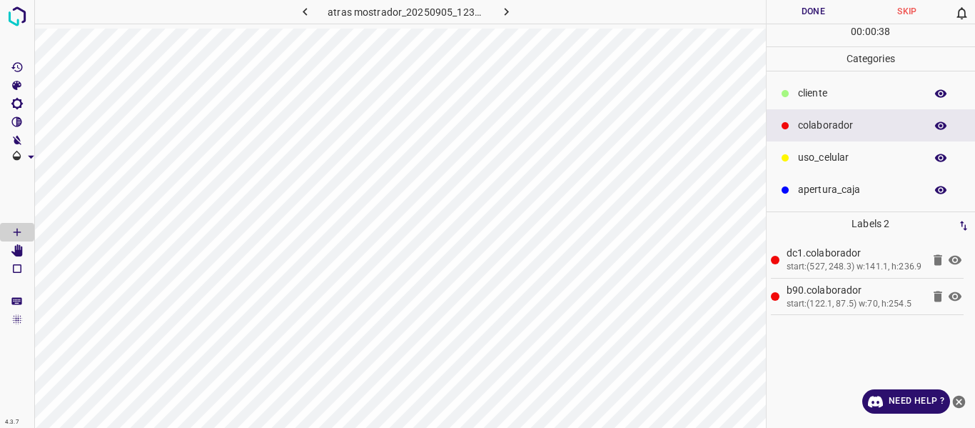
click at [791, 11] on button "Done" at bounding box center [814, 12] width 94 height 24
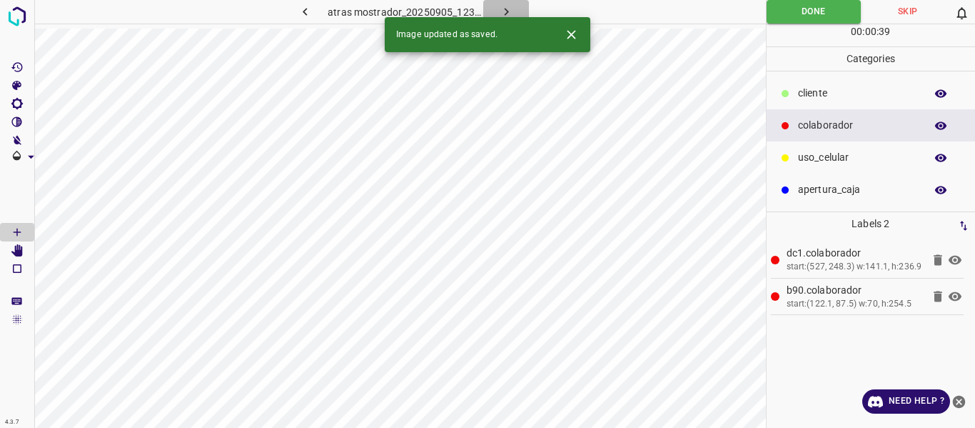
click at [500, 13] on icon "button" at bounding box center [506, 11] width 15 height 15
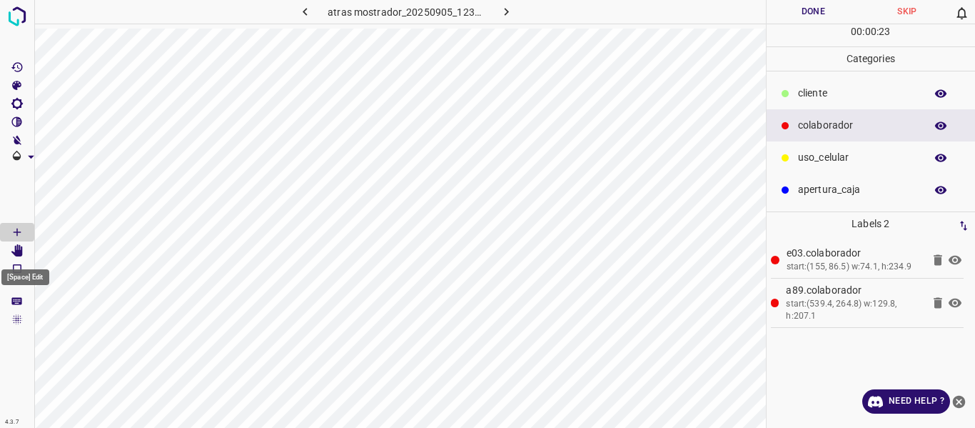
click at [21, 249] on icon "[Space] Edit" at bounding box center [16, 250] width 11 height 13
click at [790, 9] on button "Done" at bounding box center [814, 12] width 94 height 24
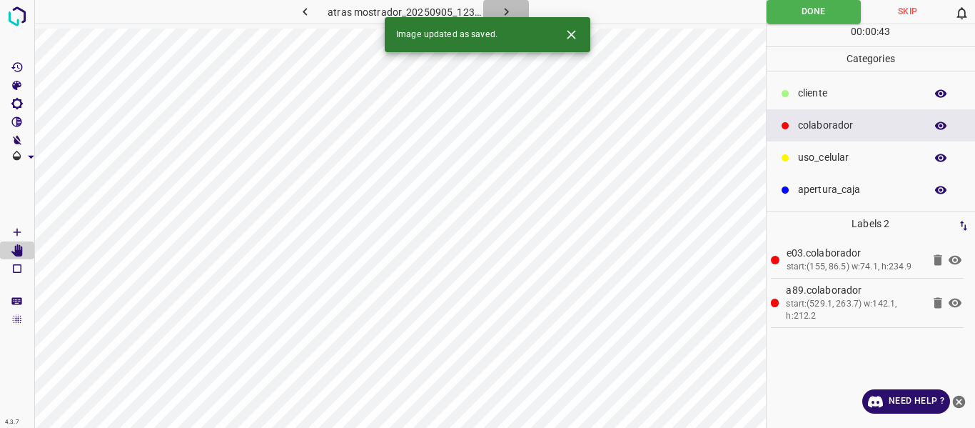
click at [509, 9] on icon "button" at bounding box center [506, 11] width 15 height 15
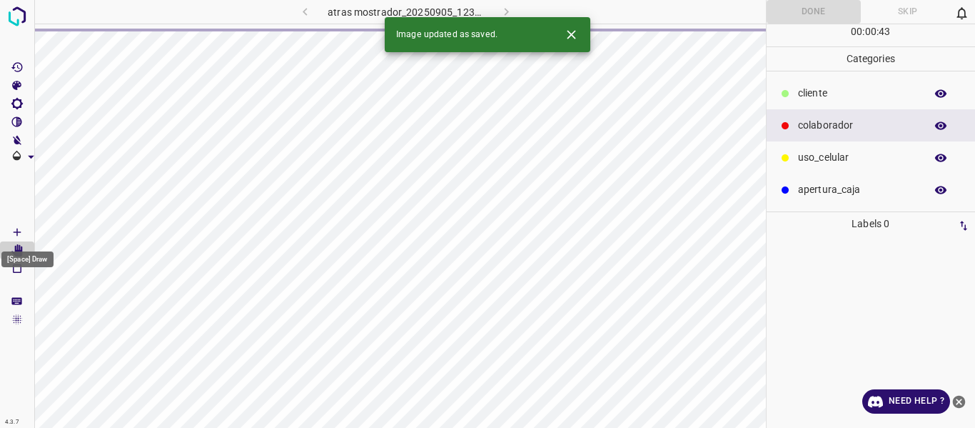
click at [16, 231] on icon "[Space] Draw" at bounding box center [17, 232] width 13 height 13
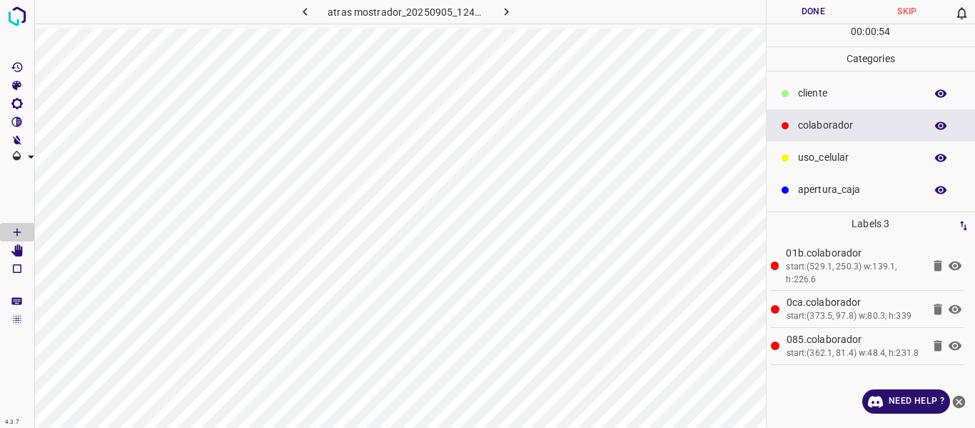
click at [812, 13] on button "Done" at bounding box center [814, 12] width 94 height 24
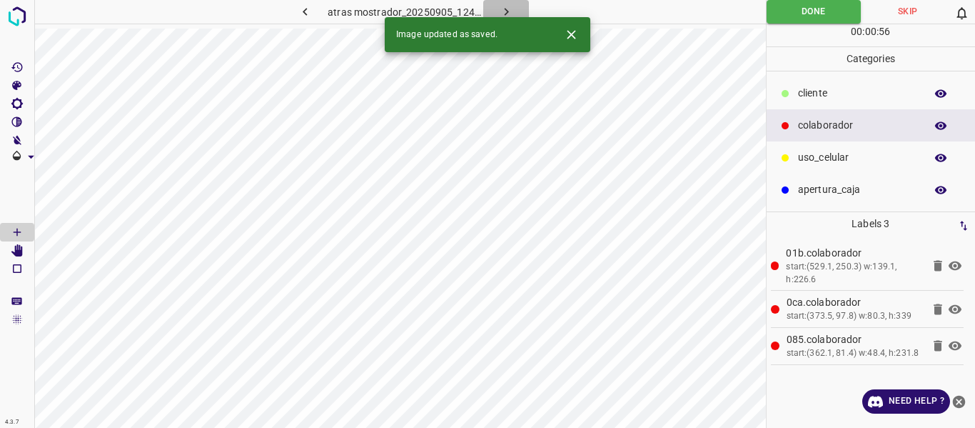
click at [499, 6] on icon "button" at bounding box center [506, 11] width 15 height 15
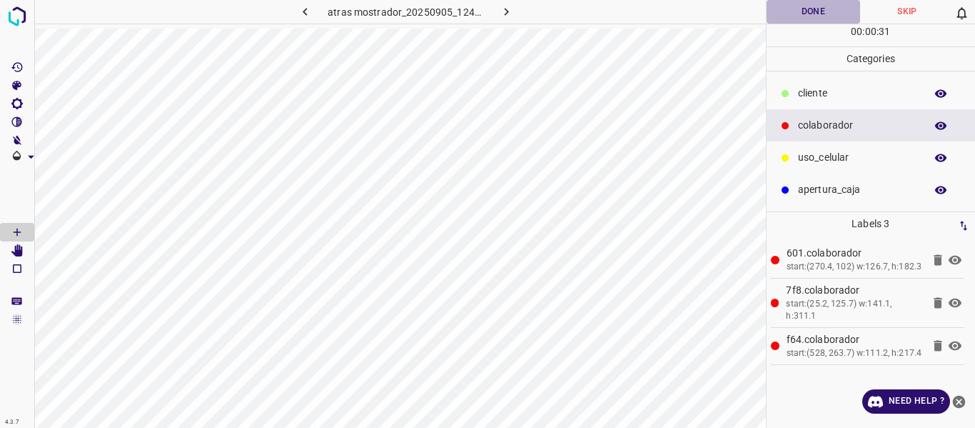
click at [795, 12] on button "Done" at bounding box center [814, 12] width 94 height 24
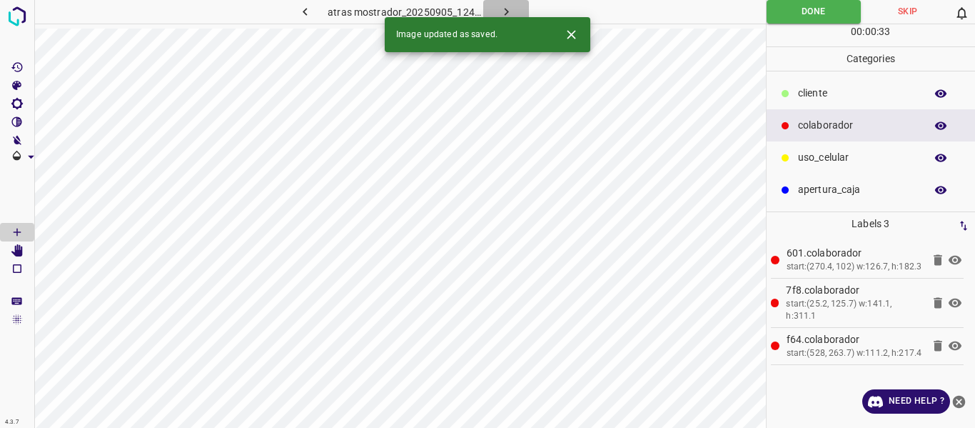
click at [503, 11] on icon "button" at bounding box center [506, 11] width 15 height 15
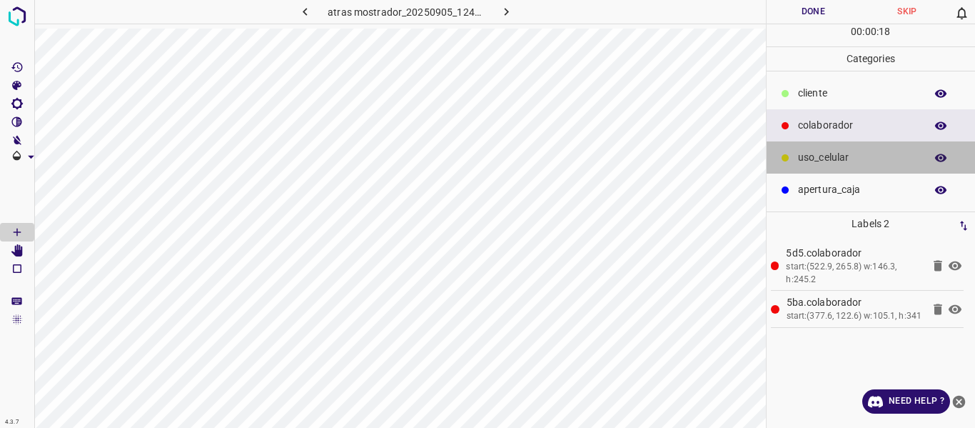
drag, startPoint x: 831, startPoint y: 161, endPoint x: 777, endPoint y: 181, distance: 57.8
click at [831, 161] on p "uso_celular" at bounding box center [858, 157] width 120 height 15
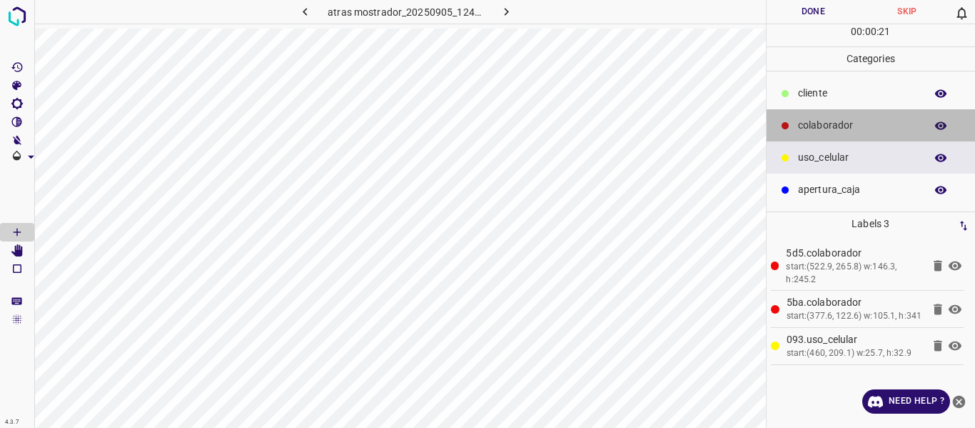
drag, startPoint x: 825, startPoint y: 126, endPoint x: 798, endPoint y: 126, distance: 27.1
click at [824, 128] on p "colaborador" at bounding box center [858, 125] width 120 height 15
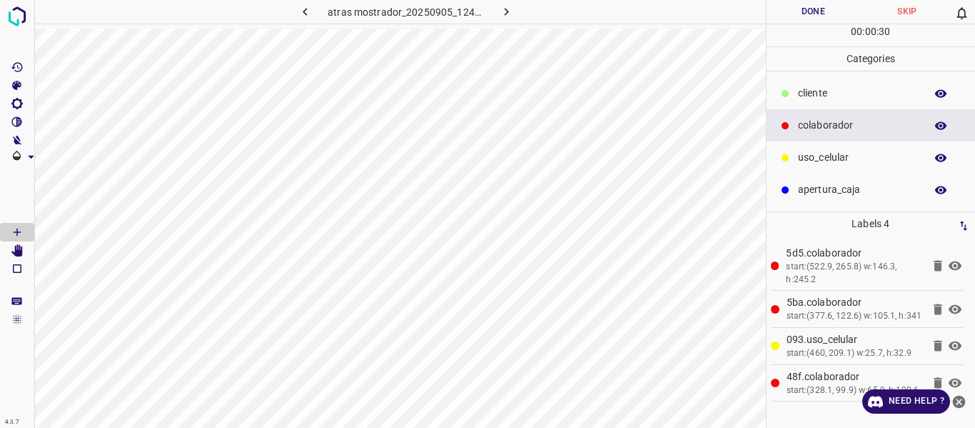
click at [805, 7] on button "Done" at bounding box center [814, 12] width 94 height 24
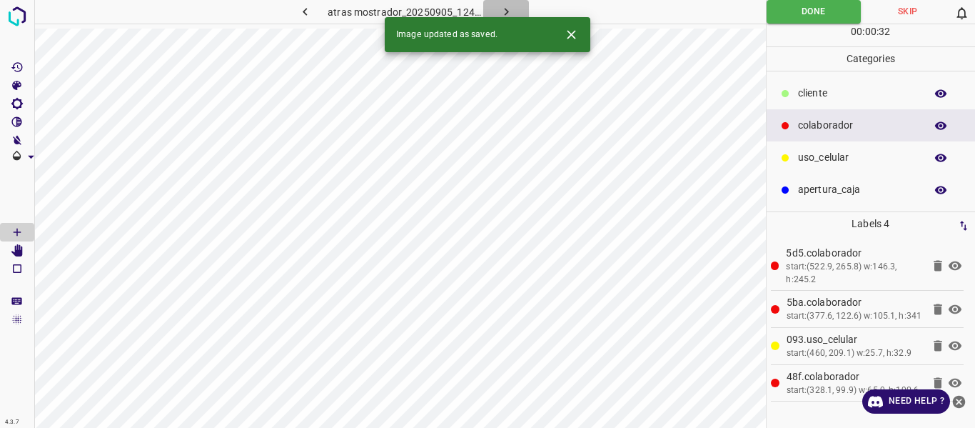
drag, startPoint x: 496, startPoint y: 8, endPoint x: 510, endPoint y: 13, distance: 15.1
click at [509, 11] on button "button" at bounding box center [506, 12] width 46 height 24
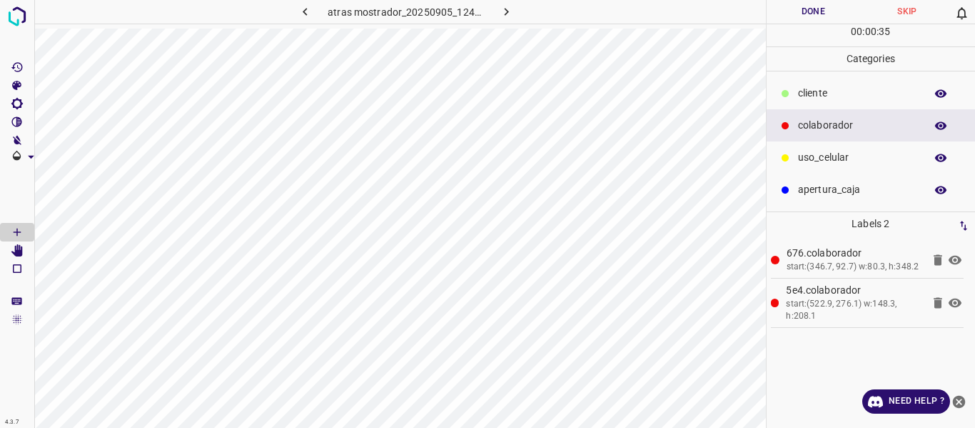
click at [790, 22] on button "Done" at bounding box center [814, 12] width 94 height 24
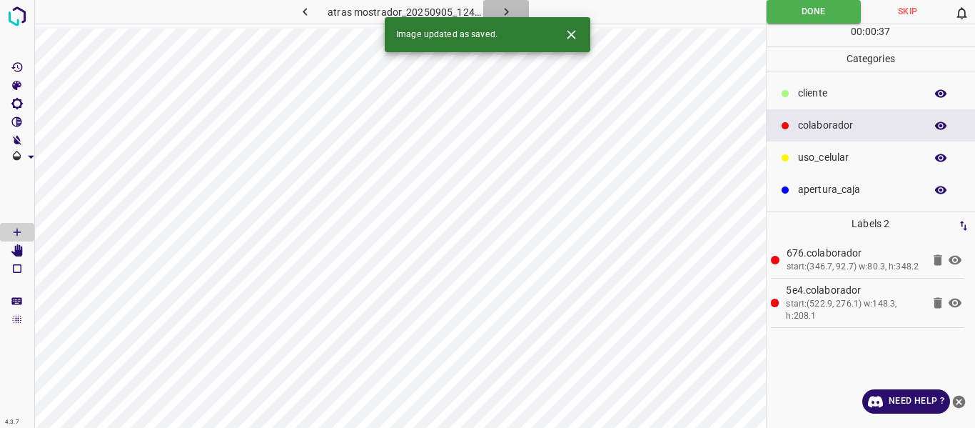
click at [501, 10] on icon "button" at bounding box center [506, 11] width 15 height 15
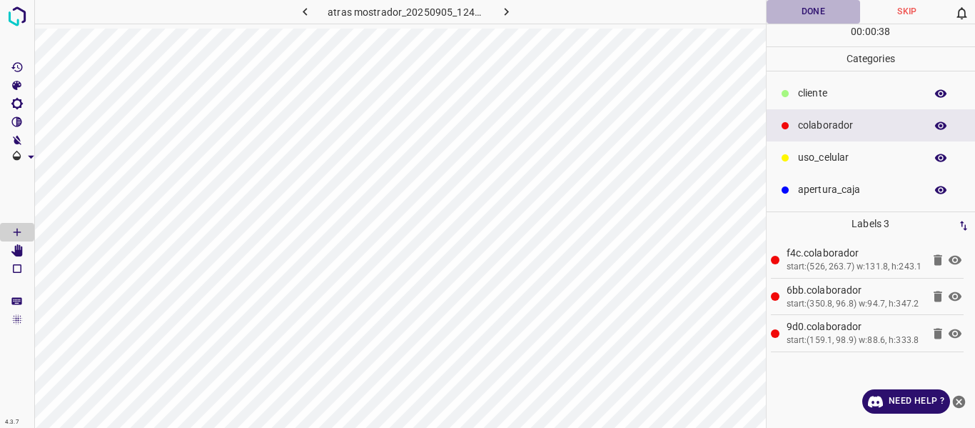
click at [786, 11] on button "Done" at bounding box center [814, 12] width 94 height 24
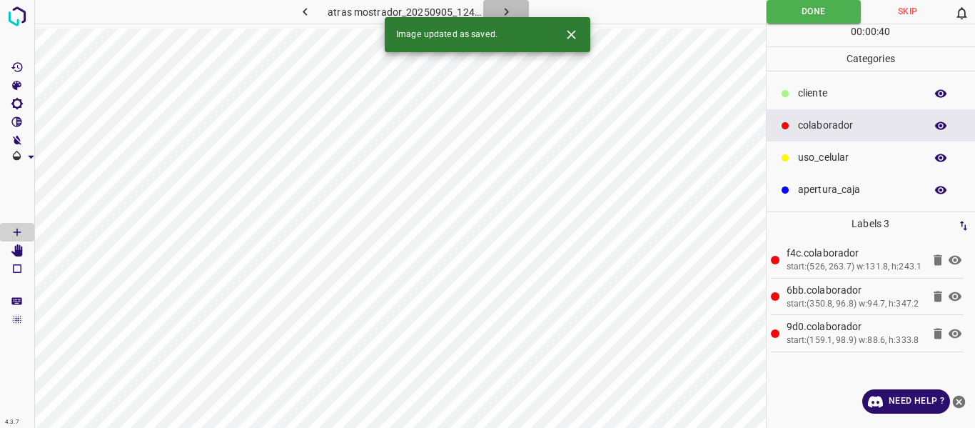
click at [499, 10] on icon "button" at bounding box center [506, 11] width 15 height 15
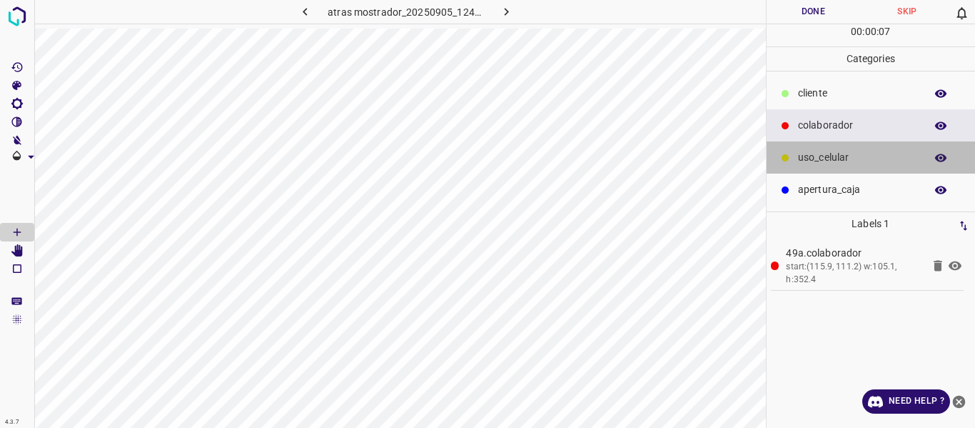
click at [825, 153] on p "uso_celular" at bounding box center [858, 157] width 120 height 15
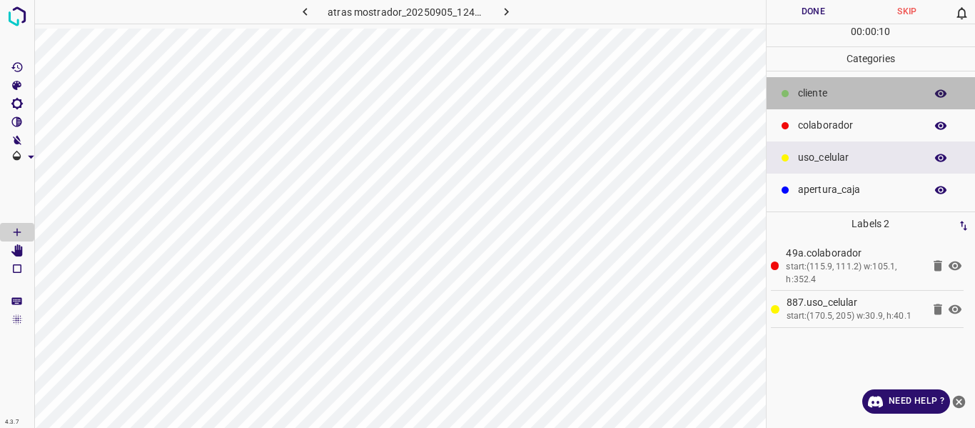
drag, startPoint x: 824, startPoint y: 107, endPoint x: 781, endPoint y: 130, distance: 48.5
click at [822, 109] on div "cliente" at bounding box center [871, 93] width 209 height 32
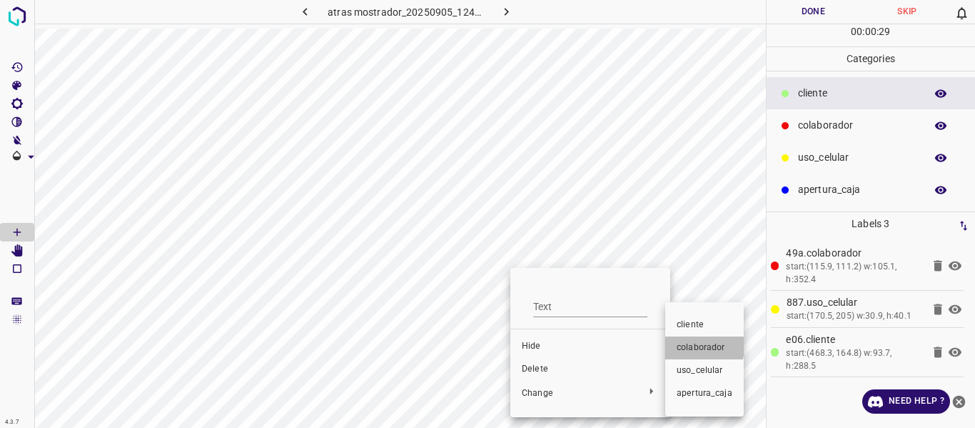
drag, startPoint x: 690, startPoint y: 346, endPoint x: 775, endPoint y: 266, distance: 117.1
click at [691, 346] on span "colaborador" at bounding box center [705, 347] width 56 height 13
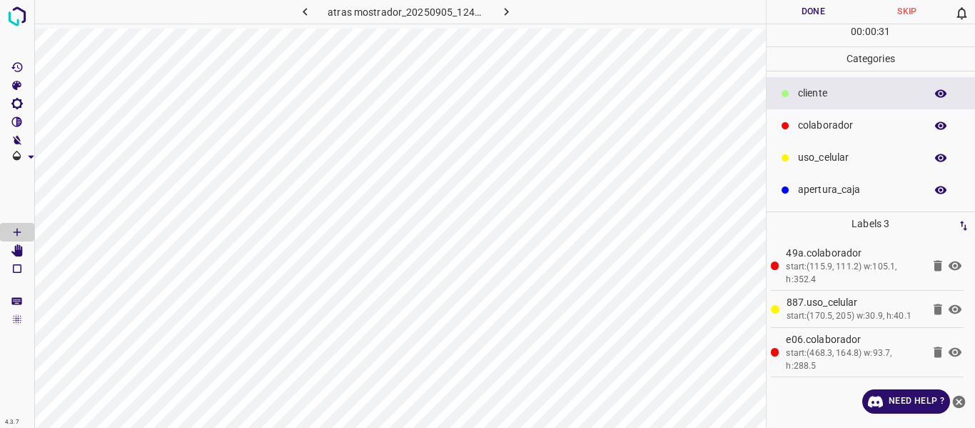
click at [810, 13] on button "Done" at bounding box center [814, 12] width 94 height 24
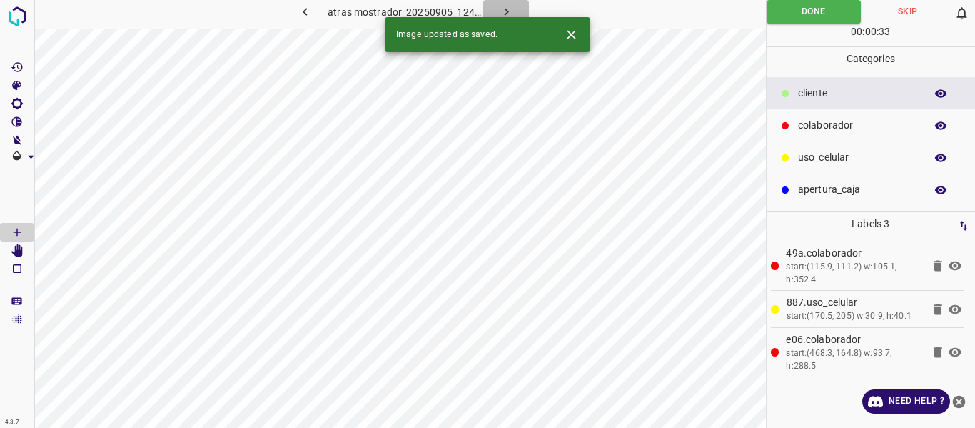
click at [503, 9] on icon "button" at bounding box center [506, 11] width 15 height 15
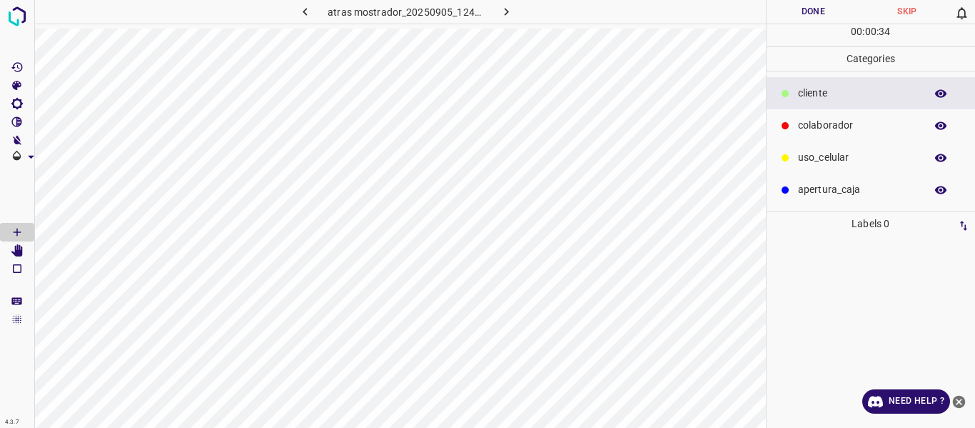
drag, startPoint x: 829, startPoint y: 125, endPoint x: 820, endPoint y: 128, distance: 9.9
click at [830, 125] on p "colaborador" at bounding box center [858, 125] width 120 height 15
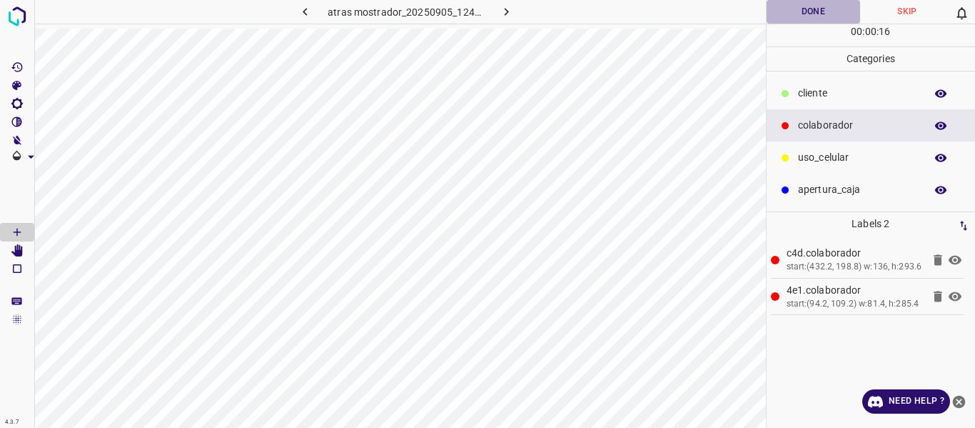
click at [792, 15] on button "Done" at bounding box center [814, 12] width 94 height 24
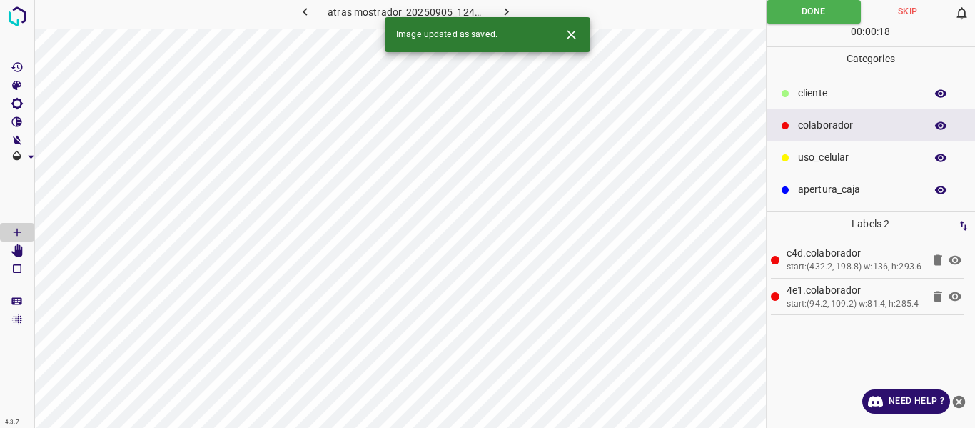
click at [511, 8] on icon "button" at bounding box center [506, 11] width 15 height 15
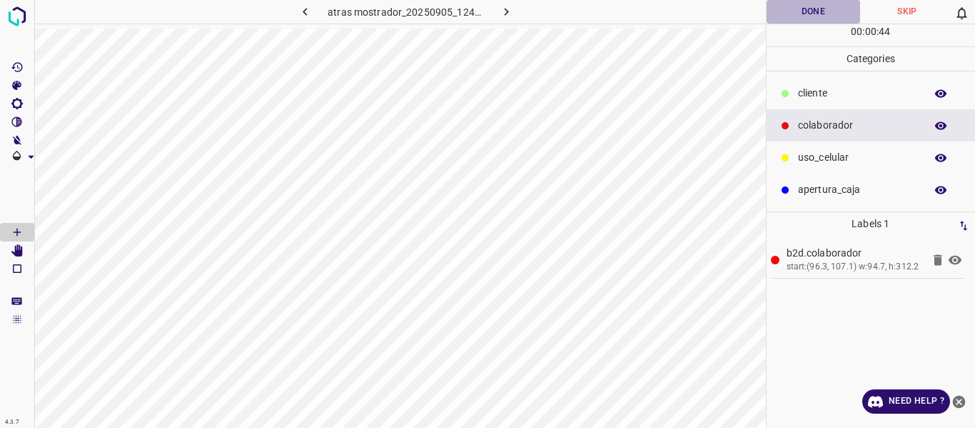
click at [804, 13] on button "Done" at bounding box center [814, 12] width 94 height 24
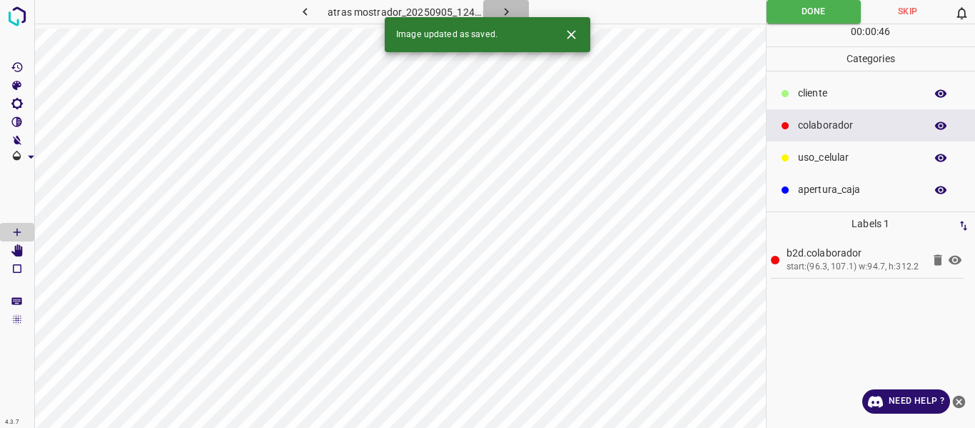
click at [505, 9] on icon "button" at bounding box center [506, 12] width 4 height 8
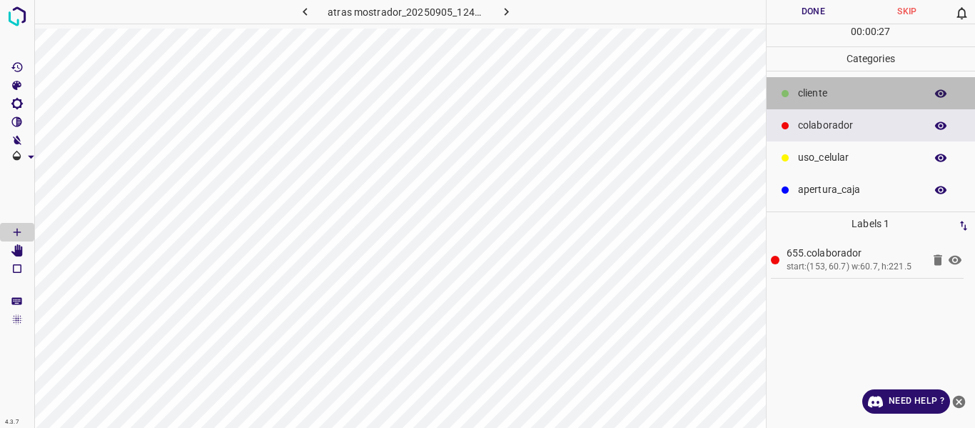
click at [839, 91] on p "cliente" at bounding box center [858, 93] width 120 height 15
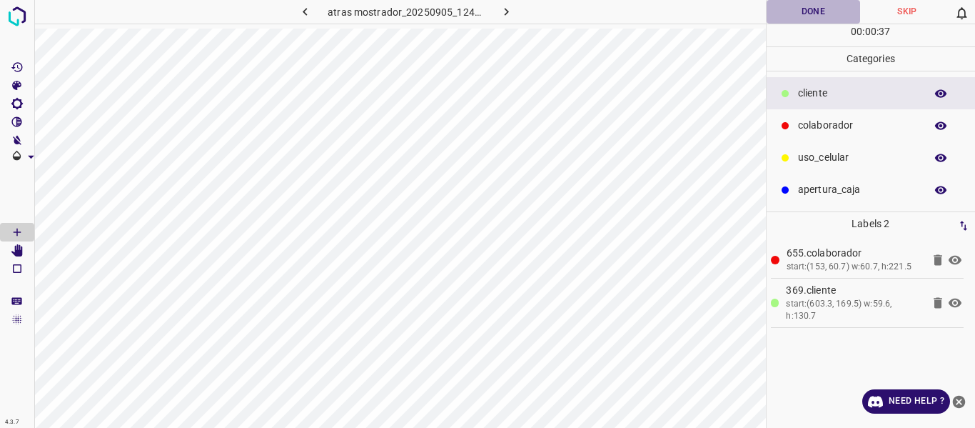
click at [800, 11] on button "Done" at bounding box center [814, 12] width 94 height 24
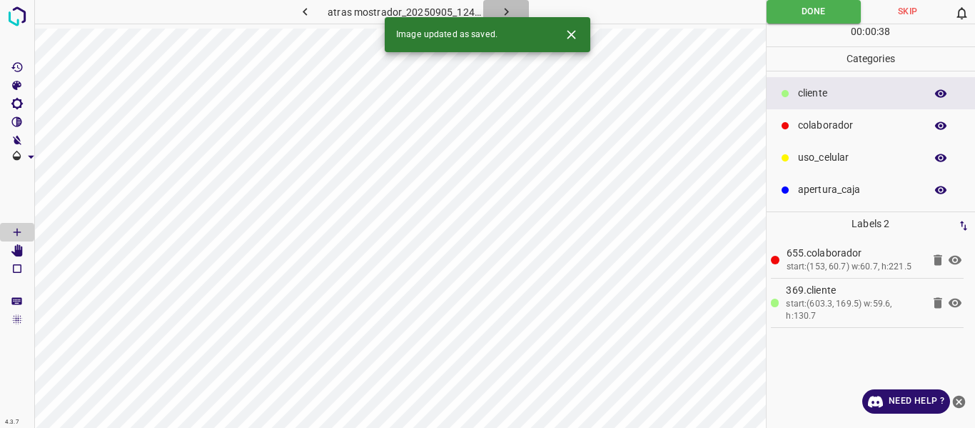
click at [506, 10] on icon "button" at bounding box center [506, 12] width 4 height 8
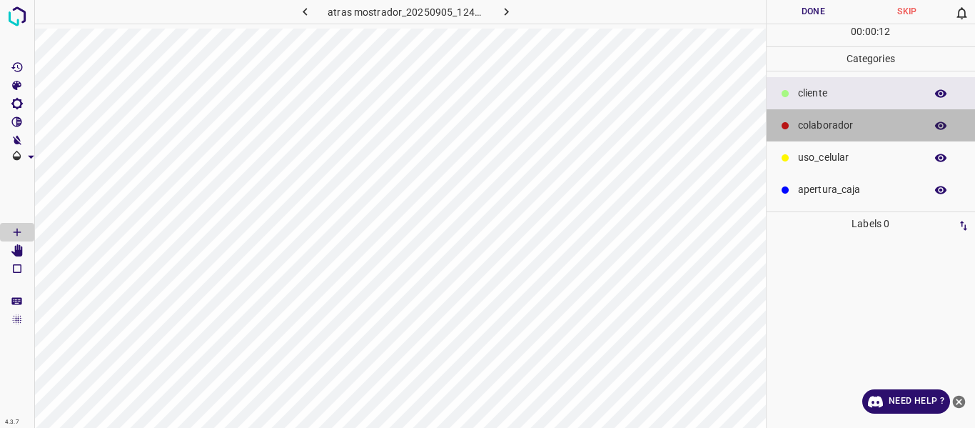
click at [818, 123] on p "colaborador" at bounding box center [858, 125] width 120 height 15
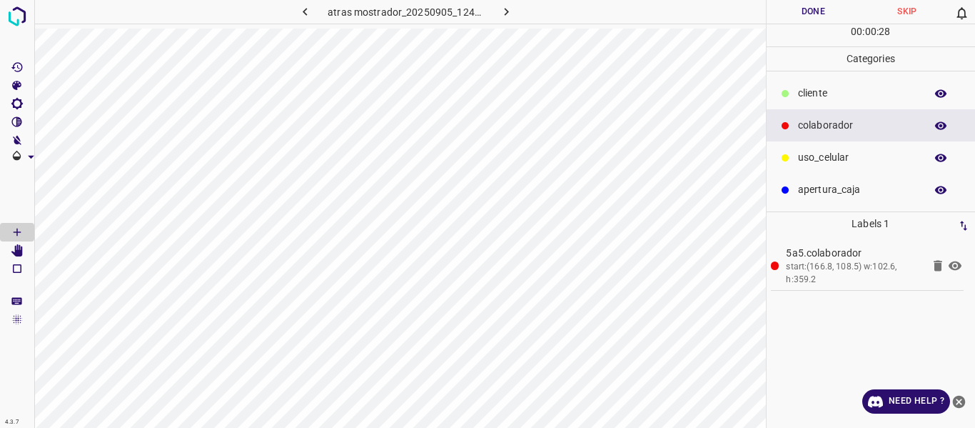
click at [792, 12] on button "Done" at bounding box center [814, 12] width 94 height 24
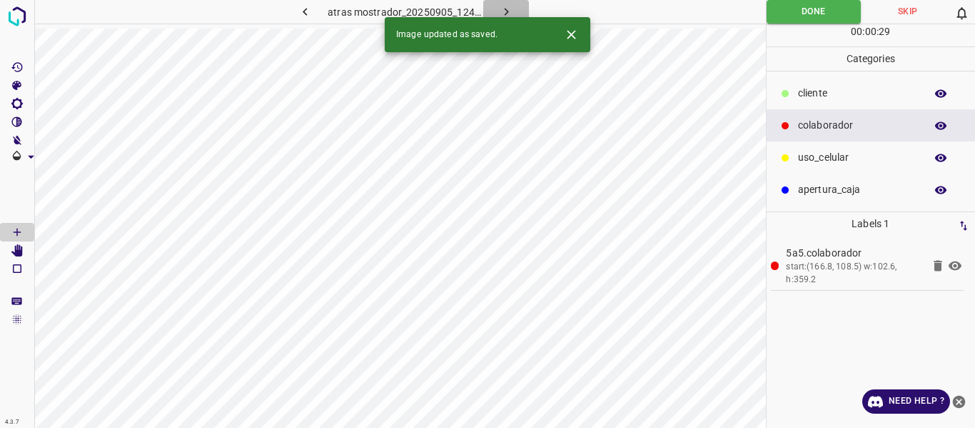
click at [499, 7] on icon "button" at bounding box center [506, 11] width 15 height 15
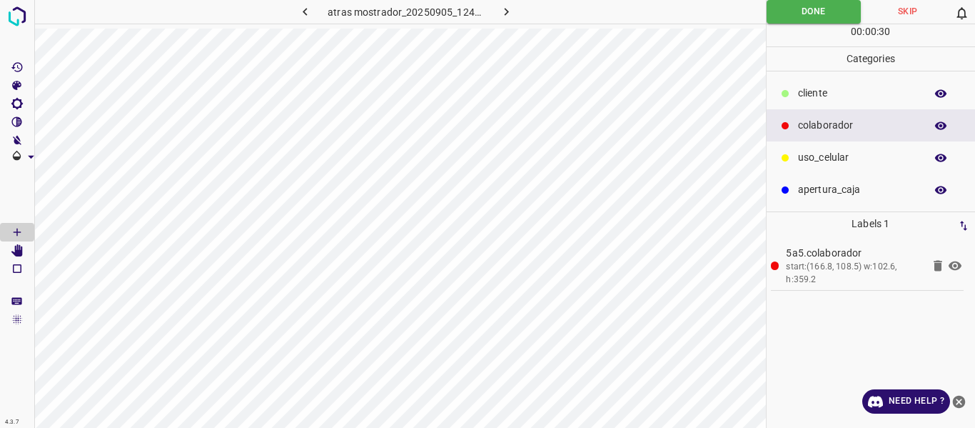
click at [507, 12] on icon "button" at bounding box center [506, 12] width 4 height 8
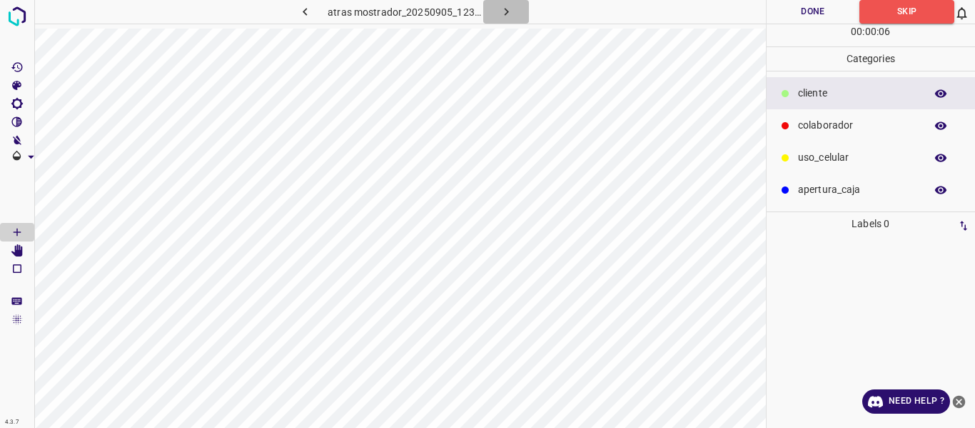
click at [500, 16] on icon "button" at bounding box center [506, 11] width 15 height 15
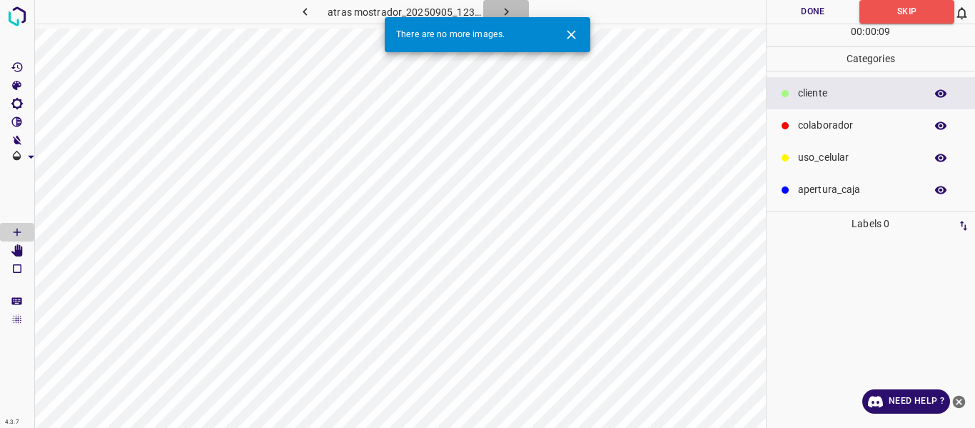
click at [506, 11] on icon "button" at bounding box center [506, 12] width 4 height 8
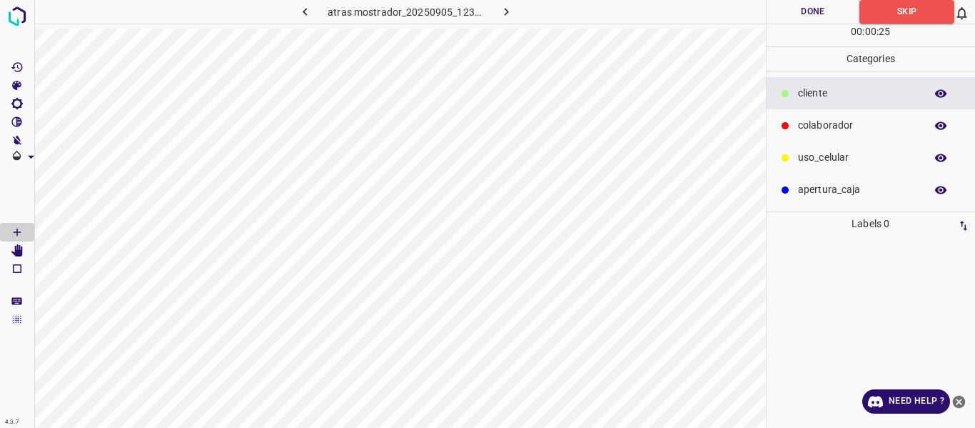
click at [509, 12] on icon "button" at bounding box center [506, 11] width 15 height 15
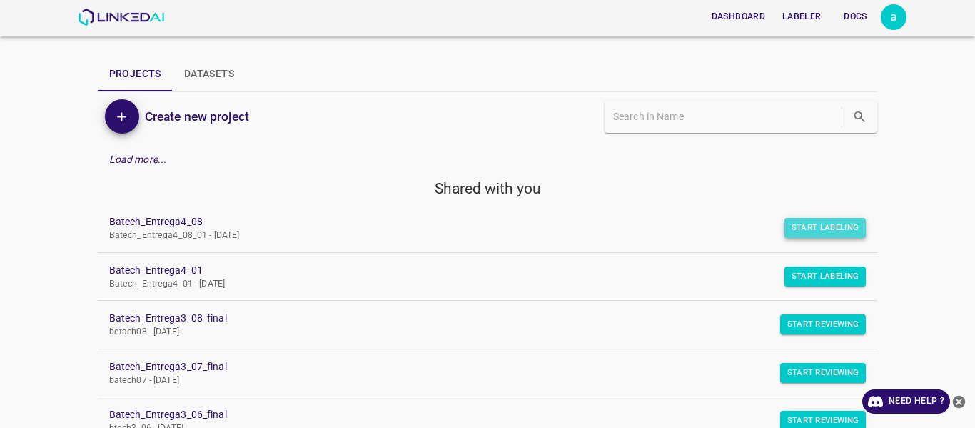
click at [790, 233] on button "Start Labeling" at bounding box center [826, 228] width 82 height 20
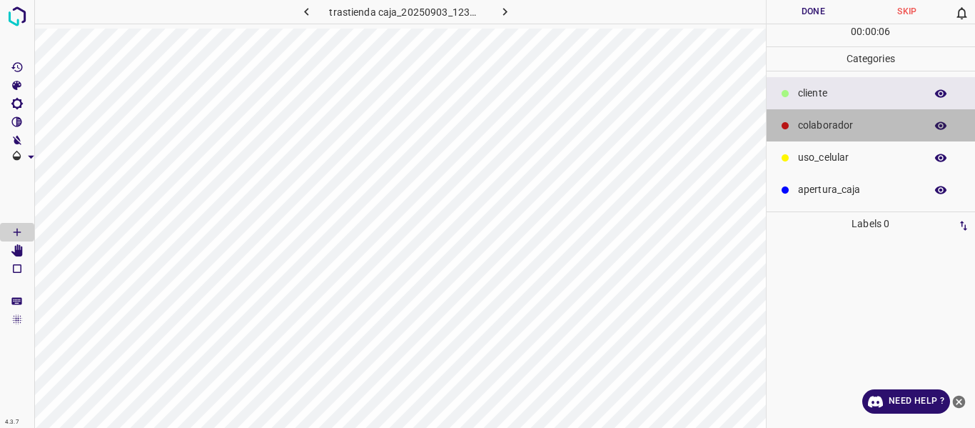
click at [816, 124] on p "colaborador" at bounding box center [858, 125] width 120 height 15
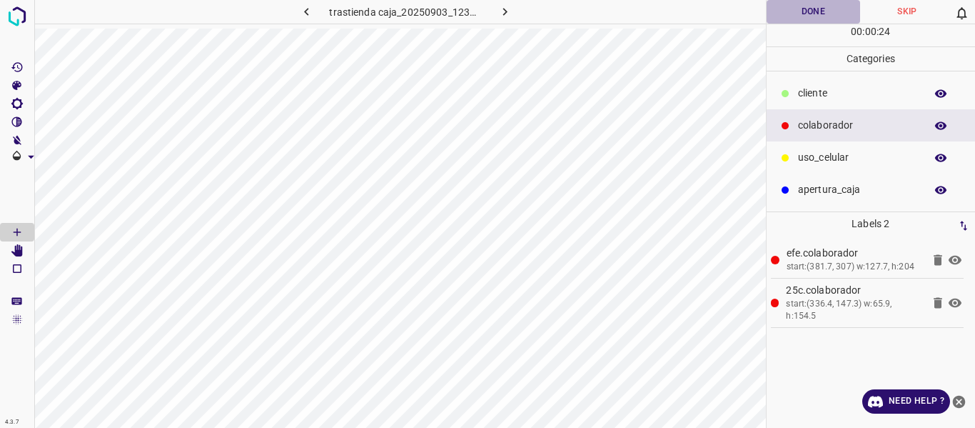
click at [793, 13] on button "Done" at bounding box center [814, 12] width 94 height 24
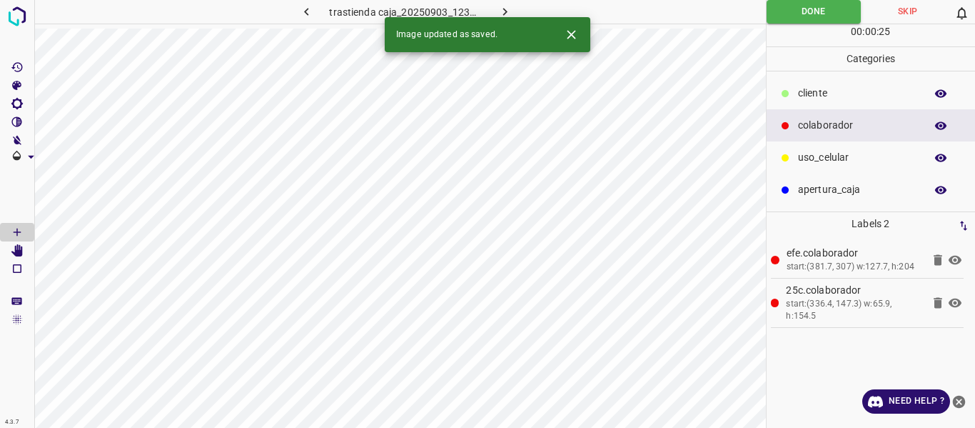
click at [498, 9] on icon "button" at bounding box center [505, 11] width 15 height 15
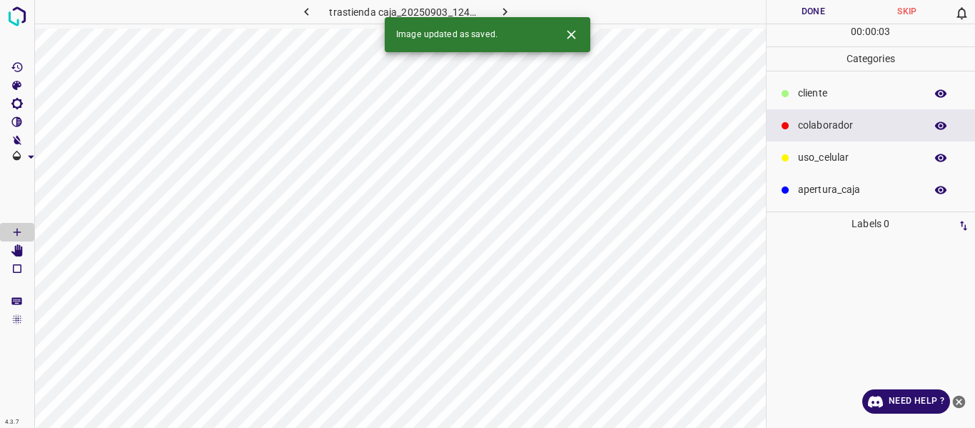
click at [500, 14] on icon "button" at bounding box center [505, 11] width 15 height 15
click at [798, 14] on button "Done" at bounding box center [814, 12] width 94 height 24
click at [499, 6] on icon "button" at bounding box center [505, 11] width 15 height 15
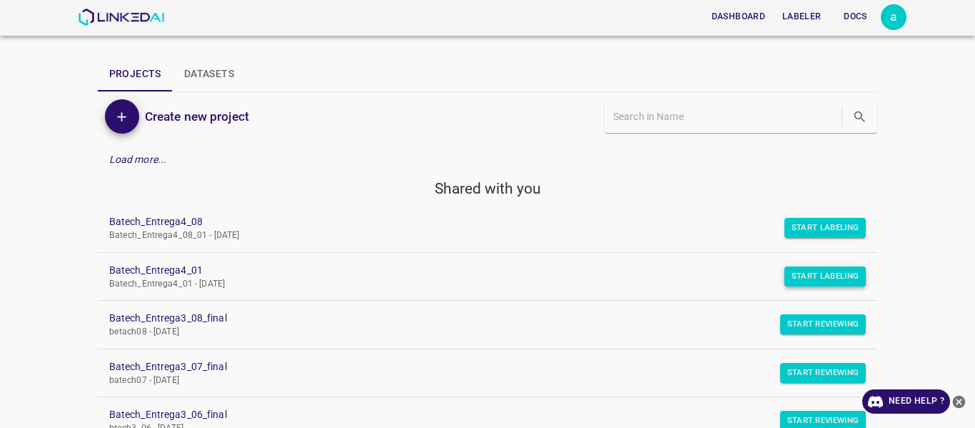
click at [798, 275] on button "Start Labeling" at bounding box center [826, 276] width 82 height 20
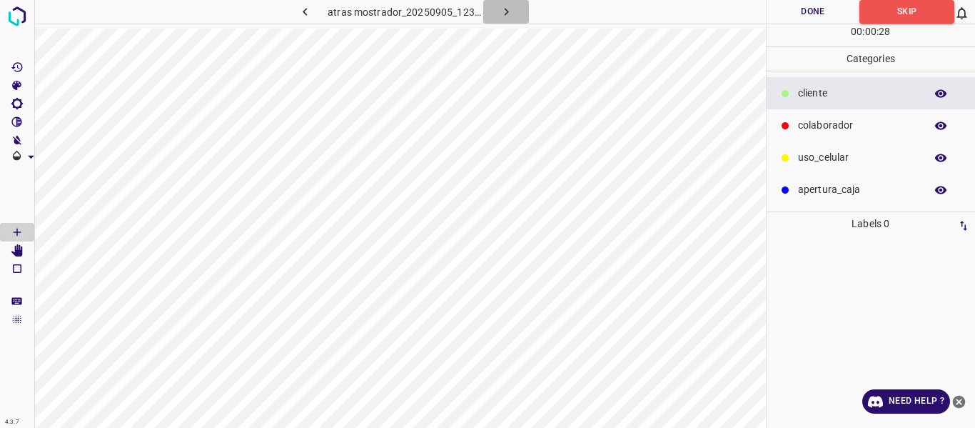
click at [500, 9] on icon "button" at bounding box center [506, 11] width 15 height 15
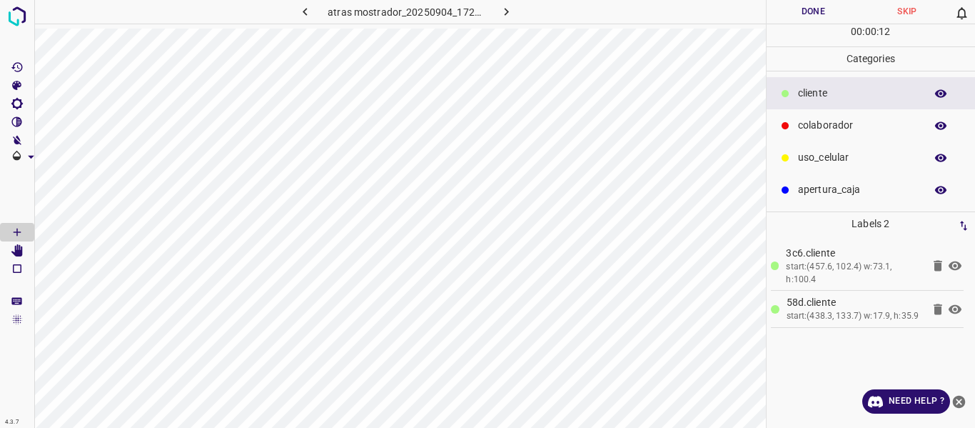
drag, startPoint x: 801, startPoint y: 123, endPoint x: 800, endPoint y: 131, distance: 7.2
click at [802, 124] on p "colaborador" at bounding box center [858, 125] width 120 height 15
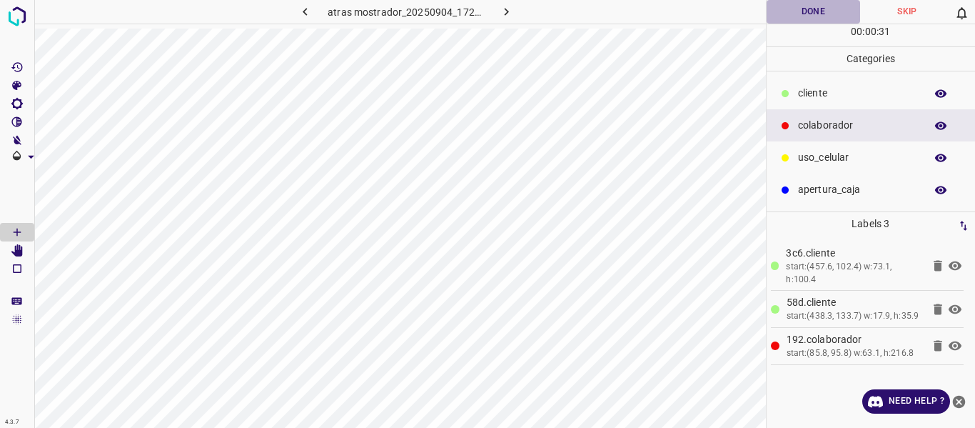
click at [799, 11] on button "Done" at bounding box center [814, 12] width 94 height 24
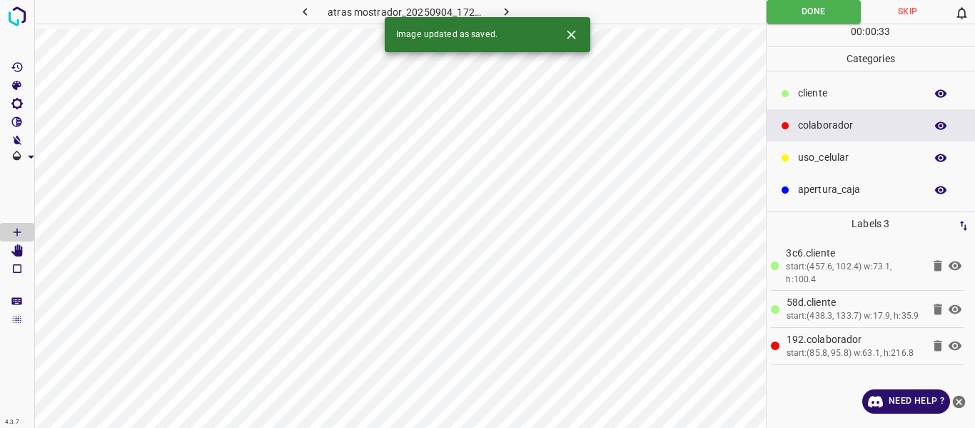
click at [503, 12] on icon "button" at bounding box center [506, 11] width 15 height 15
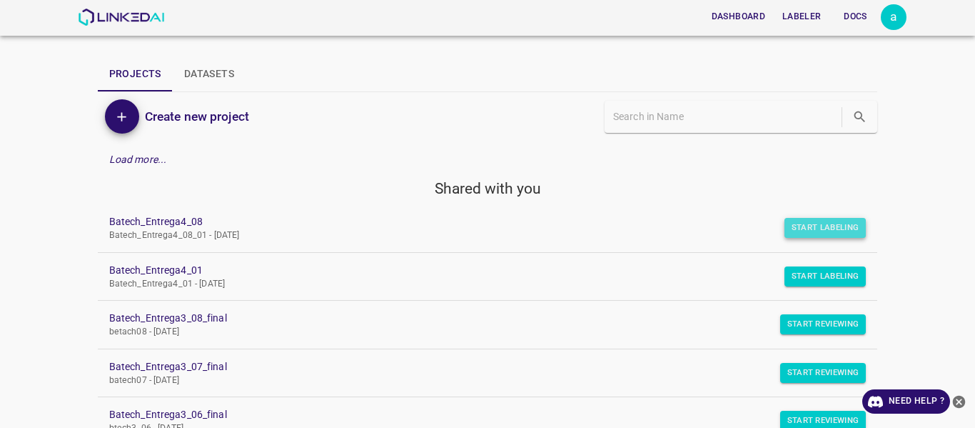
click at [829, 225] on button "Start Labeling" at bounding box center [826, 228] width 82 height 20
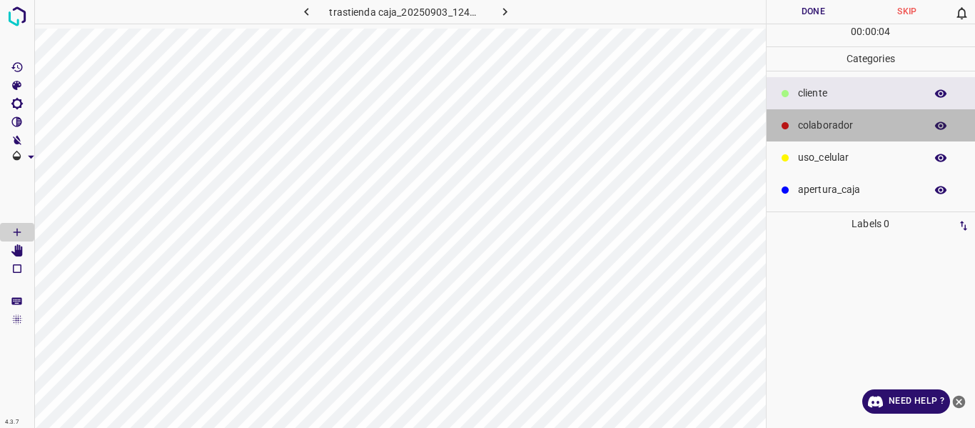
drag, startPoint x: 827, startPoint y: 120, endPoint x: 840, endPoint y: 131, distance: 17.3
click at [827, 121] on p "colaborador" at bounding box center [858, 125] width 120 height 15
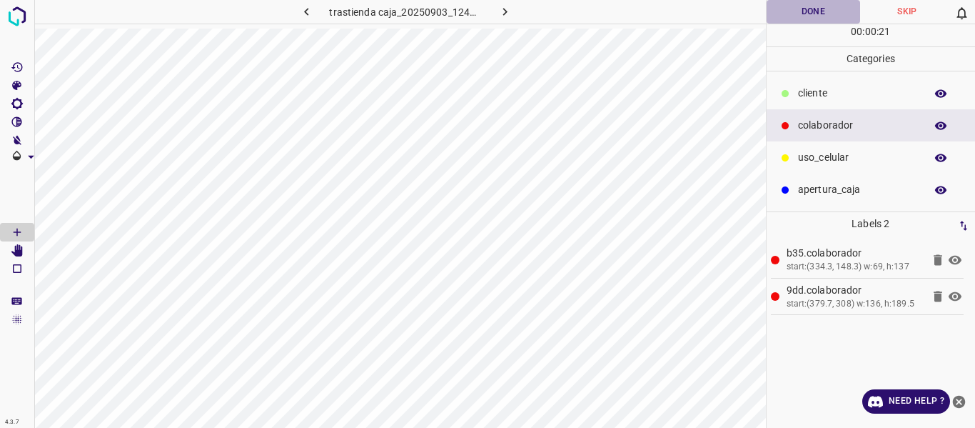
click at [805, 16] on button "Done" at bounding box center [814, 12] width 94 height 24
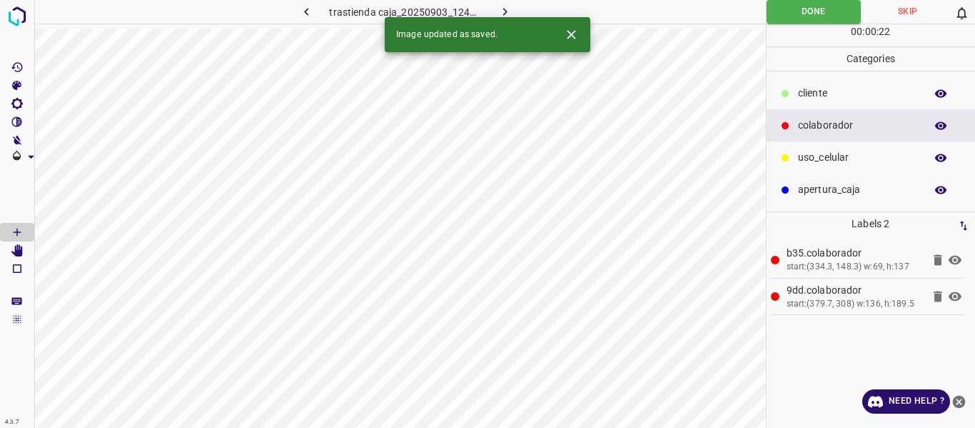
click at [507, 9] on icon "button" at bounding box center [505, 11] width 15 height 15
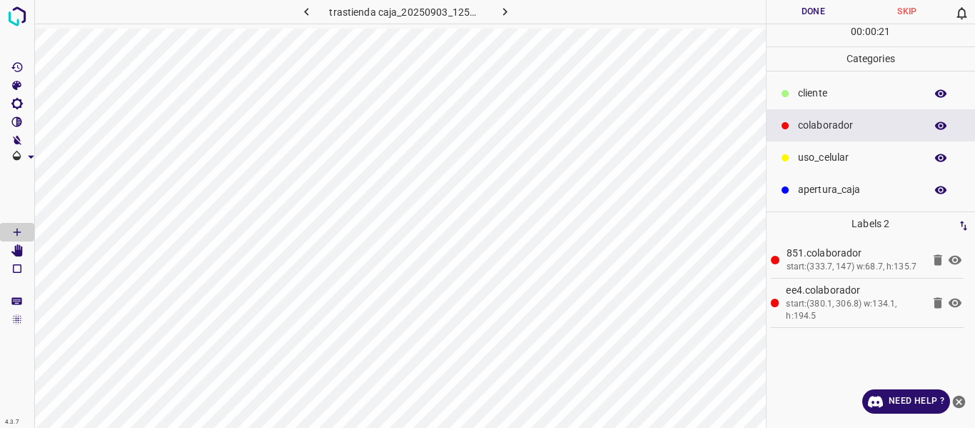
click at [801, 14] on button "Done" at bounding box center [814, 12] width 94 height 24
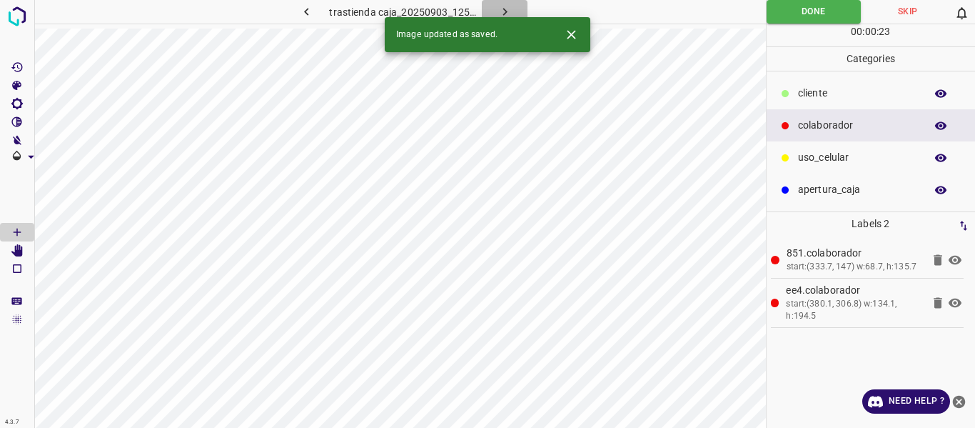
click at [503, 8] on icon "button" at bounding box center [505, 11] width 15 height 15
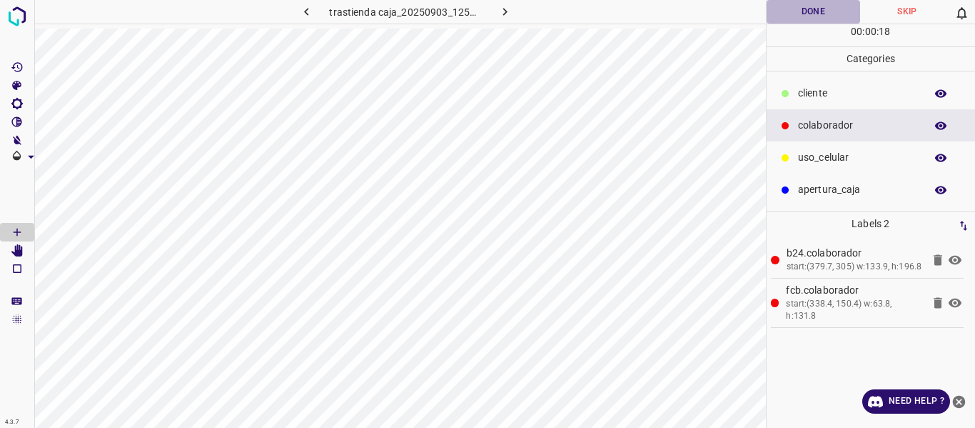
click at [821, 16] on button "Done" at bounding box center [814, 12] width 94 height 24
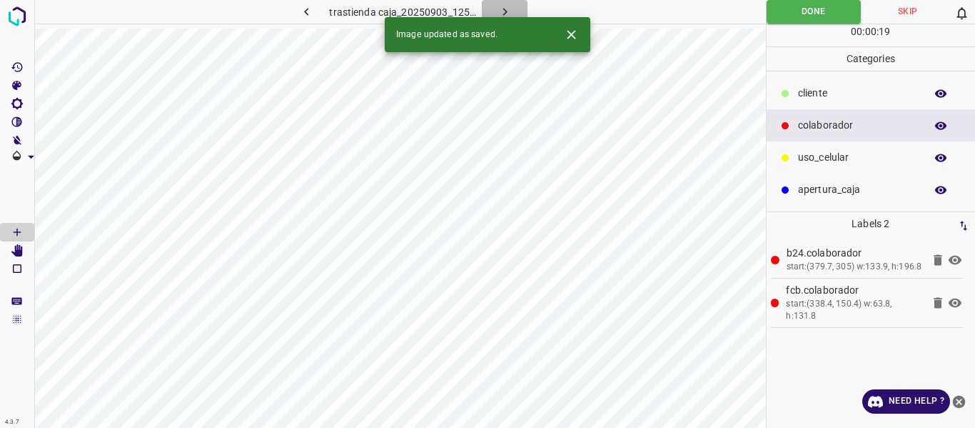
click at [505, 11] on icon "button" at bounding box center [505, 12] width 4 height 8
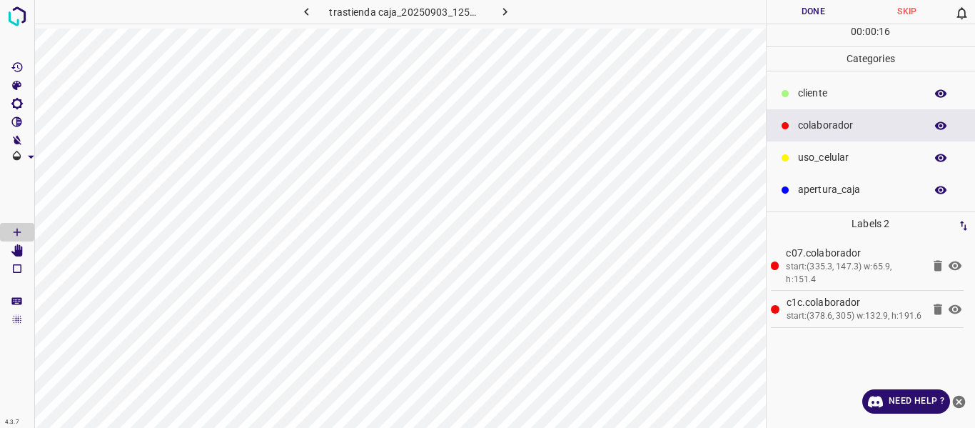
click at [795, 14] on button "Done" at bounding box center [814, 12] width 94 height 24
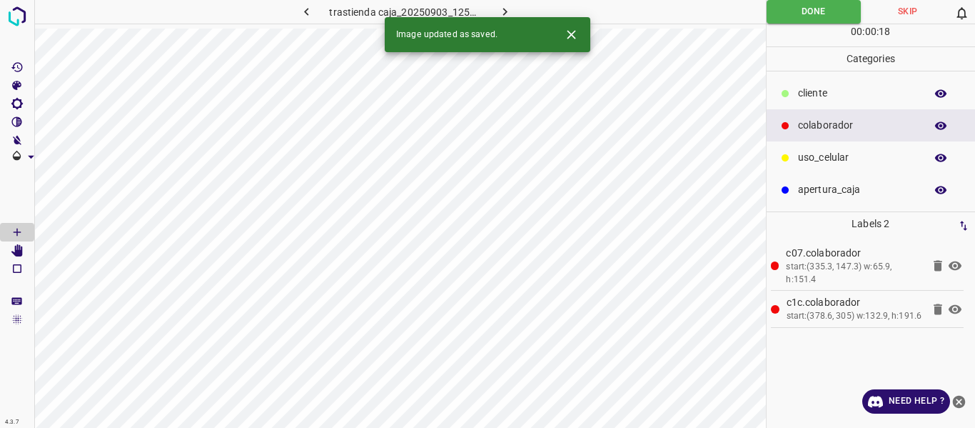
click at [505, 9] on icon "button" at bounding box center [505, 11] width 15 height 15
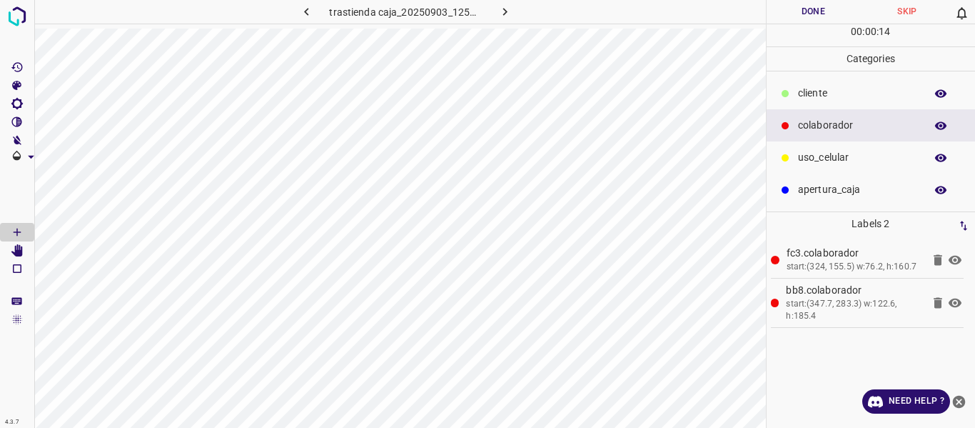
click at [805, 15] on button "Done" at bounding box center [814, 12] width 94 height 24
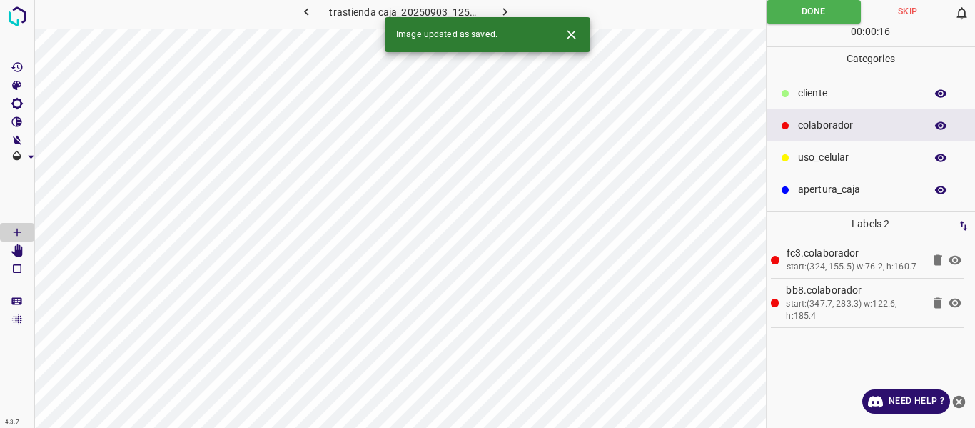
click at [498, 9] on icon "button" at bounding box center [505, 11] width 15 height 15
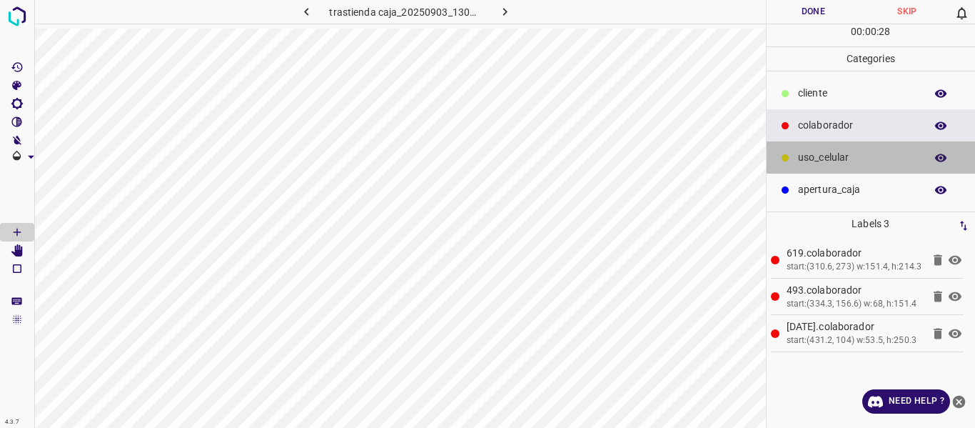
click at [825, 156] on p "uso_celular" at bounding box center [858, 157] width 120 height 15
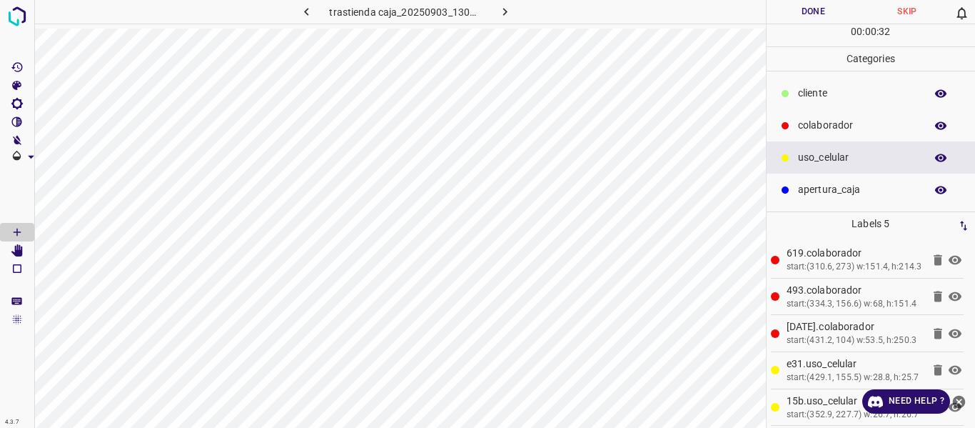
click at [790, 14] on button "Done" at bounding box center [814, 12] width 94 height 24
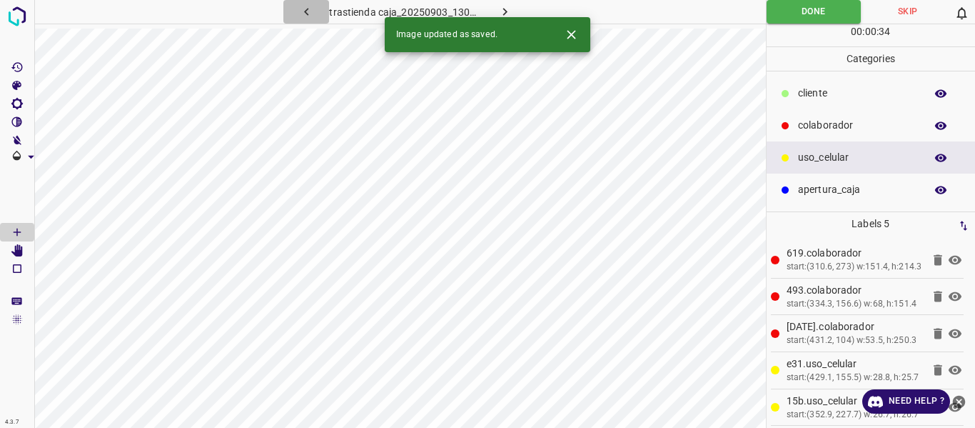
click at [305, 11] on icon "button" at bounding box center [306, 11] width 15 height 15
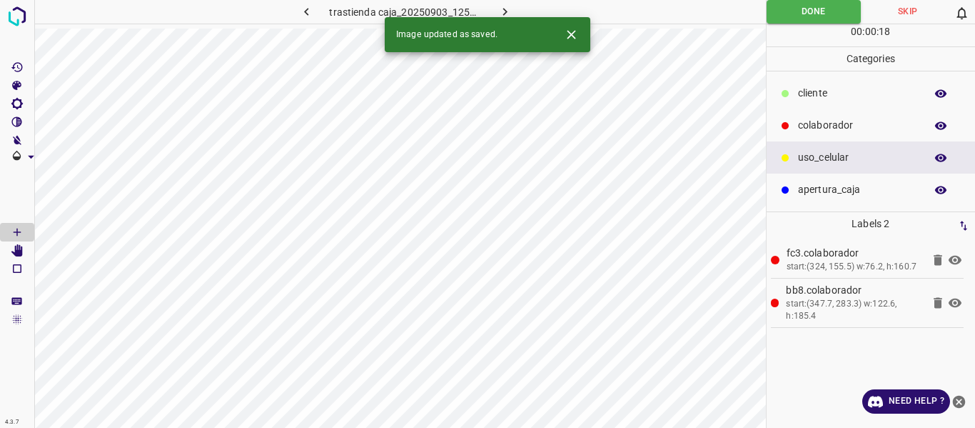
click at [934, 127] on button "button" at bounding box center [941, 125] width 46 height 19
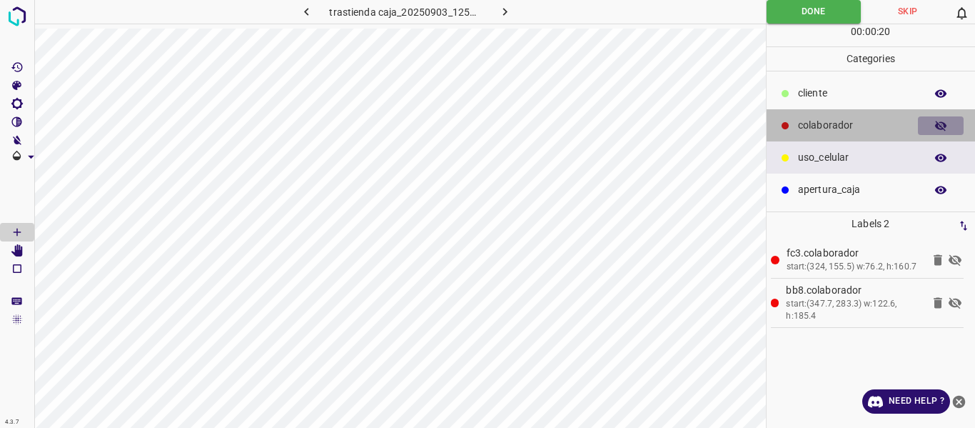
click at [934, 127] on button "button" at bounding box center [941, 125] width 46 height 19
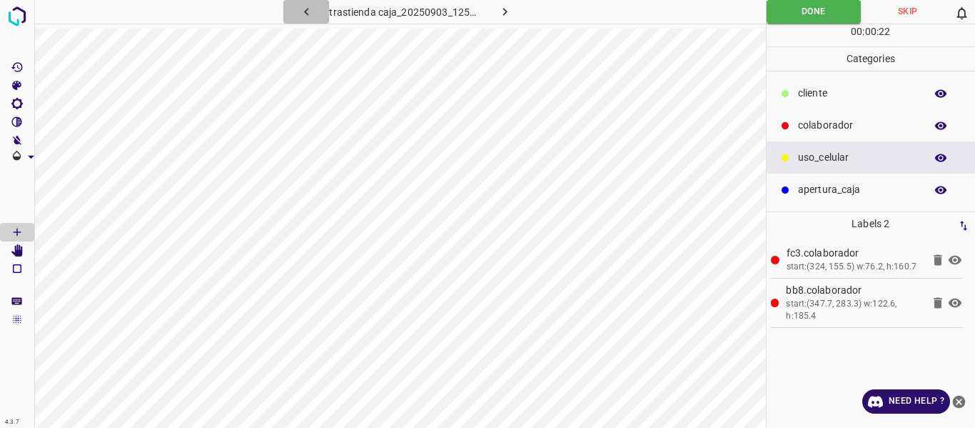
click at [299, 16] on icon "button" at bounding box center [306, 11] width 15 height 15
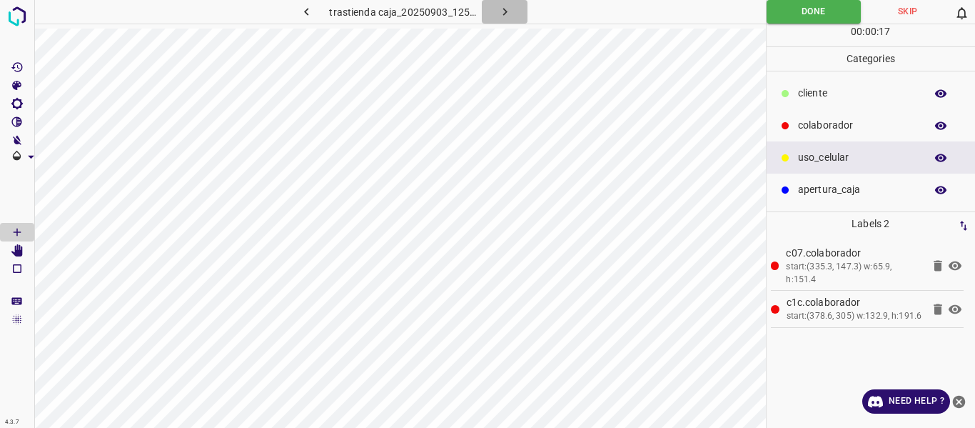
click at [502, 13] on icon "button" at bounding box center [505, 11] width 15 height 15
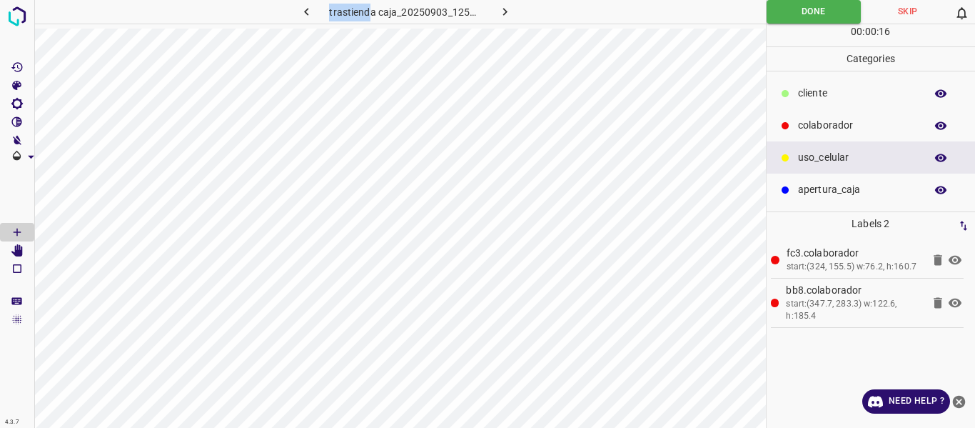
drag, startPoint x: 373, startPoint y: 12, endPoint x: 266, endPoint y: 26, distance: 107.9
click at [266, 26] on div "trastienda caja_20250903_125821_043957.jpg" at bounding box center [400, 14] width 732 height 29
click at [506, 11] on icon "button" at bounding box center [505, 12] width 4 height 8
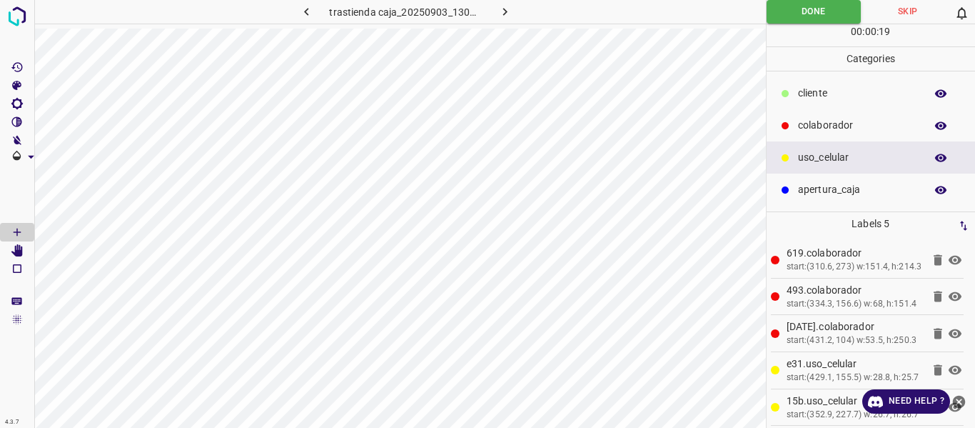
click at [506, 24] on div "trastienda caja_20250903_130046_884608.jpg" at bounding box center [400, 14] width 732 height 29
click at [501, 11] on icon "button" at bounding box center [505, 11] width 15 height 15
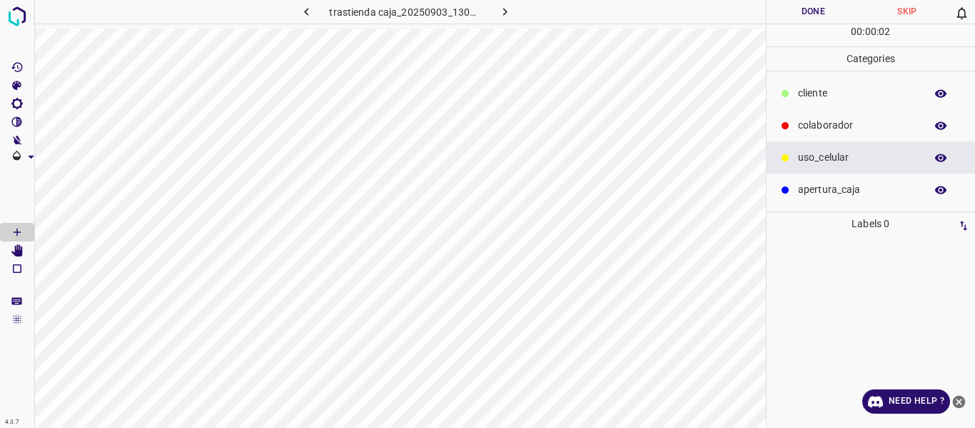
click at [811, 127] on p "colaborador" at bounding box center [858, 125] width 120 height 15
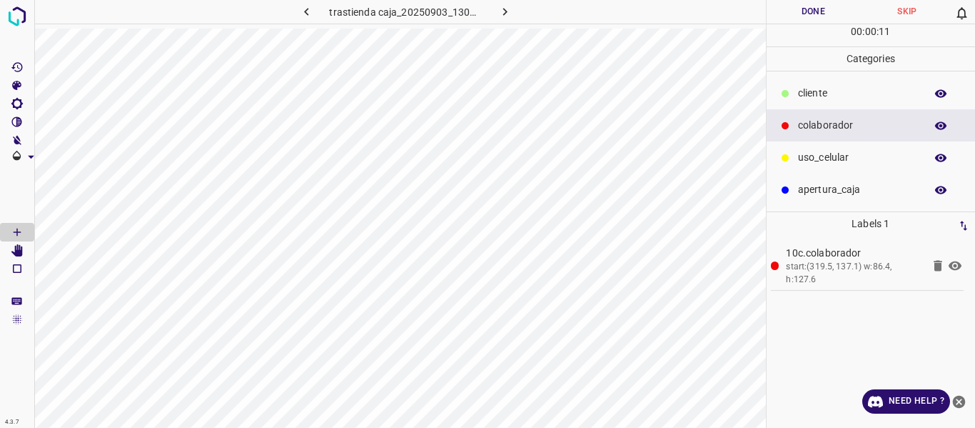
click at [801, 16] on button "Done" at bounding box center [814, 12] width 94 height 24
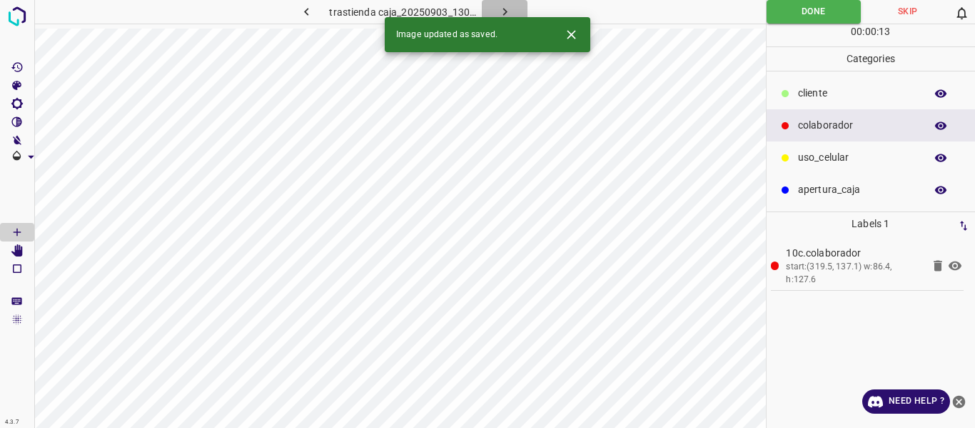
click at [501, 10] on icon "button" at bounding box center [505, 11] width 15 height 15
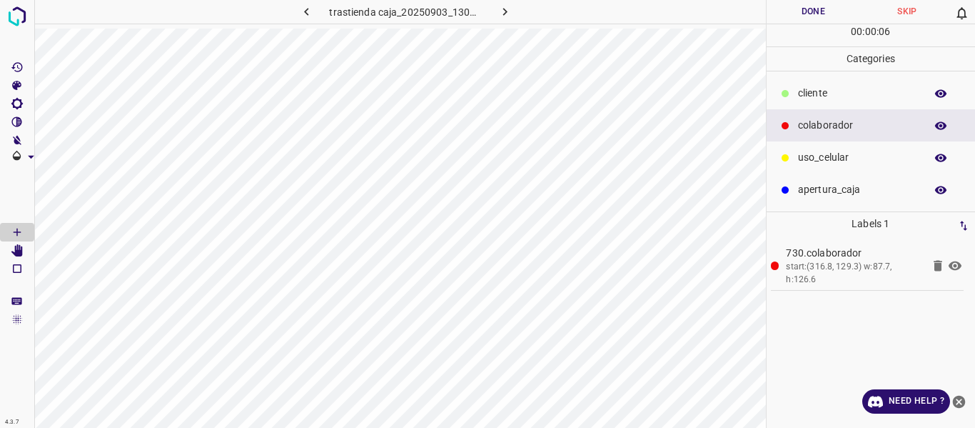
click at [792, 14] on button "Done" at bounding box center [814, 12] width 94 height 24
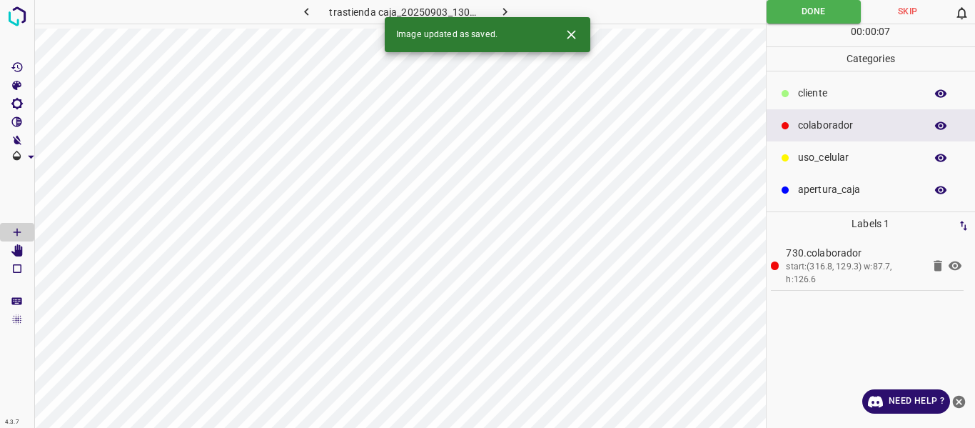
click at [505, 9] on icon "button" at bounding box center [505, 11] width 15 height 15
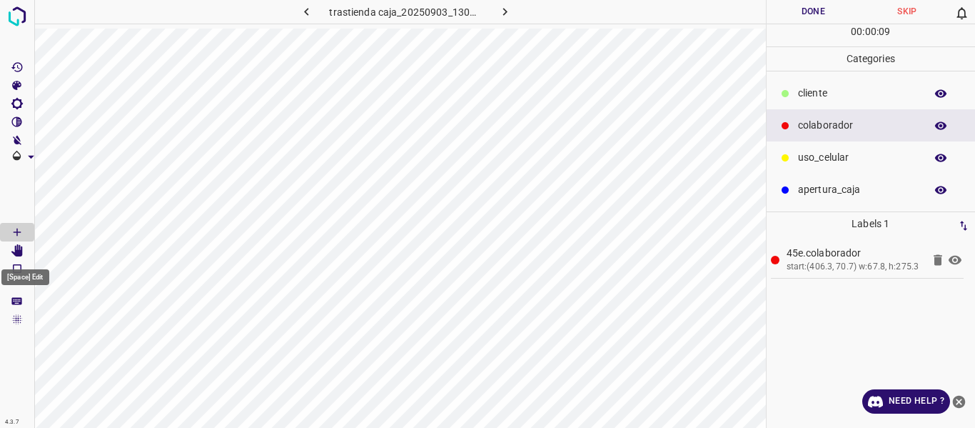
click at [17, 251] on icon "[Space] Edit" at bounding box center [16, 250] width 11 height 13
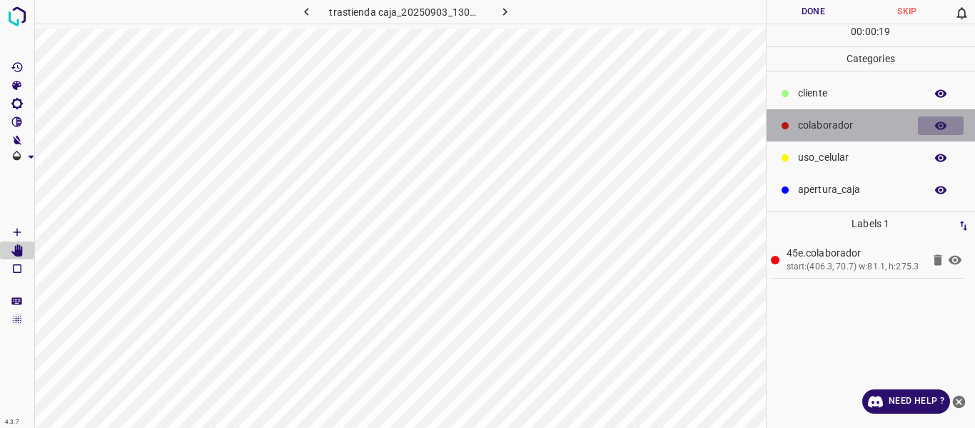
click at [939, 123] on icon "button" at bounding box center [940, 125] width 11 height 8
click at [940, 121] on icon "button" at bounding box center [940, 125] width 13 height 13
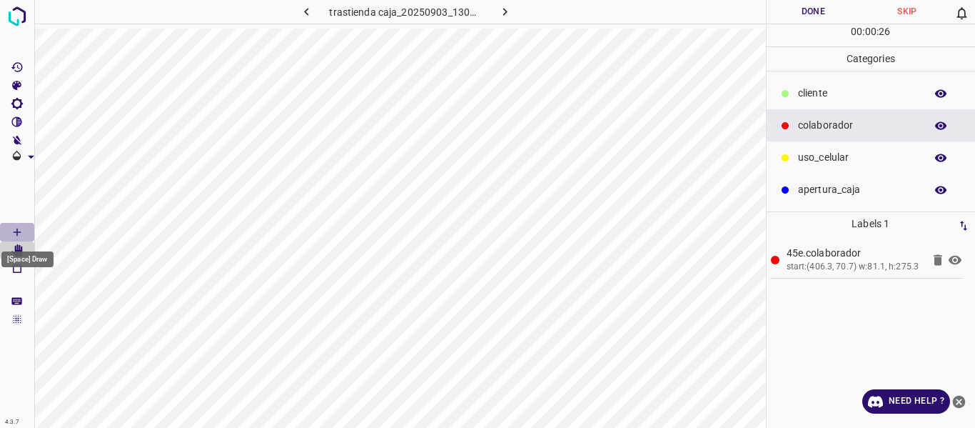
click at [18, 230] on icon "[Space] Draw" at bounding box center [17, 232] width 13 height 13
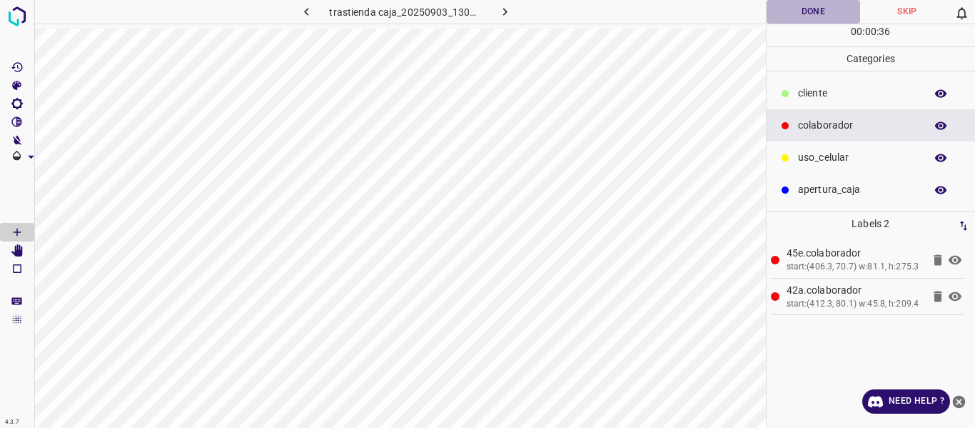
click at [816, 7] on button "Done" at bounding box center [814, 12] width 94 height 24
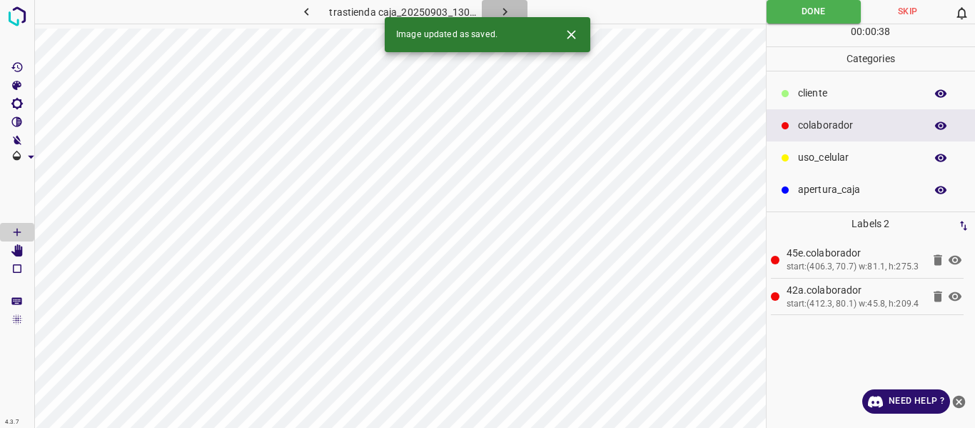
click at [507, 9] on icon "button" at bounding box center [505, 11] width 15 height 15
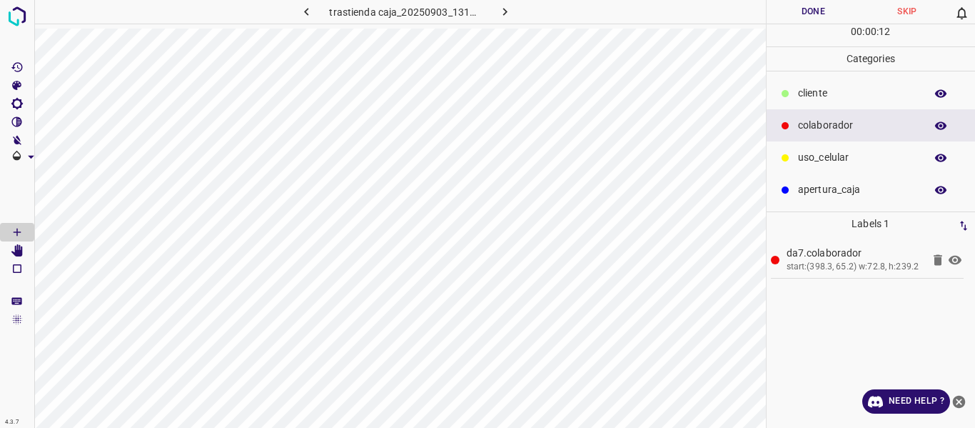
click at [787, 12] on button "Done" at bounding box center [814, 12] width 94 height 24
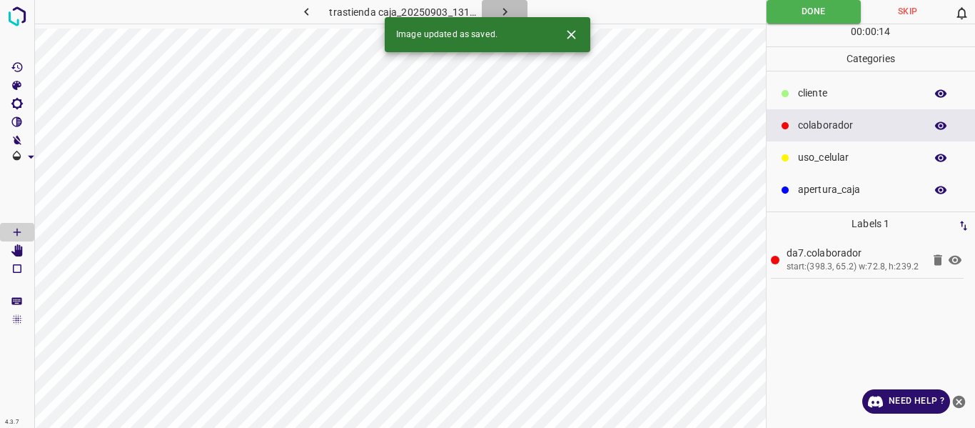
click at [503, 6] on icon "button" at bounding box center [505, 11] width 15 height 15
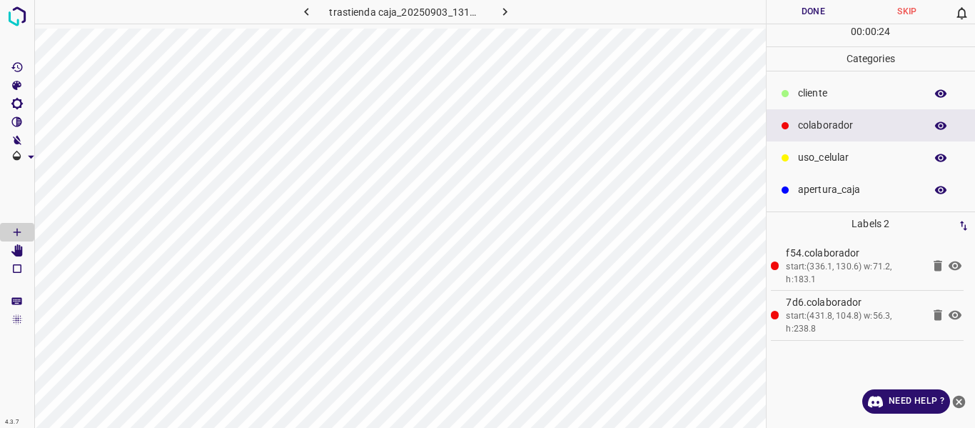
click at [817, 155] on p "uso_celular" at bounding box center [858, 157] width 120 height 15
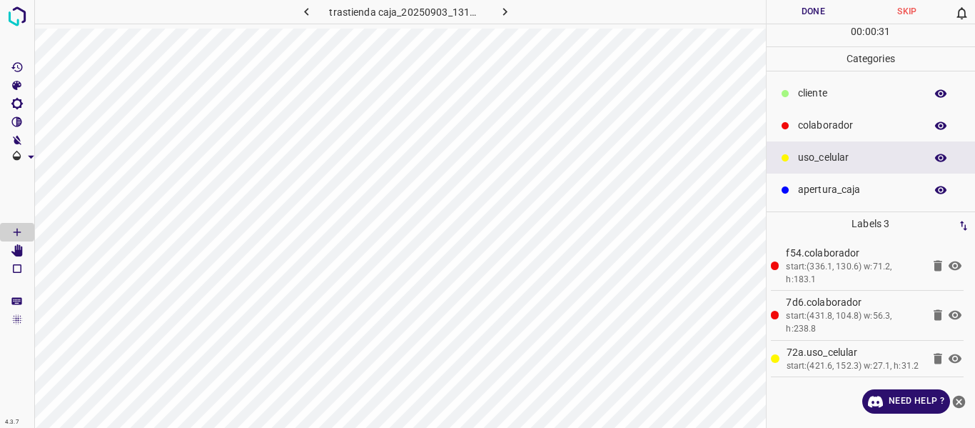
click at [831, 122] on p "colaborador" at bounding box center [858, 125] width 120 height 15
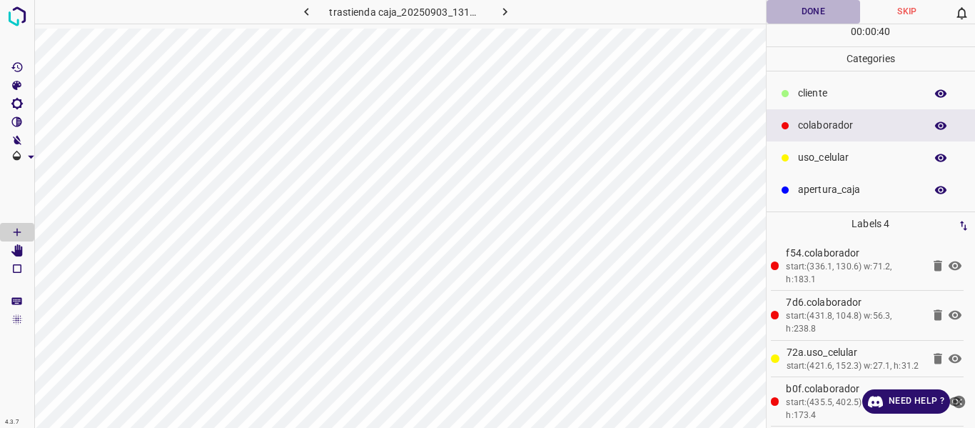
click at [812, 13] on button "Done" at bounding box center [814, 12] width 94 height 24
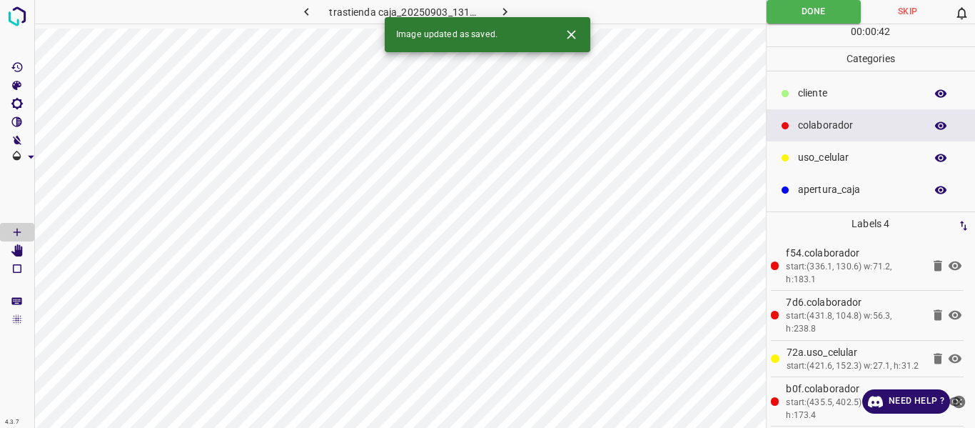
click at [500, 9] on icon "button" at bounding box center [505, 11] width 15 height 15
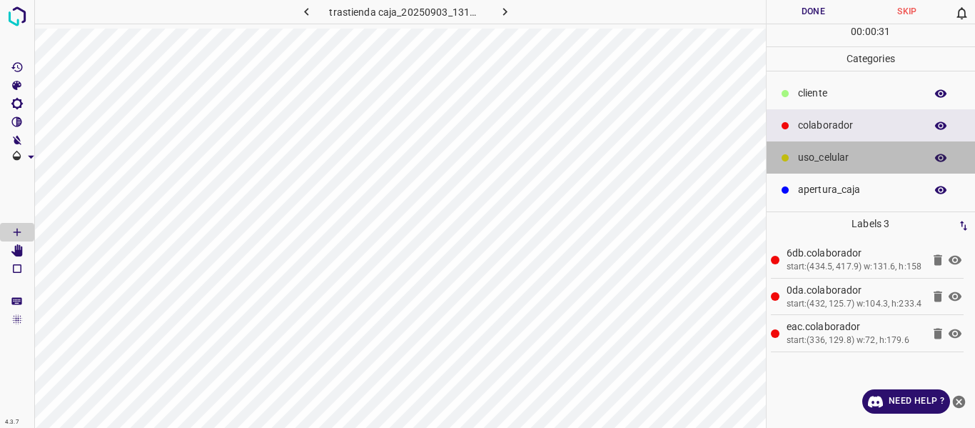
drag, startPoint x: 813, startPoint y: 152, endPoint x: 792, endPoint y: 148, distance: 21.7
click at [812, 151] on p "uso_celular" at bounding box center [858, 157] width 120 height 15
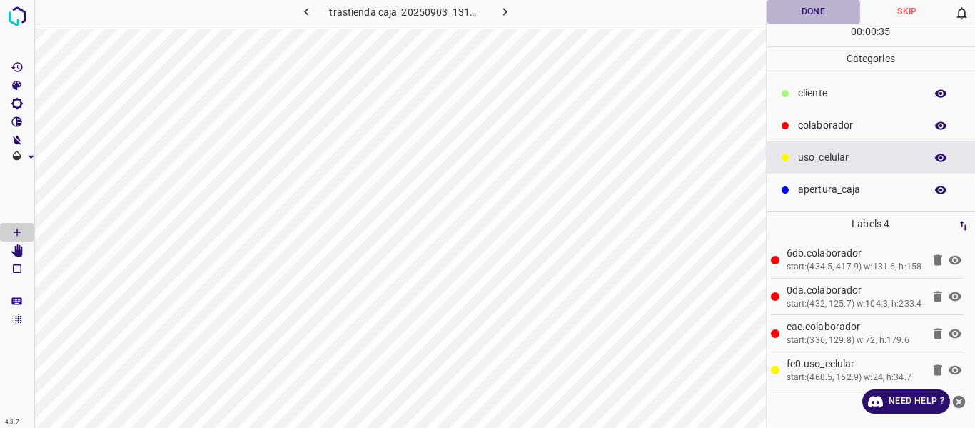
click at [800, 8] on button "Done" at bounding box center [814, 12] width 94 height 24
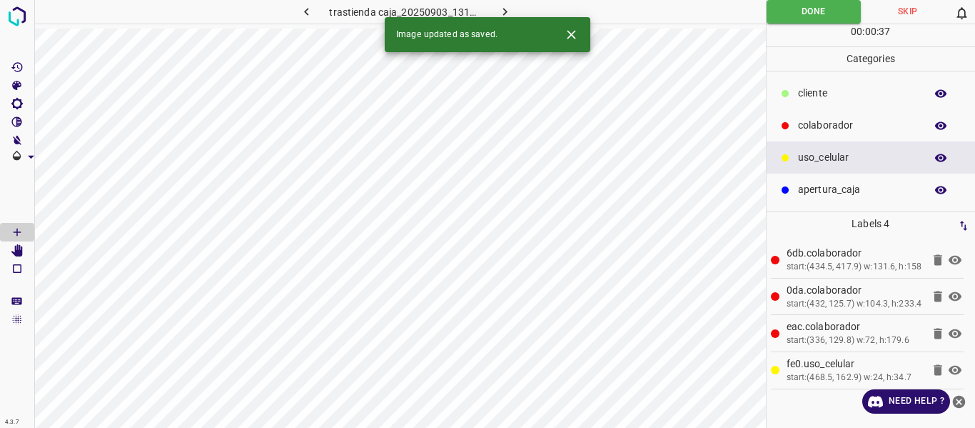
drag, startPoint x: 503, startPoint y: 6, endPoint x: 513, endPoint y: 6, distance: 10.0
click at [503, 6] on icon "button" at bounding box center [505, 11] width 15 height 15
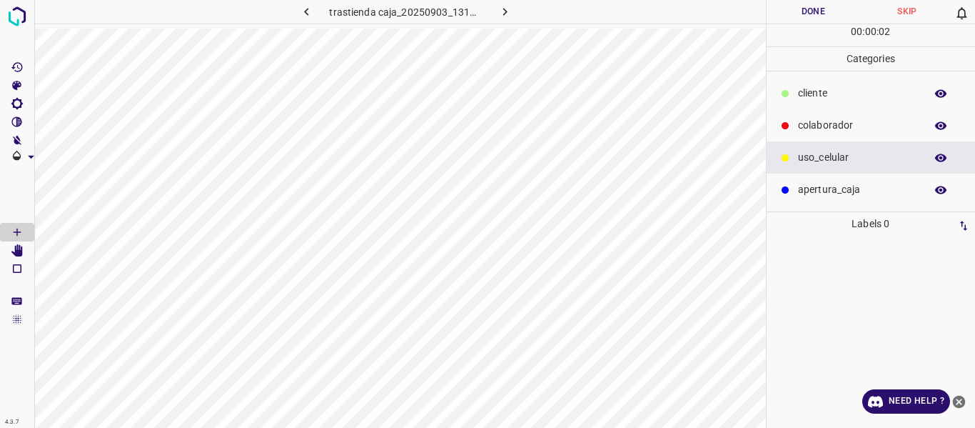
click at [832, 123] on p "colaborador" at bounding box center [858, 125] width 120 height 15
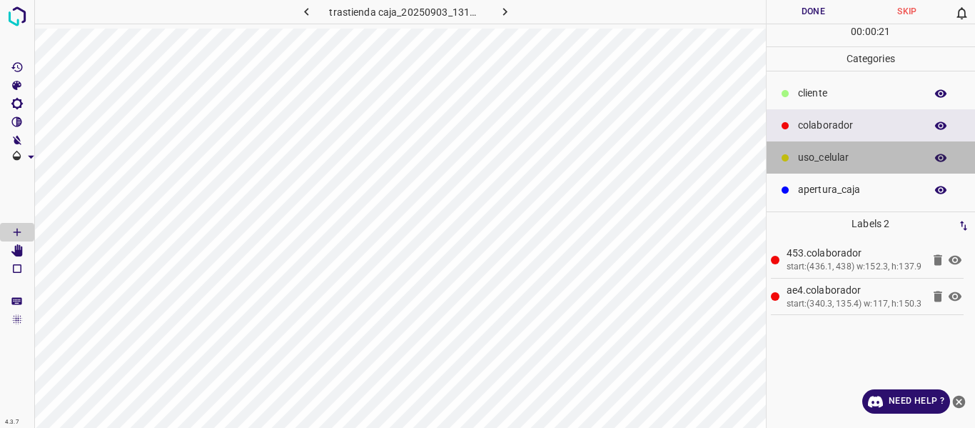
click at [819, 152] on p "uso_celular" at bounding box center [858, 157] width 120 height 15
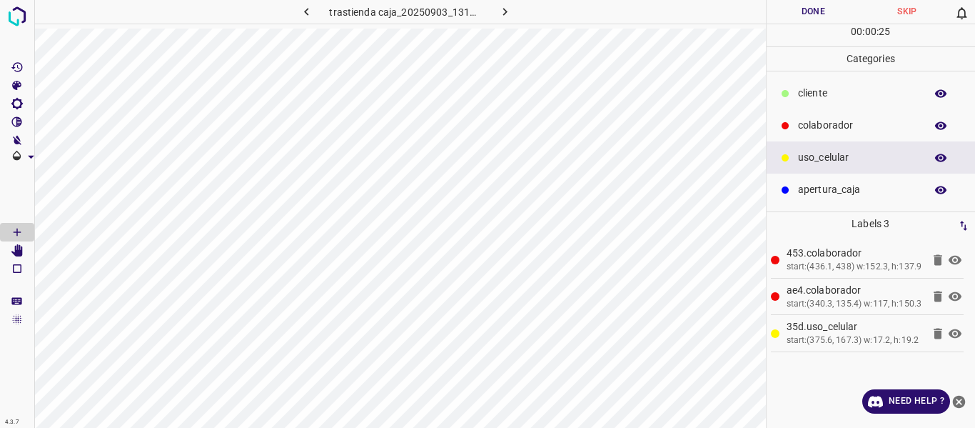
click at [792, 11] on button "Done" at bounding box center [814, 12] width 94 height 24
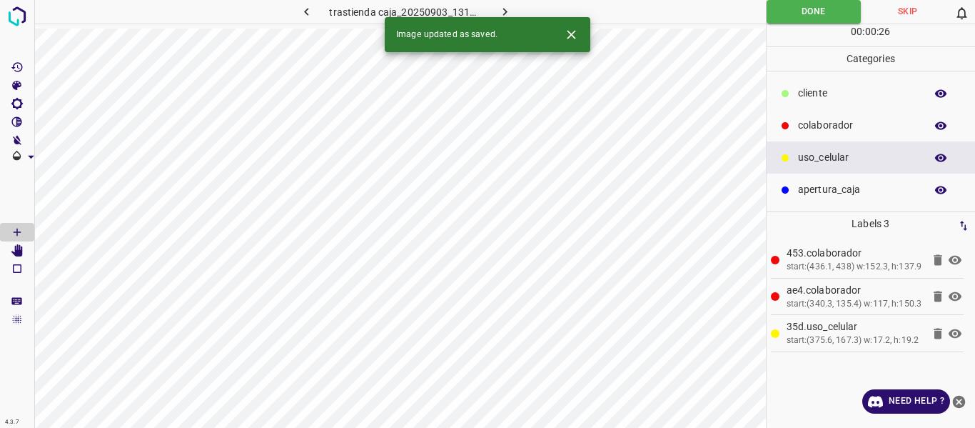
click at [505, 4] on icon "button" at bounding box center [505, 11] width 15 height 15
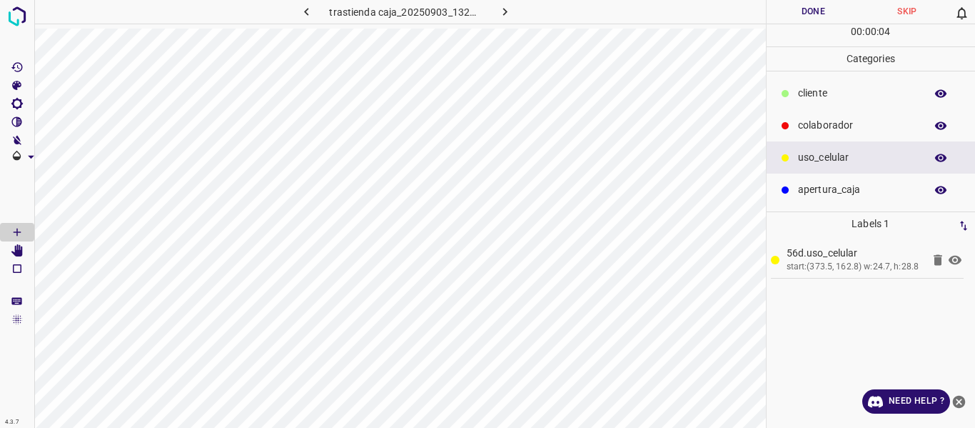
click at [833, 122] on p "colaborador" at bounding box center [858, 125] width 120 height 15
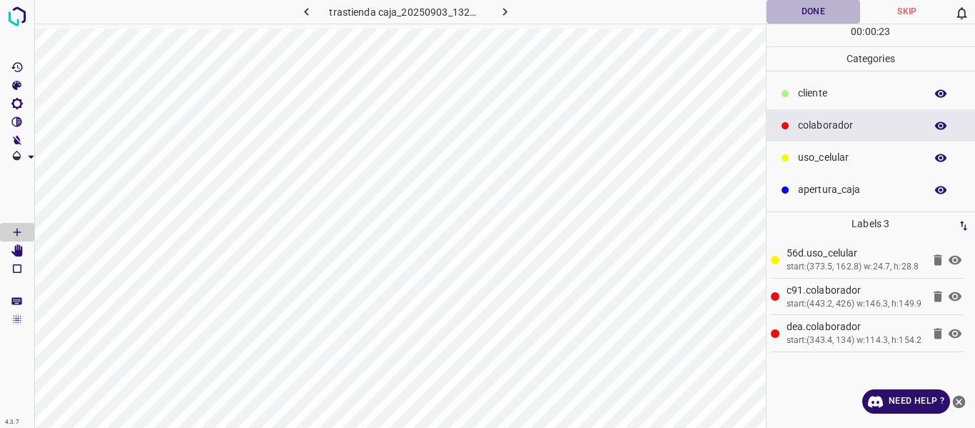
click at [795, 14] on button "Done" at bounding box center [814, 12] width 94 height 24
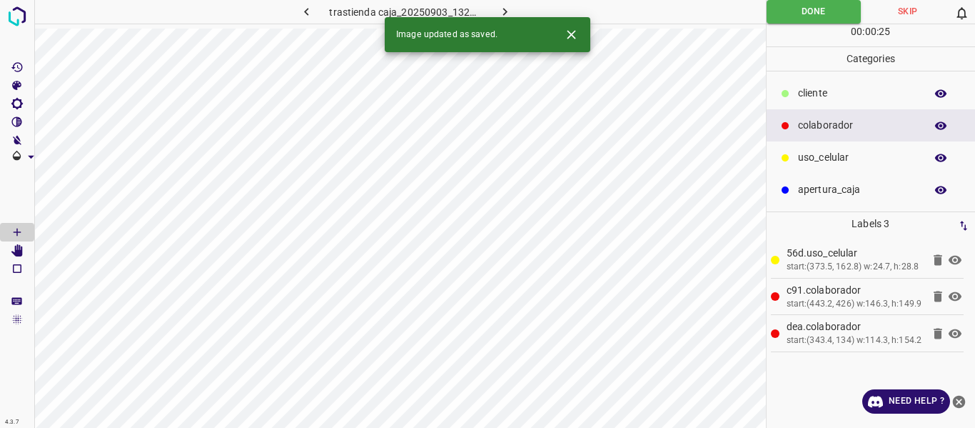
click at [505, 4] on icon "button" at bounding box center [505, 11] width 15 height 15
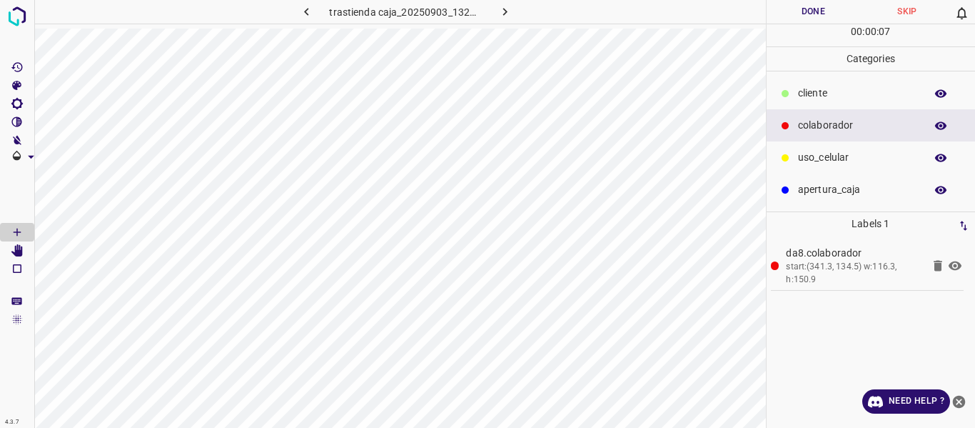
click at [815, 156] on p "uso_celular" at bounding box center [858, 157] width 120 height 15
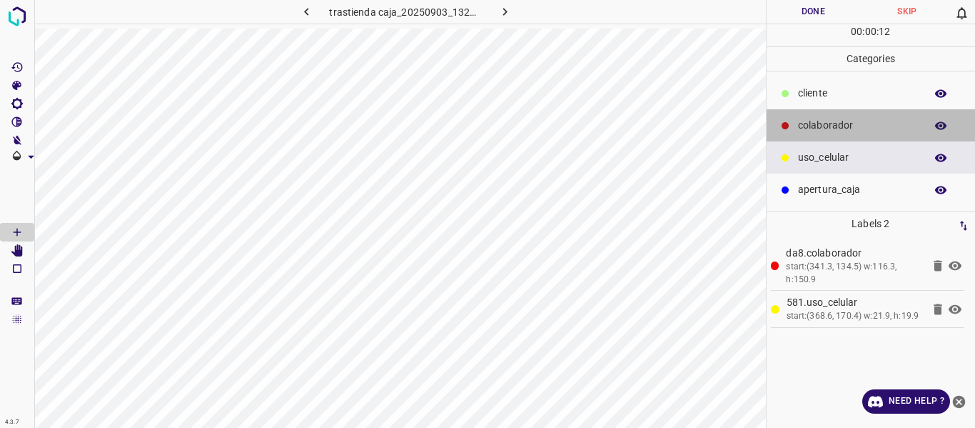
drag, startPoint x: 810, startPoint y: 119, endPoint x: 791, endPoint y: 135, distance: 24.9
click at [809, 121] on p "colaborador" at bounding box center [858, 125] width 120 height 15
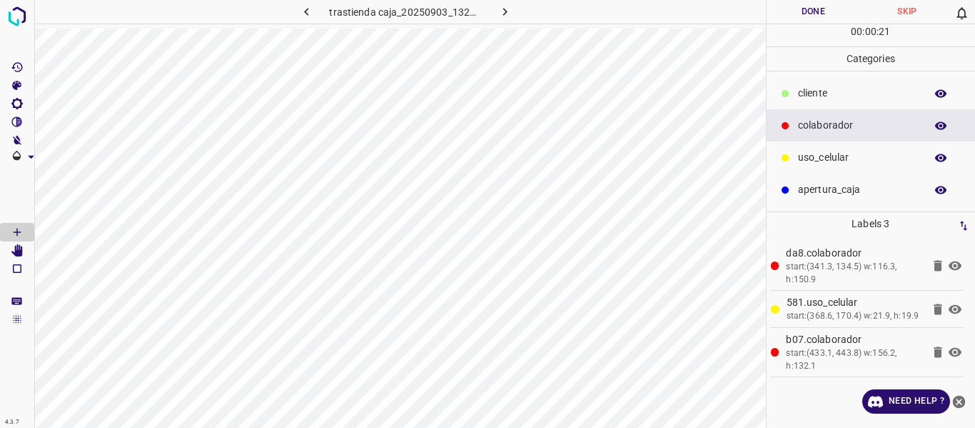
click at [797, 14] on button "Done" at bounding box center [814, 12] width 94 height 24
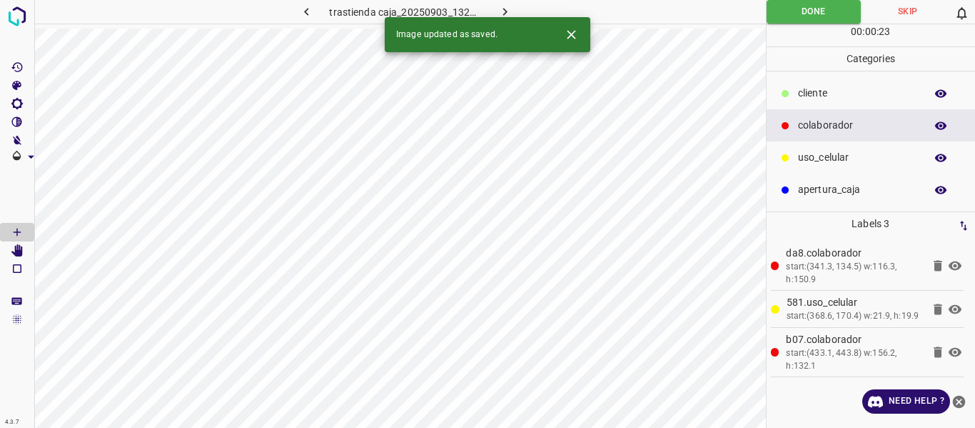
click at [502, 6] on icon "button" at bounding box center [505, 11] width 15 height 15
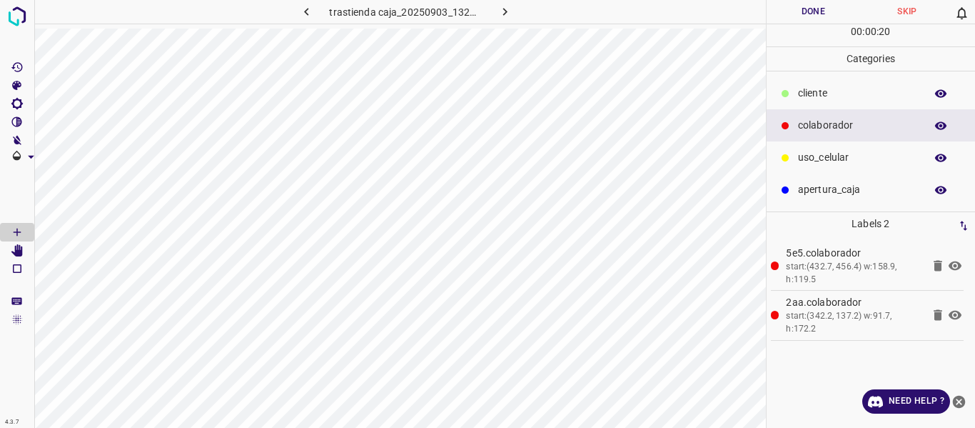
click at [833, 154] on p "uso_celular" at bounding box center [858, 157] width 120 height 15
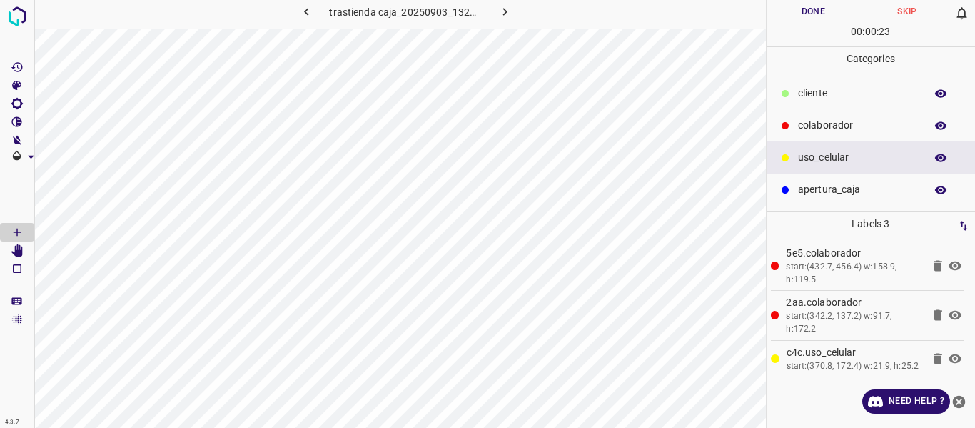
click at [802, 14] on button "Done" at bounding box center [814, 12] width 94 height 24
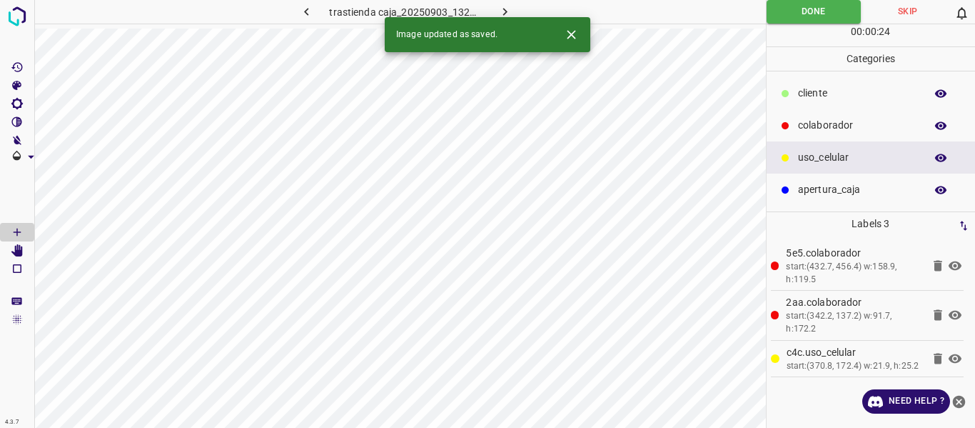
click at [503, 10] on icon "button" at bounding box center [505, 11] width 15 height 15
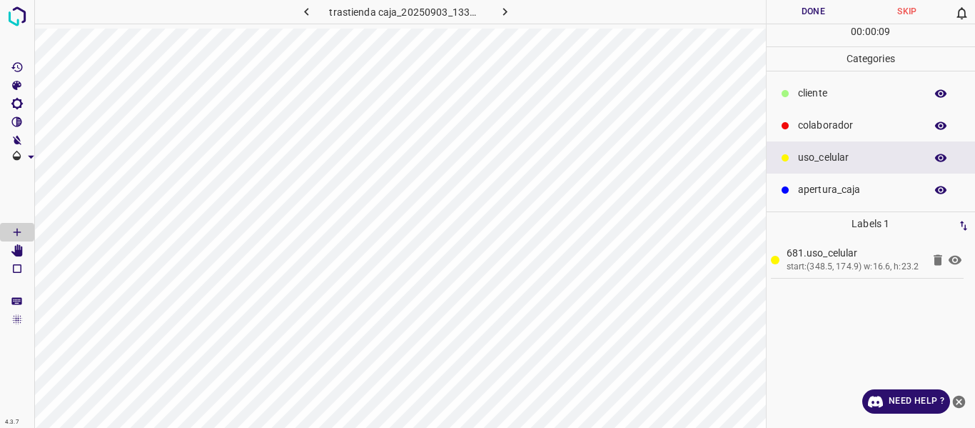
click at [805, 126] on p "colaborador" at bounding box center [858, 125] width 120 height 15
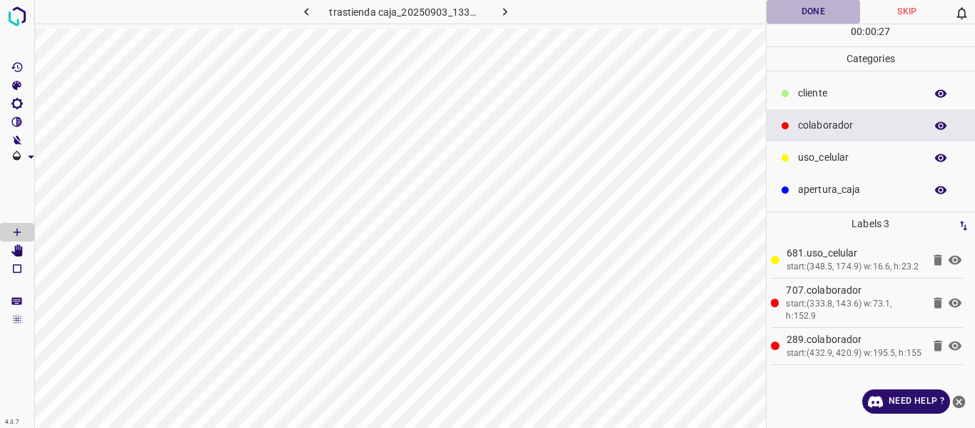
click at [781, 6] on button "Done" at bounding box center [814, 12] width 94 height 24
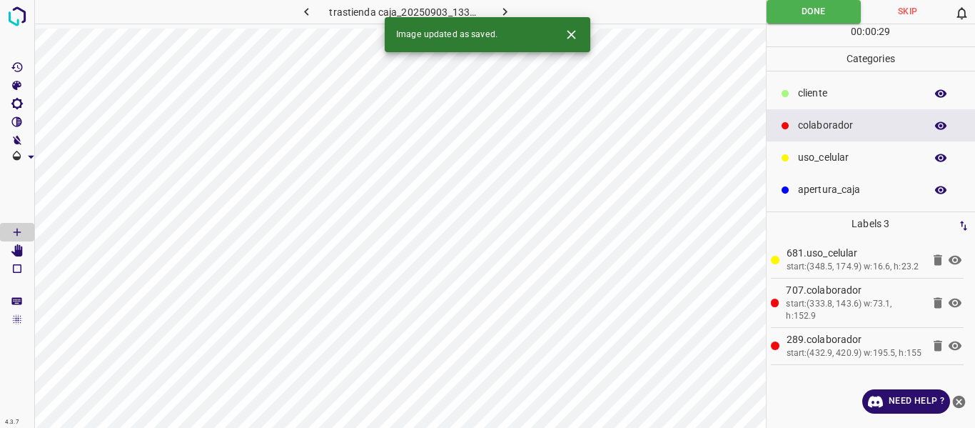
click at [508, 9] on icon "button" at bounding box center [505, 11] width 15 height 15
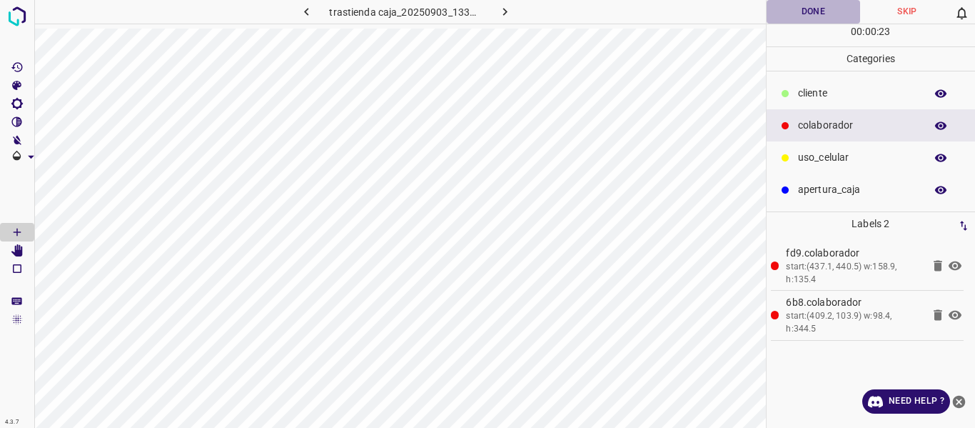
click at [800, 11] on button "Done" at bounding box center [814, 12] width 94 height 24
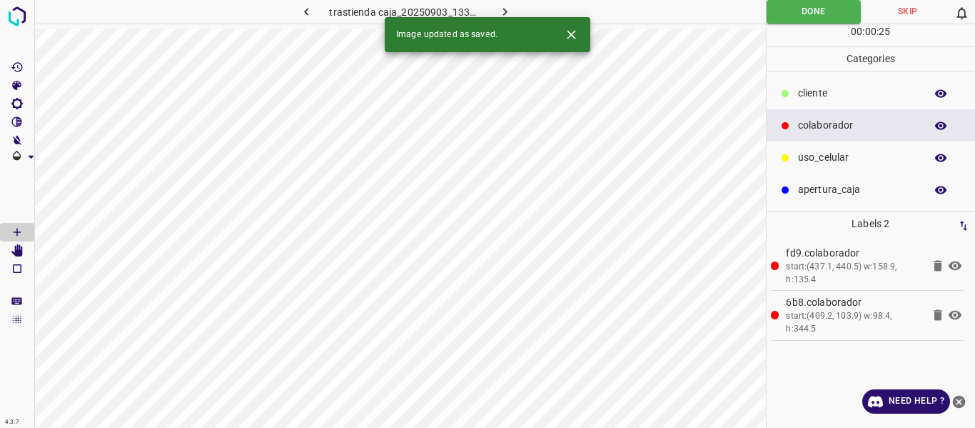
click at [508, 3] on button "button" at bounding box center [505, 12] width 46 height 24
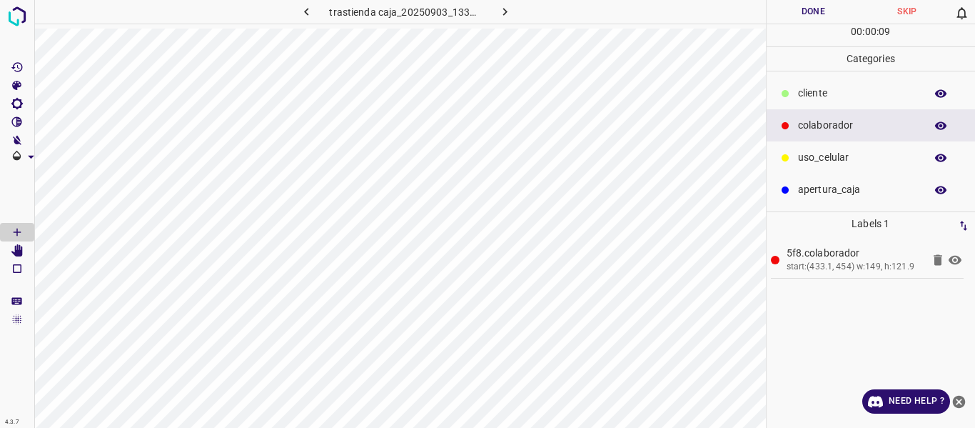
click at [810, 12] on button "Done" at bounding box center [814, 12] width 94 height 24
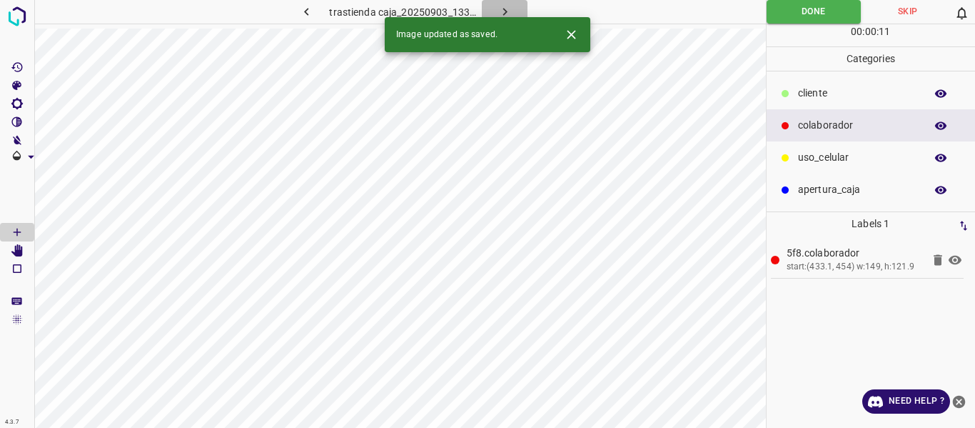
click at [503, 7] on icon "button" at bounding box center [505, 11] width 15 height 15
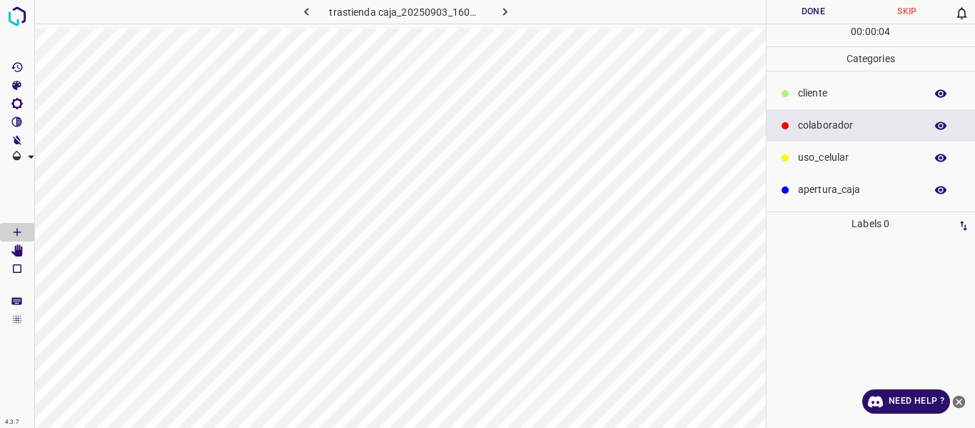
click at [904, 7] on button "Skip" at bounding box center [907, 12] width 94 height 24
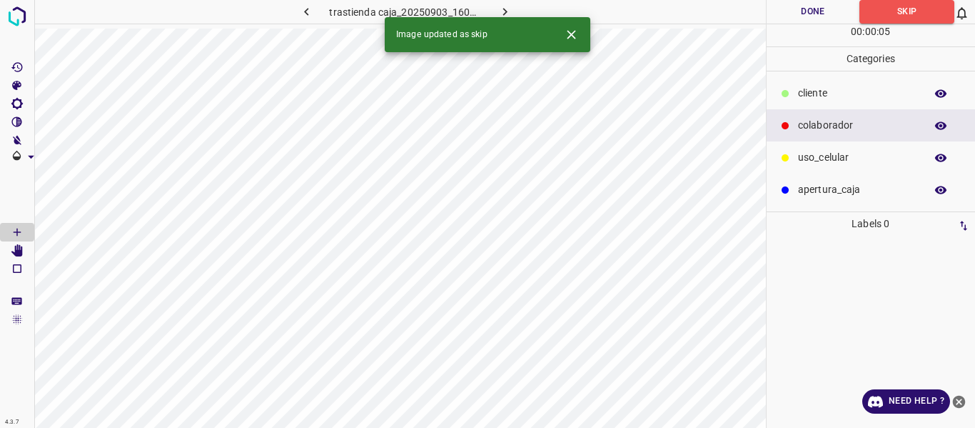
click at [500, 11] on icon "button" at bounding box center [505, 11] width 15 height 15
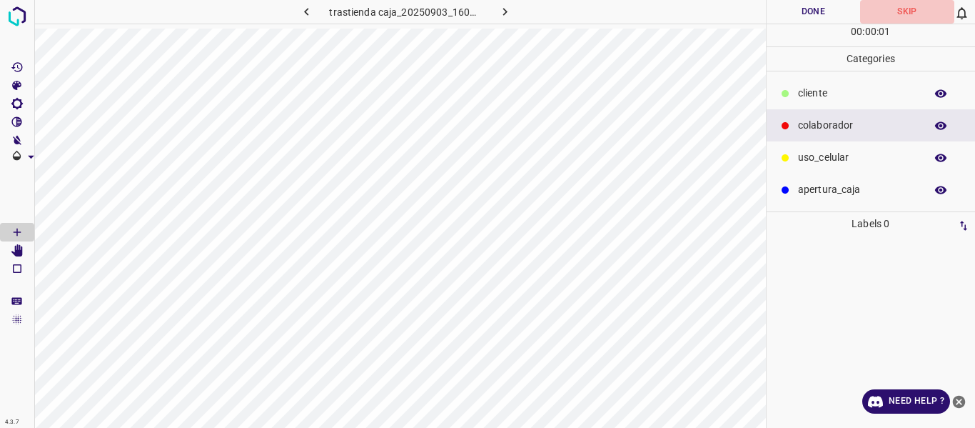
click at [901, 10] on button "Skip" at bounding box center [907, 12] width 94 height 24
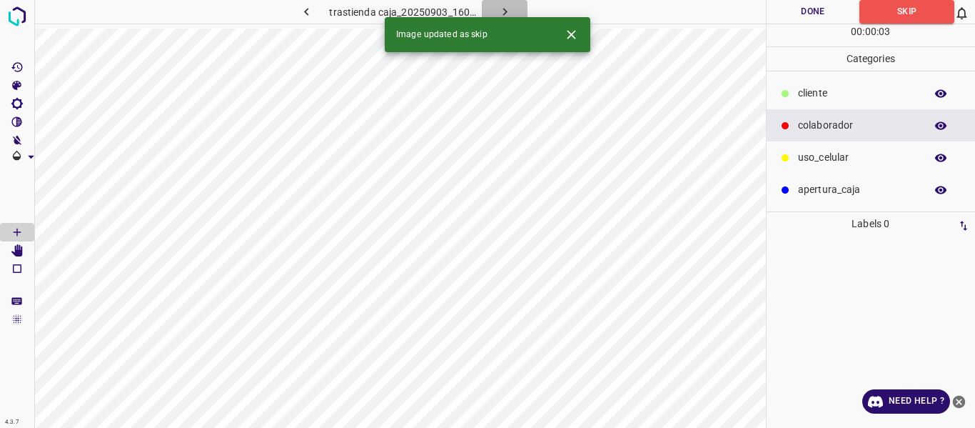
click at [508, 11] on icon "button" at bounding box center [505, 11] width 15 height 15
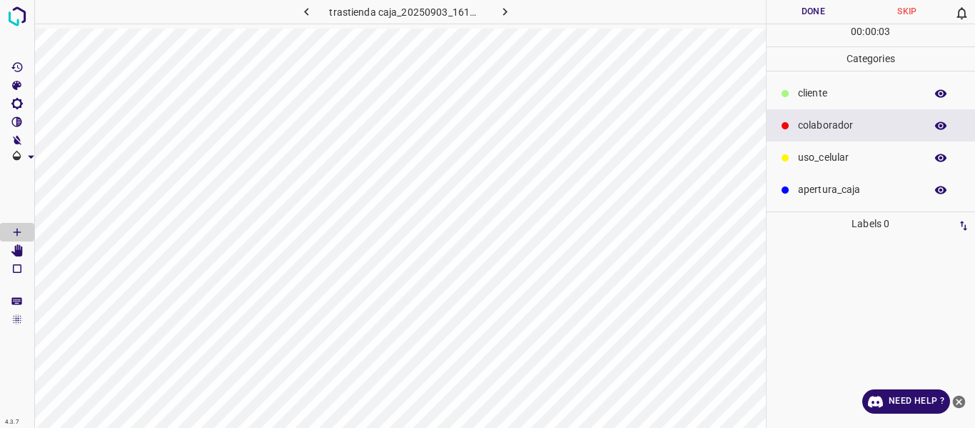
click at [914, 10] on button "Skip" at bounding box center [907, 12] width 94 height 24
click at [507, 7] on icon "button" at bounding box center [505, 11] width 15 height 15
click at [906, 13] on button "Skip" at bounding box center [907, 12] width 94 height 24
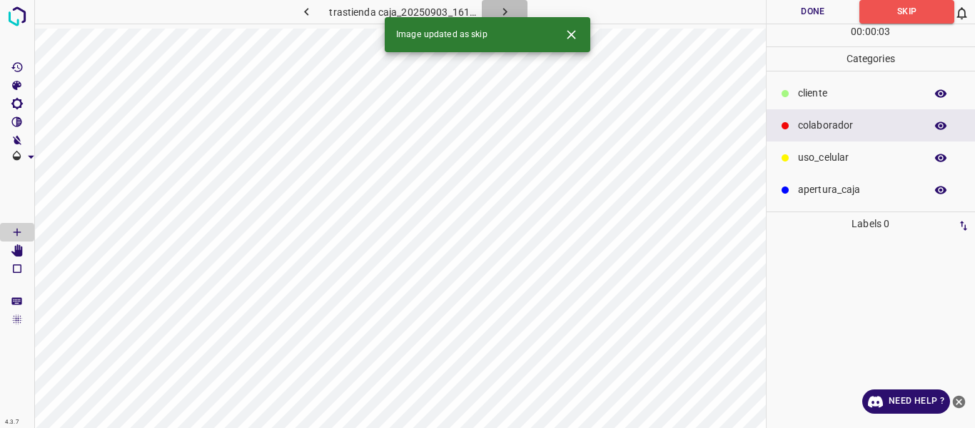
click at [500, 11] on icon "button" at bounding box center [505, 11] width 15 height 15
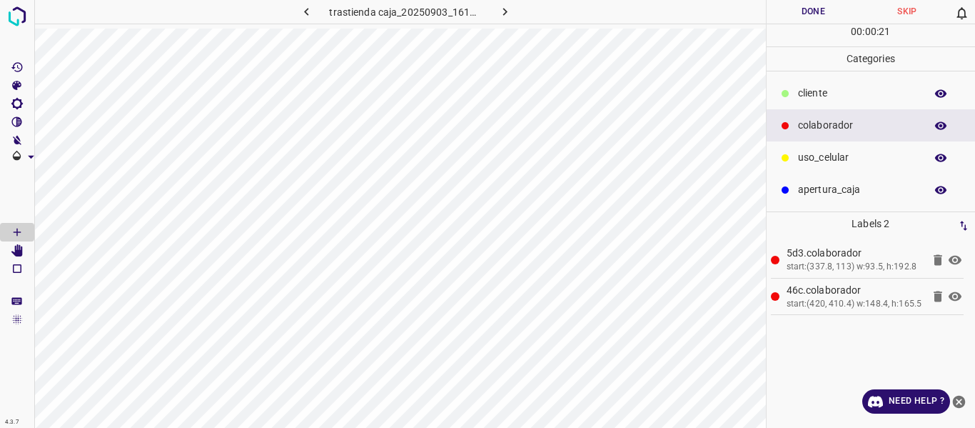
click at [786, 18] on button "Done" at bounding box center [814, 12] width 94 height 24
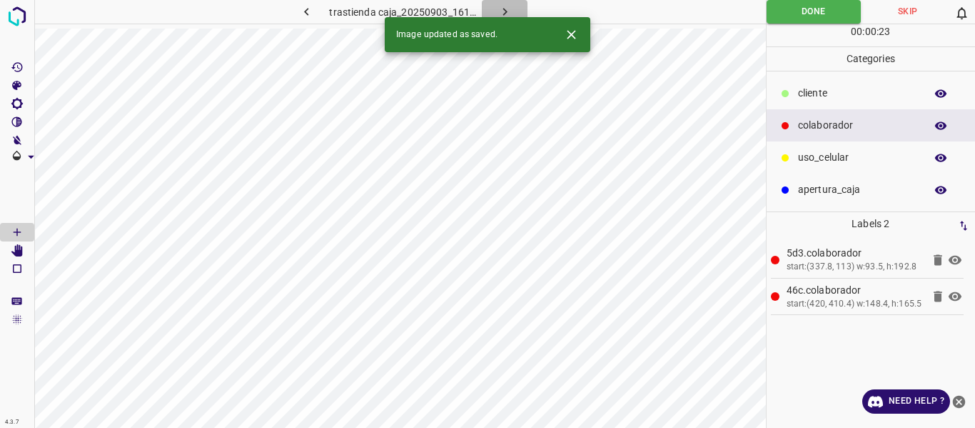
click at [498, 9] on icon "button" at bounding box center [505, 11] width 15 height 15
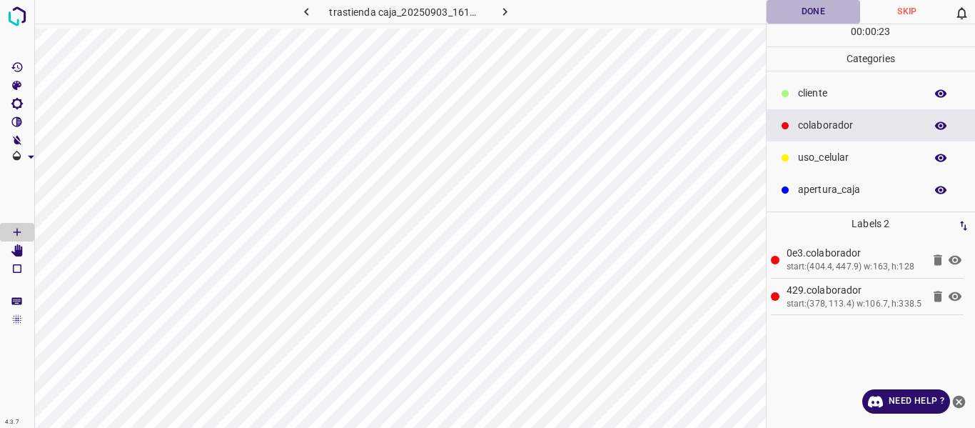
click at [818, 12] on button "Done" at bounding box center [814, 12] width 94 height 24
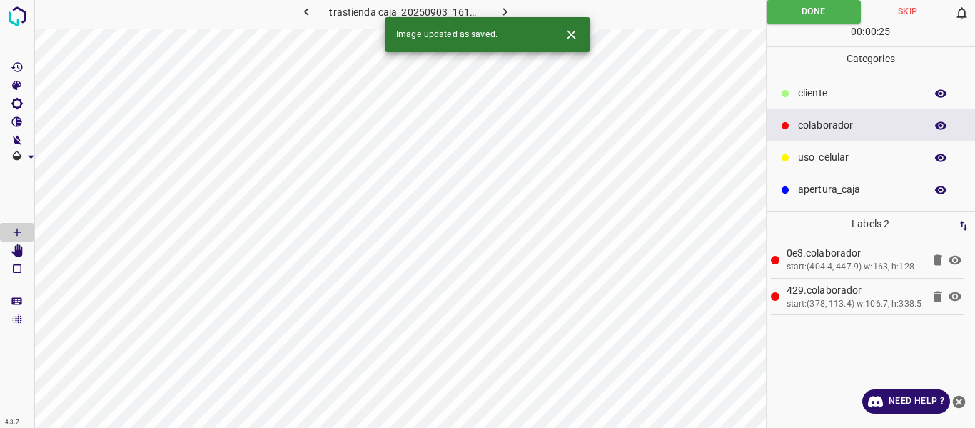
click at [505, 11] on icon "button" at bounding box center [505, 12] width 4 height 8
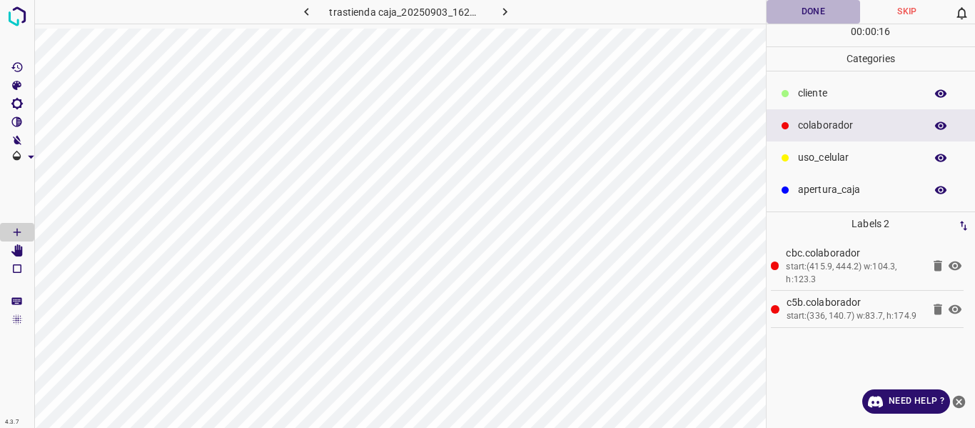
click at [793, 16] on button "Done" at bounding box center [814, 12] width 94 height 24
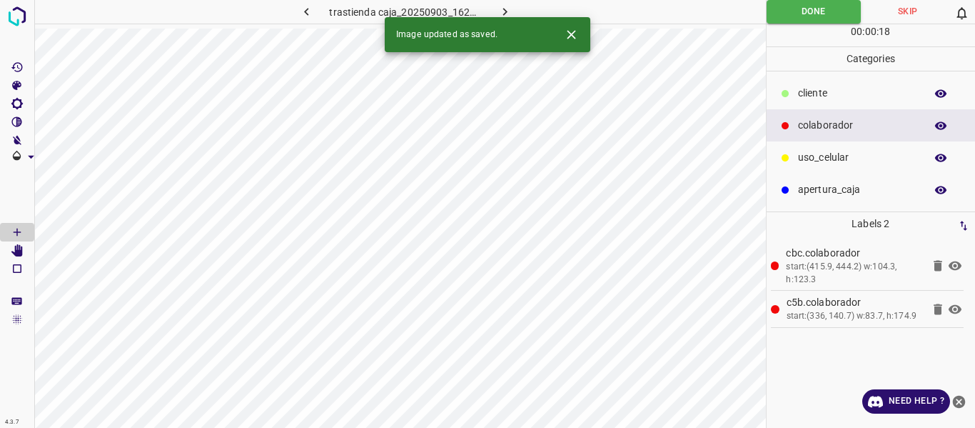
click at [508, 3] on button "button" at bounding box center [505, 12] width 46 height 24
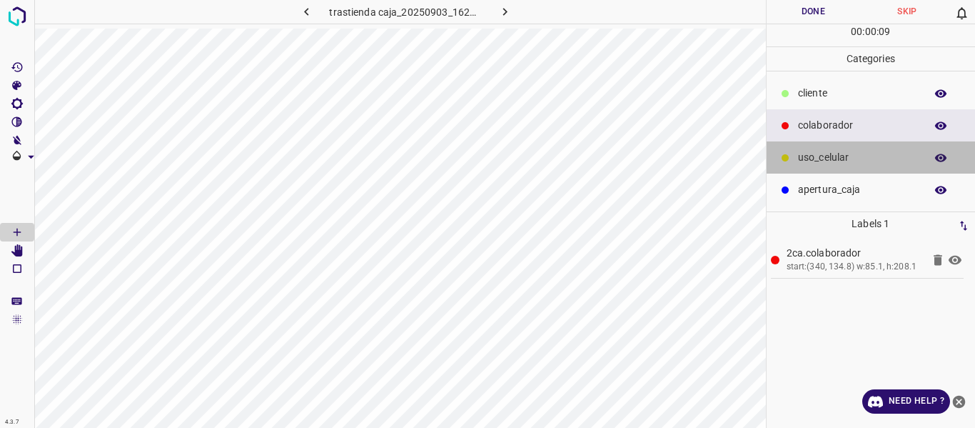
click at [829, 156] on p "uso_celular" at bounding box center [858, 157] width 120 height 15
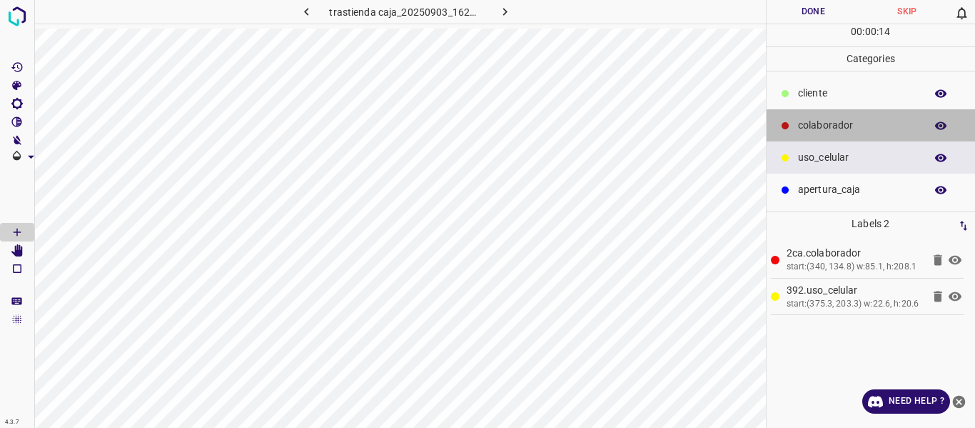
click at [815, 122] on p "colaborador" at bounding box center [858, 125] width 120 height 15
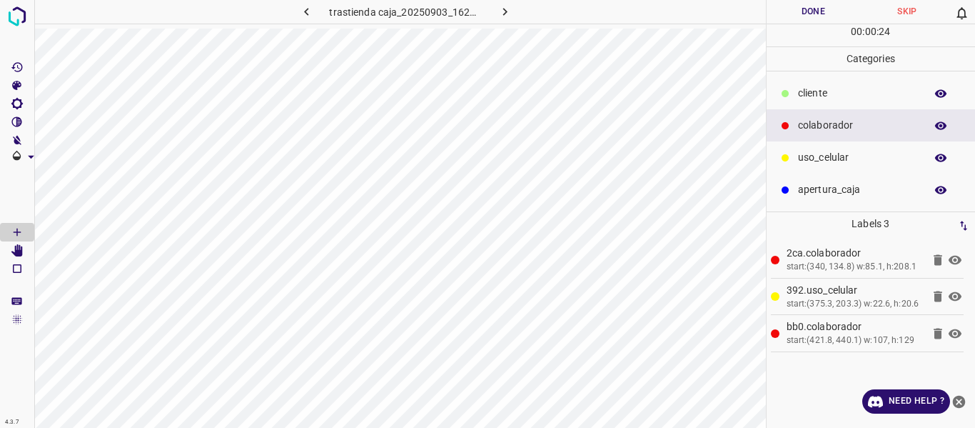
click at [800, 13] on button "Done" at bounding box center [814, 12] width 94 height 24
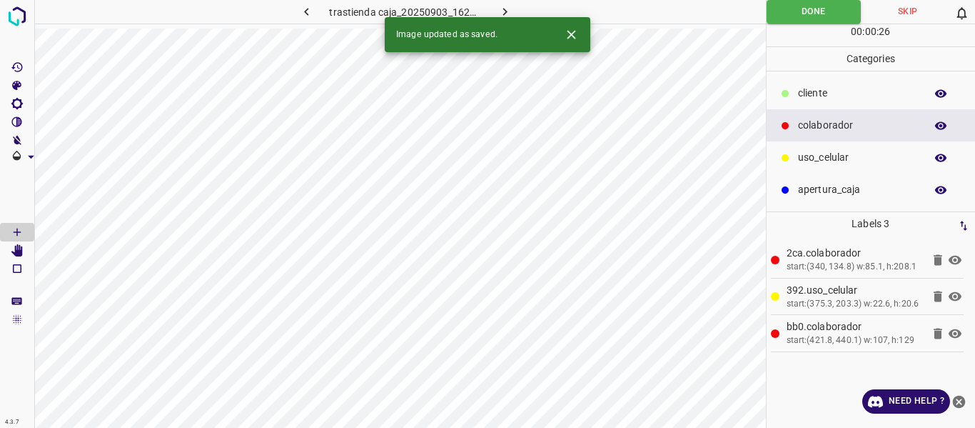
click at [504, 9] on icon "button" at bounding box center [505, 11] width 15 height 15
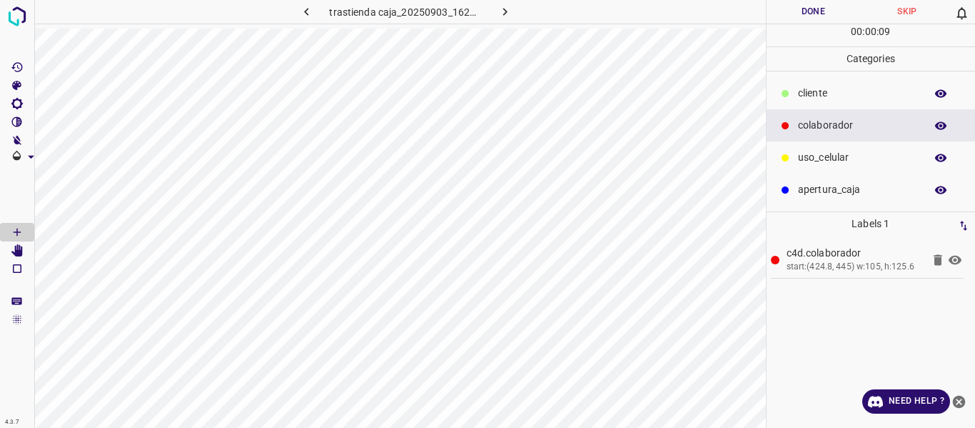
drag, startPoint x: 837, startPoint y: 178, endPoint x: 835, endPoint y: 164, distance: 13.7
click at [837, 173] on div "apertura_caja" at bounding box center [871, 189] width 209 height 32
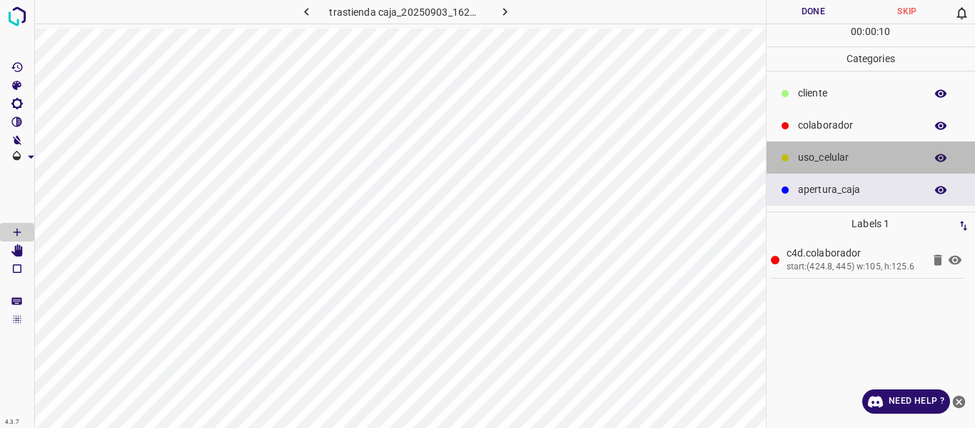
click at [831, 156] on p "uso_celular" at bounding box center [858, 157] width 120 height 15
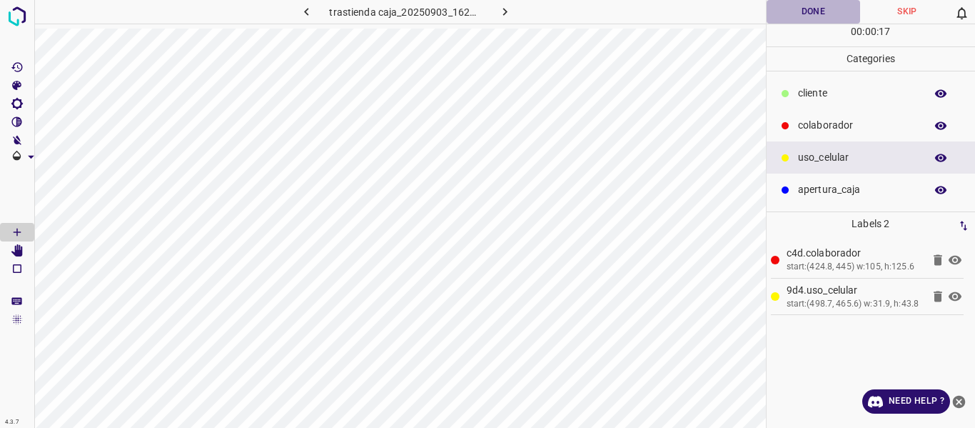
click at [793, 15] on button "Done" at bounding box center [814, 12] width 94 height 24
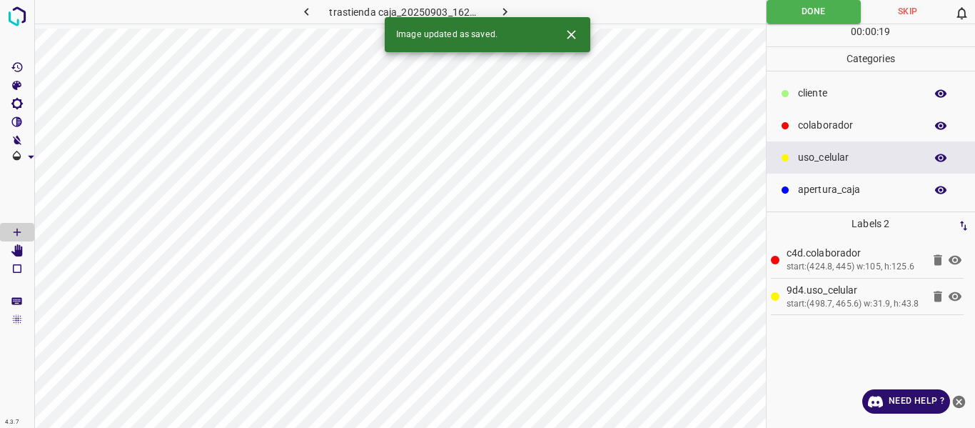
click at [503, 8] on icon "button" at bounding box center [505, 11] width 15 height 15
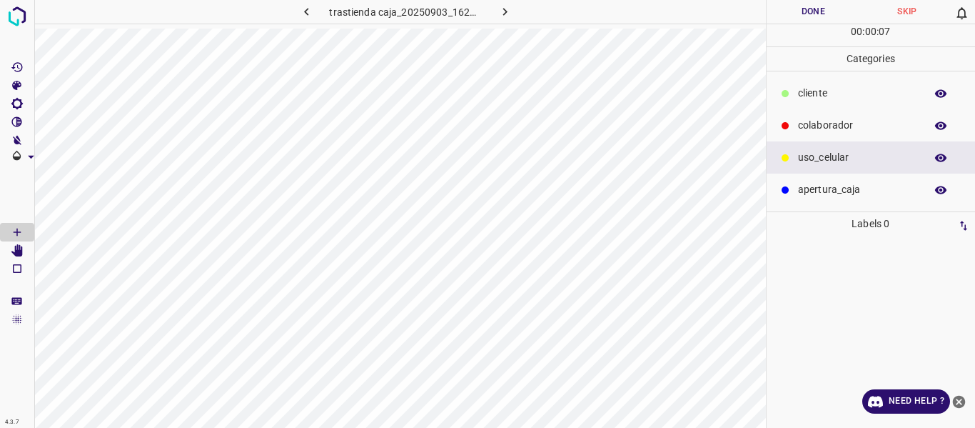
click at [805, 122] on p "colaborador" at bounding box center [858, 125] width 120 height 15
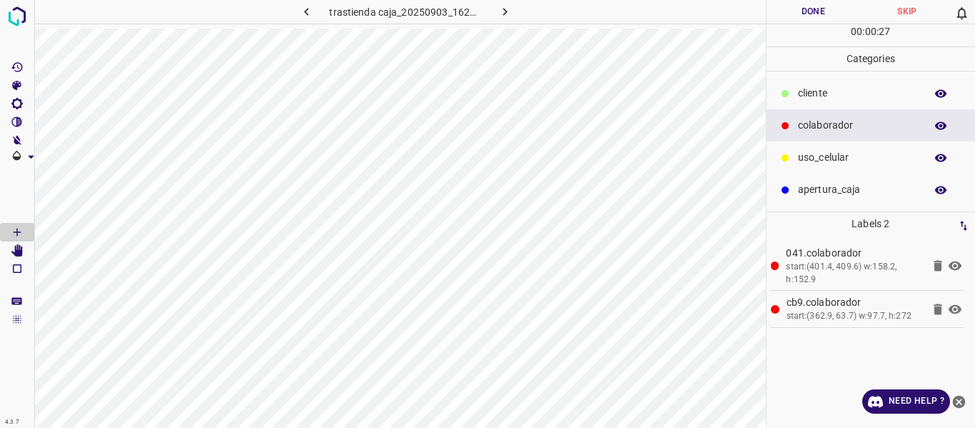
click at [828, 13] on button "Done" at bounding box center [814, 12] width 94 height 24
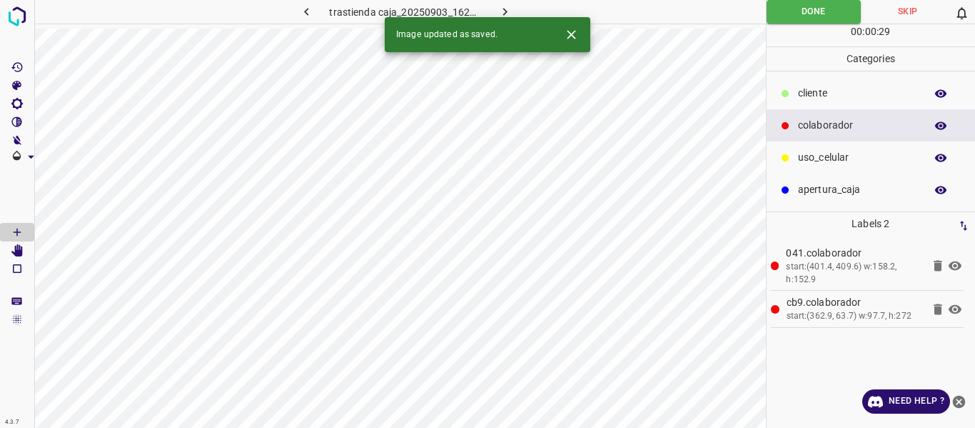
click at [506, 11] on icon "button" at bounding box center [505, 12] width 4 height 8
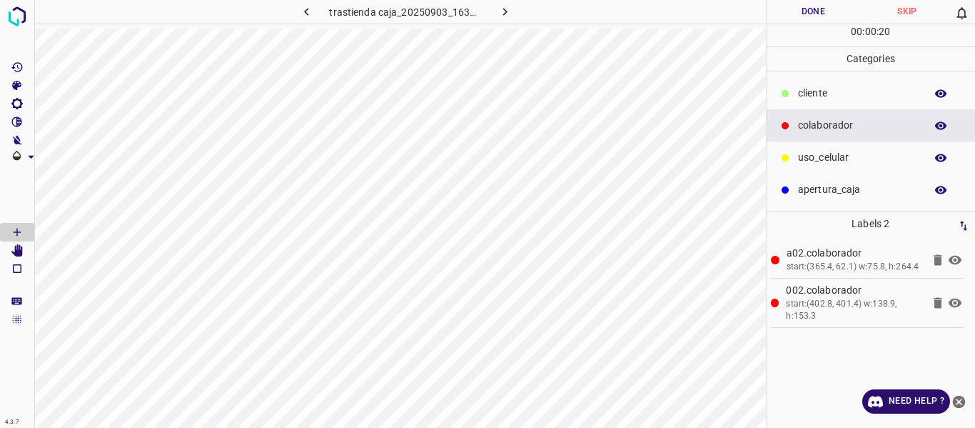
click at [784, 13] on button "Done" at bounding box center [814, 12] width 94 height 24
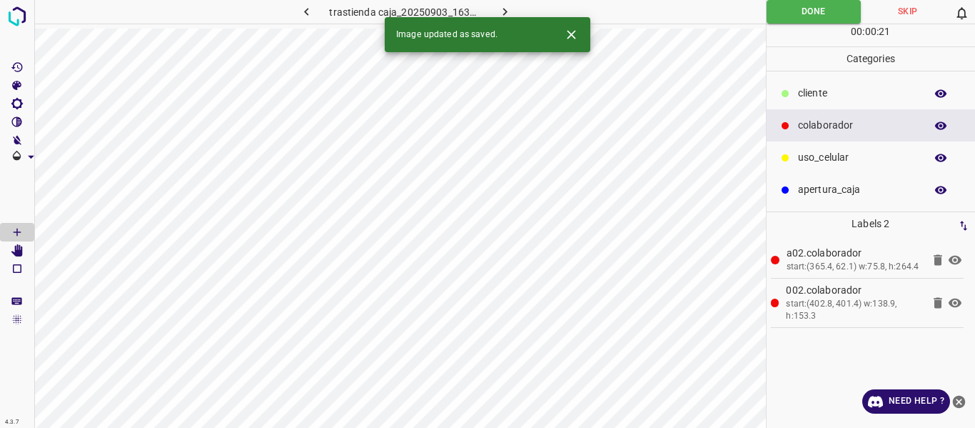
click at [505, 9] on icon "button" at bounding box center [505, 11] width 15 height 15
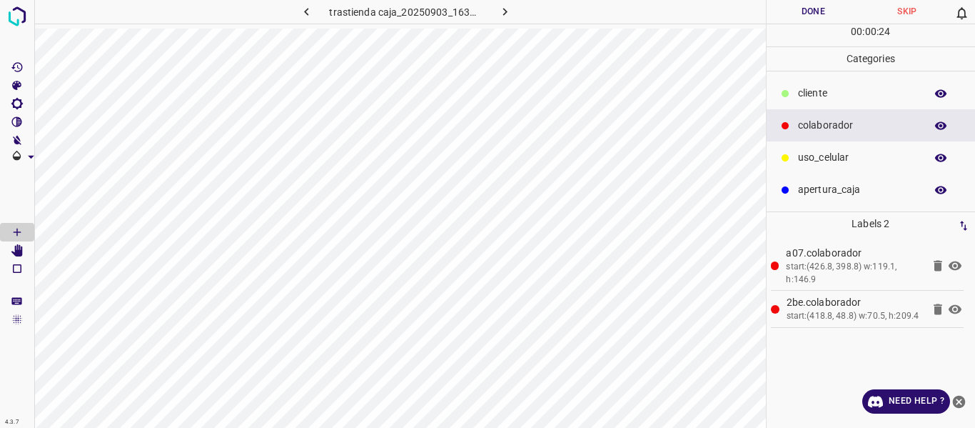
click at [803, 9] on button "Done" at bounding box center [814, 12] width 94 height 24
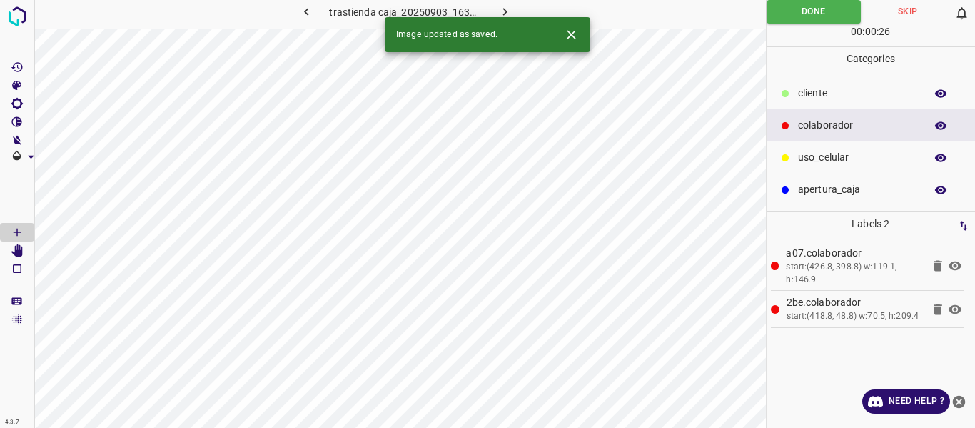
click at [498, 5] on icon "button" at bounding box center [505, 11] width 15 height 15
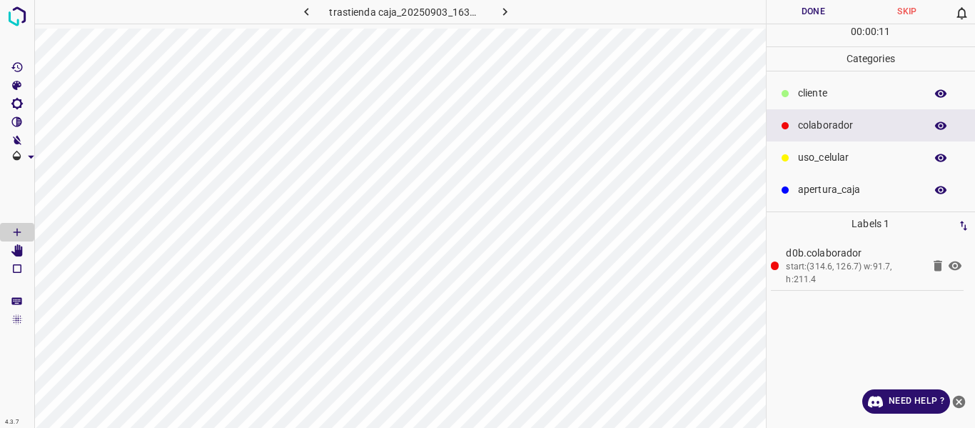
click at [838, 161] on p "uso_celular" at bounding box center [858, 157] width 120 height 15
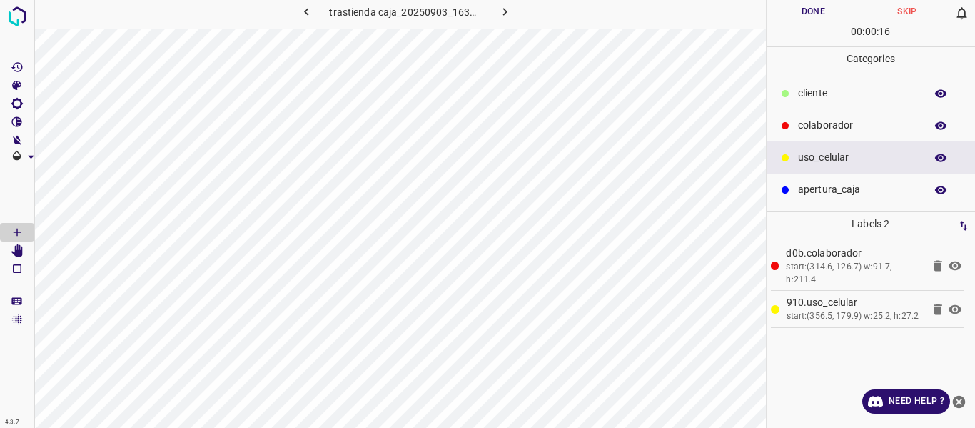
click at [815, 126] on p "colaborador" at bounding box center [858, 125] width 120 height 15
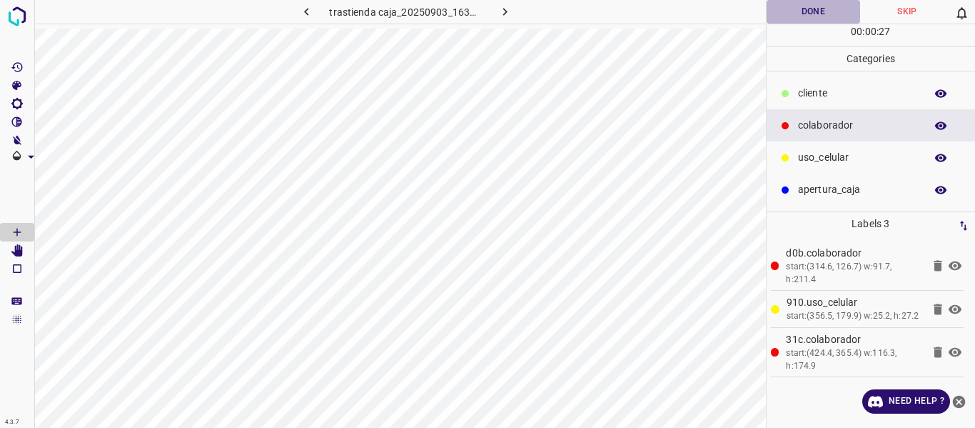
click at [823, 9] on button "Done" at bounding box center [814, 12] width 94 height 24
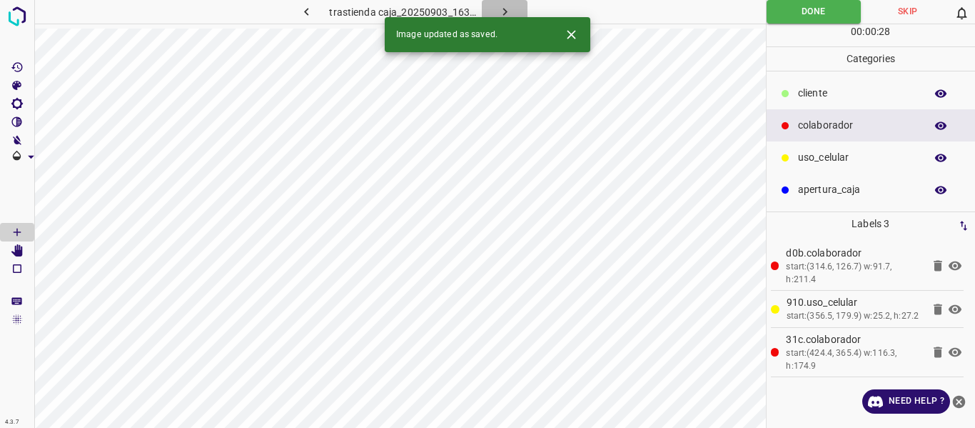
click at [503, 9] on icon "button" at bounding box center [505, 11] width 15 height 15
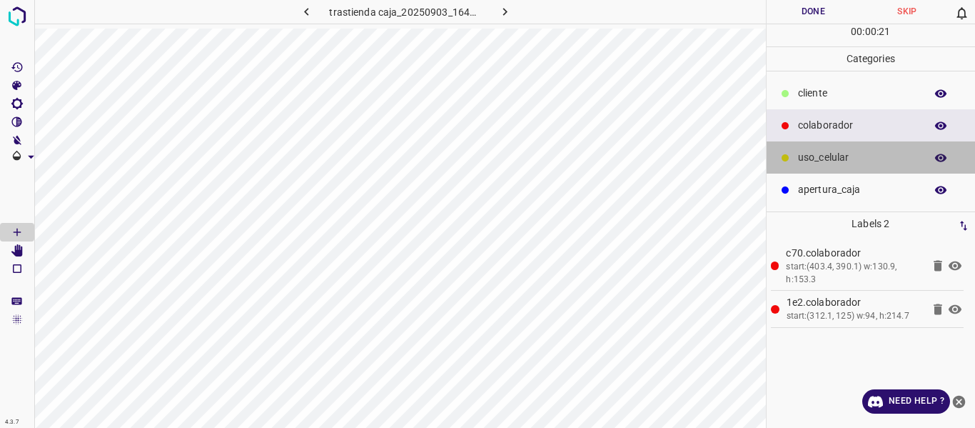
click at [799, 158] on p "uso_celular" at bounding box center [858, 157] width 120 height 15
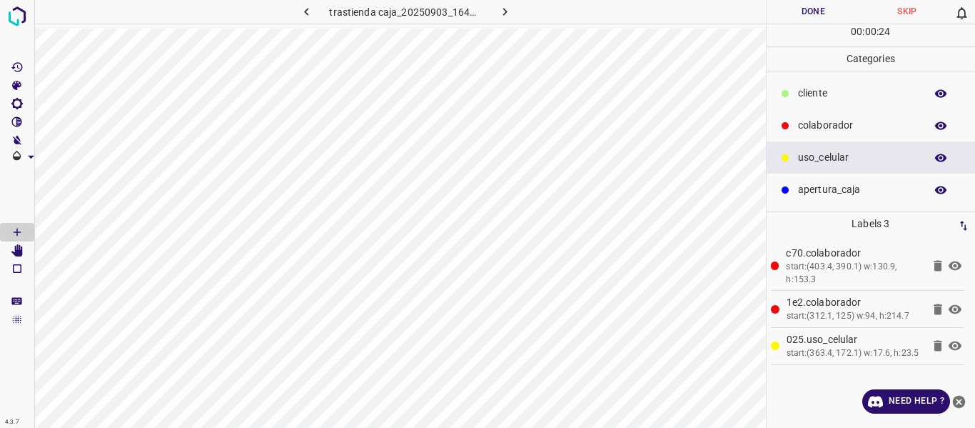
click at [808, 16] on button "Done" at bounding box center [814, 12] width 94 height 24
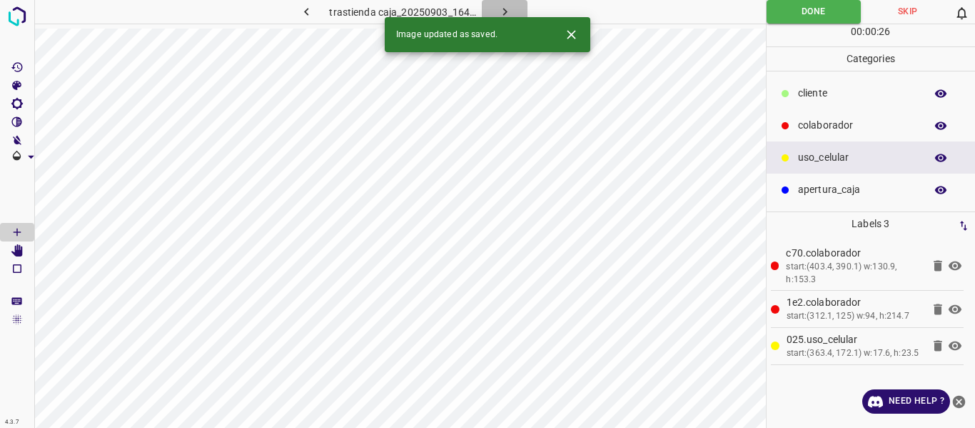
click at [501, 9] on icon "button" at bounding box center [505, 11] width 15 height 15
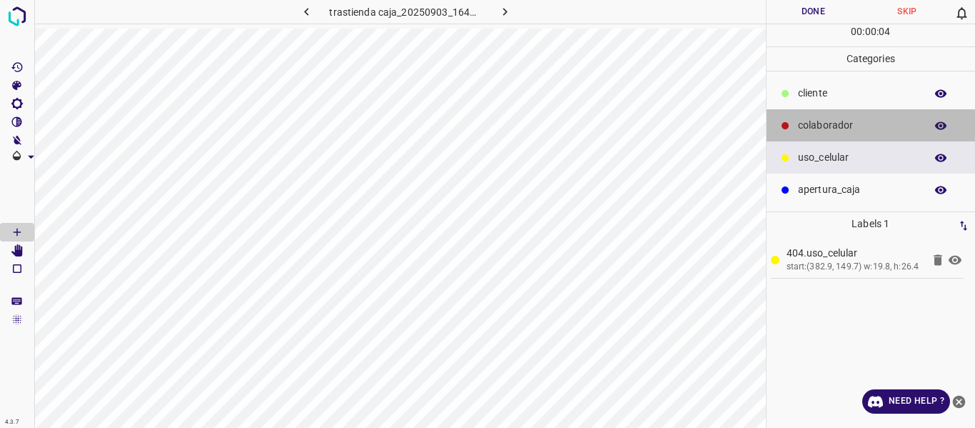
drag, startPoint x: 810, startPoint y: 123, endPoint x: 785, endPoint y: 124, distance: 25.7
click at [810, 123] on p "colaborador" at bounding box center [858, 125] width 120 height 15
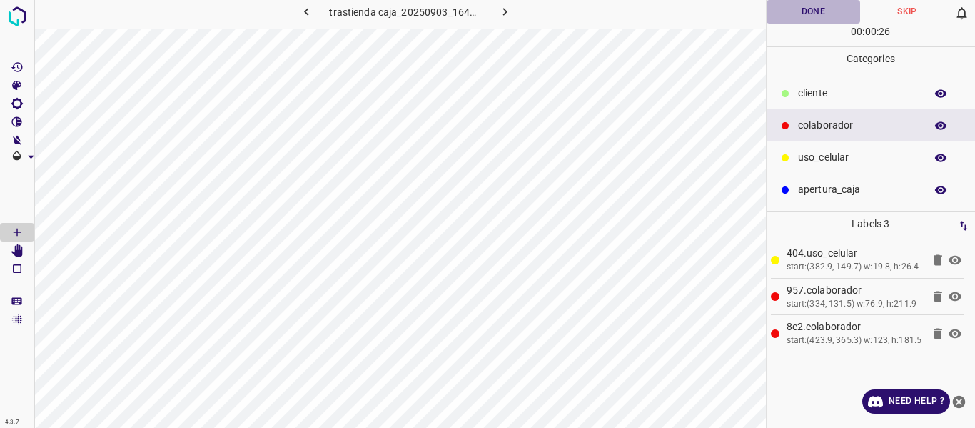
click at [802, 11] on button "Done" at bounding box center [814, 12] width 94 height 24
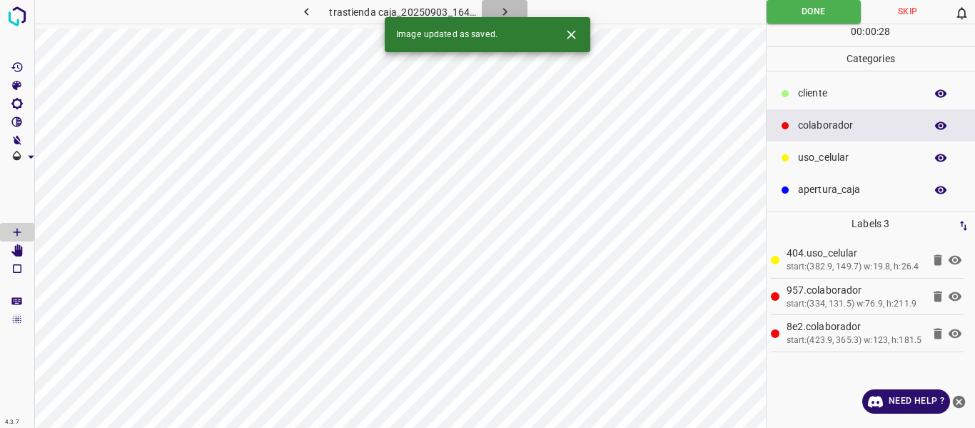
click at [504, 9] on icon "button" at bounding box center [505, 12] width 4 height 8
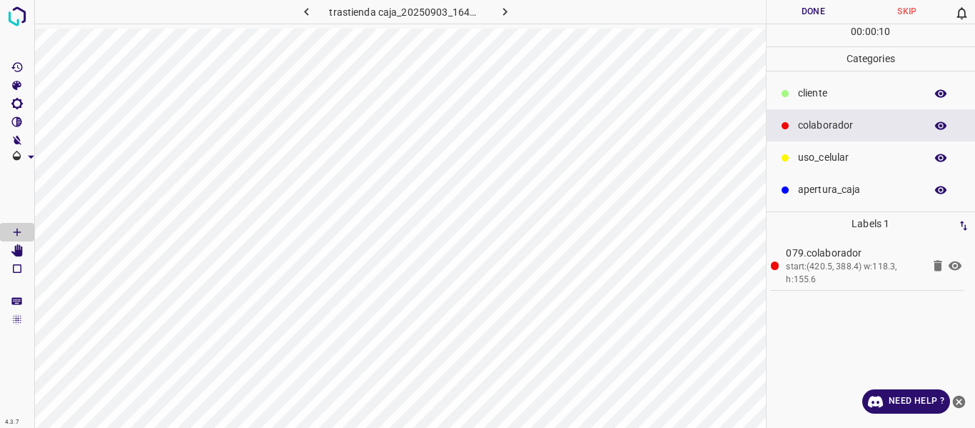
click at [825, 152] on p "uso_celular" at bounding box center [858, 157] width 120 height 15
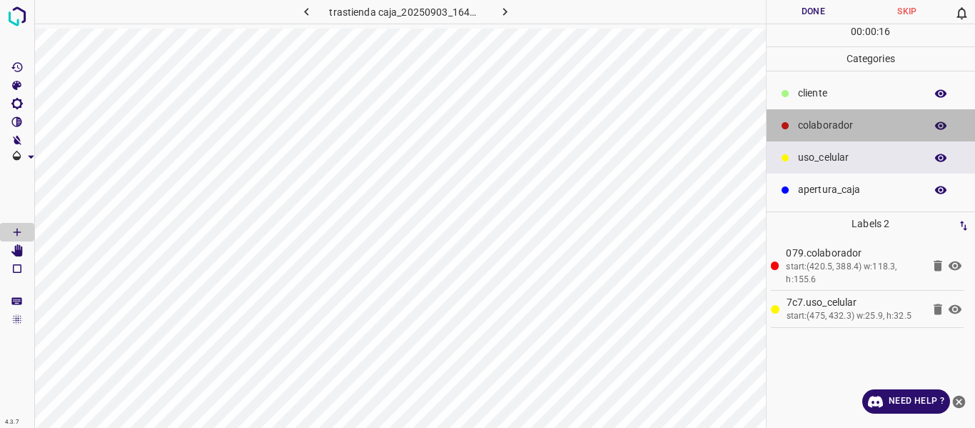
click at [812, 126] on p "colaborador" at bounding box center [858, 125] width 120 height 15
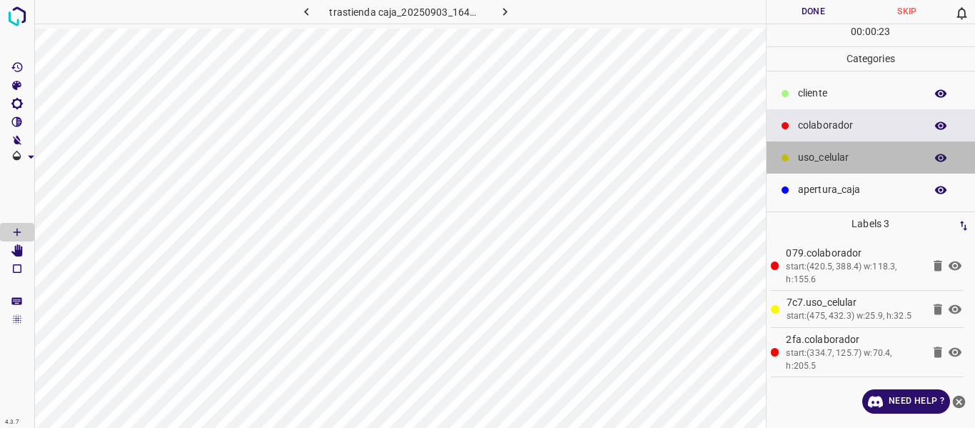
click at [817, 163] on p "uso_celular" at bounding box center [858, 157] width 120 height 15
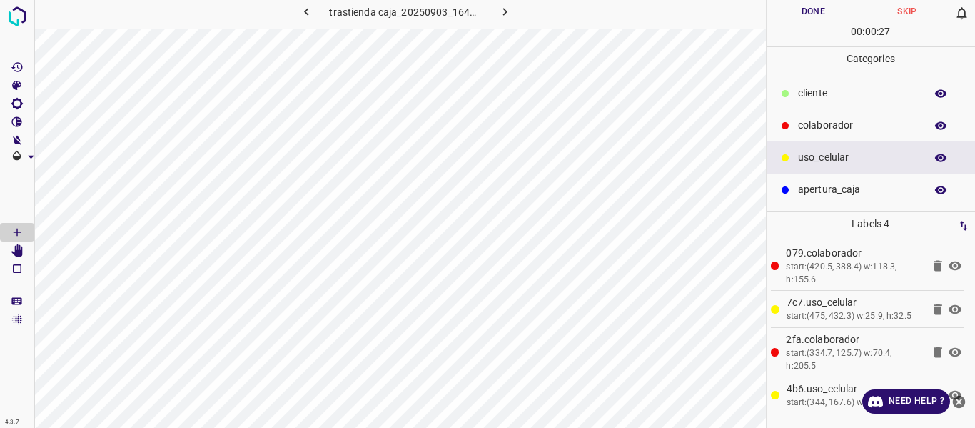
click at [785, 10] on button "Done" at bounding box center [814, 12] width 94 height 24
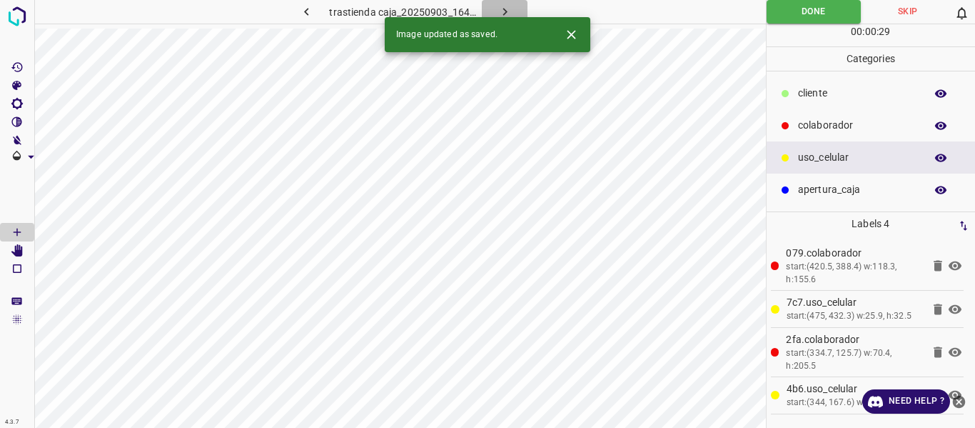
click at [493, 1] on button "button" at bounding box center [505, 12] width 46 height 24
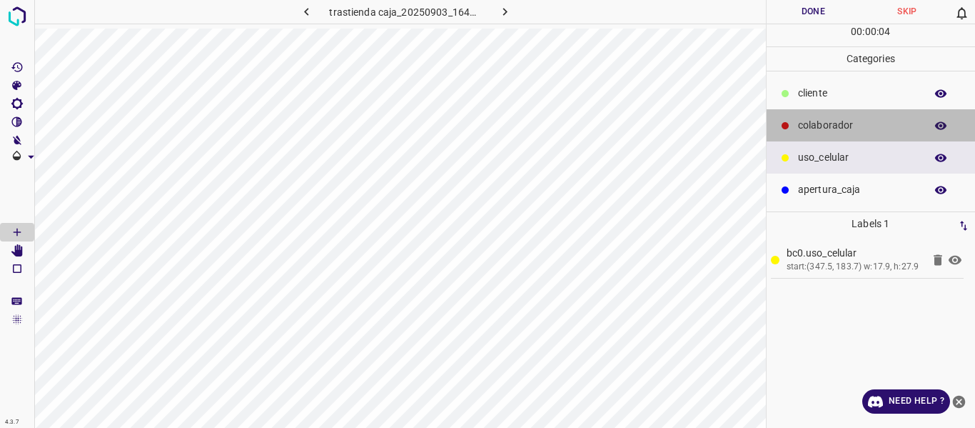
drag, startPoint x: 826, startPoint y: 119, endPoint x: 779, endPoint y: 117, distance: 47.2
click at [824, 120] on p "colaborador" at bounding box center [858, 125] width 120 height 15
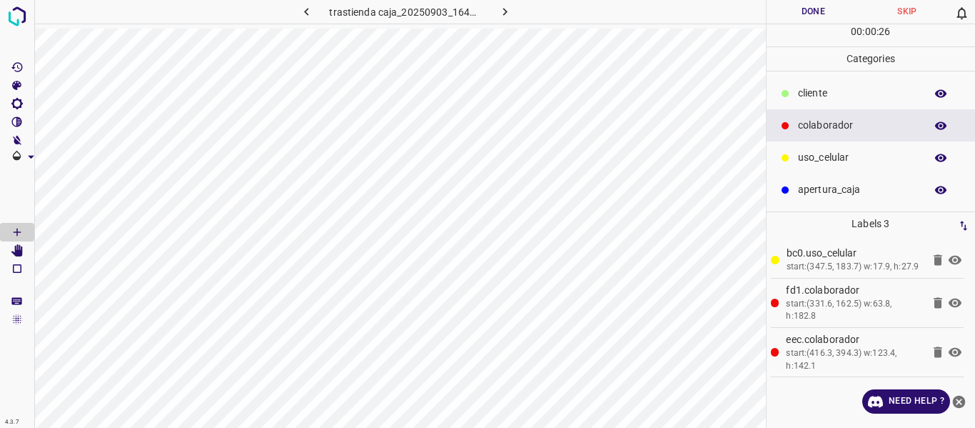
click at [814, 12] on button "Done" at bounding box center [814, 12] width 94 height 24
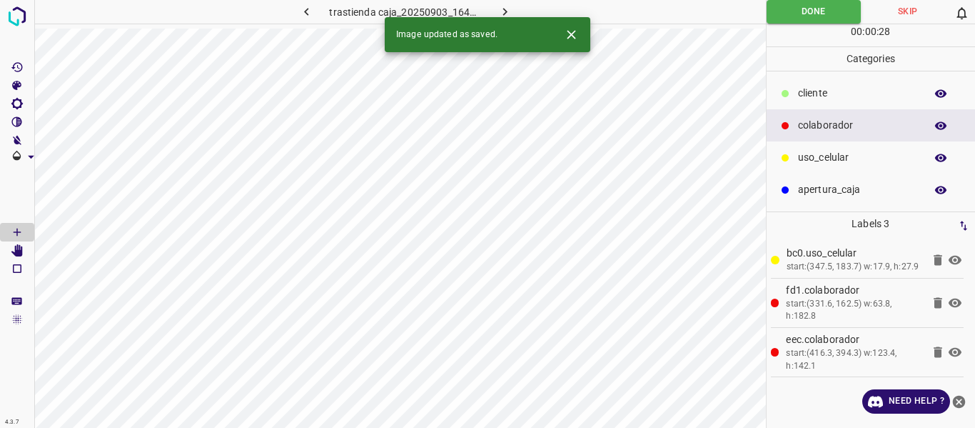
click at [508, 8] on icon "button" at bounding box center [505, 11] width 15 height 15
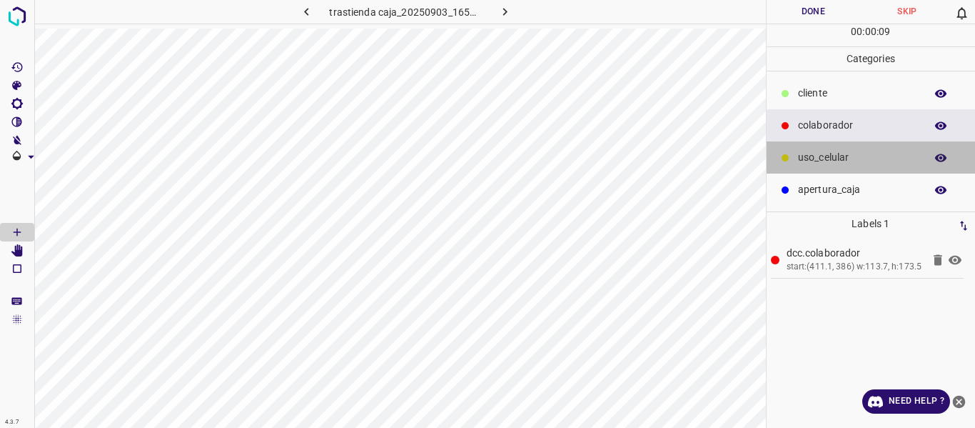
click at [842, 160] on p "uso_celular" at bounding box center [858, 157] width 120 height 15
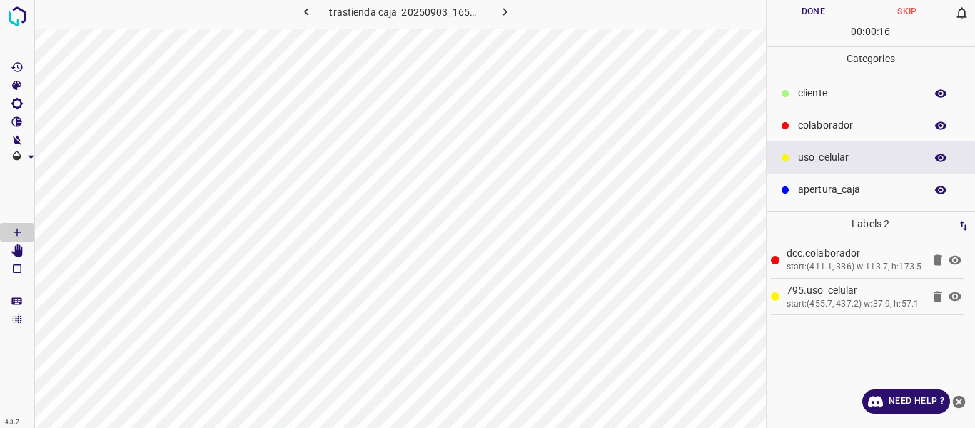
click at [801, 9] on button "Done" at bounding box center [814, 12] width 94 height 24
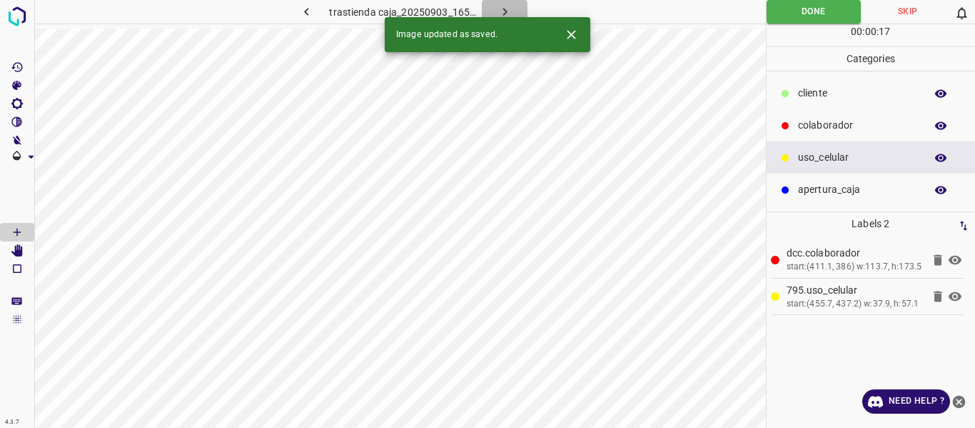
click at [507, 8] on icon "button" at bounding box center [505, 11] width 15 height 15
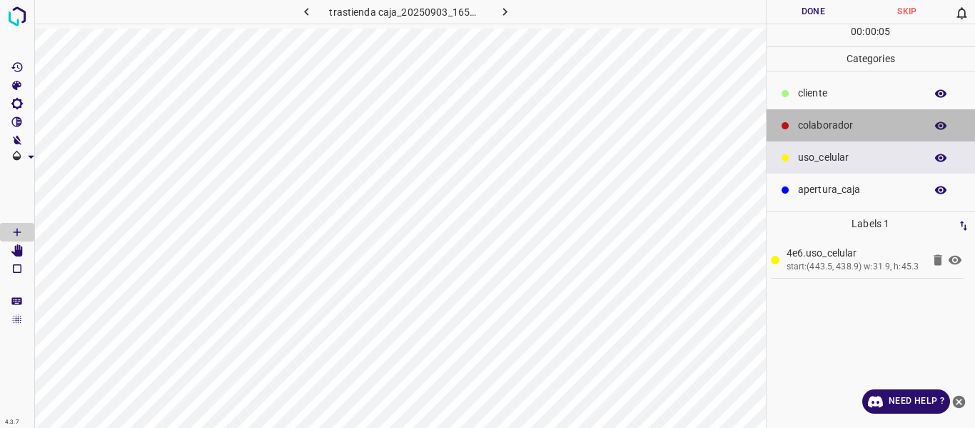
click at [819, 121] on p "colaborador" at bounding box center [858, 125] width 120 height 15
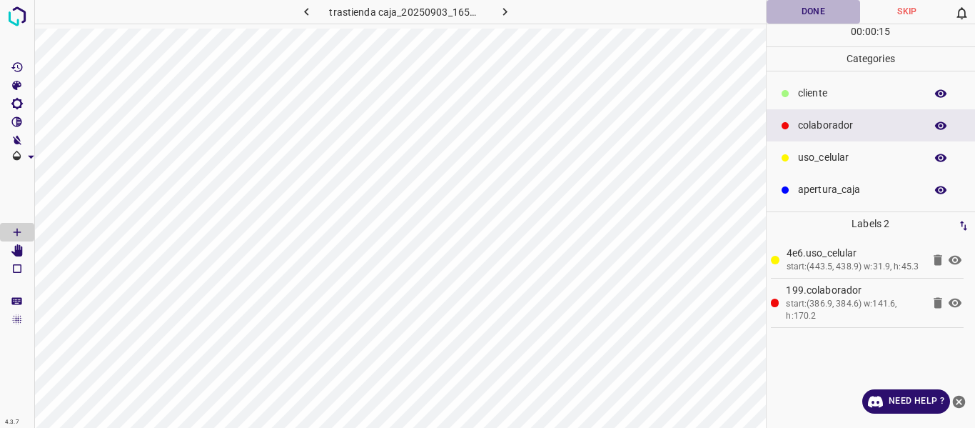
click at [800, 9] on button "Done" at bounding box center [814, 12] width 94 height 24
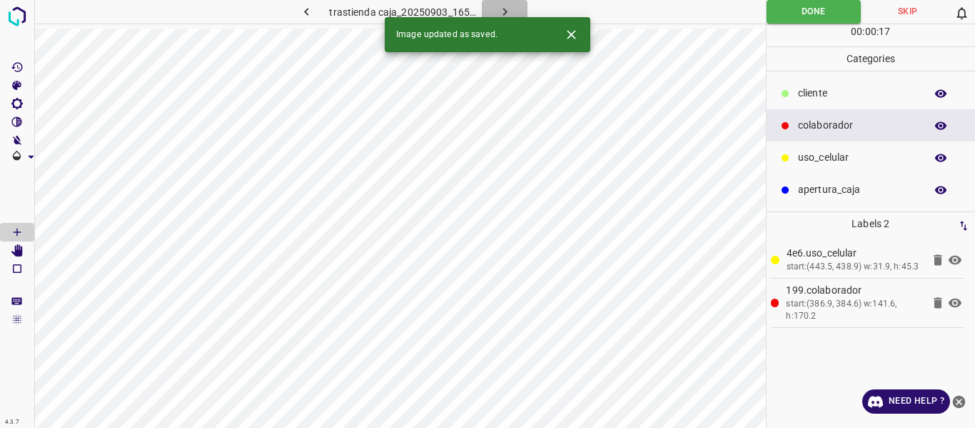
click at [506, 10] on icon "button" at bounding box center [505, 11] width 15 height 15
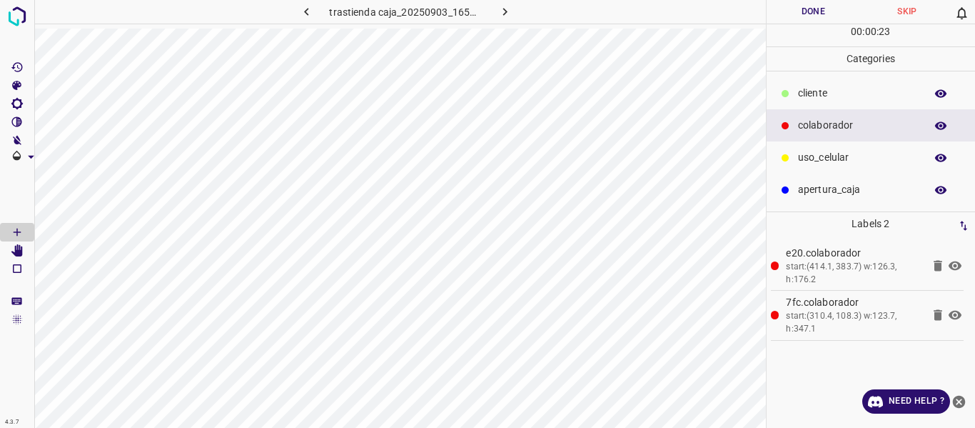
click at [801, 7] on button "Done" at bounding box center [814, 12] width 94 height 24
click at [498, 9] on icon "button" at bounding box center [505, 11] width 15 height 15
click at [815, 7] on button "Done" at bounding box center [814, 12] width 94 height 24
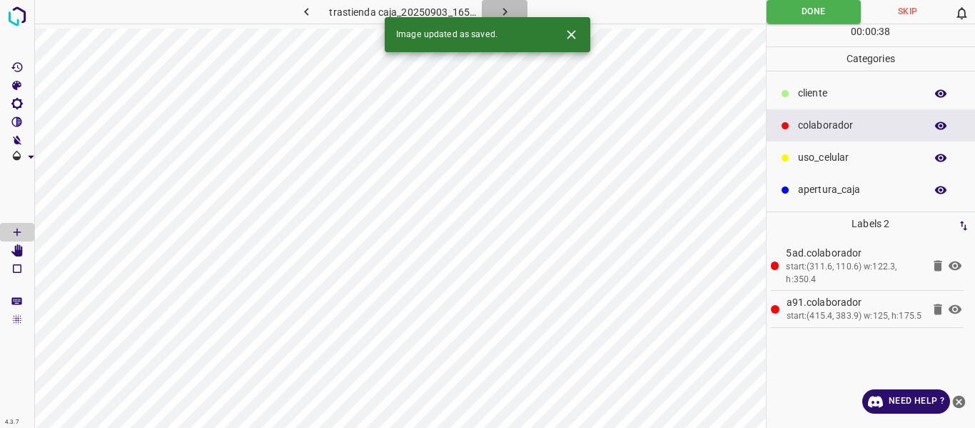
click at [501, 11] on icon "button" at bounding box center [505, 11] width 15 height 15
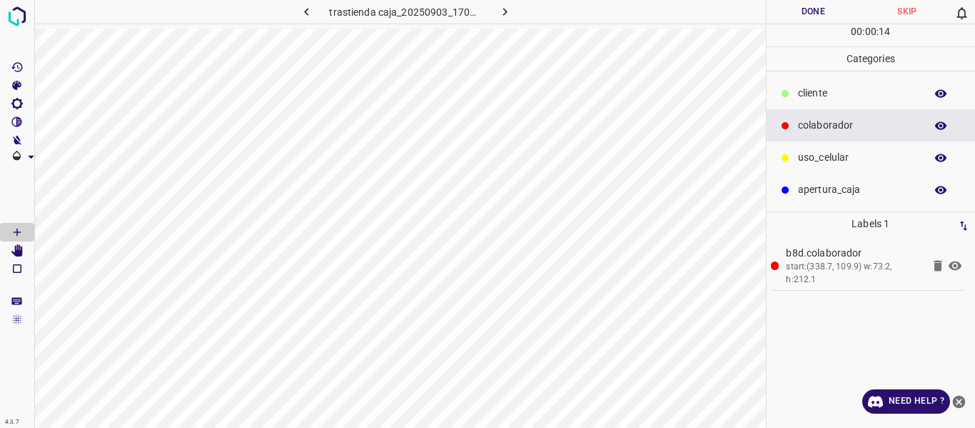
click at [782, 11] on button "Done" at bounding box center [814, 12] width 94 height 24
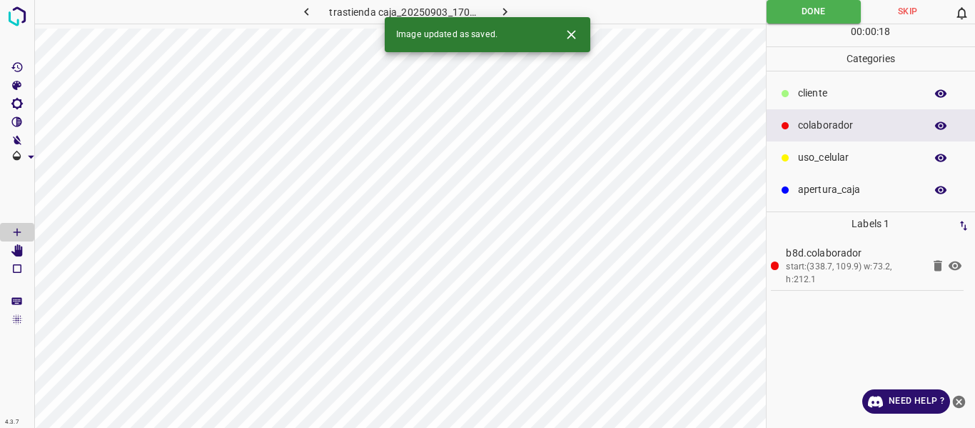
click at [500, 4] on button "button" at bounding box center [505, 12] width 46 height 24
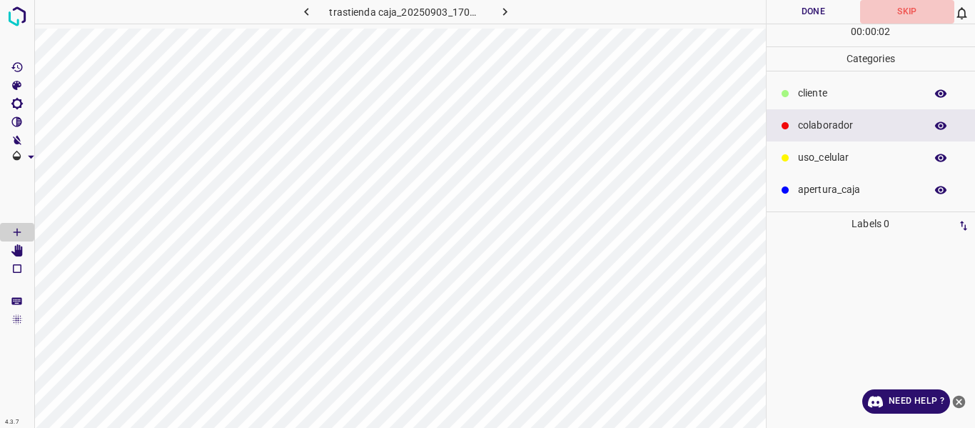
click at [895, 9] on button "Skip" at bounding box center [907, 12] width 94 height 24
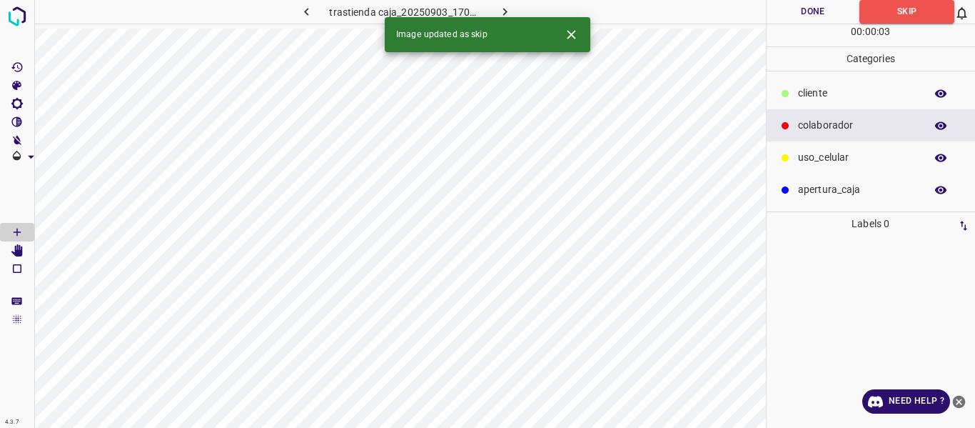
click at [500, 8] on icon "button" at bounding box center [505, 11] width 15 height 15
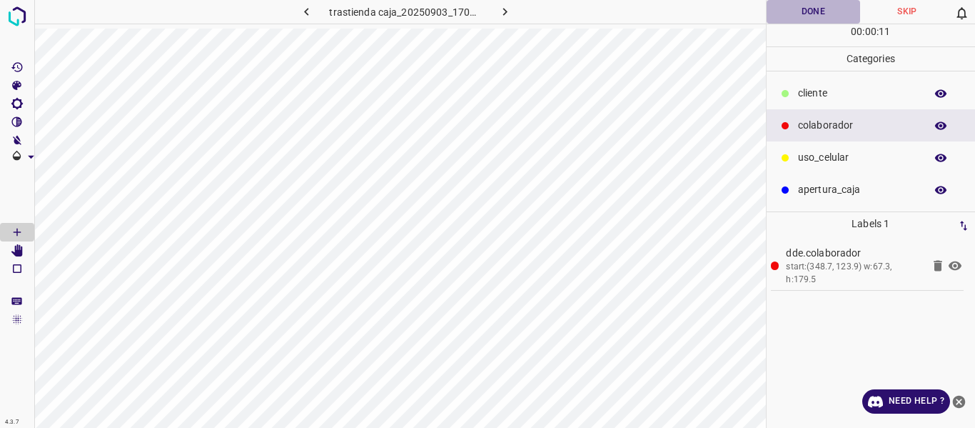
click at [790, 7] on button "Done" at bounding box center [814, 12] width 94 height 24
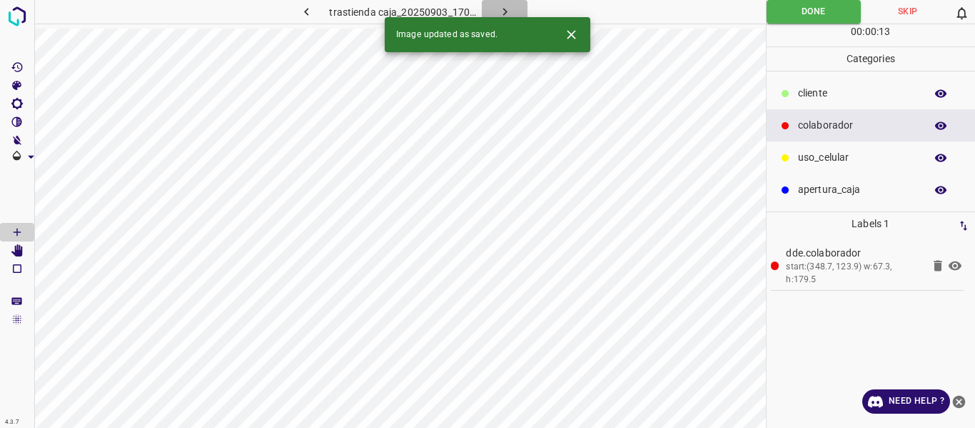
click at [502, 11] on icon "button" at bounding box center [505, 11] width 15 height 15
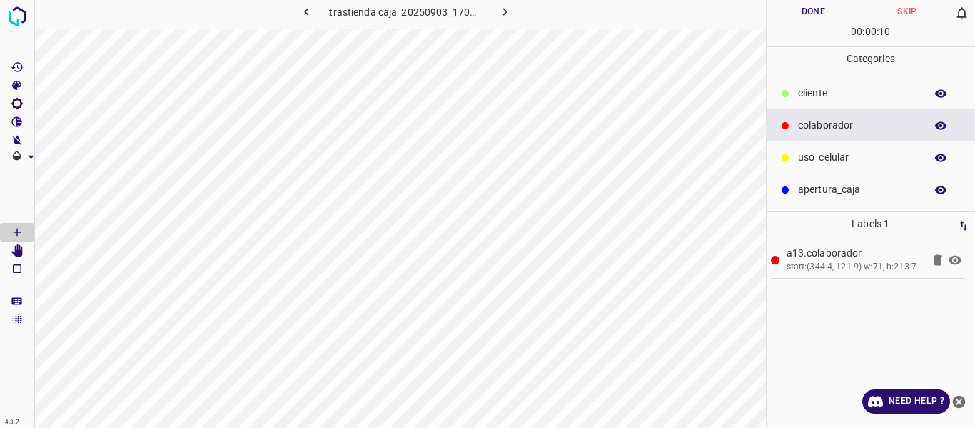
click at [805, 4] on button "Done" at bounding box center [814, 12] width 94 height 24
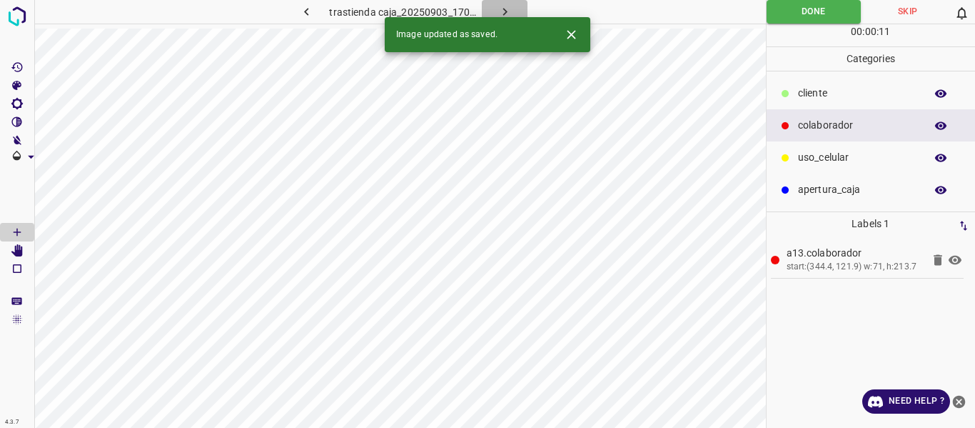
click at [501, 8] on icon "button" at bounding box center [505, 11] width 15 height 15
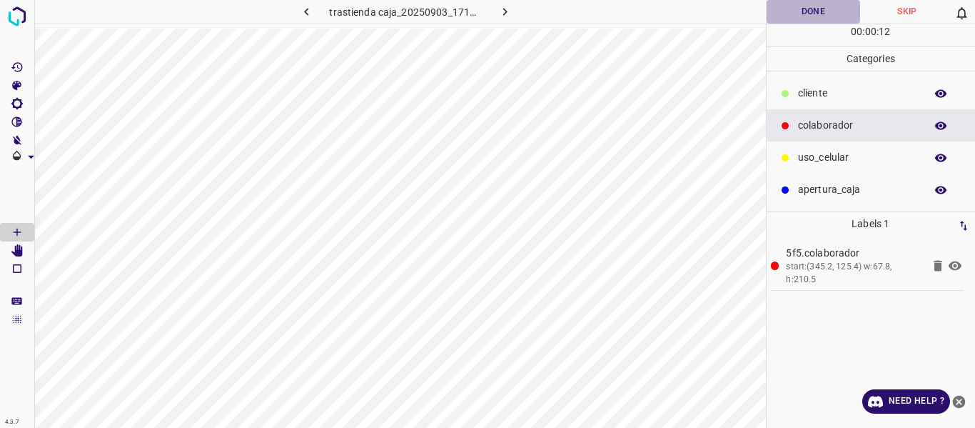
click at [802, 16] on button "Done" at bounding box center [814, 12] width 94 height 24
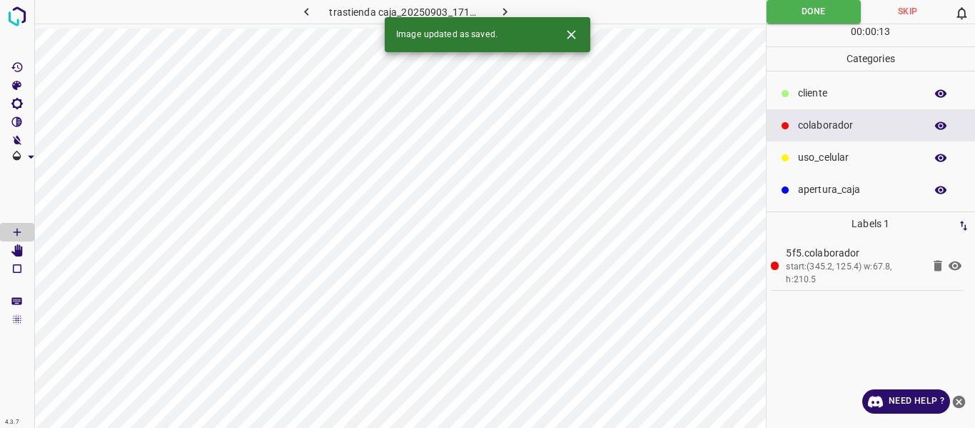
drag, startPoint x: 506, startPoint y: 7, endPoint x: 483, endPoint y: 29, distance: 31.3
click at [506, 6] on icon "button" at bounding box center [505, 11] width 15 height 15
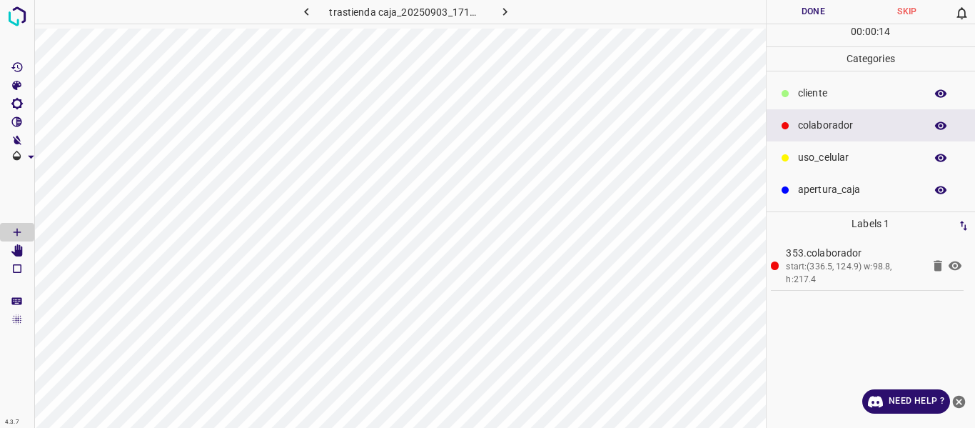
click at [817, 14] on button "Done" at bounding box center [814, 12] width 94 height 24
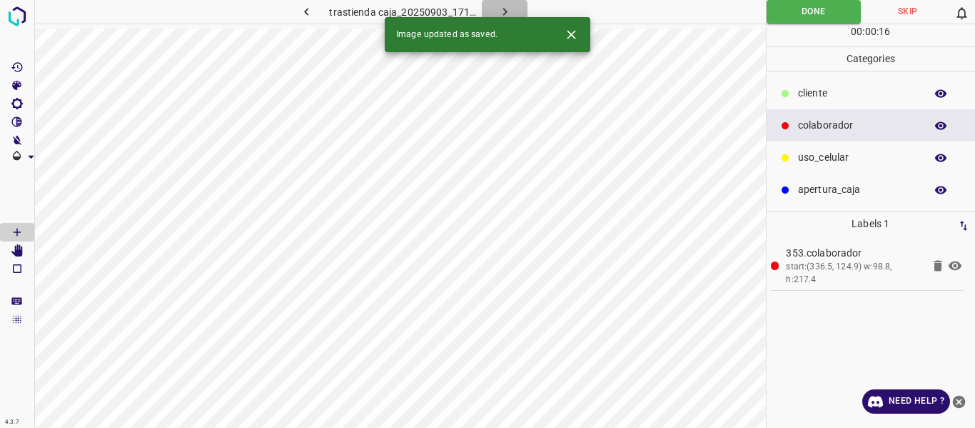
click at [500, 8] on icon "button" at bounding box center [505, 11] width 15 height 15
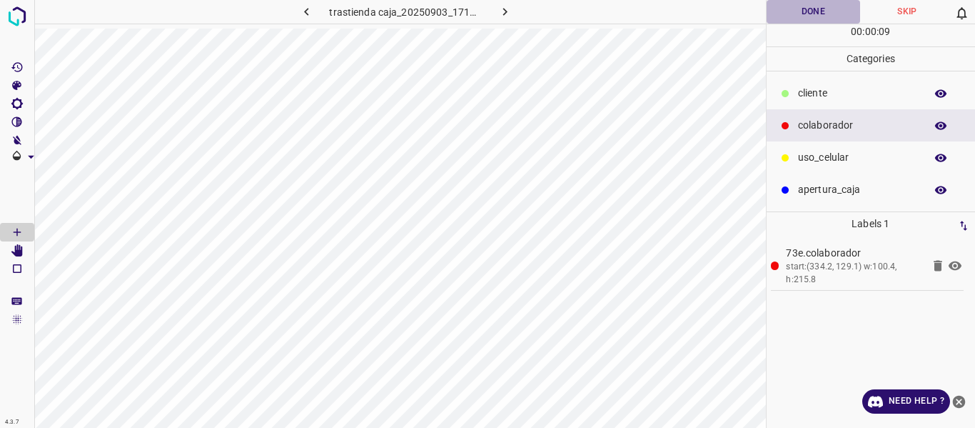
click at [805, 8] on button "Done" at bounding box center [814, 12] width 94 height 24
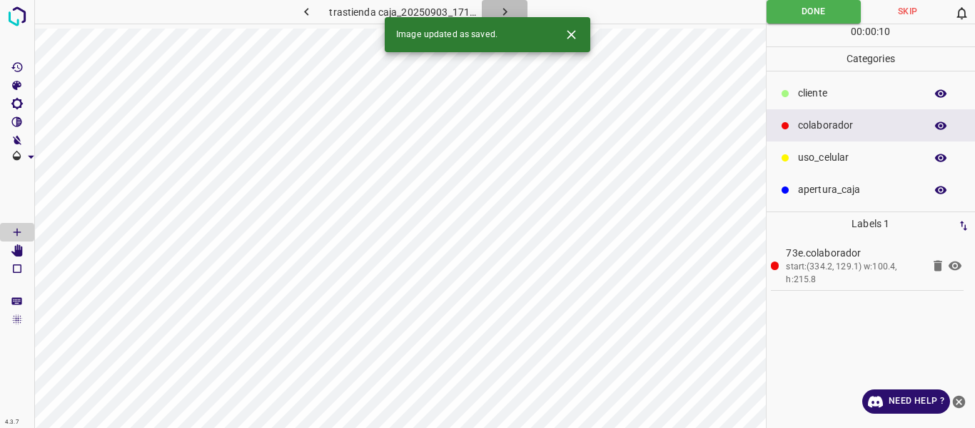
click at [504, 10] on icon "button" at bounding box center [505, 12] width 4 height 8
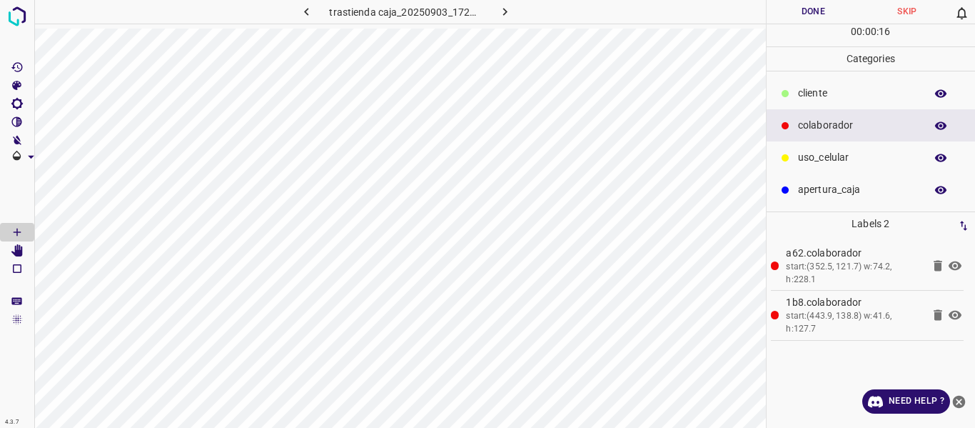
drag, startPoint x: 812, startPoint y: 155, endPoint x: 788, endPoint y: 154, distance: 23.6
click at [812, 154] on p "uso_celular" at bounding box center [858, 157] width 120 height 15
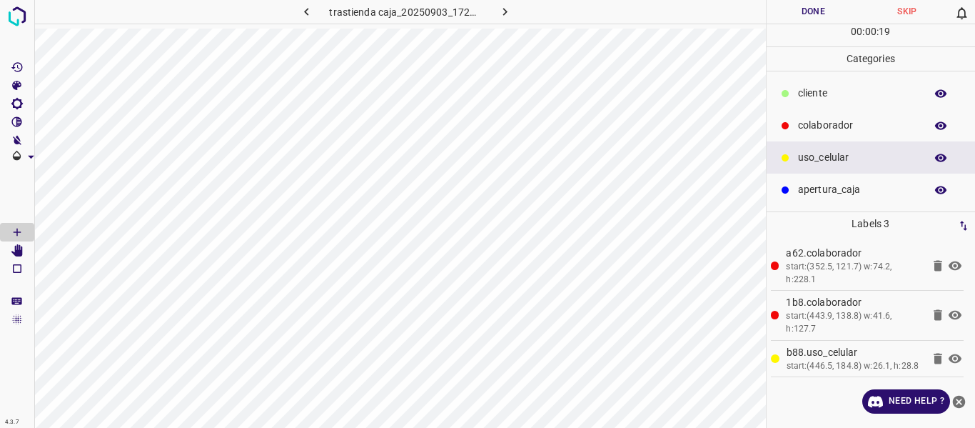
click at [802, 14] on button "Done" at bounding box center [814, 12] width 94 height 24
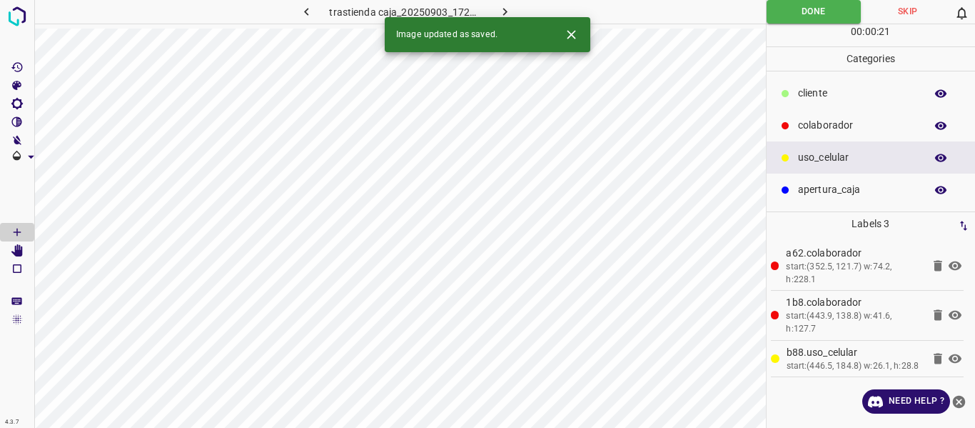
click at [504, 9] on icon "button" at bounding box center [505, 11] width 15 height 15
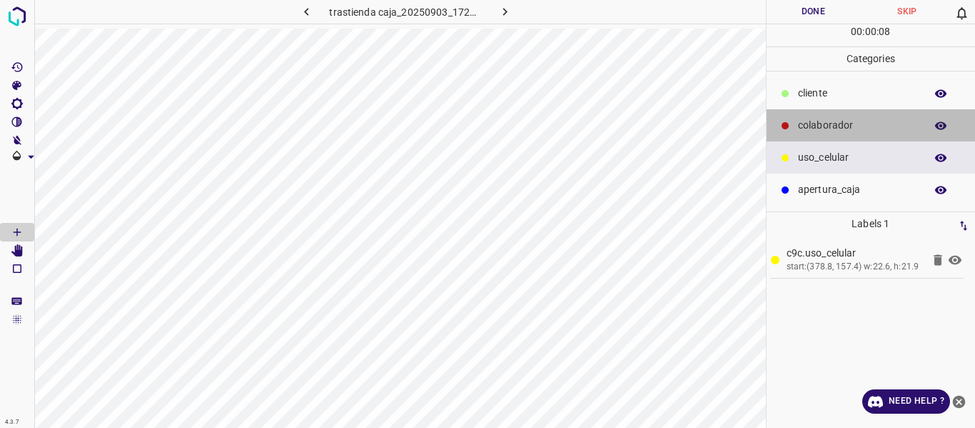
drag, startPoint x: 830, startPoint y: 118, endPoint x: 782, endPoint y: 132, distance: 49.7
click at [829, 119] on p "colaborador" at bounding box center [858, 125] width 120 height 15
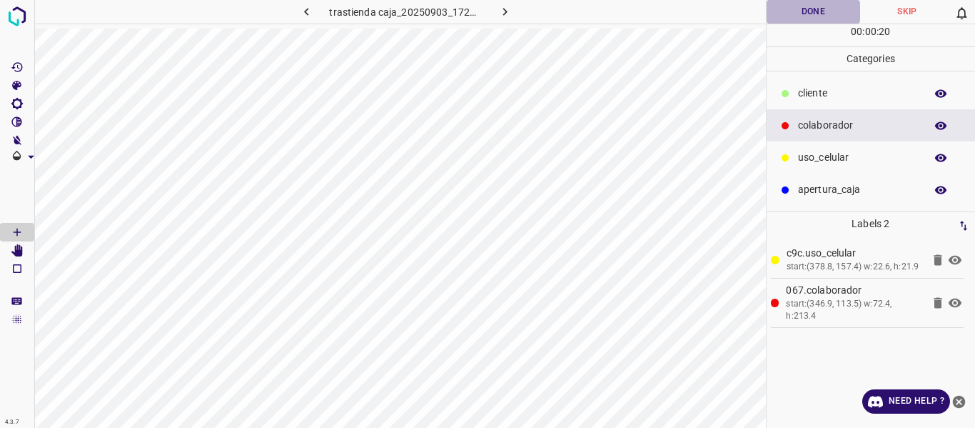
click at [794, 13] on button "Done" at bounding box center [814, 12] width 94 height 24
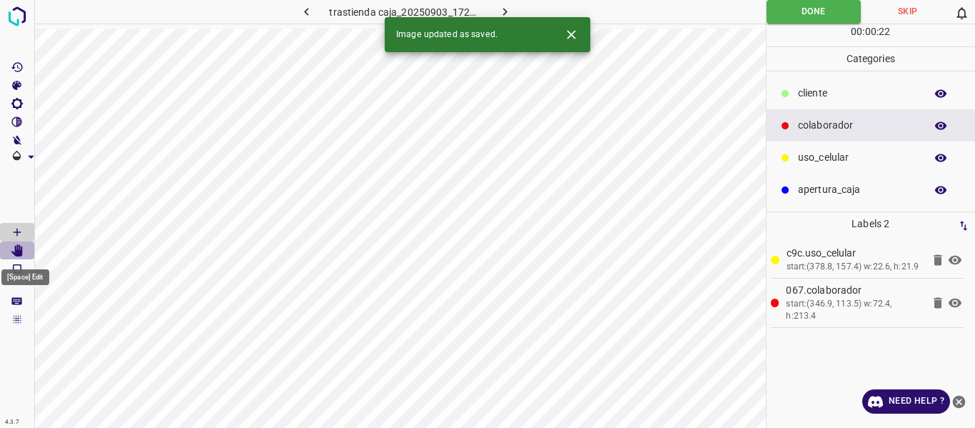
click at [16, 246] on icon "[Space] Edit" at bounding box center [16, 250] width 11 height 13
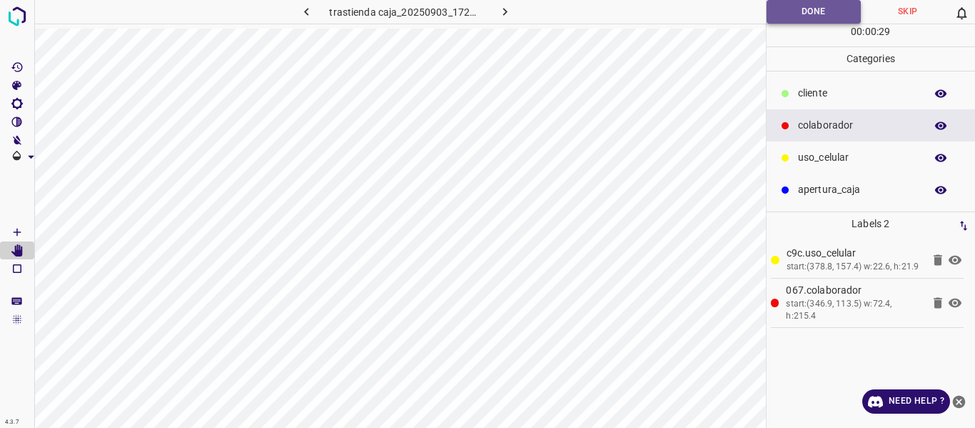
click at [791, 8] on button "Done" at bounding box center [814, 12] width 95 height 24
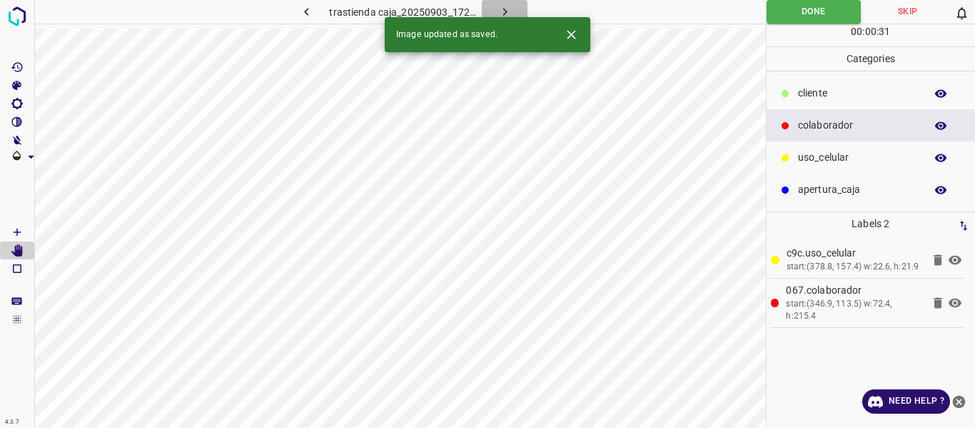
click at [510, 1] on button "button" at bounding box center [505, 12] width 46 height 24
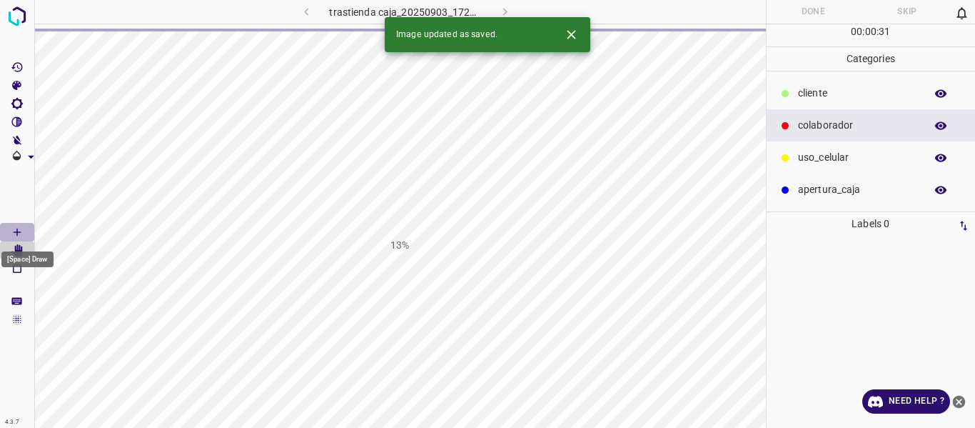
click at [19, 229] on icon "[Space] Draw" at bounding box center [17, 232] width 13 height 13
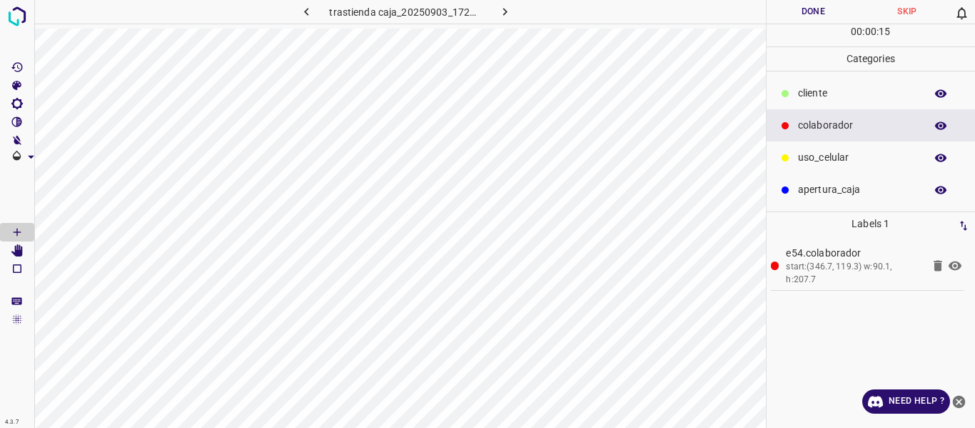
click at [819, 160] on p "uso_celular" at bounding box center [858, 157] width 120 height 15
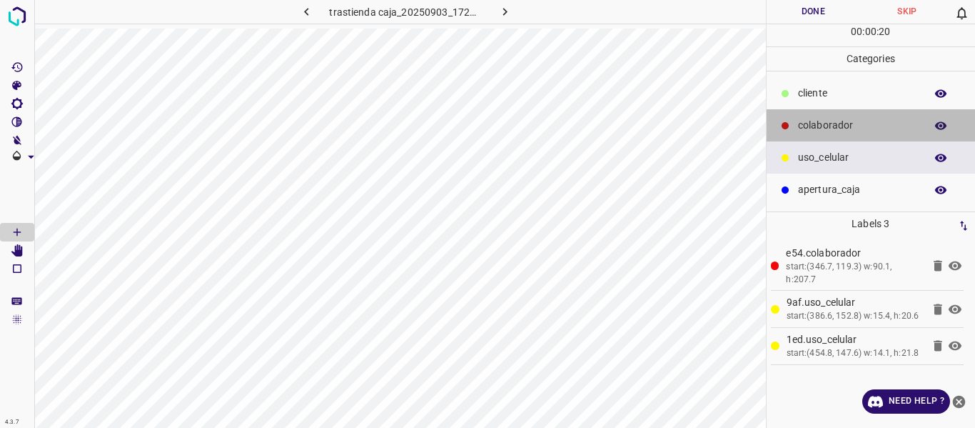
click at [839, 128] on p "colaborador" at bounding box center [858, 125] width 120 height 15
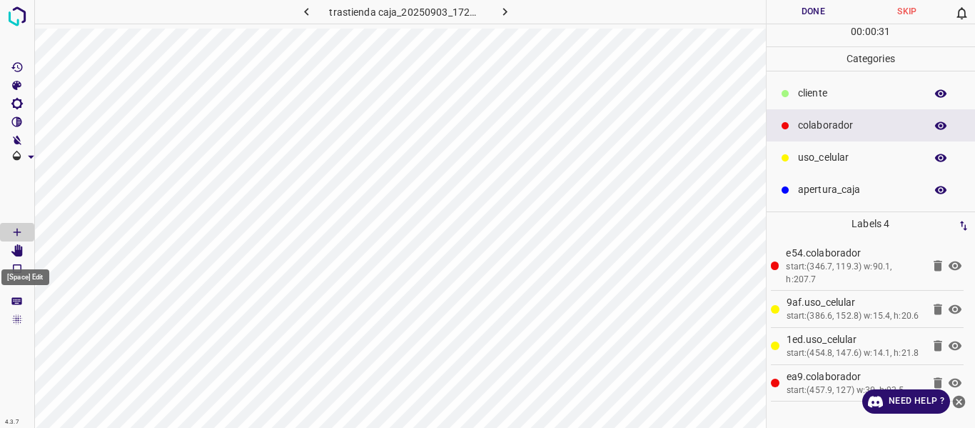
click at [19, 250] on icon "[Space] Edit" at bounding box center [16, 250] width 11 height 13
click at [802, 12] on button "Done" at bounding box center [814, 12] width 94 height 24
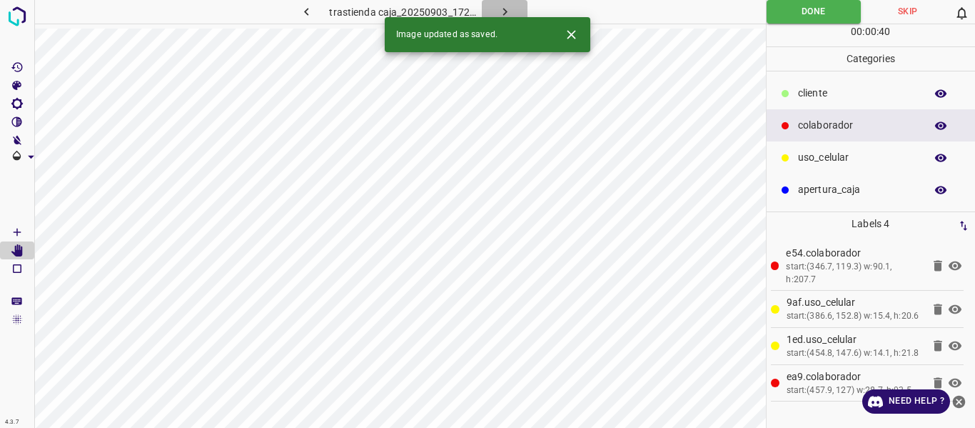
click at [504, 6] on icon "button" at bounding box center [505, 11] width 15 height 15
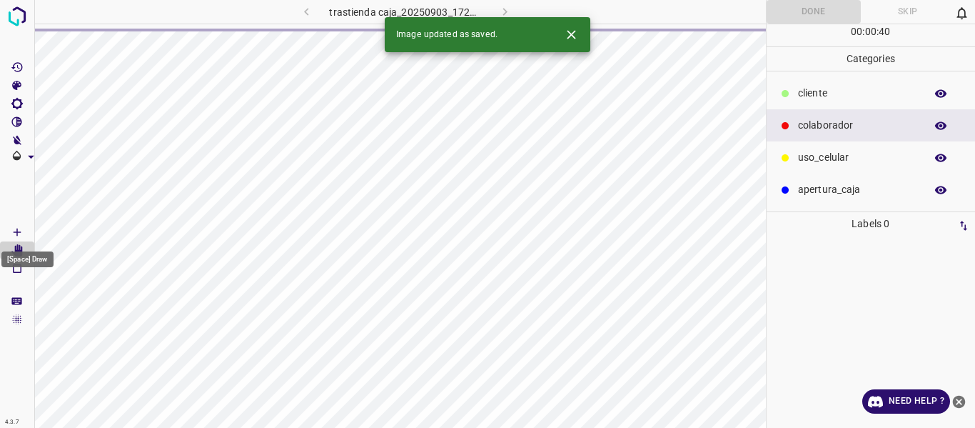
click at [12, 228] on icon "[Space] Draw" at bounding box center [17, 232] width 13 height 13
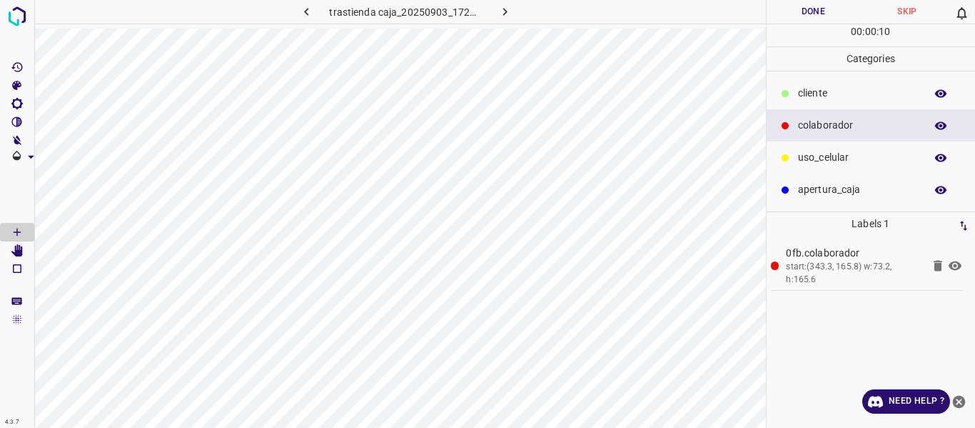
click at [815, 163] on p "uso_celular" at bounding box center [858, 157] width 120 height 15
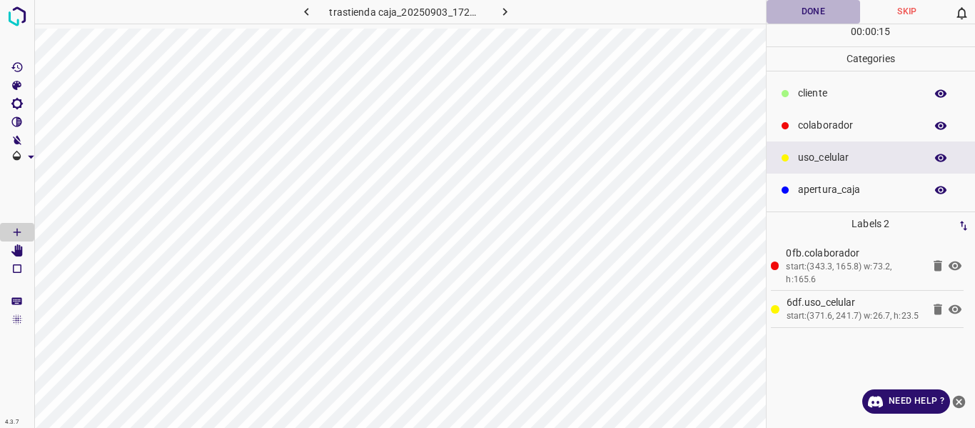
click at [790, 10] on button "Done" at bounding box center [814, 12] width 94 height 24
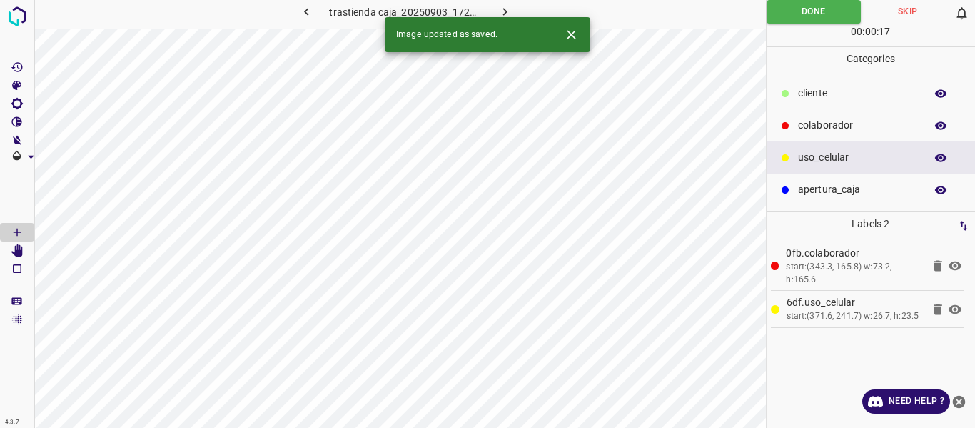
click at [506, 9] on icon "button" at bounding box center [505, 11] width 15 height 15
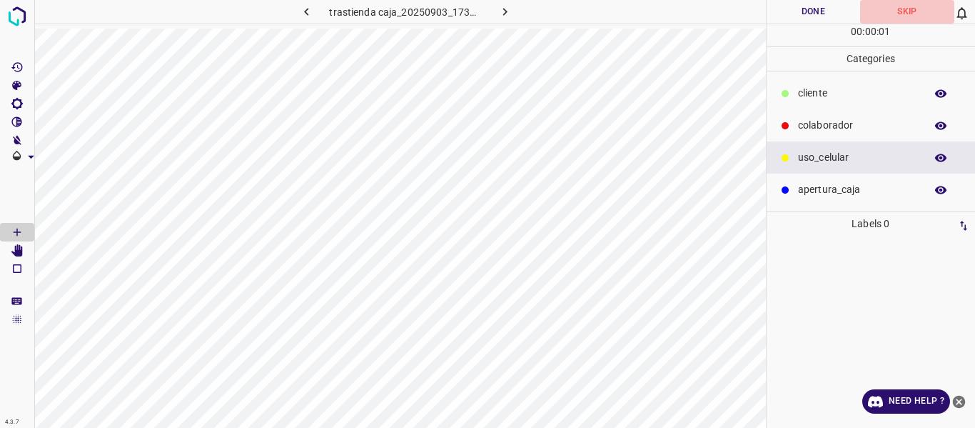
click at [907, 6] on button "Skip" at bounding box center [907, 12] width 94 height 24
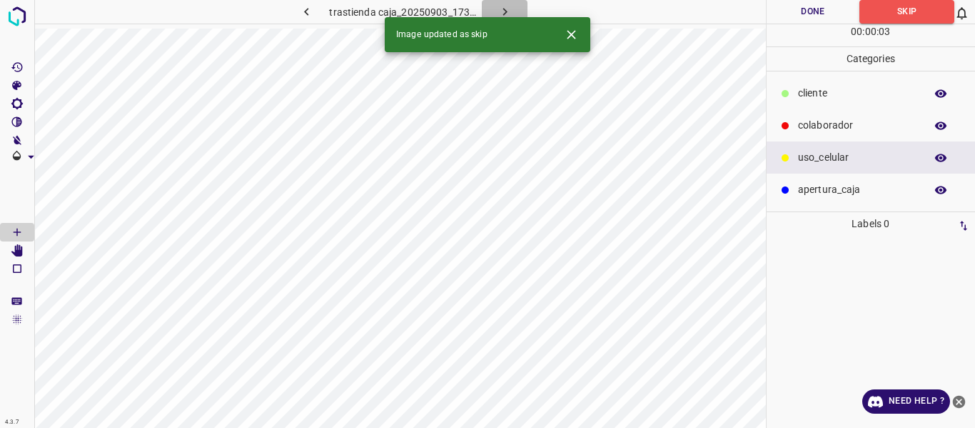
drag, startPoint x: 498, startPoint y: 6, endPoint x: 505, endPoint y: 14, distance: 10.6
click at [499, 6] on icon "button" at bounding box center [505, 11] width 15 height 15
click at [914, 11] on button "Skip" at bounding box center [907, 12] width 94 height 24
click at [506, 7] on icon "button" at bounding box center [505, 11] width 15 height 15
click at [927, 9] on button "Skip" at bounding box center [907, 12] width 94 height 24
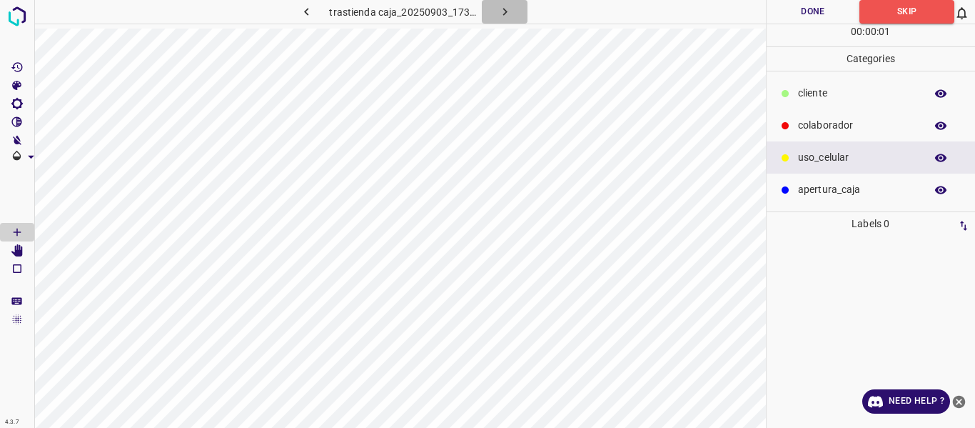
click at [505, 8] on icon "button" at bounding box center [505, 11] width 15 height 15
click at [910, 11] on button "Skip" at bounding box center [907, 12] width 94 height 24
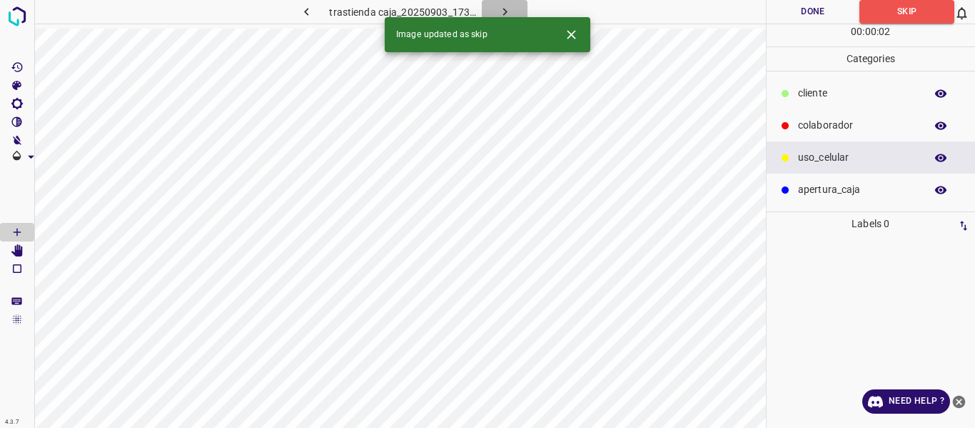
click at [507, 10] on icon "button" at bounding box center [505, 11] width 15 height 15
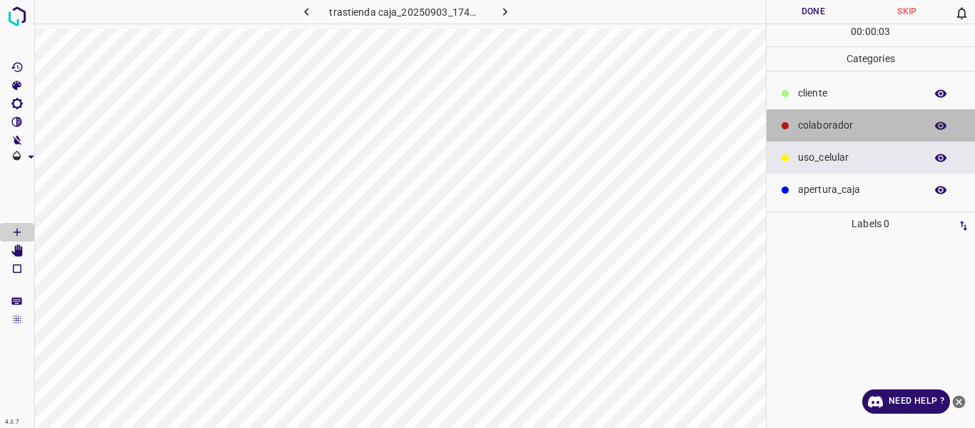
click at [817, 123] on p "colaborador" at bounding box center [858, 125] width 120 height 15
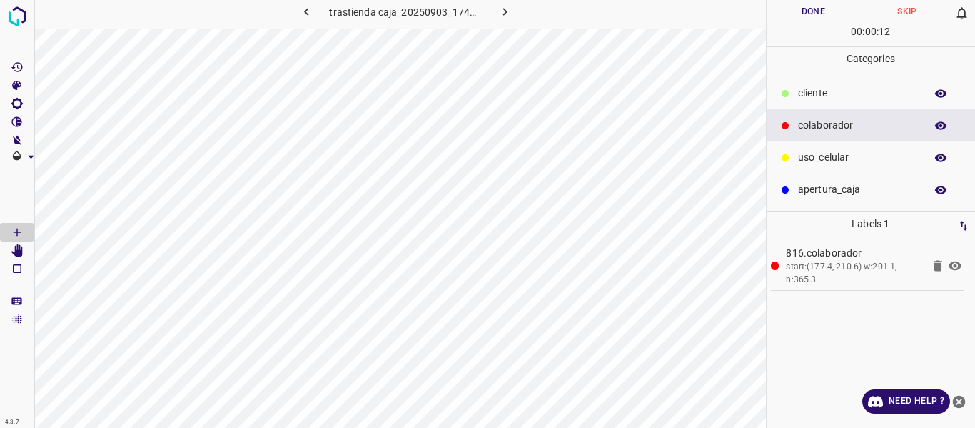
click at [790, 9] on button "Done" at bounding box center [814, 12] width 94 height 24
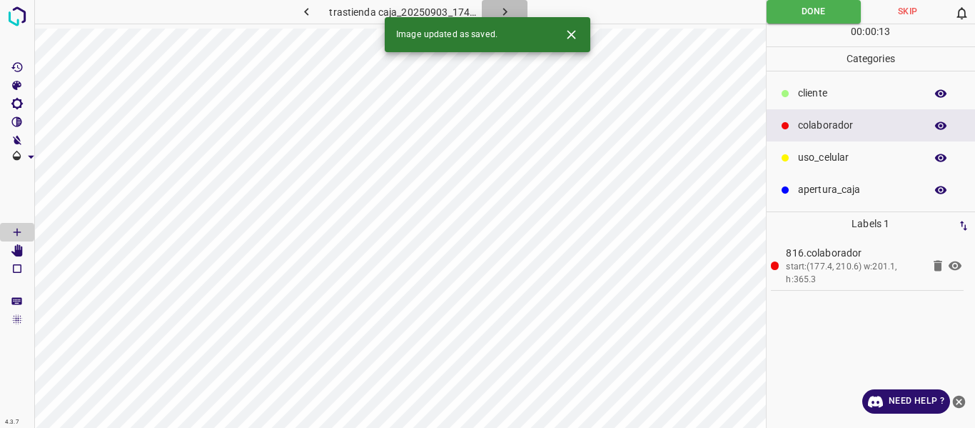
click at [501, 11] on icon "button" at bounding box center [505, 11] width 15 height 15
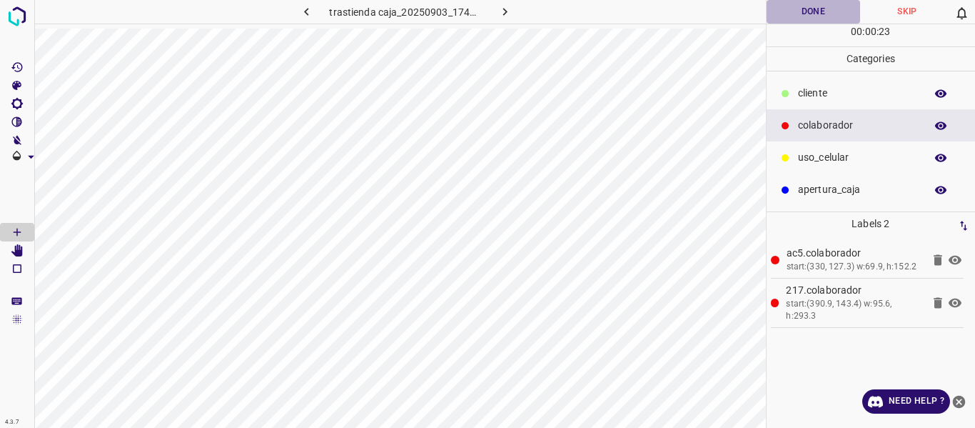
click at [817, 9] on button "Done" at bounding box center [814, 12] width 94 height 24
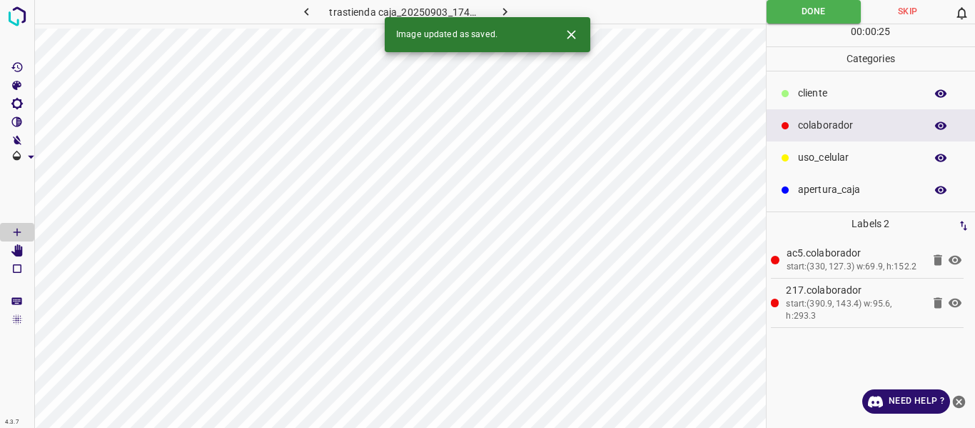
click at [509, 9] on icon "button" at bounding box center [505, 11] width 15 height 15
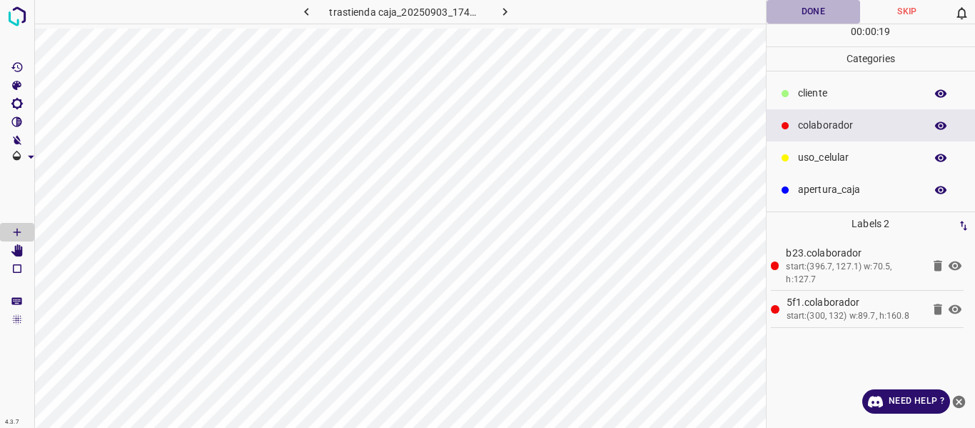
click at [800, 11] on button "Done" at bounding box center [814, 12] width 94 height 24
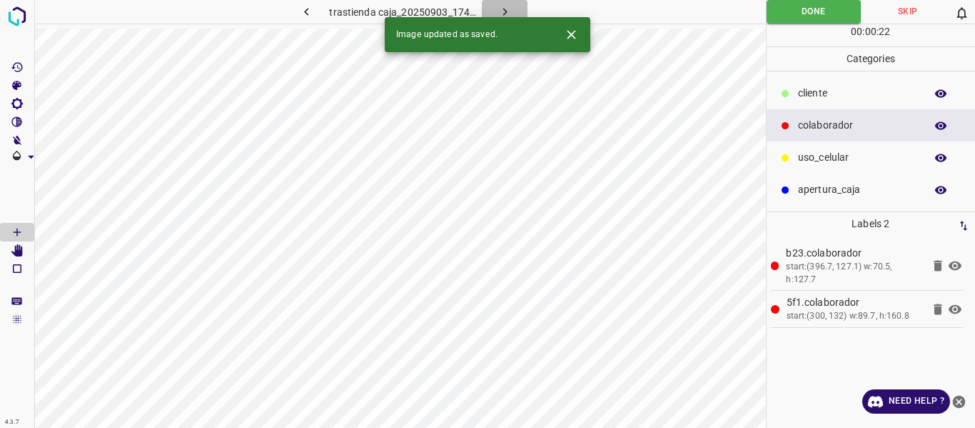
click at [512, 5] on button "button" at bounding box center [505, 12] width 46 height 24
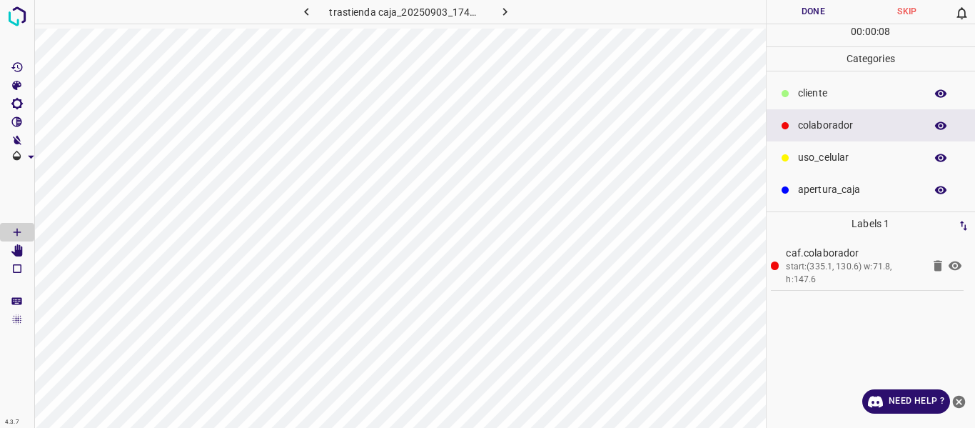
click at [802, 11] on button "Done" at bounding box center [814, 12] width 94 height 24
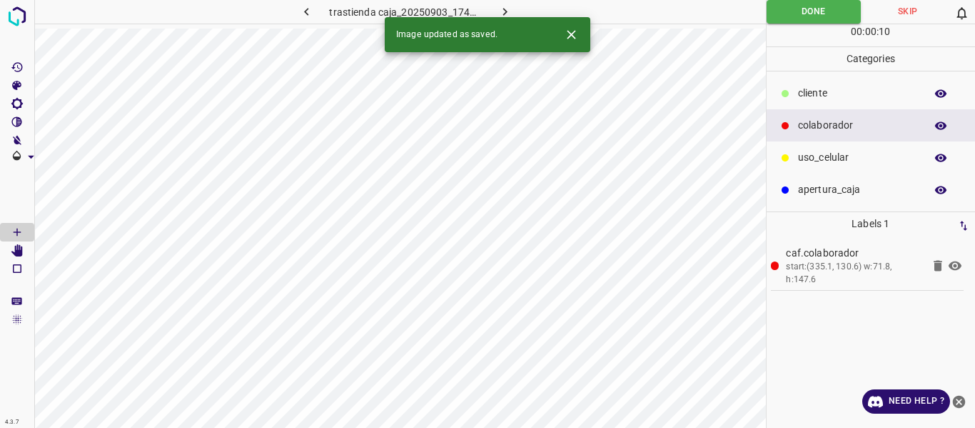
drag, startPoint x: 503, startPoint y: 10, endPoint x: 515, endPoint y: 46, distance: 37.7
click at [503, 9] on icon "button" at bounding box center [505, 11] width 15 height 15
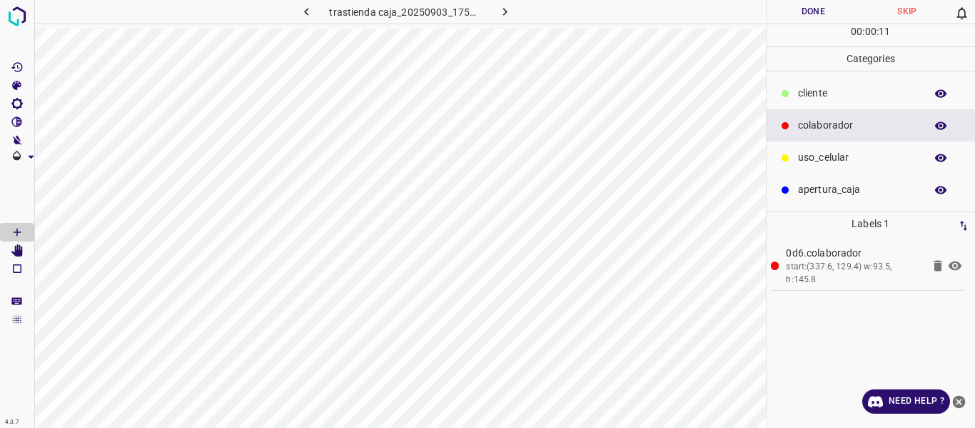
click at [800, 14] on button "Done" at bounding box center [814, 12] width 94 height 24
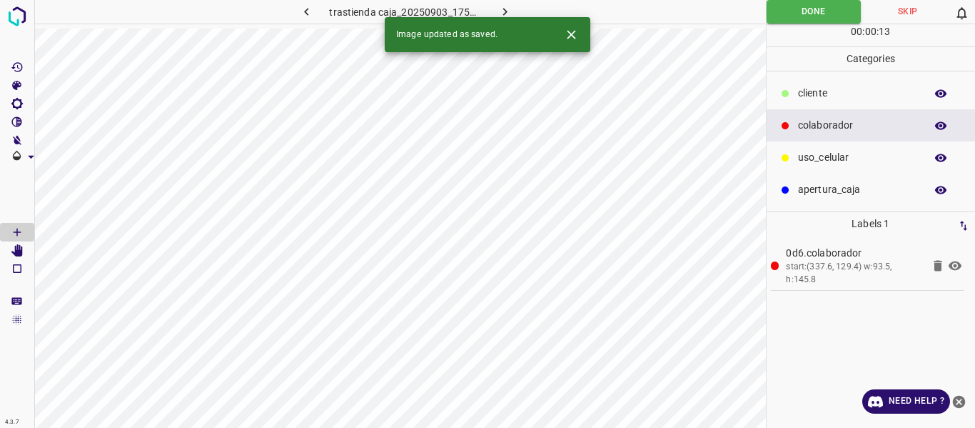
click at [498, 10] on icon "button" at bounding box center [505, 11] width 15 height 15
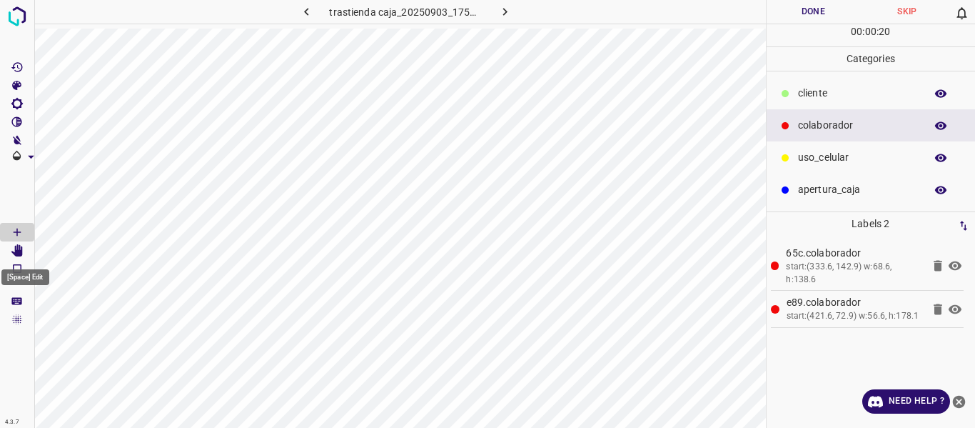
click at [19, 242] on Edit"] "[Space] Edit" at bounding box center [17, 250] width 34 height 19
click at [805, 10] on button "Done" at bounding box center [814, 12] width 94 height 24
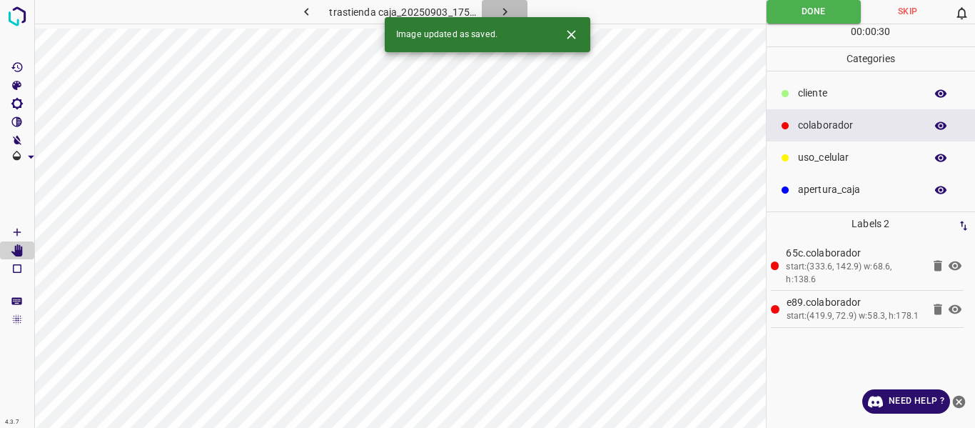
click at [505, 9] on icon "button" at bounding box center [505, 11] width 15 height 15
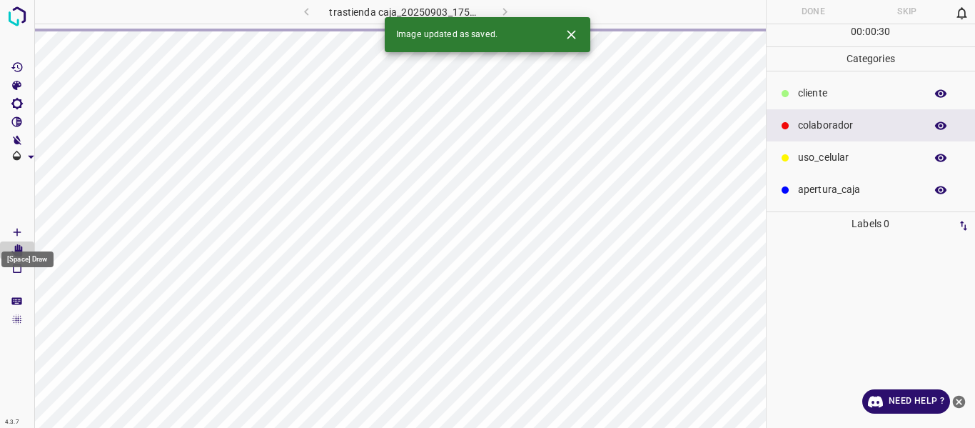
click at [19, 231] on icon "[Space] Draw" at bounding box center [17, 232] width 13 height 13
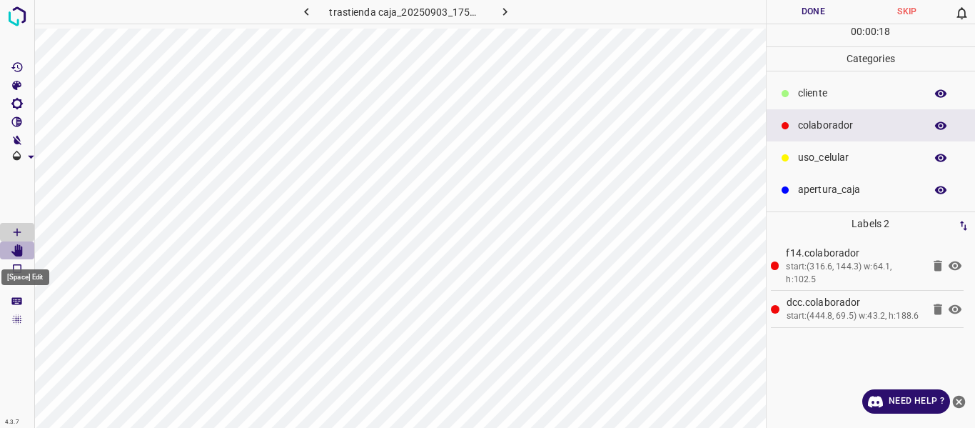
drag, startPoint x: 13, startPoint y: 248, endPoint x: 28, endPoint y: 246, distance: 15.1
click at [16, 246] on icon "[Space] Edit" at bounding box center [17, 250] width 13 height 13
click at [810, 9] on button "Done" at bounding box center [814, 12] width 94 height 24
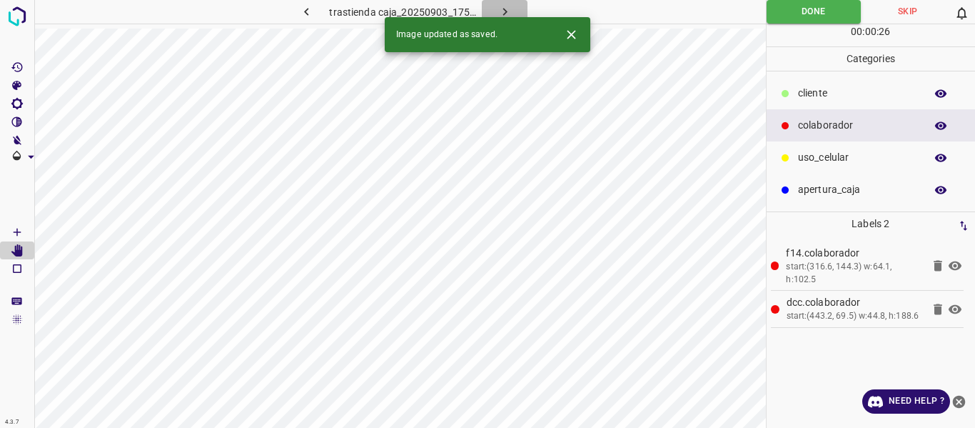
click at [506, 10] on icon "button" at bounding box center [505, 11] width 15 height 15
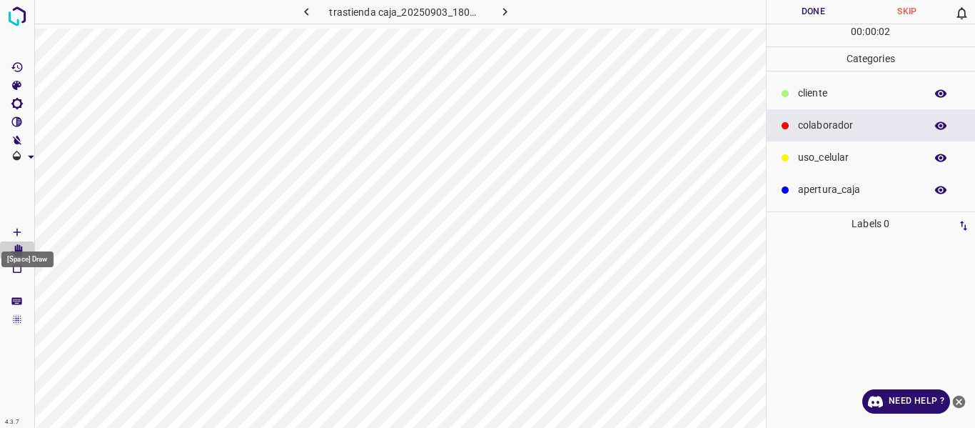
click at [15, 230] on icon "[Space] Draw" at bounding box center [17, 232] width 13 height 13
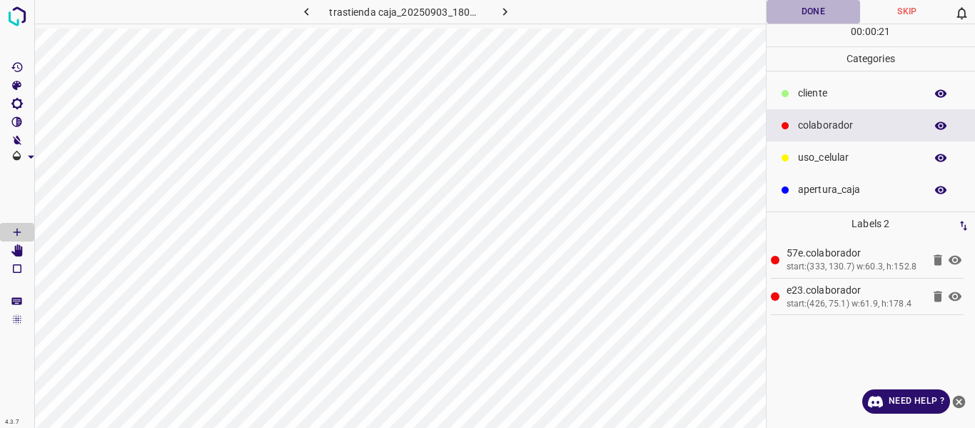
click at [805, 6] on button "Done" at bounding box center [814, 12] width 94 height 24
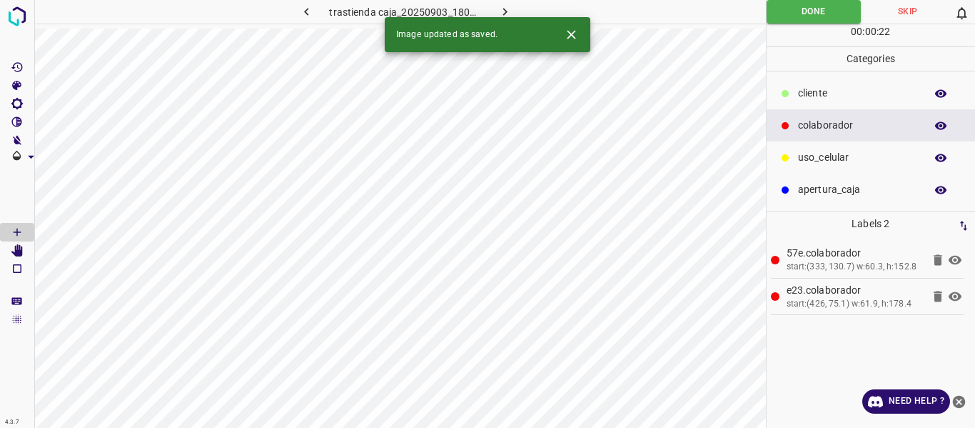
click at [502, 7] on icon "button" at bounding box center [505, 11] width 15 height 15
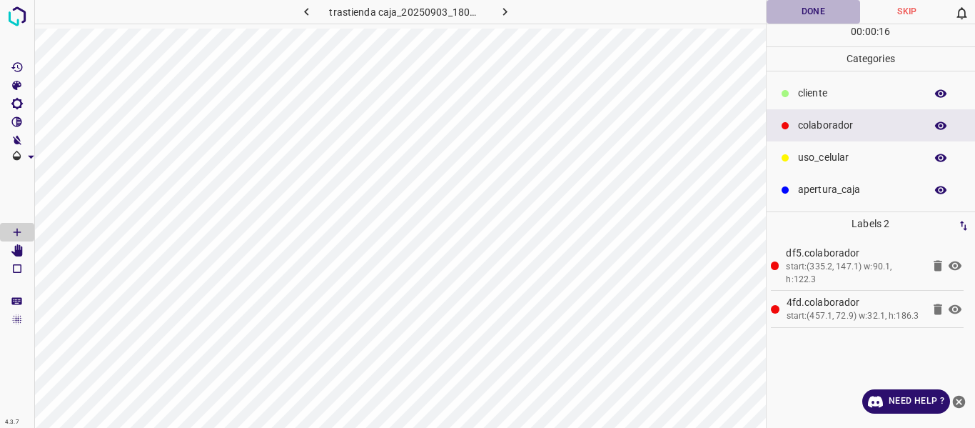
click at [802, 15] on button "Done" at bounding box center [814, 12] width 94 height 24
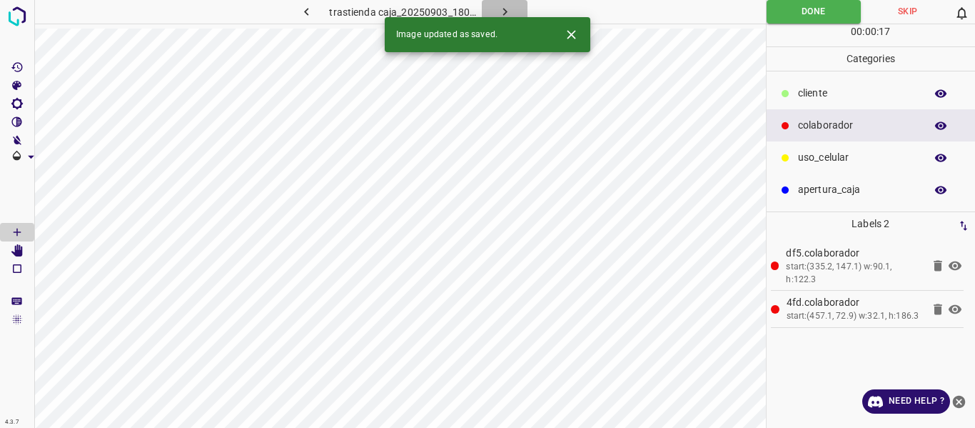
click at [502, 8] on icon "button" at bounding box center [505, 11] width 15 height 15
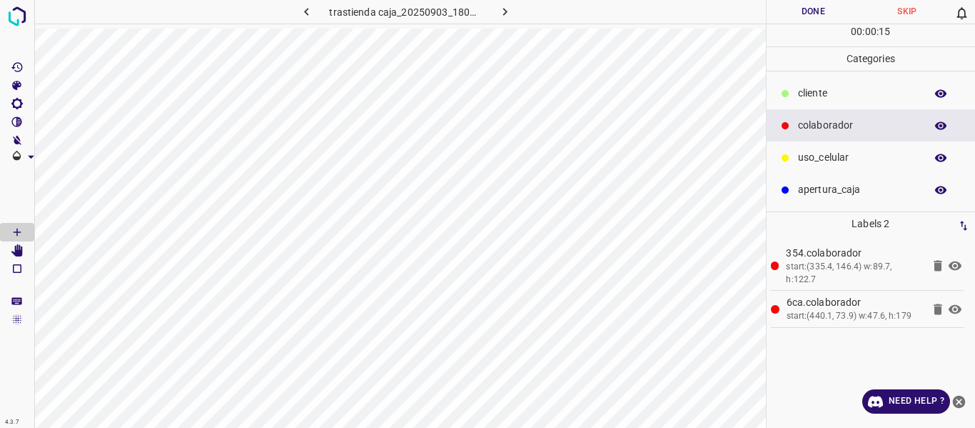
click at [783, 17] on button "Done" at bounding box center [814, 12] width 94 height 24
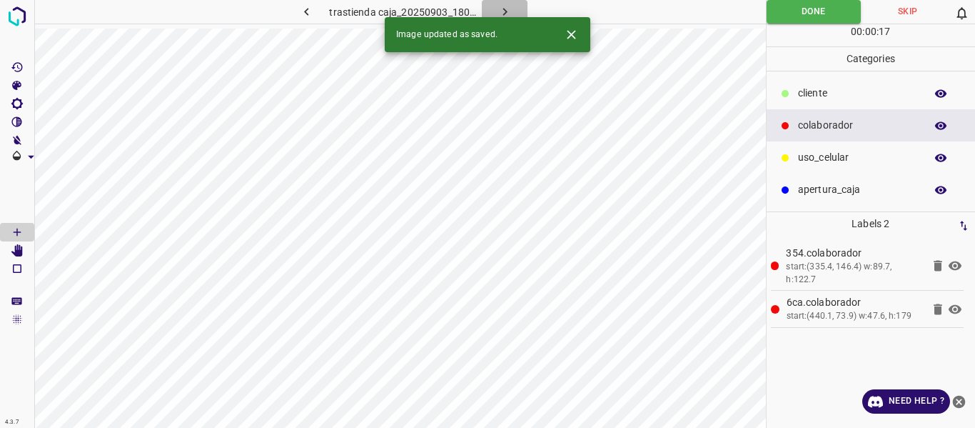
click at [504, 5] on icon "button" at bounding box center [505, 11] width 15 height 15
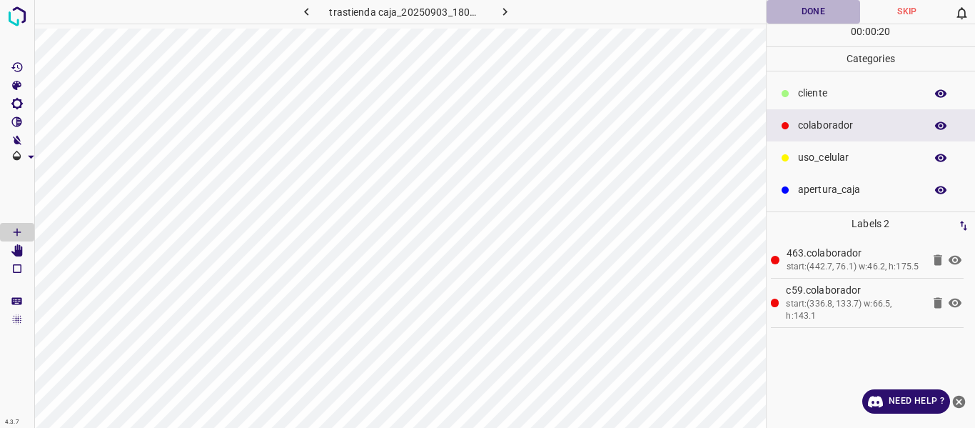
click at [806, 9] on button "Done" at bounding box center [814, 12] width 94 height 24
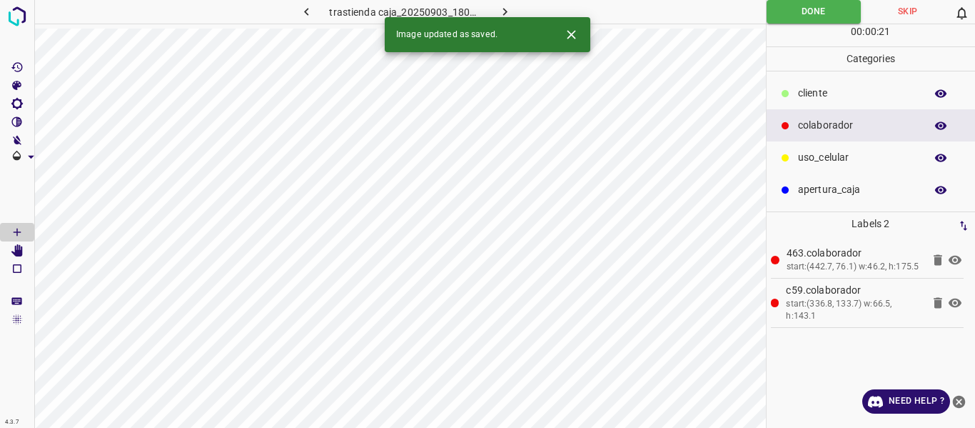
click at [501, 6] on icon "button" at bounding box center [505, 11] width 15 height 15
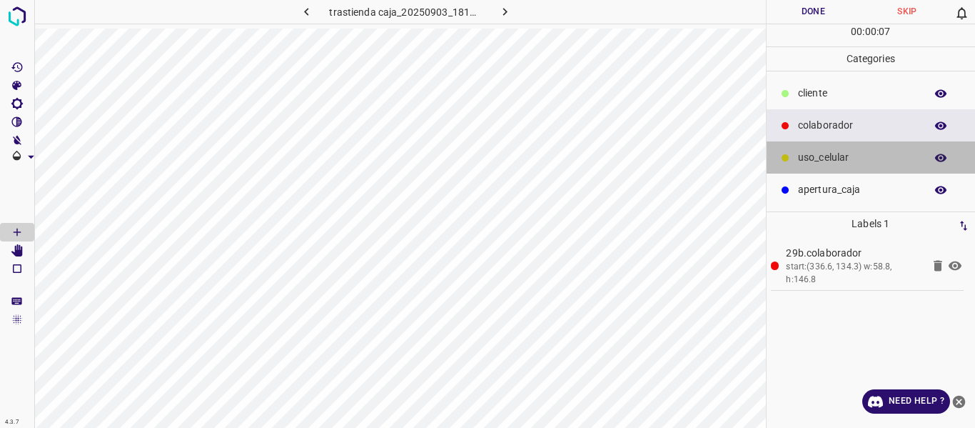
drag, startPoint x: 814, startPoint y: 157, endPoint x: 784, endPoint y: 161, distance: 30.3
click at [810, 158] on p "uso_celular" at bounding box center [858, 157] width 120 height 15
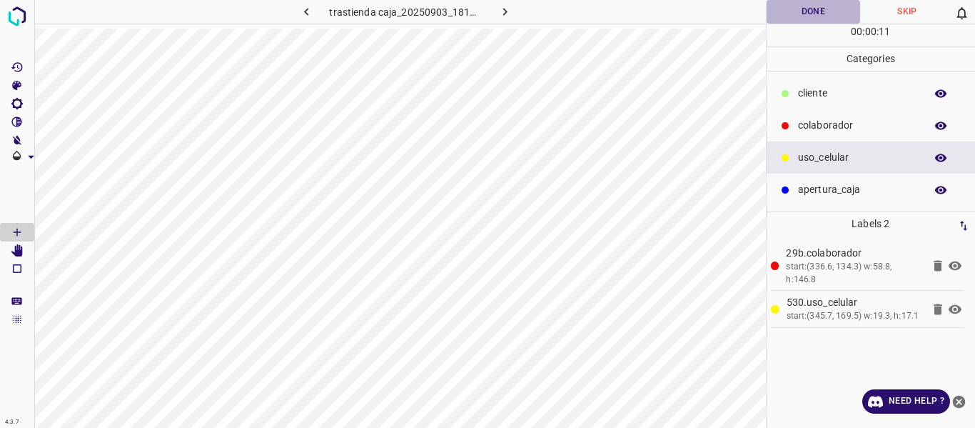
click at [802, 9] on button "Done" at bounding box center [814, 12] width 94 height 24
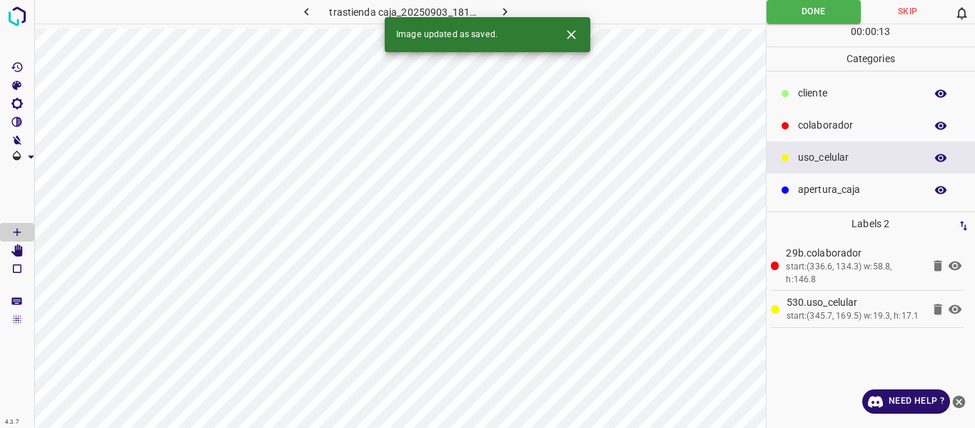
click at [505, 11] on icon "button" at bounding box center [505, 12] width 4 height 8
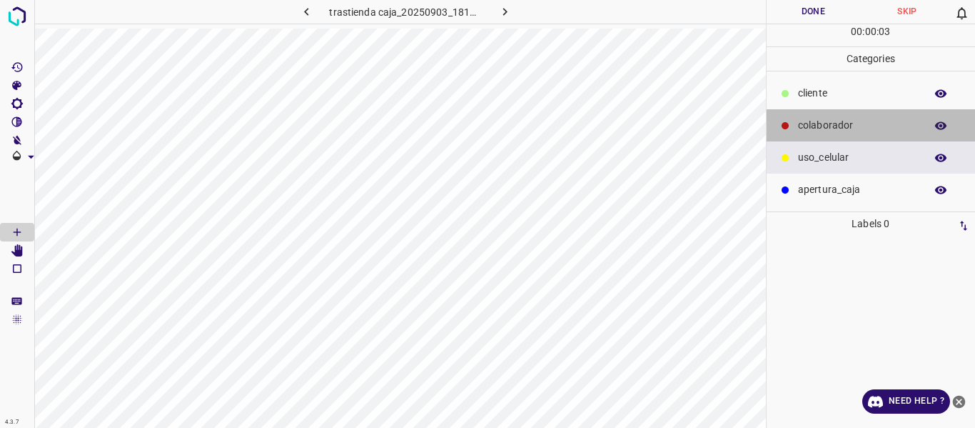
click at [813, 131] on p "colaborador" at bounding box center [858, 125] width 120 height 15
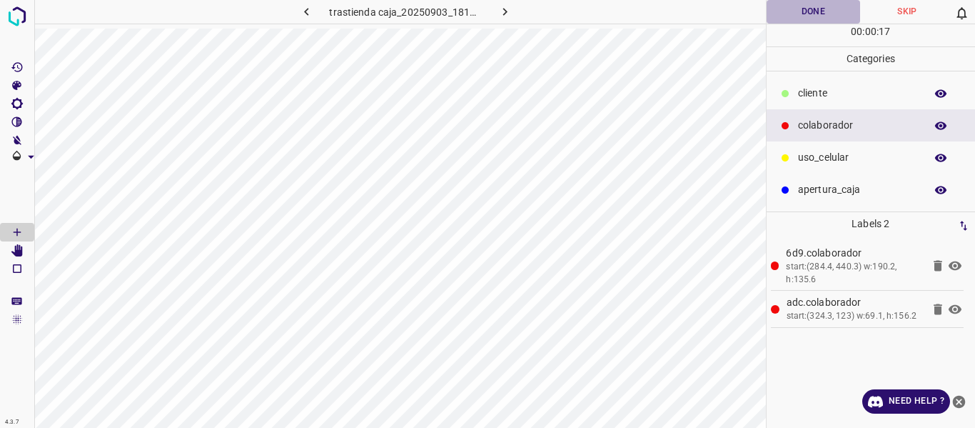
click at [805, 7] on button "Done" at bounding box center [814, 12] width 94 height 24
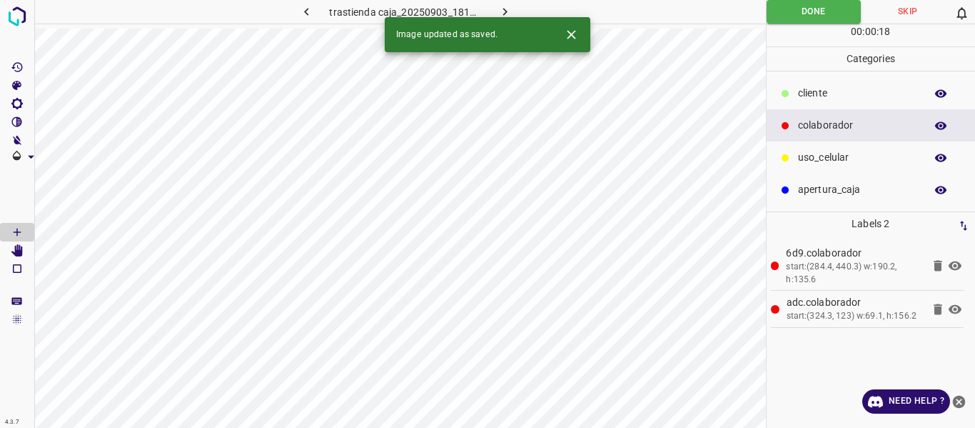
click at [509, 9] on icon "button" at bounding box center [505, 11] width 15 height 15
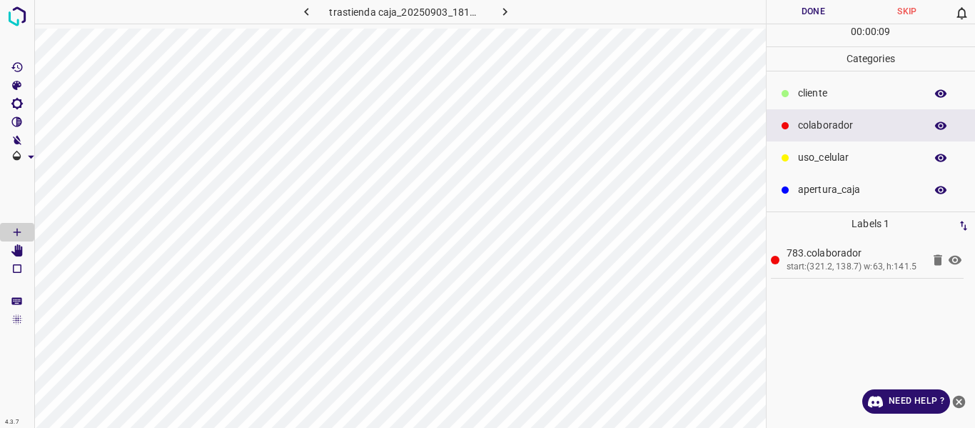
click at [811, 12] on button "Done" at bounding box center [814, 12] width 94 height 24
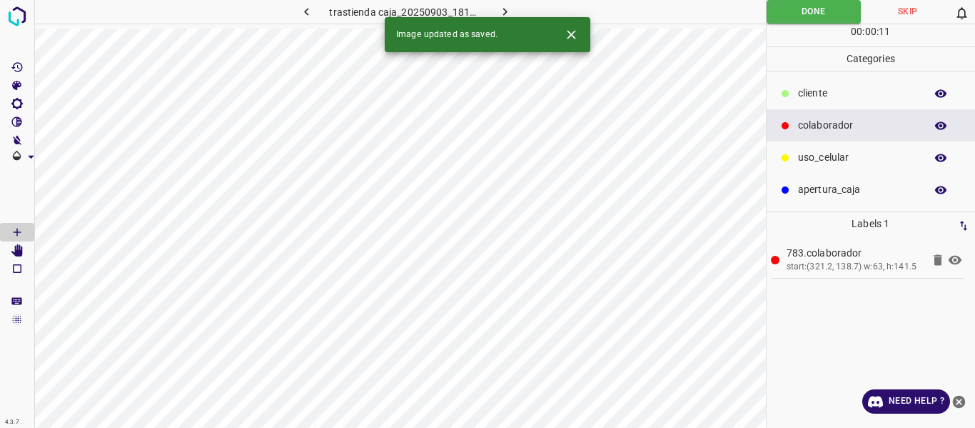
drag, startPoint x: 502, startPoint y: 9, endPoint x: 483, endPoint y: 26, distance: 25.3
click at [502, 9] on icon "button" at bounding box center [505, 11] width 15 height 15
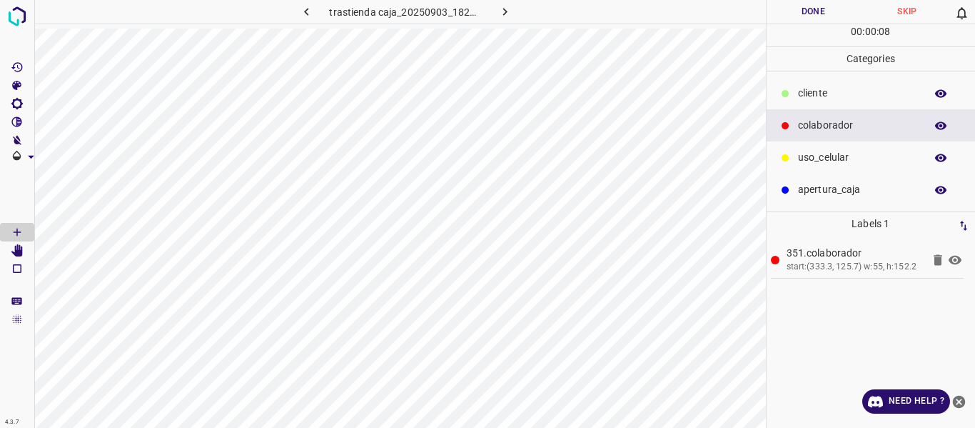
click at [798, 11] on button "Done" at bounding box center [814, 12] width 94 height 24
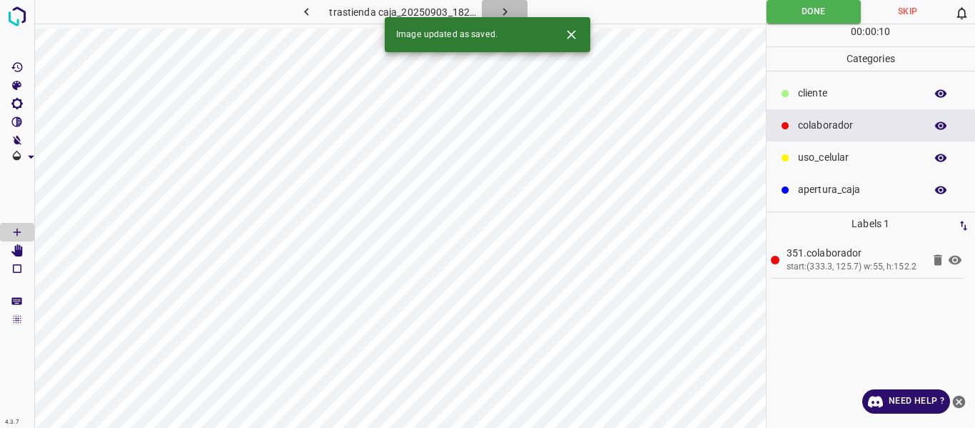
click at [498, 7] on icon "button" at bounding box center [505, 11] width 15 height 15
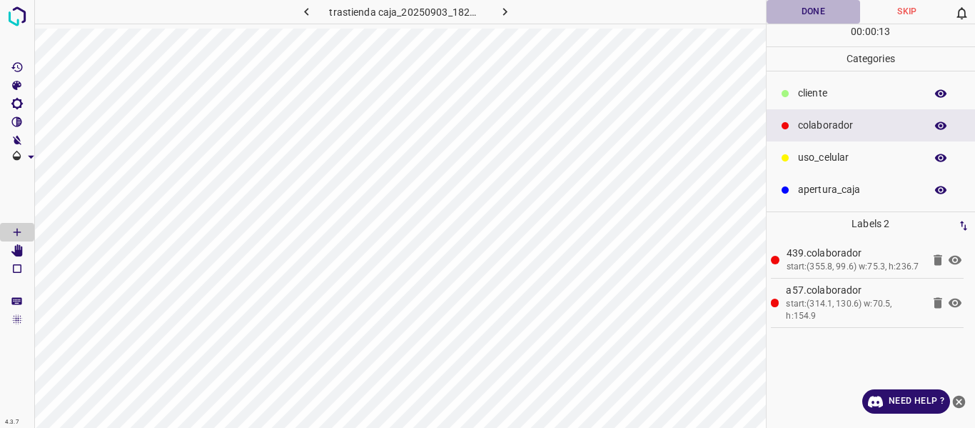
drag, startPoint x: 800, startPoint y: 10, endPoint x: 804, endPoint y: 4, distance: 7.7
click at [805, 12] on button "Done" at bounding box center [814, 12] width 94 height 24
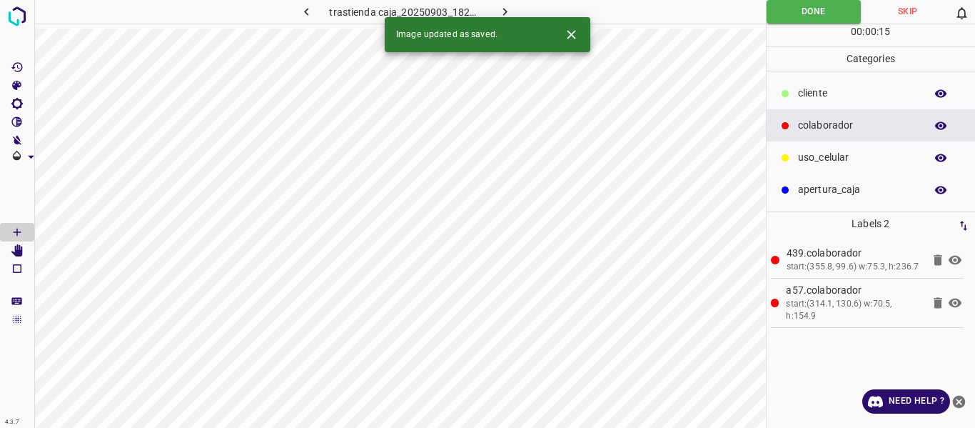
click at [510, 11] on icon "button" at bounding box center [505, 11] width 15 height 15
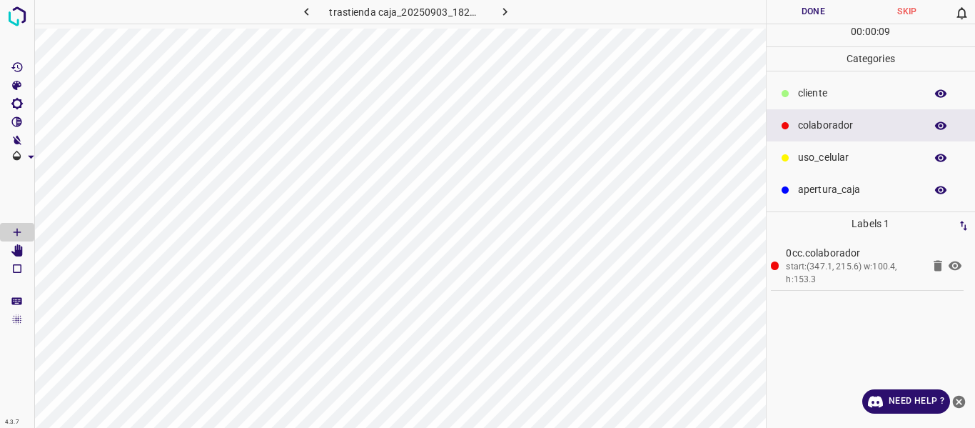
drag, startPoint x: 832, startPoint y: 158, endPoint x: 787, endPoint y: 158, distance: 45.7
click at [833, 158] on p "uso_celular" at bounding box center [858, 157] width 120 height 15
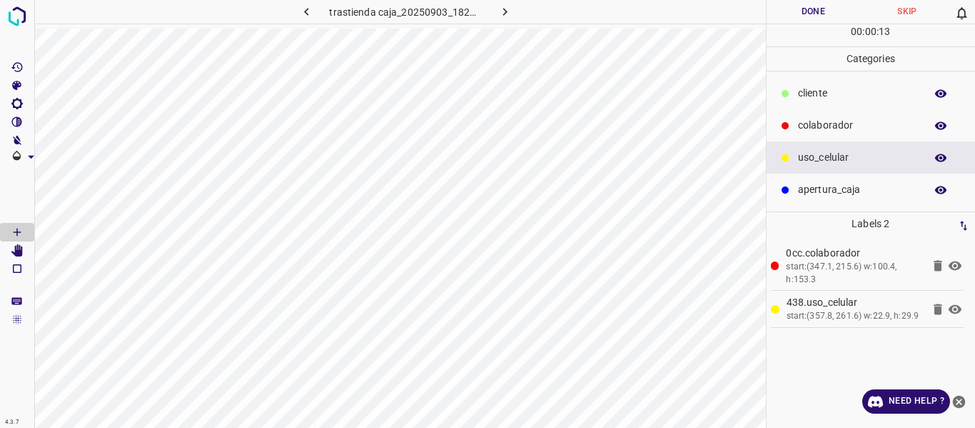
click at [819, 123] on p "colaborador" at bounding box center [858, 125] width 120 height 15
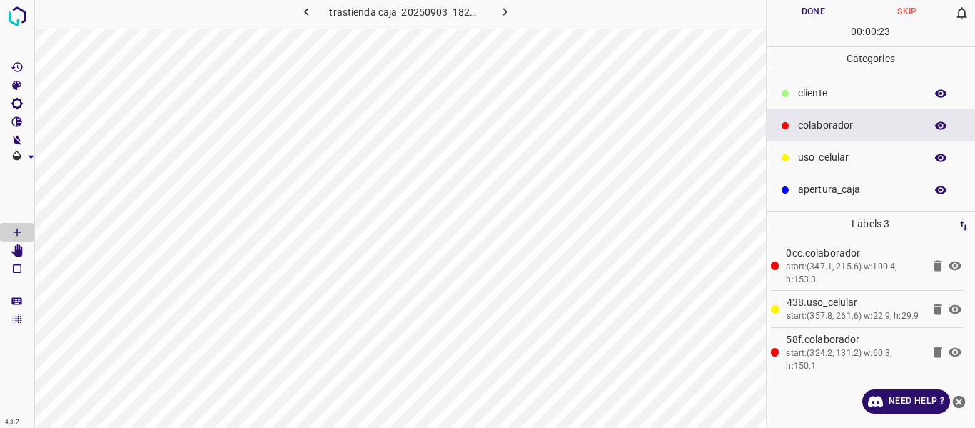
click at [775, 19] on button "Done" at bounding box center [814, 12] width 94 height 24
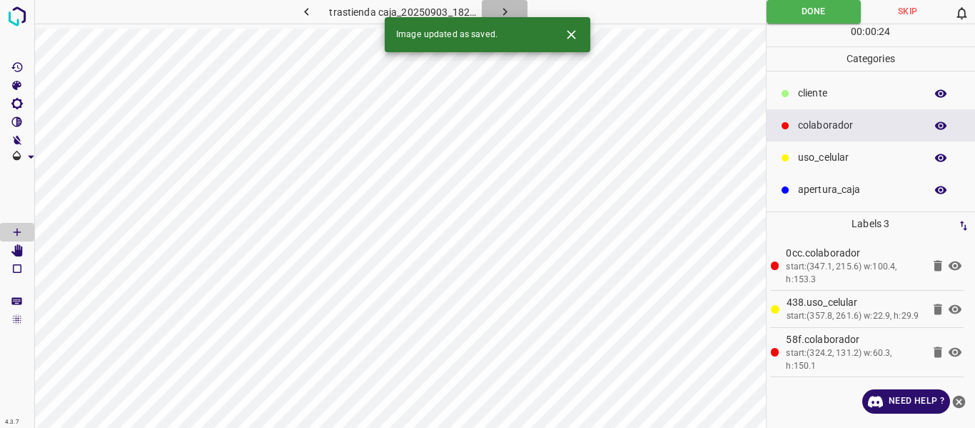
click at [503, 11] on icon "button" at bounding box center [505, 11] width 15 height 15
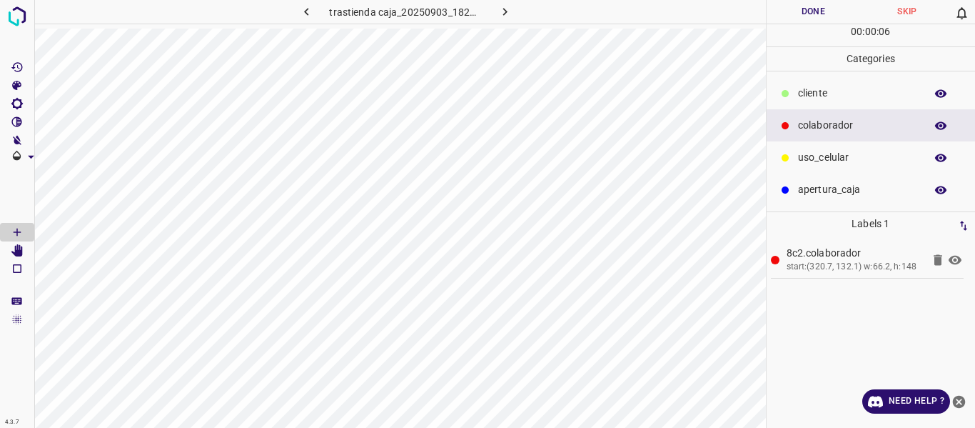
click at [823, 11] on button "Done" at bounding box center [814, 12] width 94 height 24
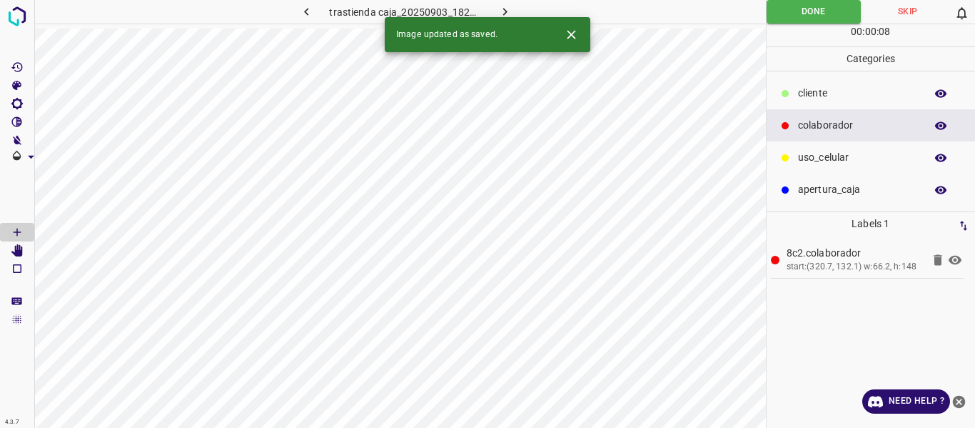
click at [500, 10] on icon "button" at bounding box center [505, 11] width 15 height 15
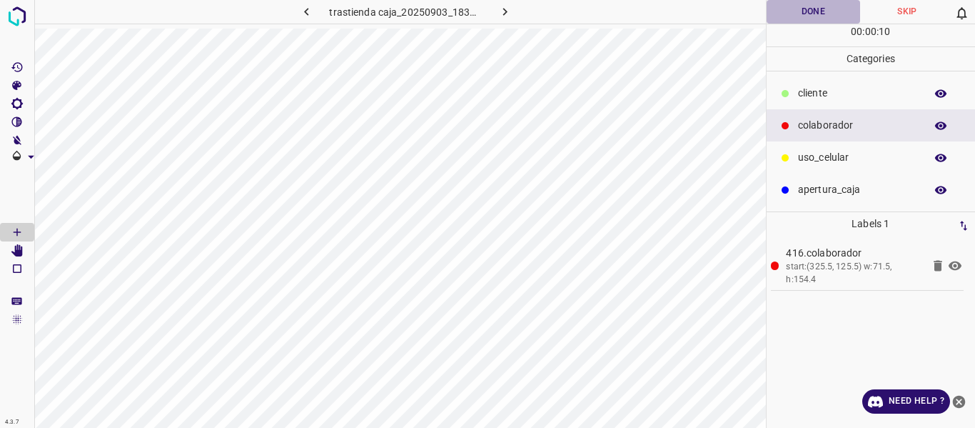
click at [817, 13] on button "Done" at bounding box center [814, 12] width 94 height 24
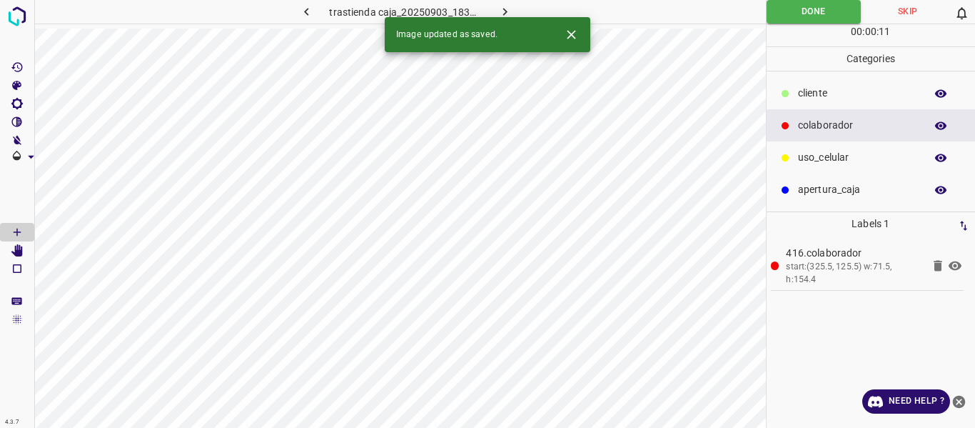
drag, startPoint x: 503, startPoint y: 11, endPoint x: 510, endPoint y: 14, distance: 7.3
click at [504, 11] on icon "button" at bounding box center [505, 11] width 15 height 15
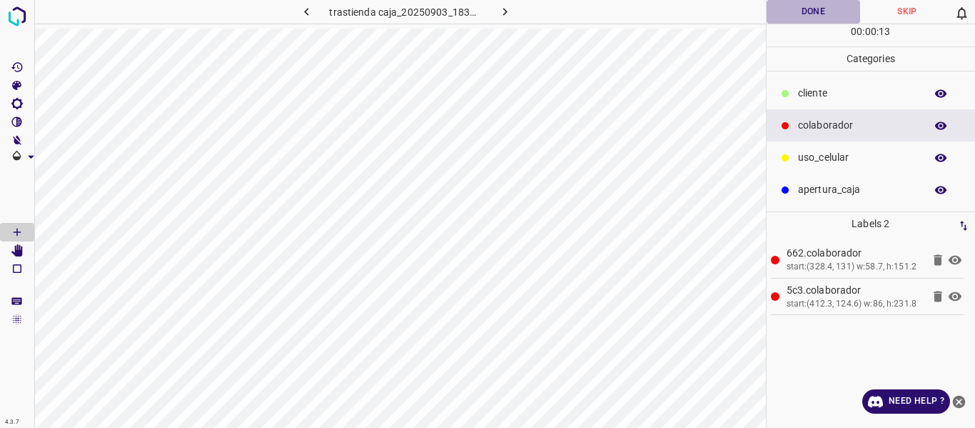
click at [807, 10] on button "Done" at bounding box center [814, 12] width 94 height 24
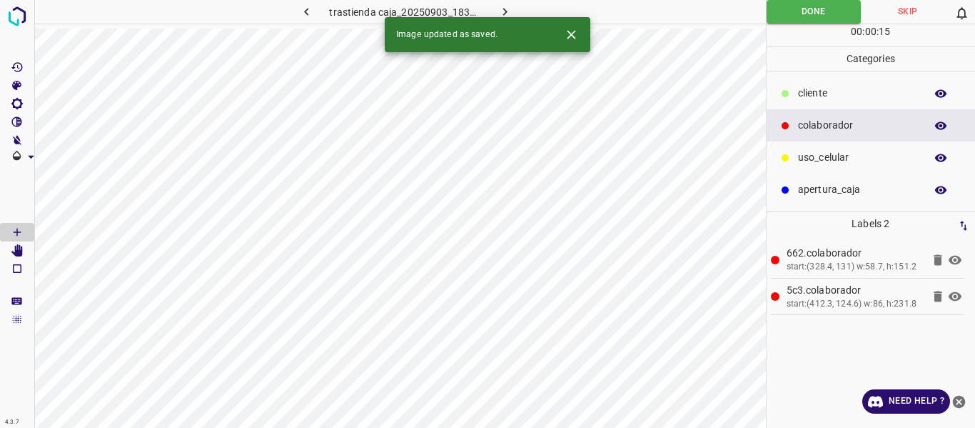
click at [502, 6] on icon "button" at bounding box center [505, 11] width 15 height 15
